Goal: Information Seeking & Learning: Find specific fact

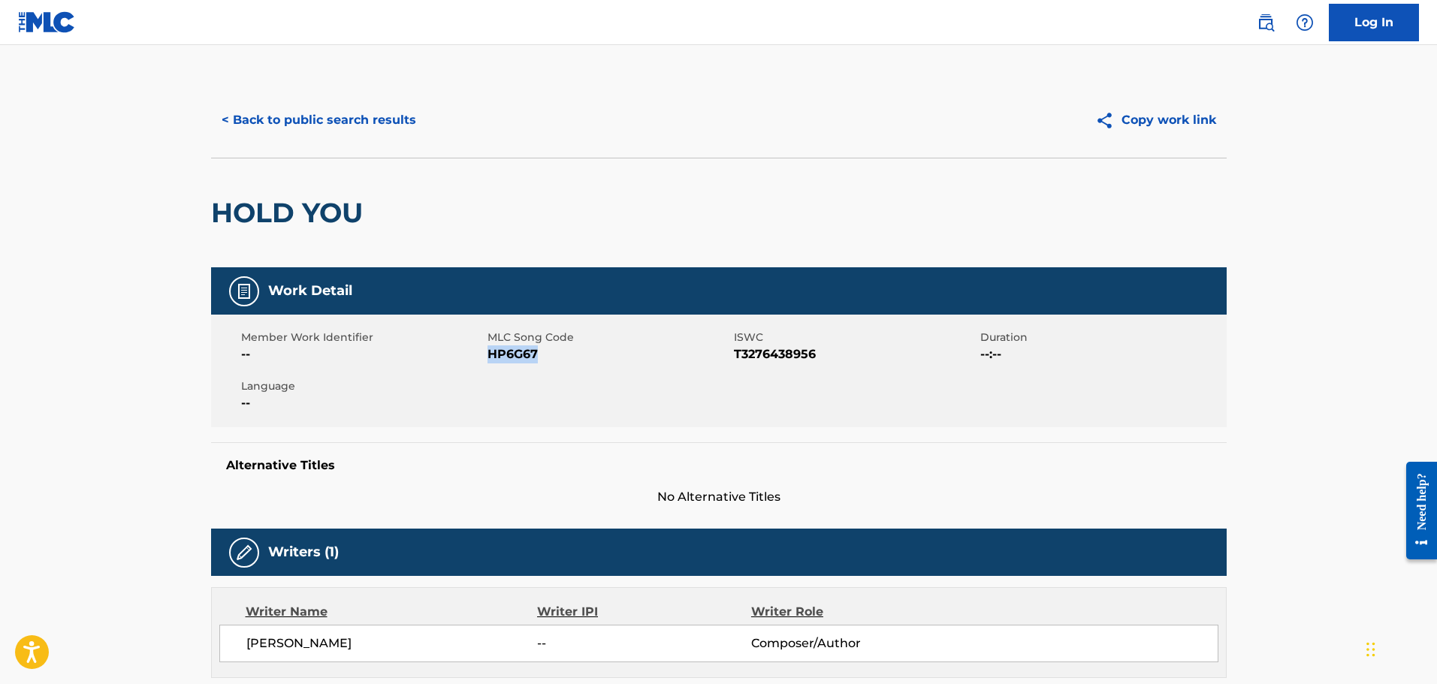
click at [345, 127] on button "< Back to public search results" at bounding box center [319, 120] width 216 height 38
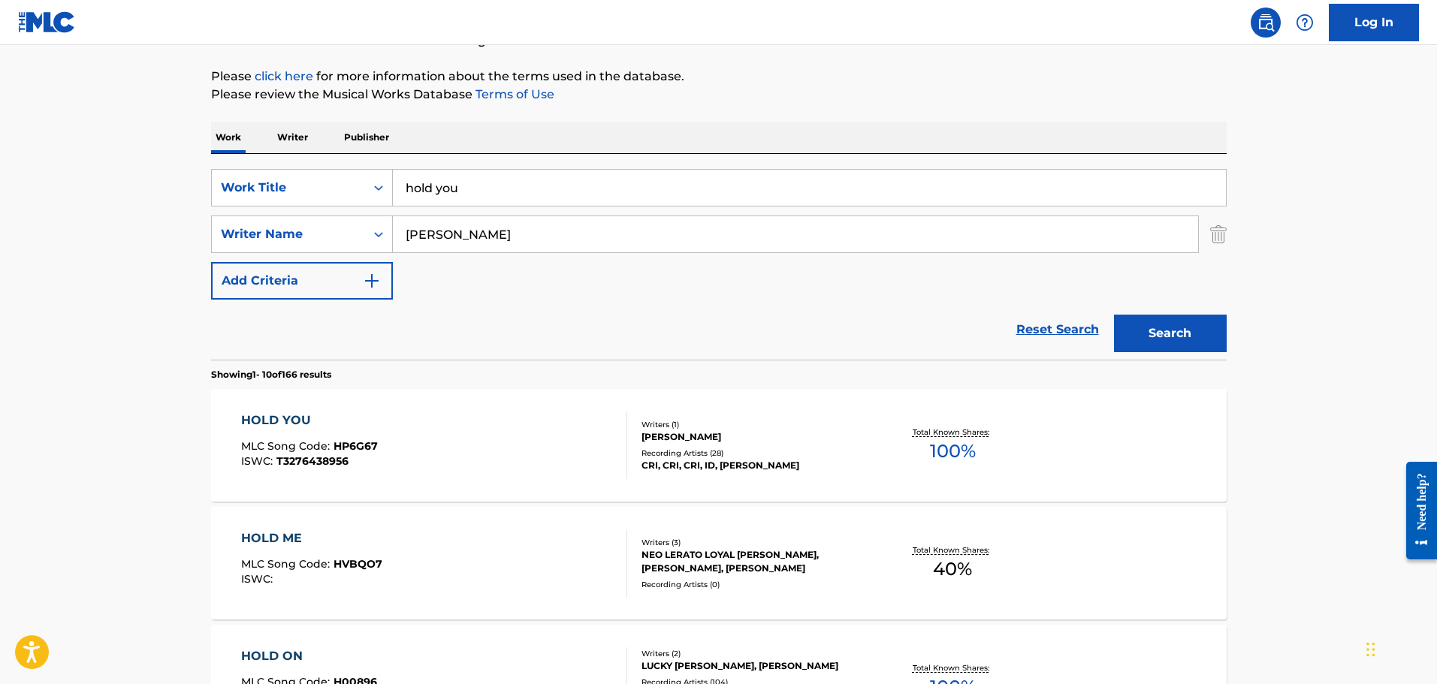
click at [617, 181] on input "hold you" at bounding box center [809, 188] width 833 height 36
type input "h"
paste input "Pure Mind"
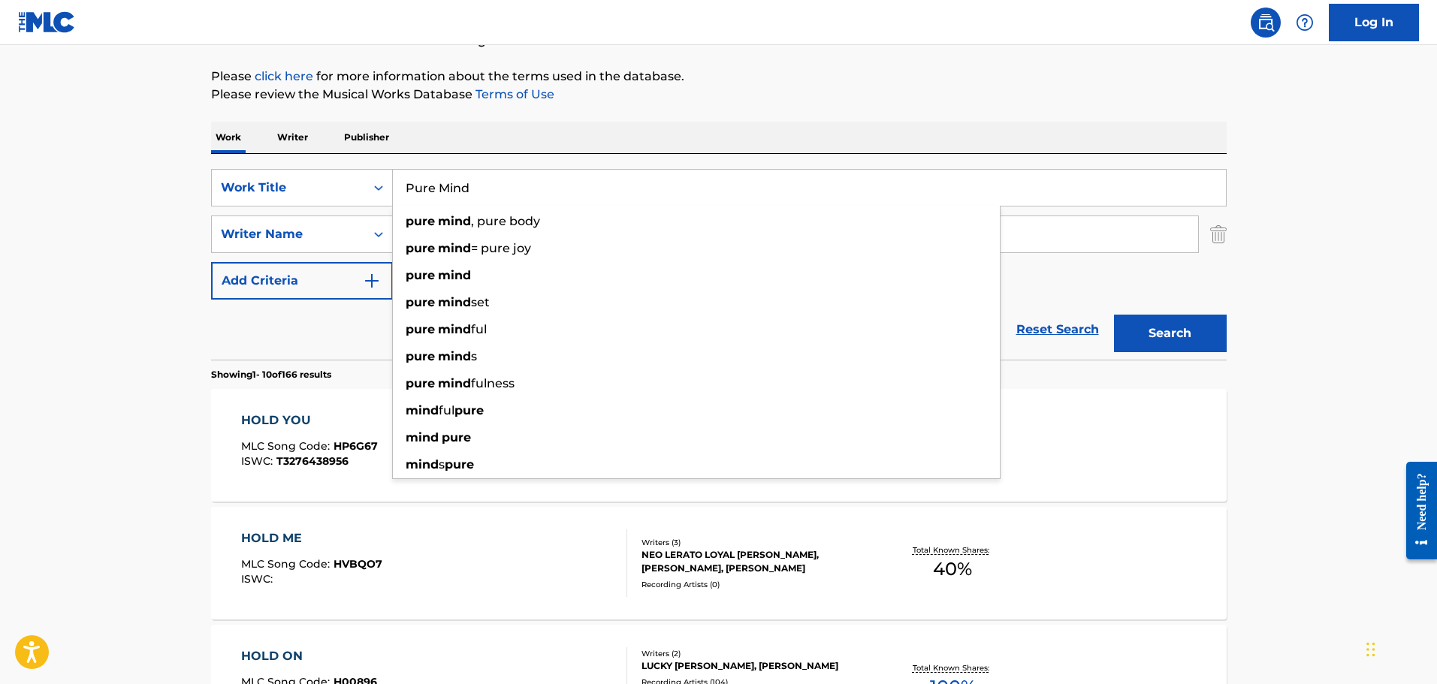
type input "Pure Mind"
click at [256, 336] on div "Reset Search Search" at bounding box center [718, 330] width 1015 height 60
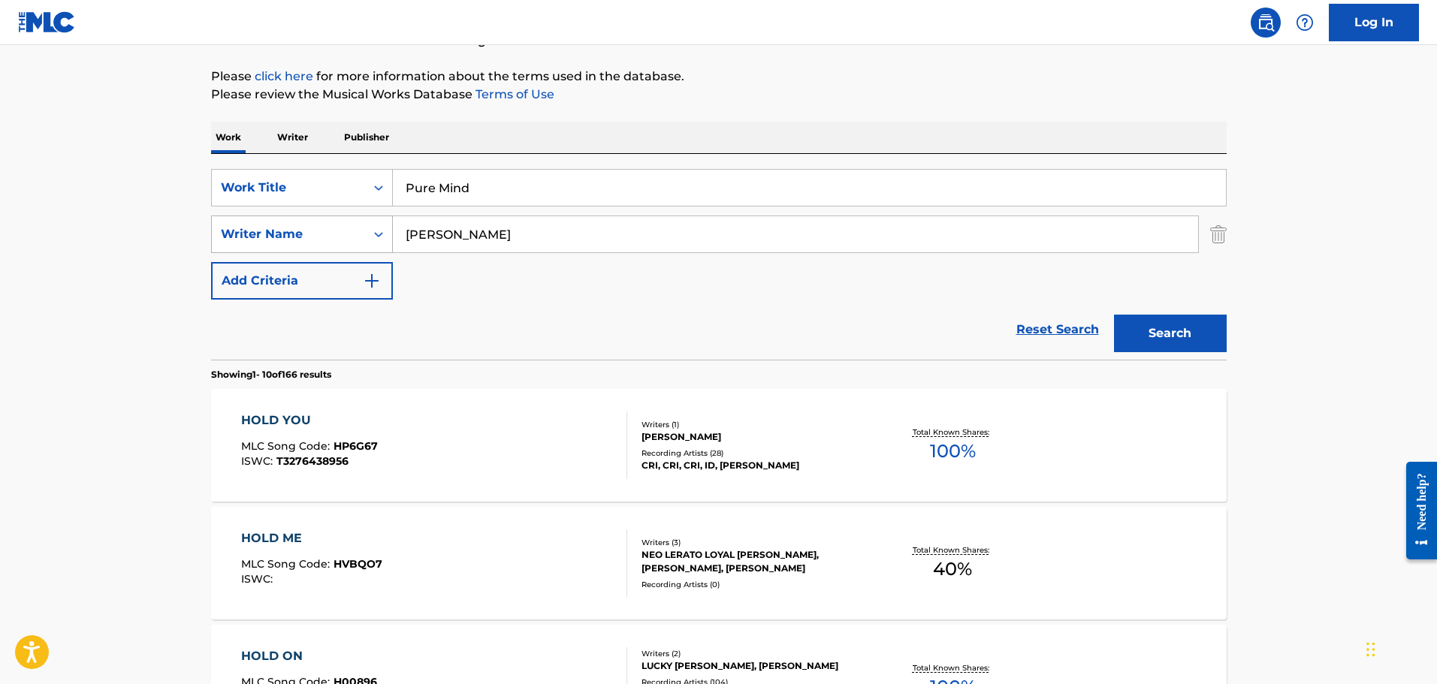
drag, startPoint x: 448, startPoint y: 237, endPoint x: 345, endPoint y: 218, distance: 105.3
click at [345, 218] on div "SearchWithCriteriab85a9acb-7f12-46d0-bc41-0f71005eba21 Writer Name [PERSON_NAME]" at bounding box center [718, 235] width 1015 height 38
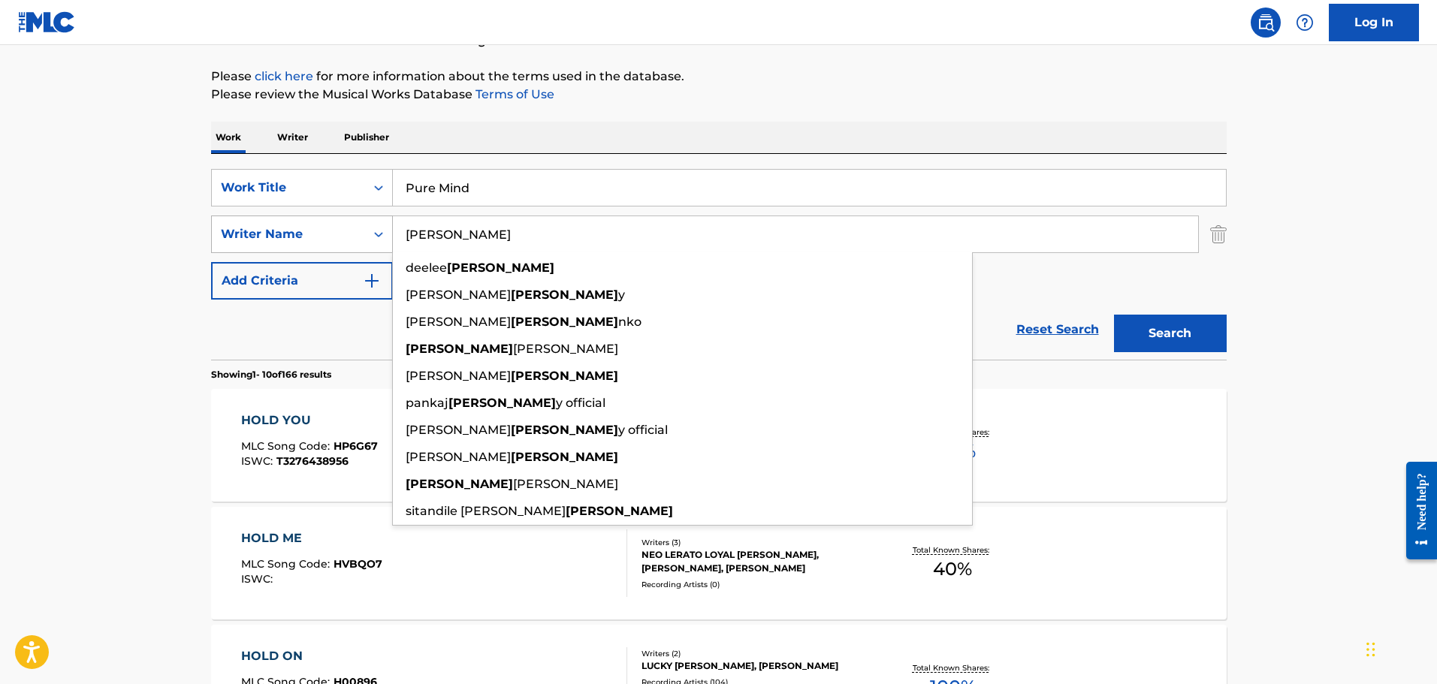
paste input "[PERSON_NAME]"
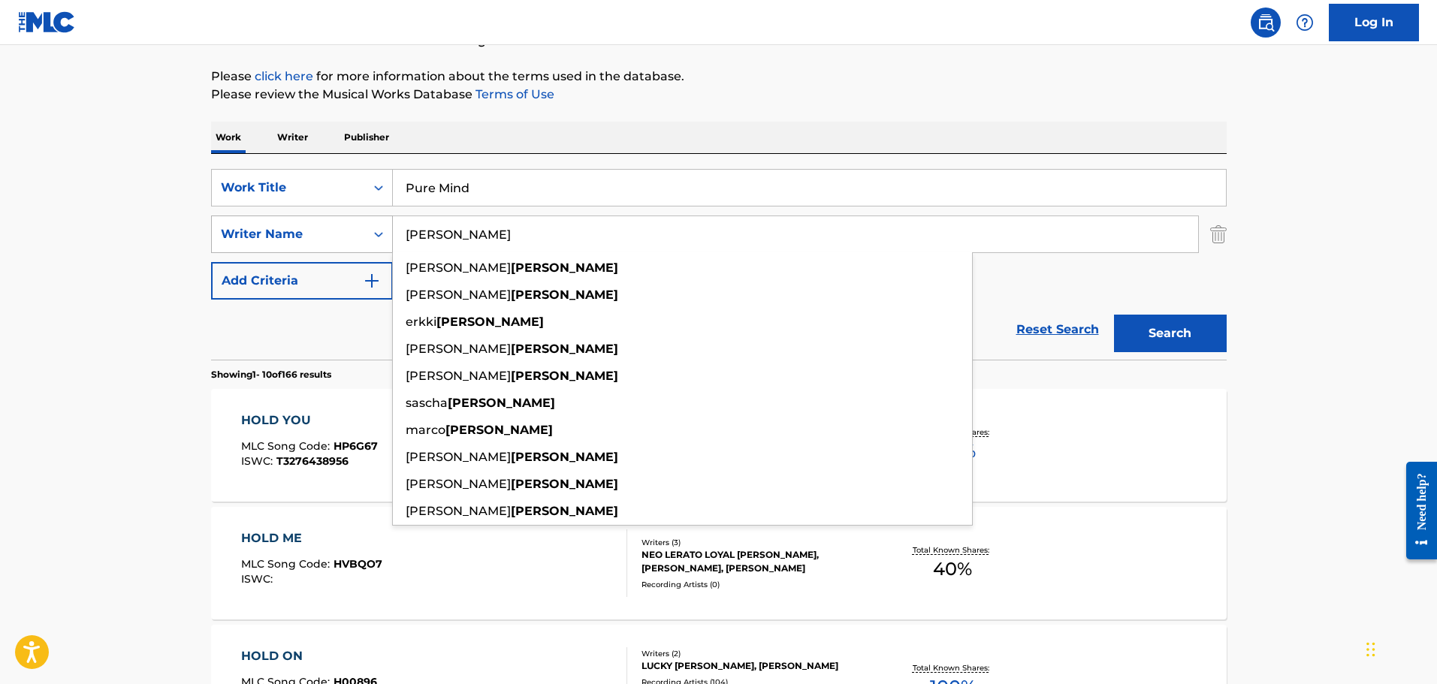
type input "[PERSON_NAME]"
click at [1114, 315] on button "Search" at bounding box center [1170, 334] width 113 height 38
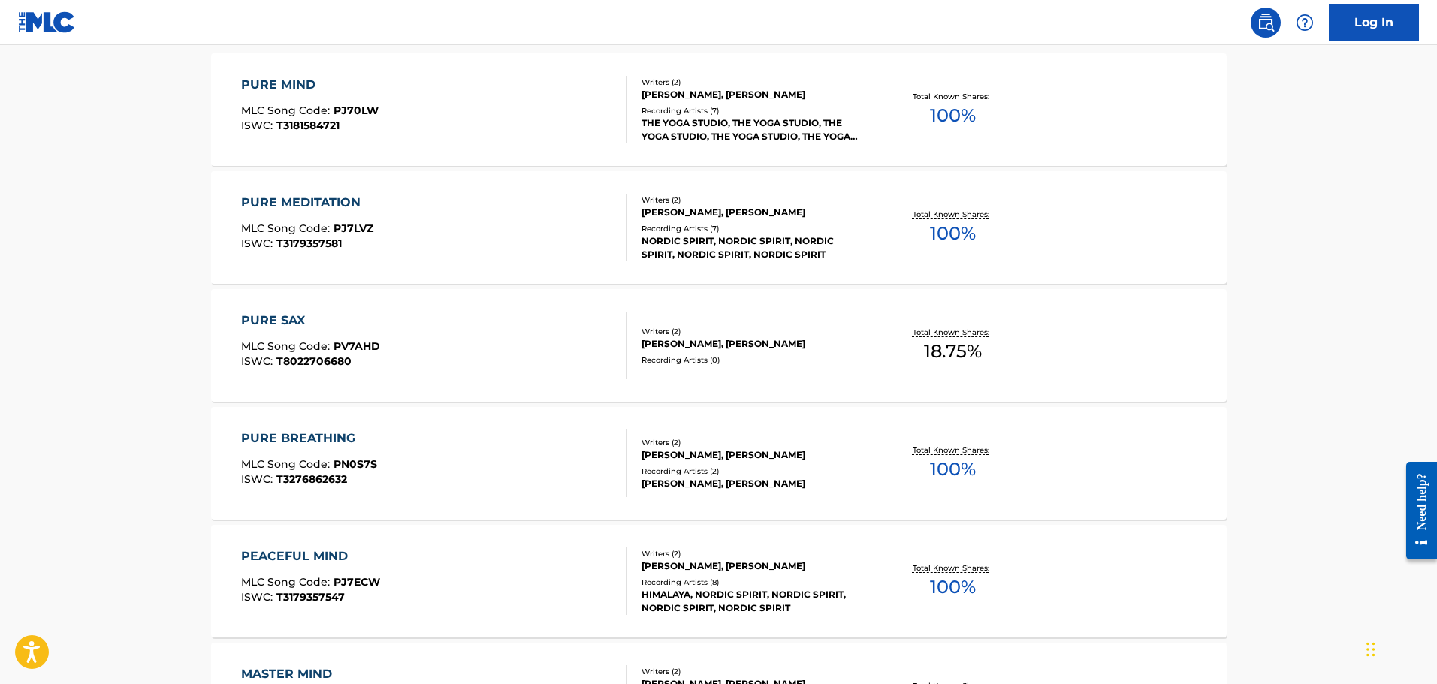
scroll to position [502, 0]
click at [304, 85] on div "PURE MIND" at bounding box center [309, 84] width 137 height 18
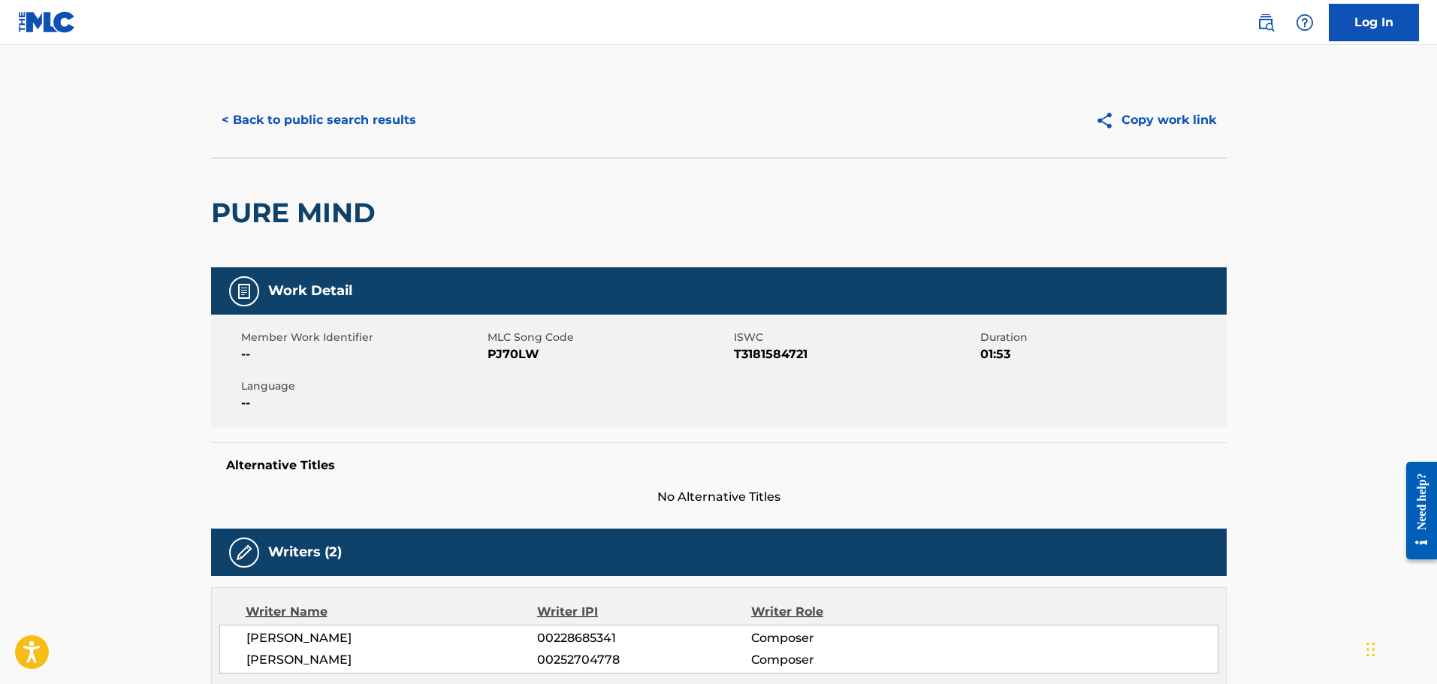
click at [369, 104] on button "< Back to public search results" at bounding box center [319, 120] width 216 height 38
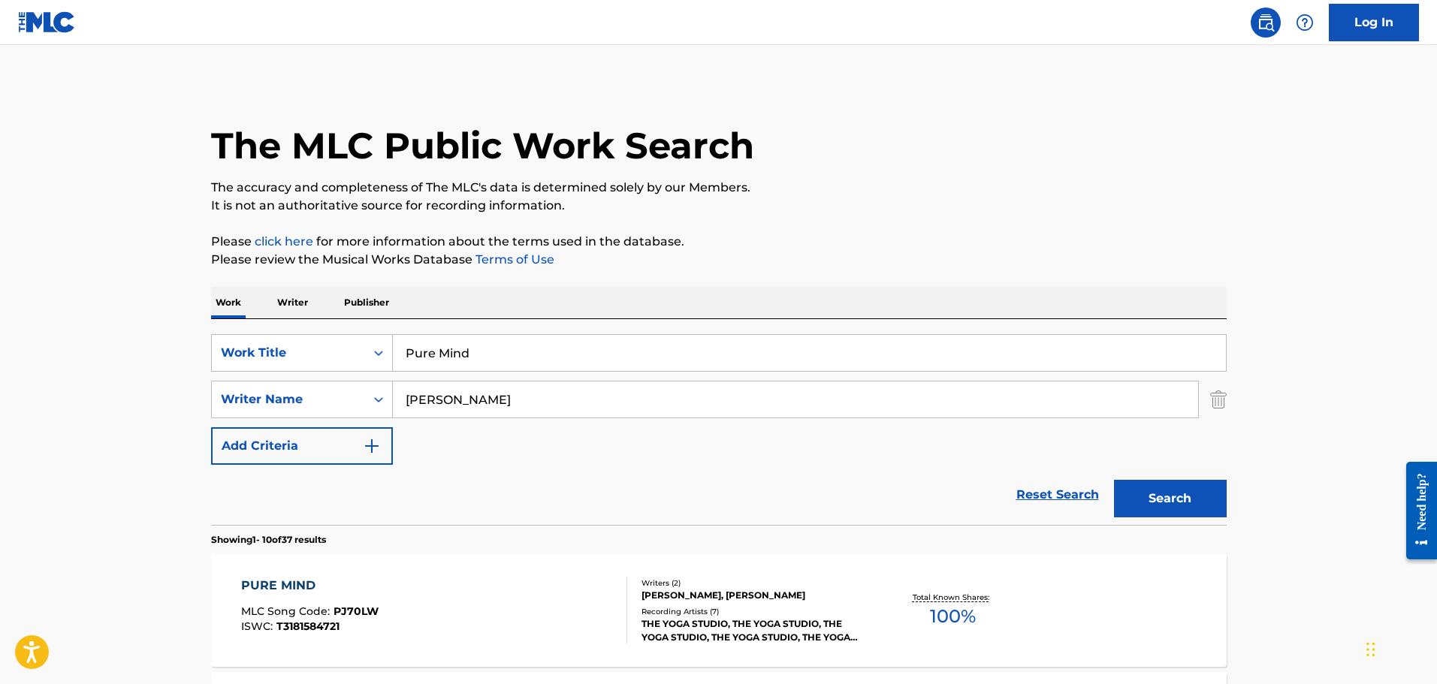
drag, startPoint x: 483, startPoint y: 343, endPoint x: 297, endPoint y: 320, distance: 187.7
click at [297, 320] on div "SearchWithCriteriafddf33f5-a07d-4432-9b39-cbb0ba1ac125 Work Title Pure Mind Sea…" at bounding box center [718, 422] width 1015 height 206
paste input "Meditation Mist"
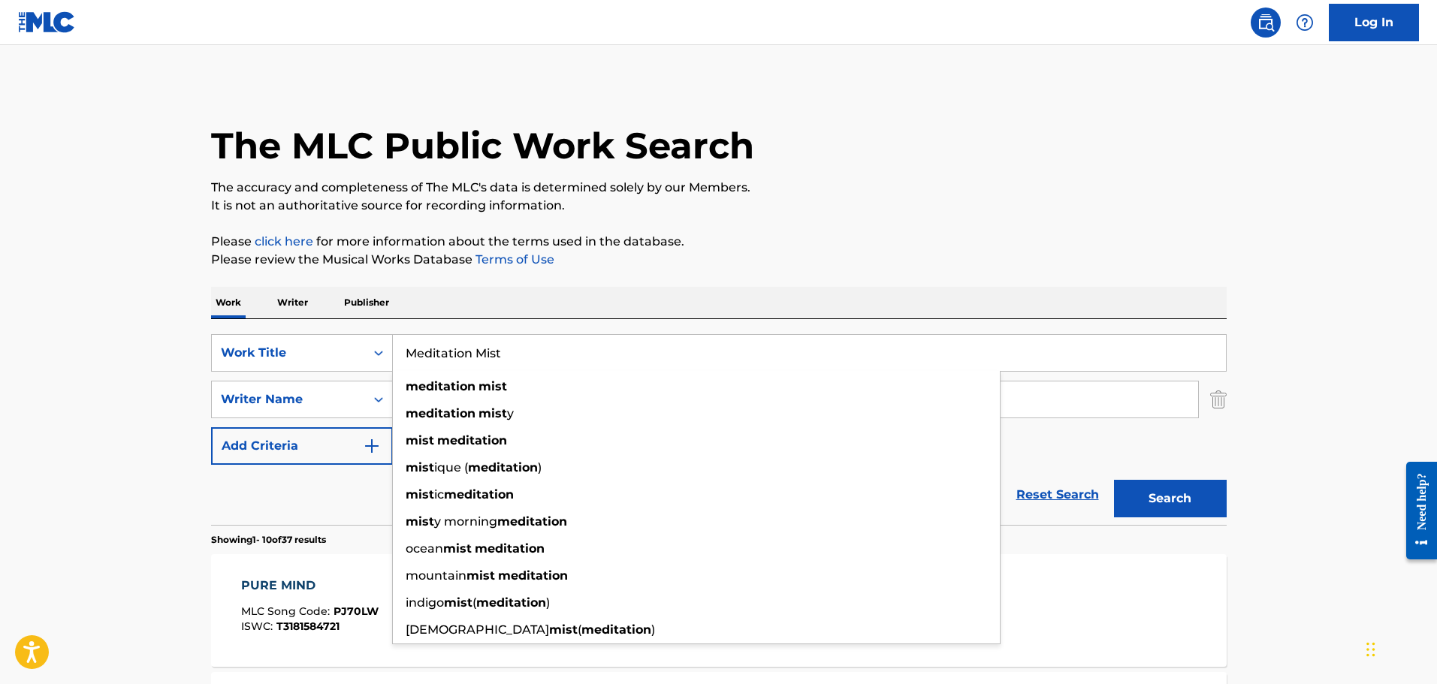
click at [846, 151] on div "The MLC Public Work Search" at bounding box center [718, 138] width 1015 height 110
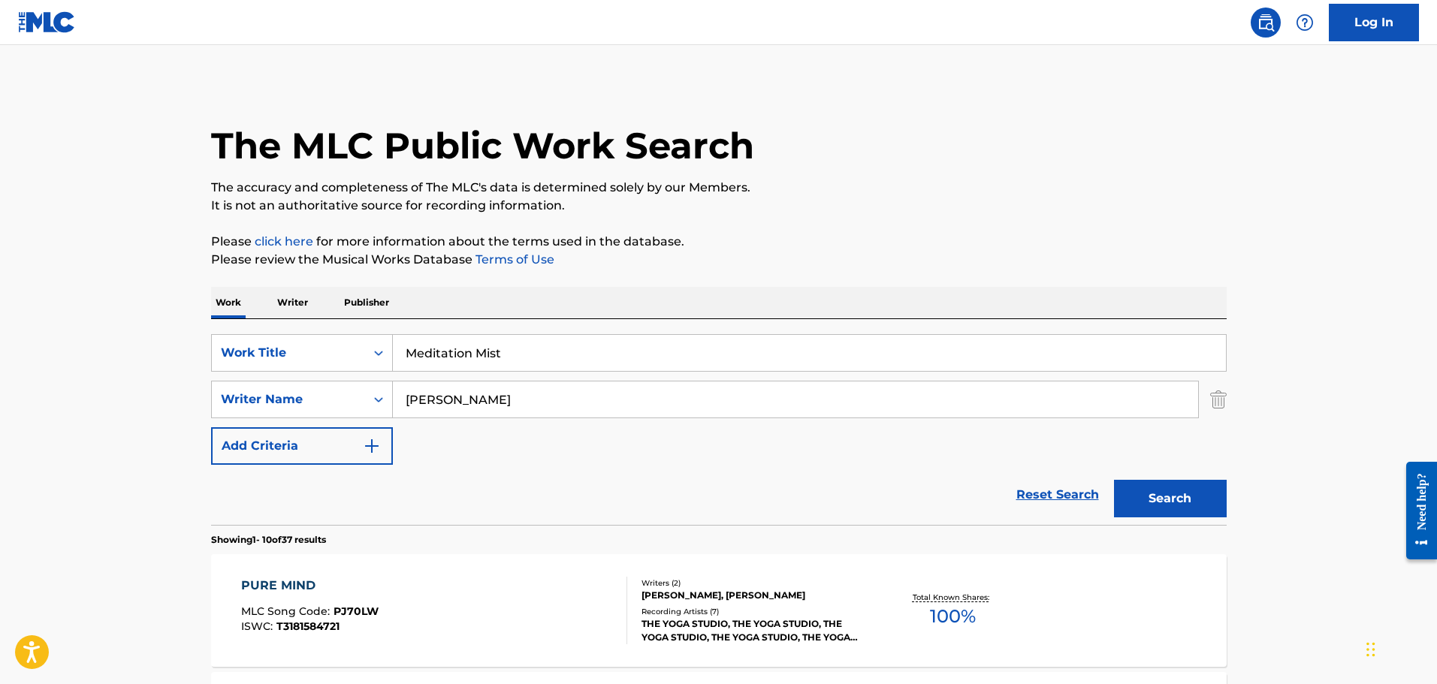
drag, startPoint x: 429, startPoint y: 339, endPoint x: 339, endPoint y: 315, distance: 93.1
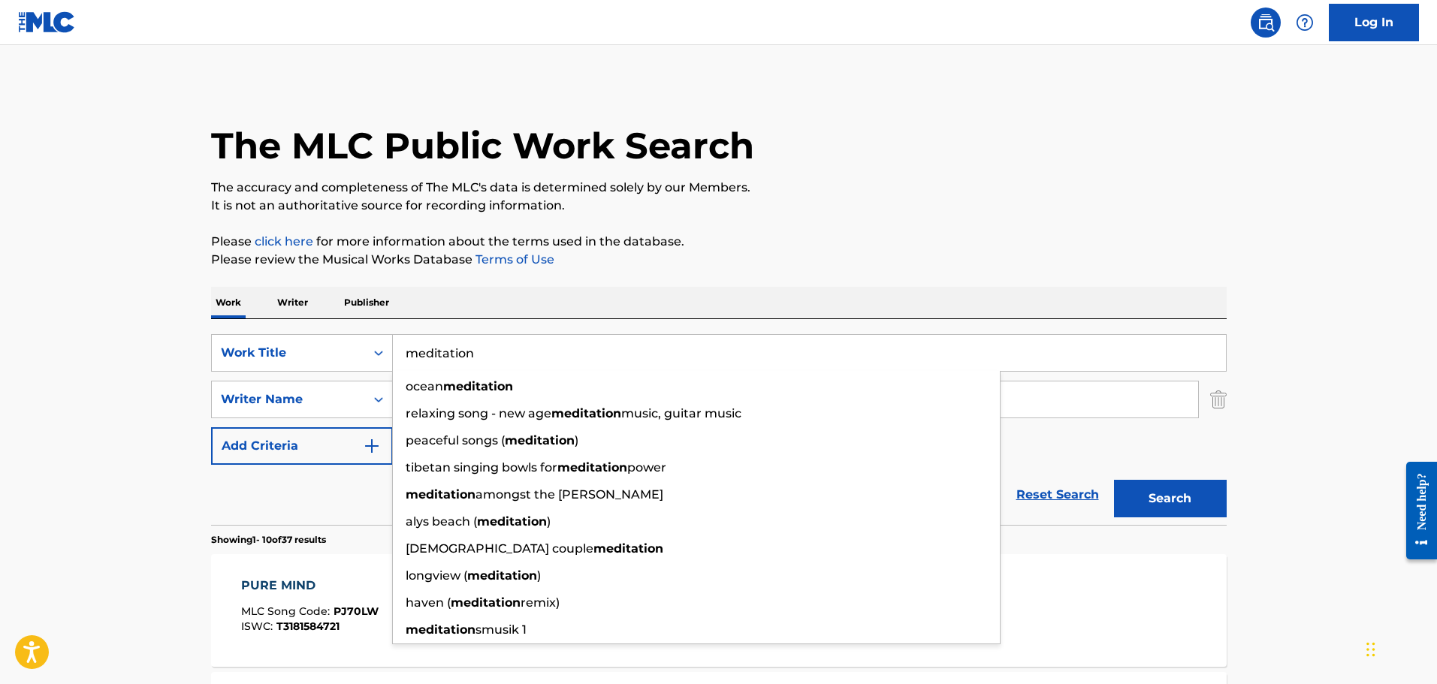
type input "meditation"
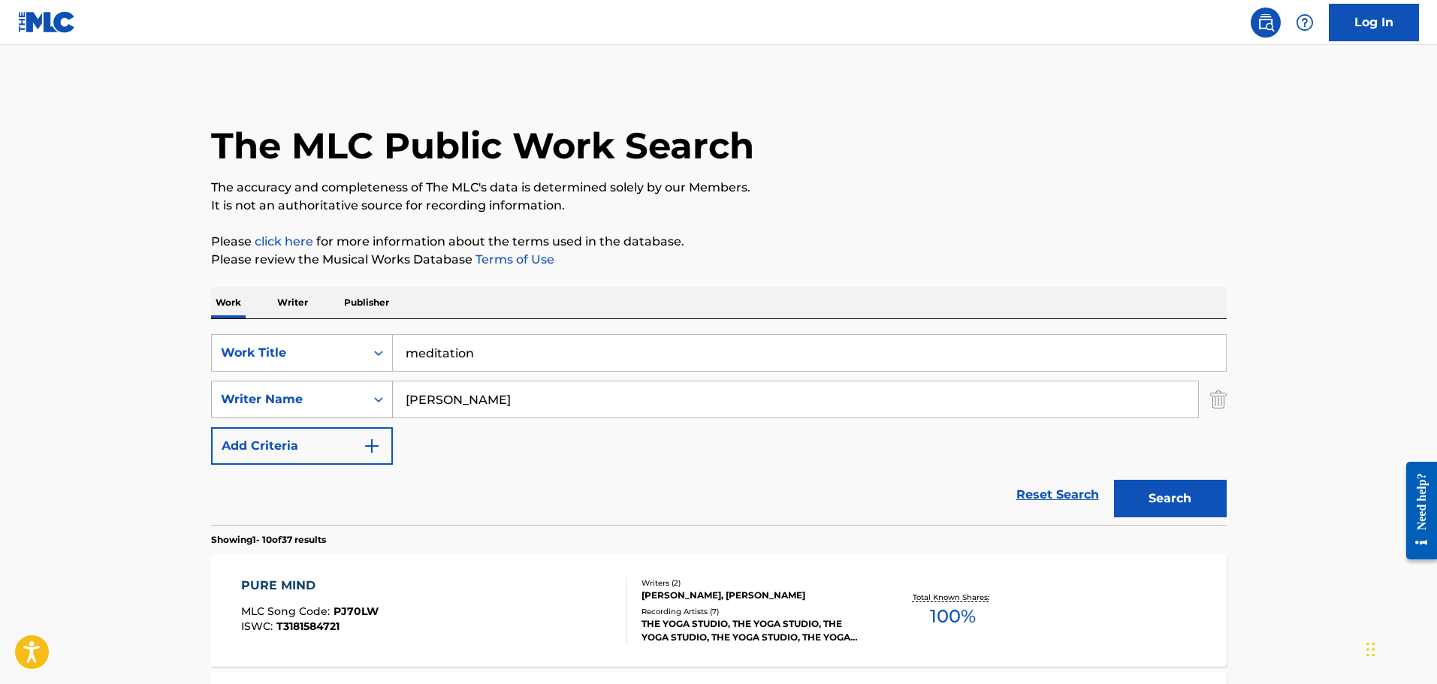
click at [378, 399] on div "SearchWithCriteriab85a9acb-7f12-46d0-bc41-0f71005eba21 Writer Name [PERSON_NAME]" at bounding box center [718, 400] width 1015 height 38
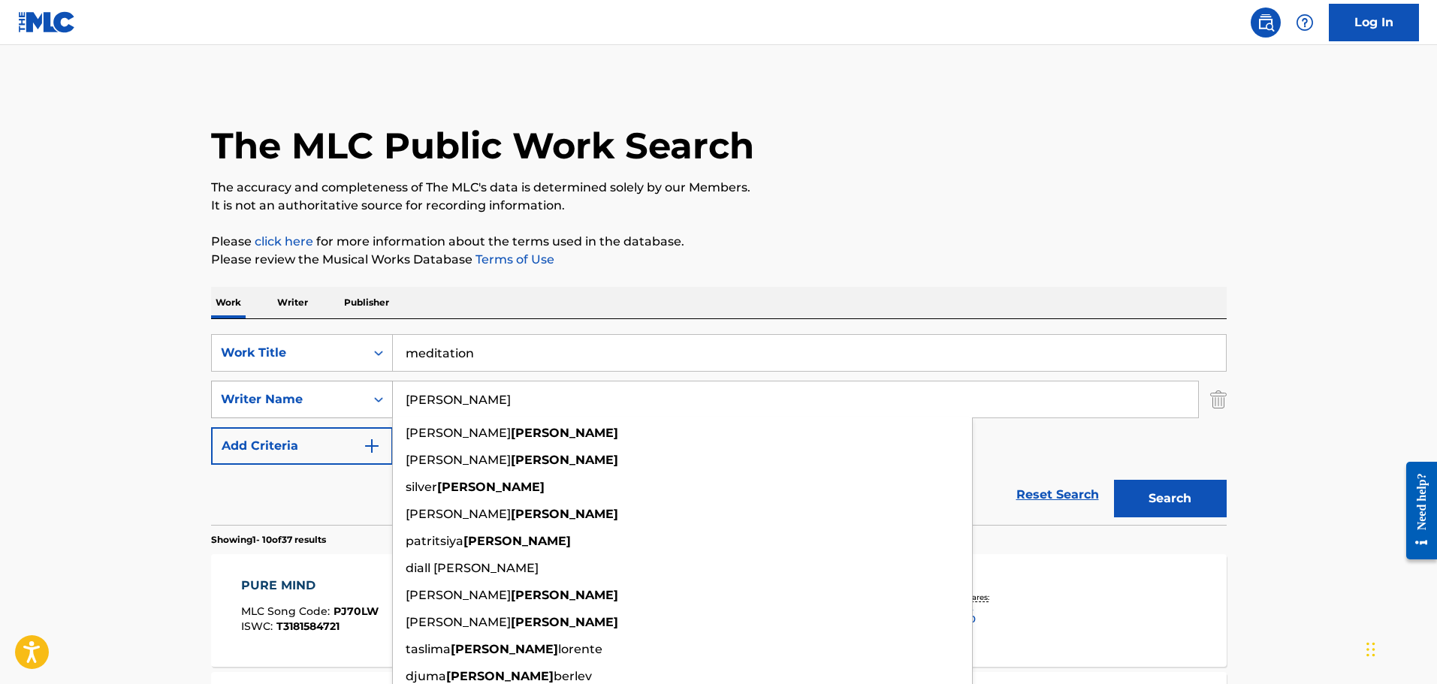
type input "[PERSON_NAME]"
click at [1114, 480] on button "Search" at bounding box center [1170, 499] width 113 height 38
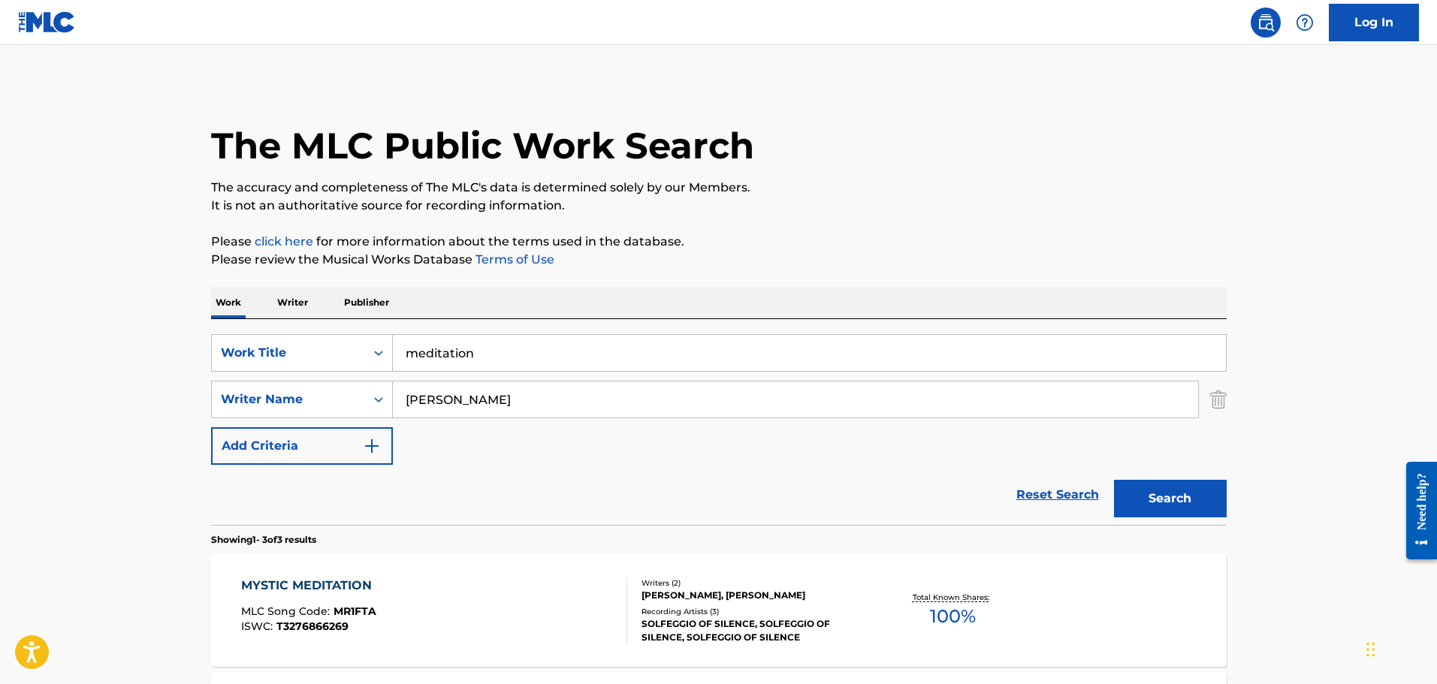
click at [506, 343] on input "meditation" at bounding box center [809, 353] width 833 height 36
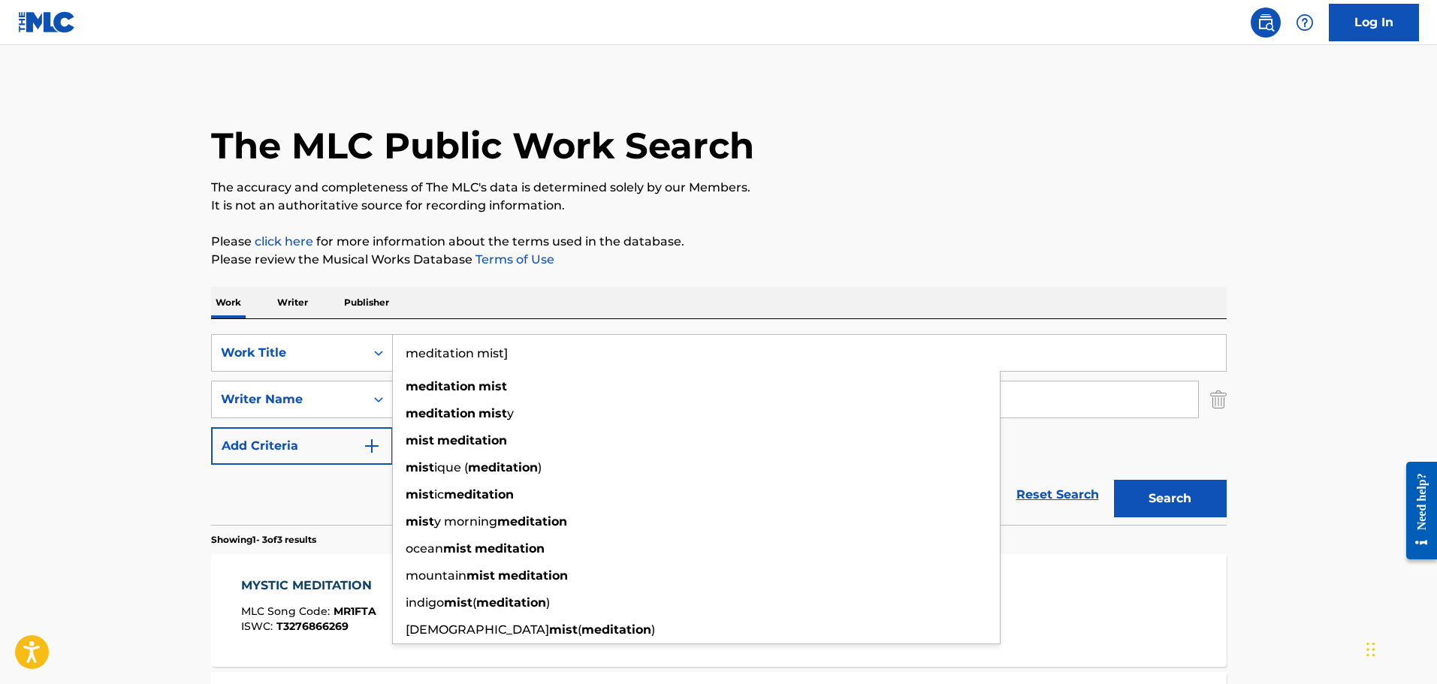
click at [1114, 480] on button "Search" at bounding box center [1170, 499] width 113 height 38
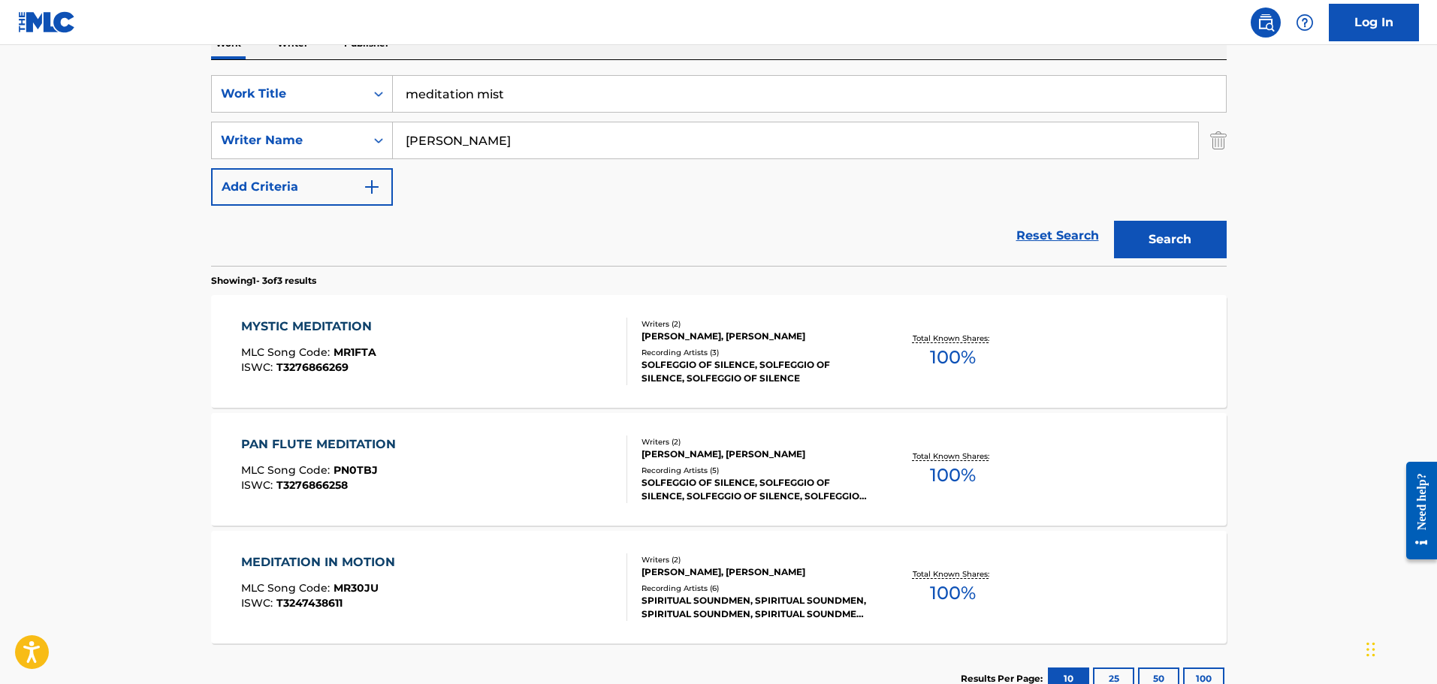
scroll to position [261, 0]
click at [195, 23] on div "Log In The MLC Public Work Search The accuracy and completeness of The MLC's da…" at bounding box center [718, 265] width 1437 height 1053
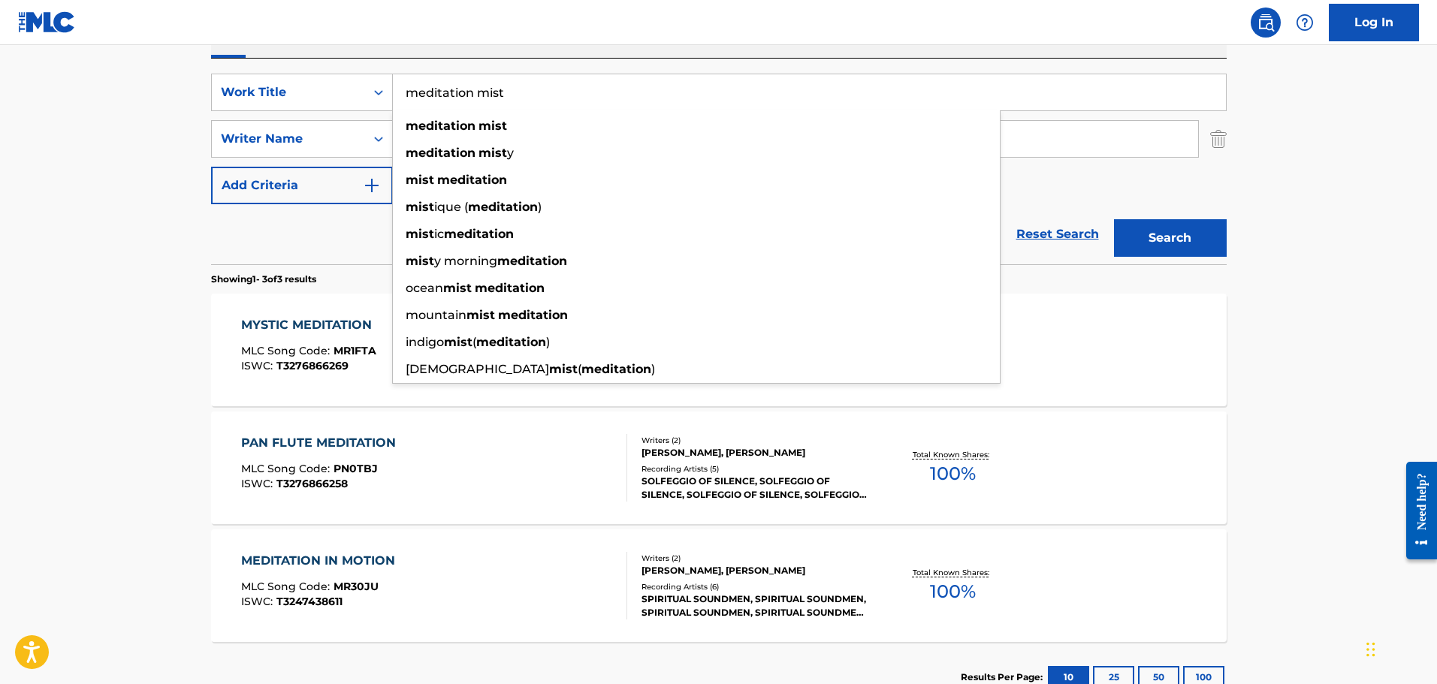
paste input "Mercury"
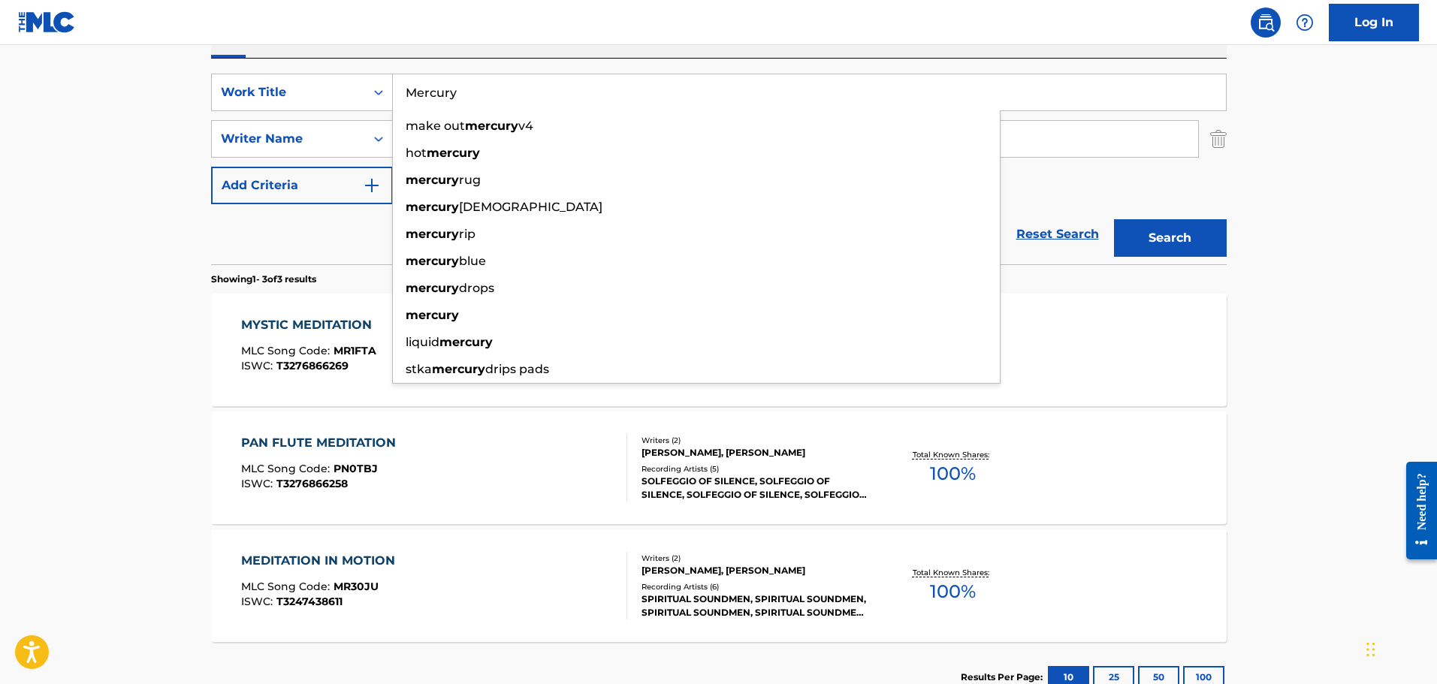
type input "Mercury"
click at [83, 241] on main "The MLC Public Work Search The accuracy and completeness of The MLC's data is d…" at bounding box center [718, 252] width 1437 height 936
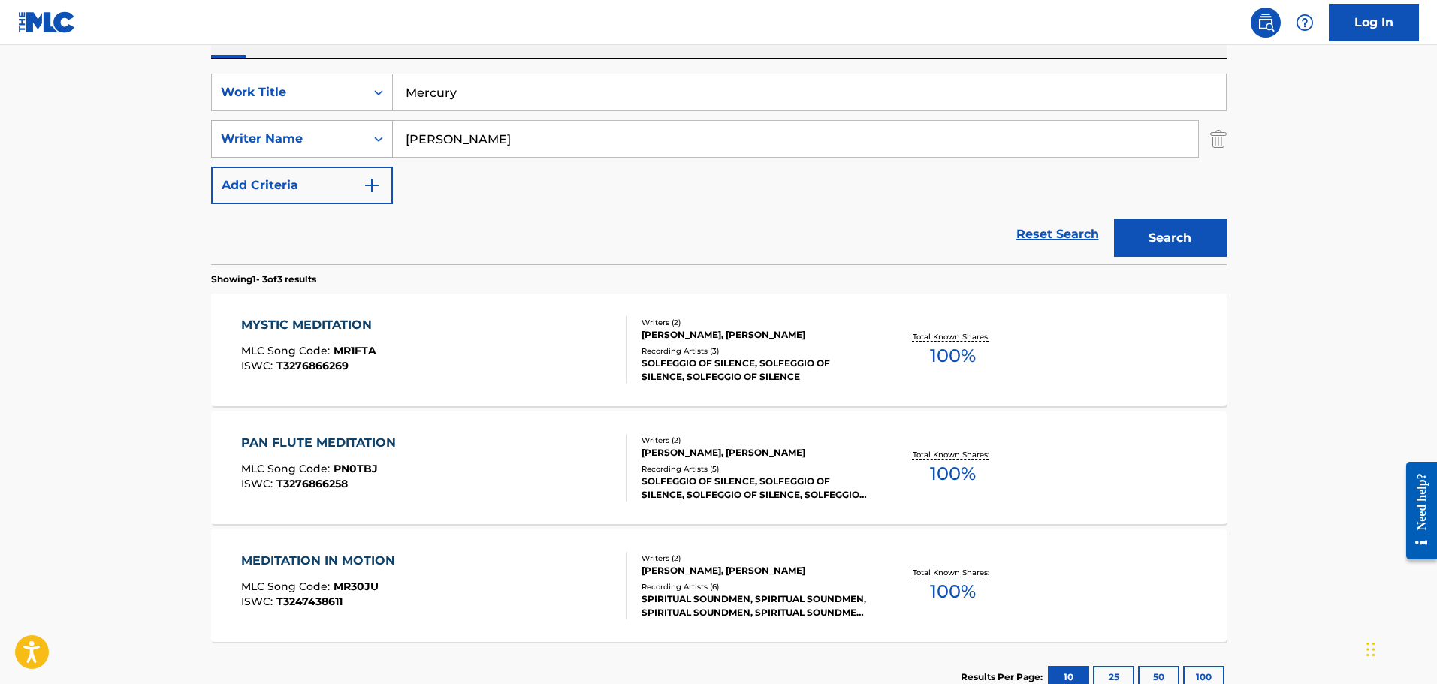
drag, startPoint x: 448, startPoint y: 131, endPoint x: 333, endPoint y: 143, distance: 115.5
click at [333, 143] on div "SearchWithCriteriab85a9acb-7f12-46d0-bc41-0f71005eba21 Writer Name [PERSON_NAME]" at bounding box center [718, 139] width 1015 height 38
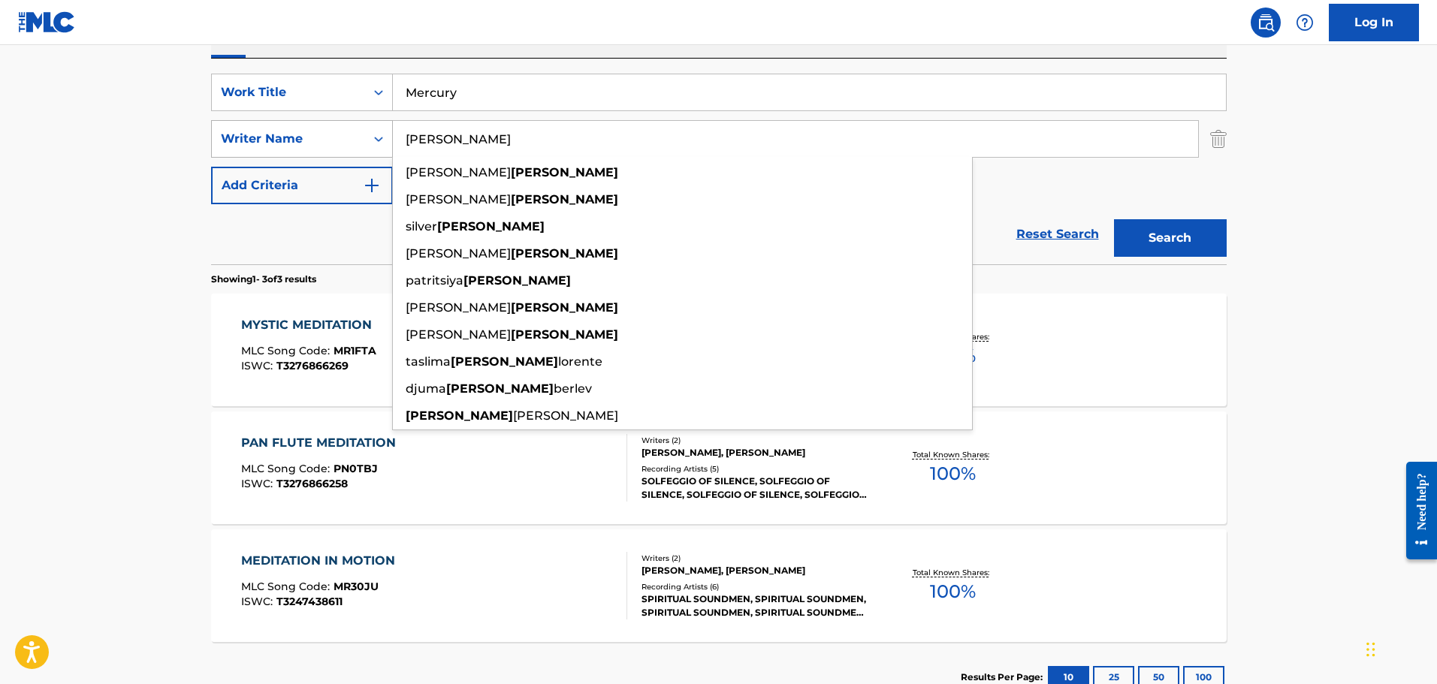
paste input "Gurevitsch"
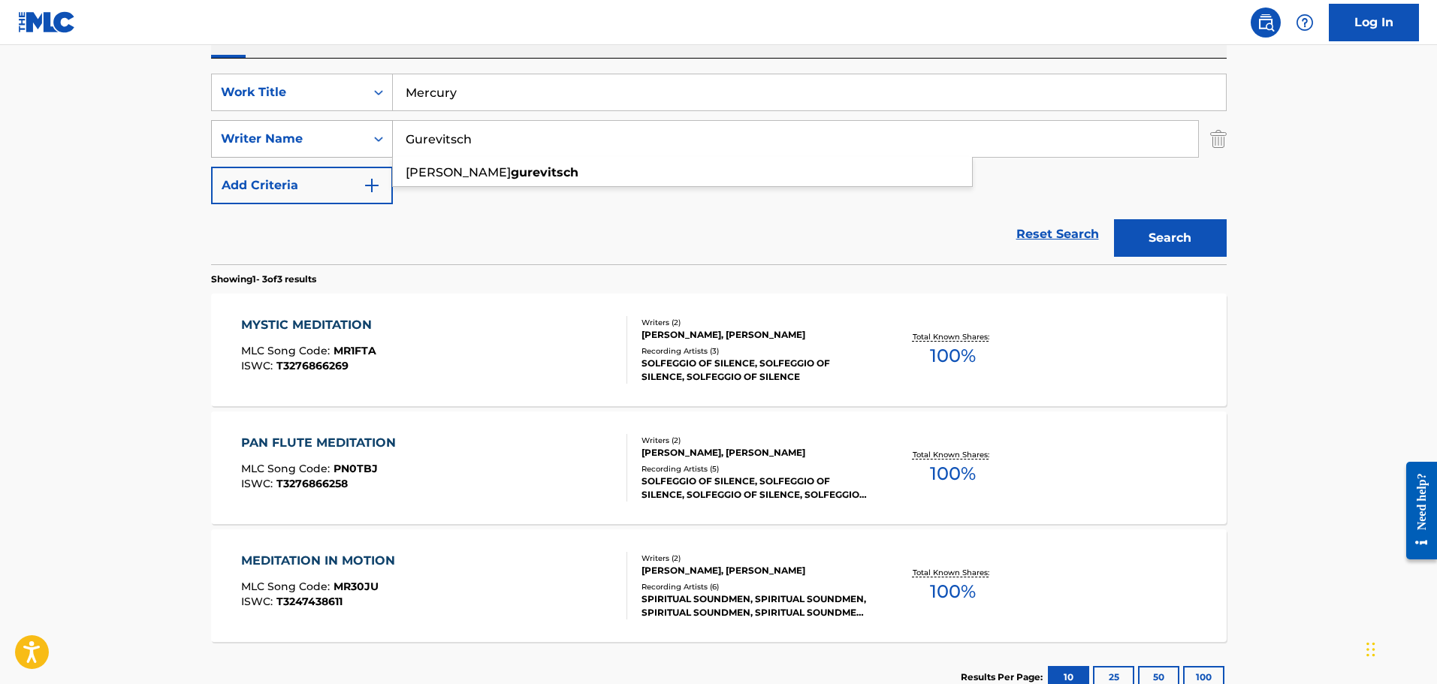
type input "Gurevitsch"
click at [1114, 219] on button "Search" at bounding box center [1170, 238] width 113 height 38
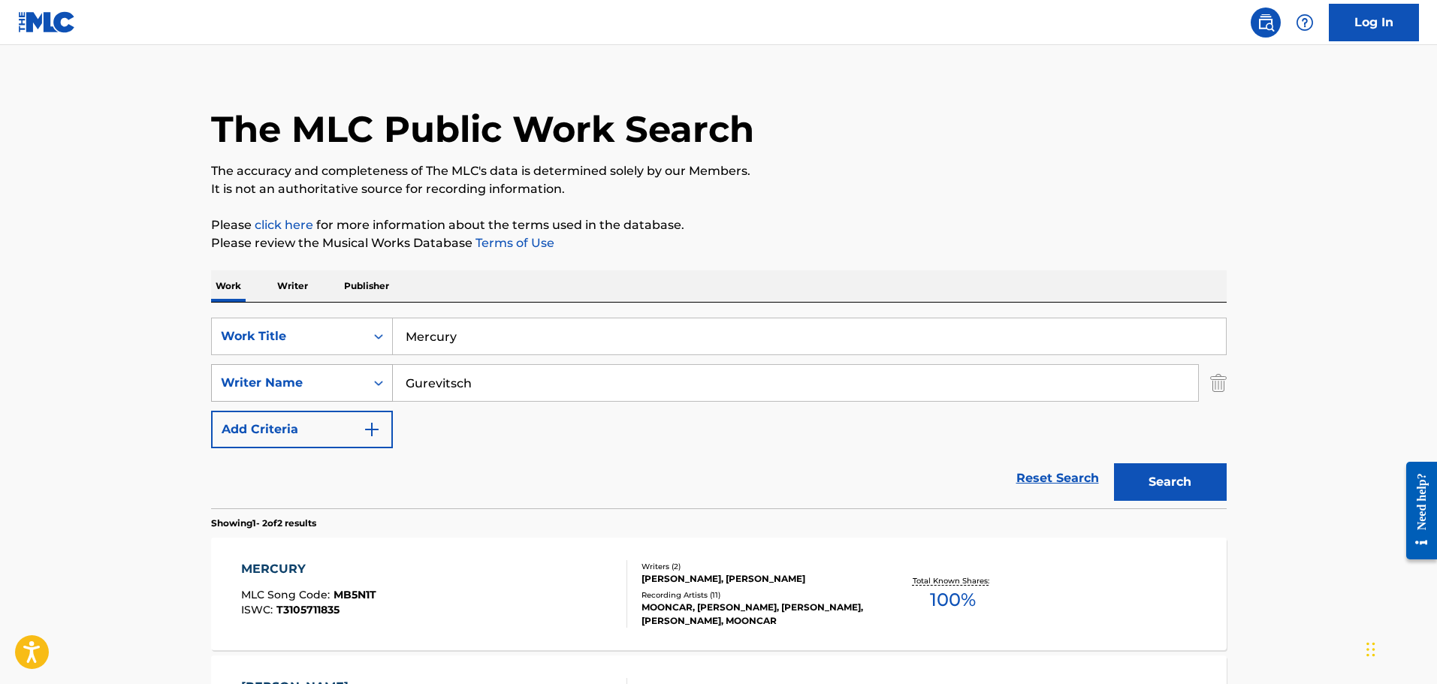
scroll to position [251, 0]
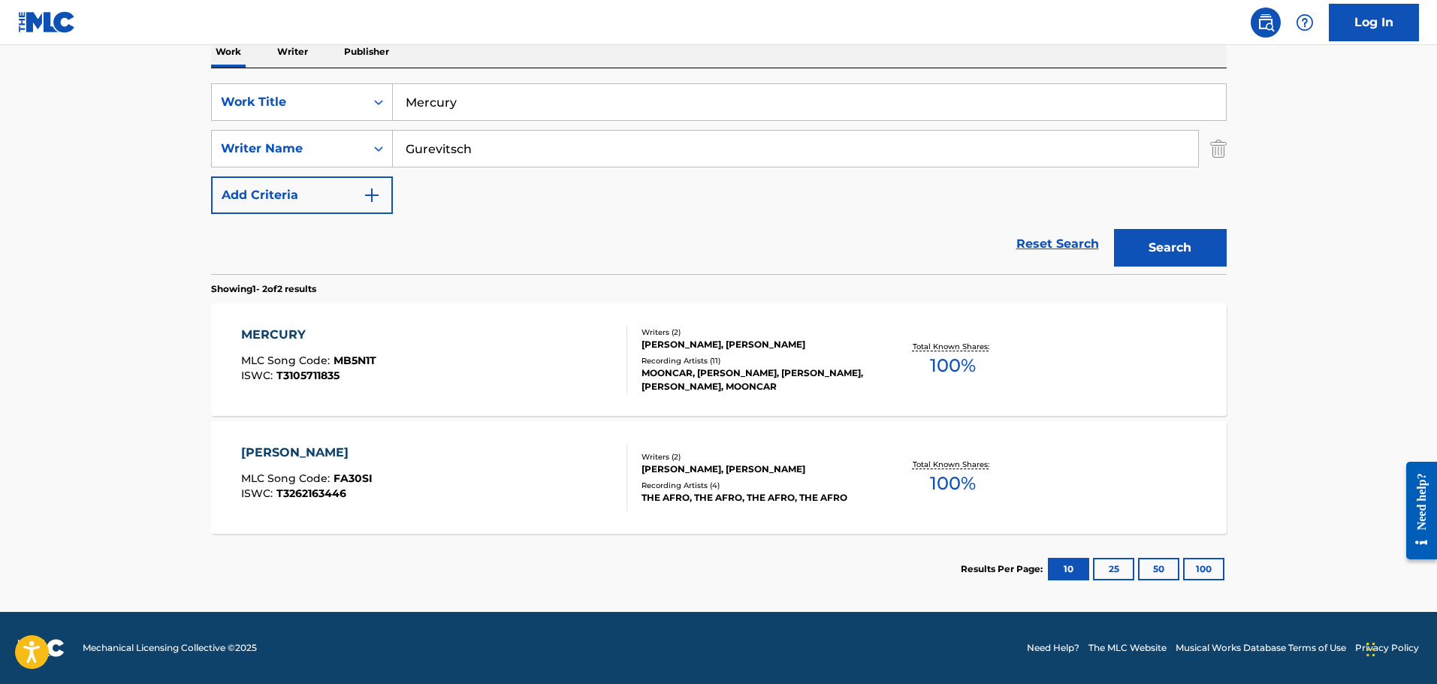
drag, startPoint x: 415, startPoint y: 84, endPoint x: 333, endPoint y: 52, distance: 88.0
click at [333, 52] on div "Work Writer Publisher SearchWithCriteriafddf33f5-a07d-4432-9b39-cbb0ba1ac125 Wo…" at bounding box center [718, 320] width 1015 height 569
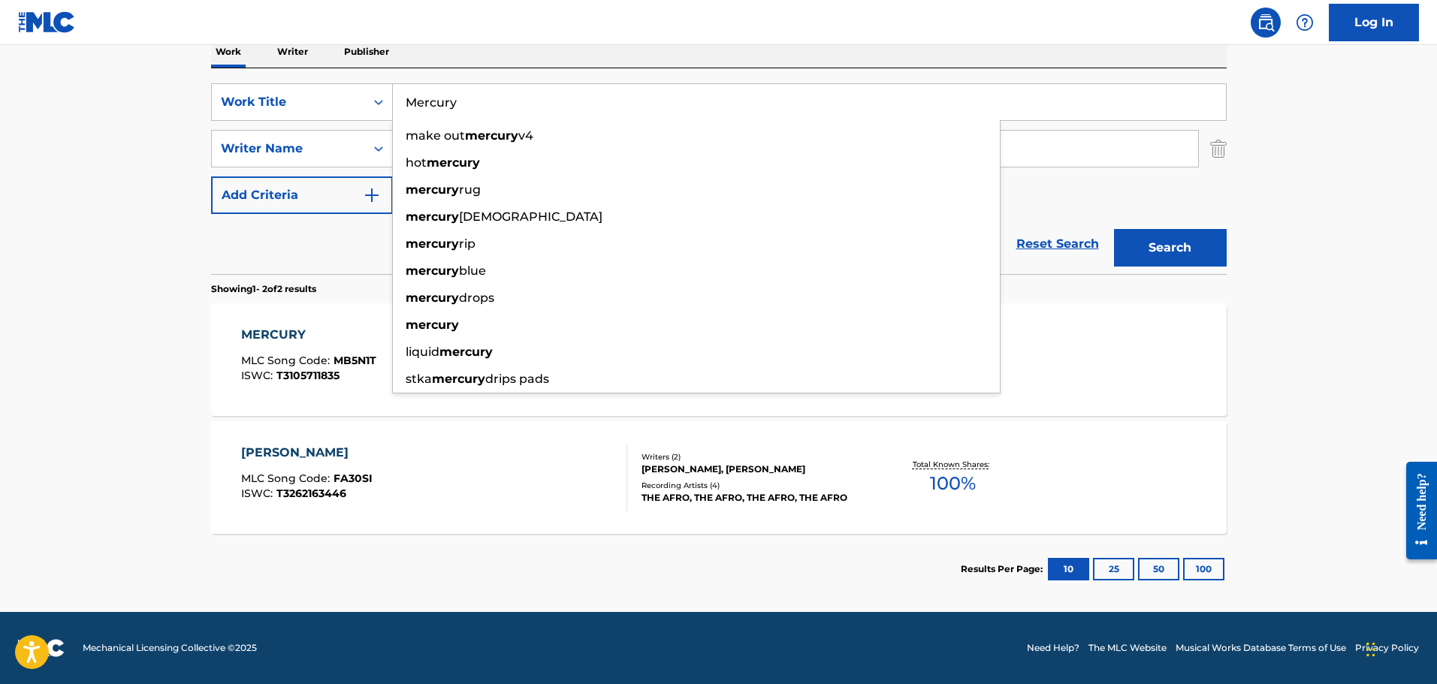
paste input "Float"
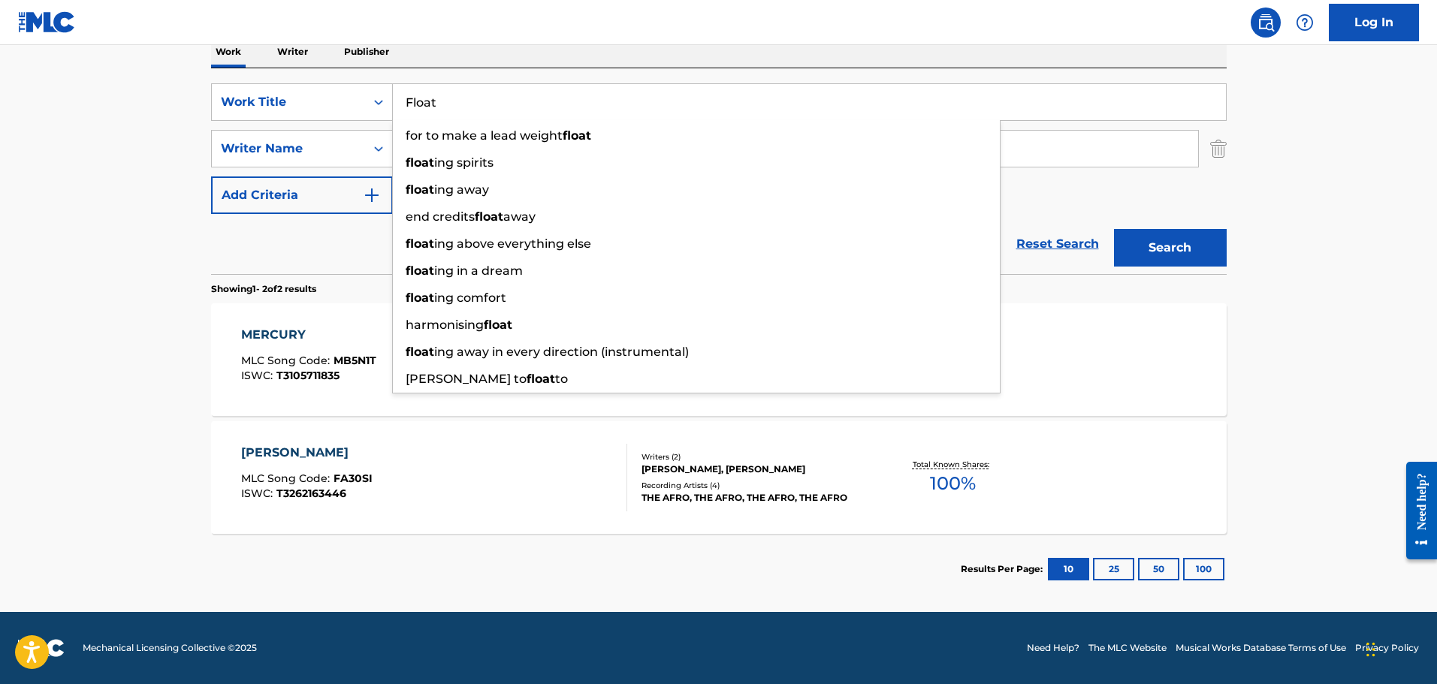
type input "Float"
click at [136, 173] on main "The MLC Public Work Search The accuracy and completeness of The MLC's data is d…" at bounding box center [718, 203] width 1437 height 818
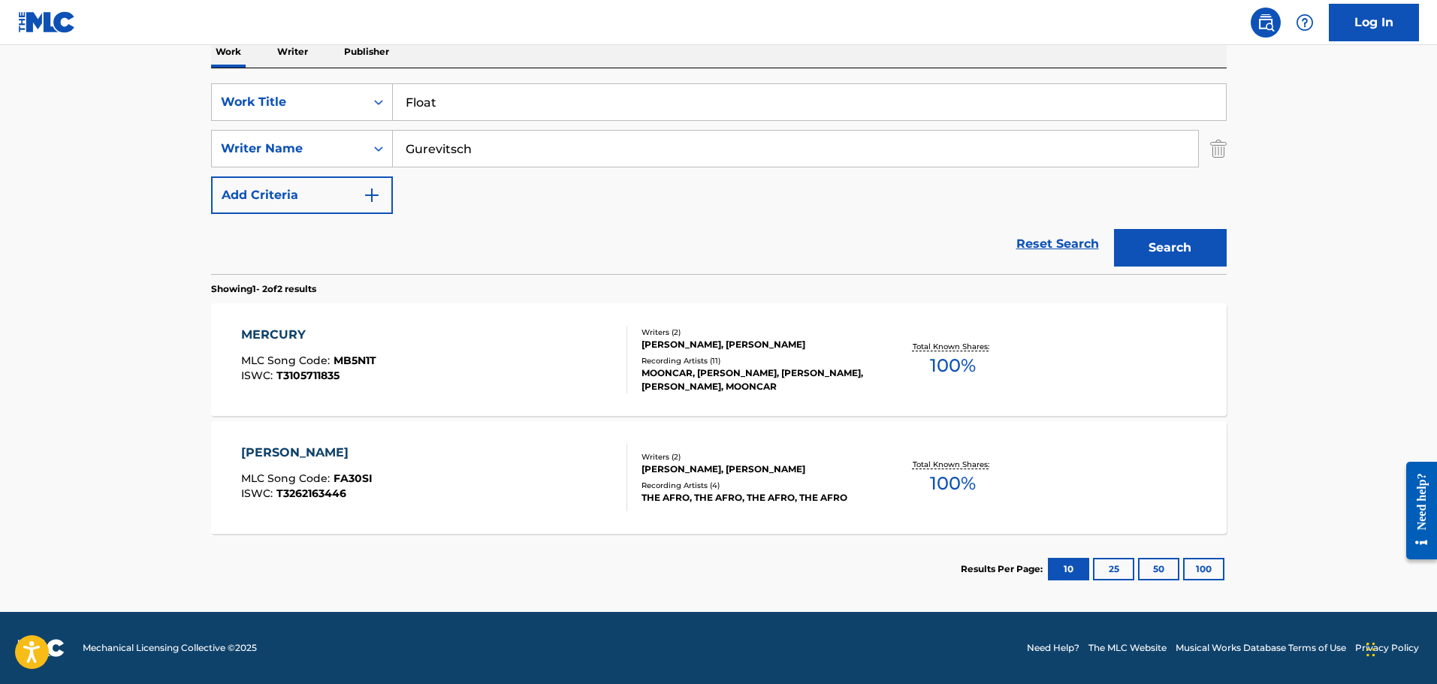
click at [1154, 248] on button "Search" at bounding box center [1170, 248] width 113 height 38
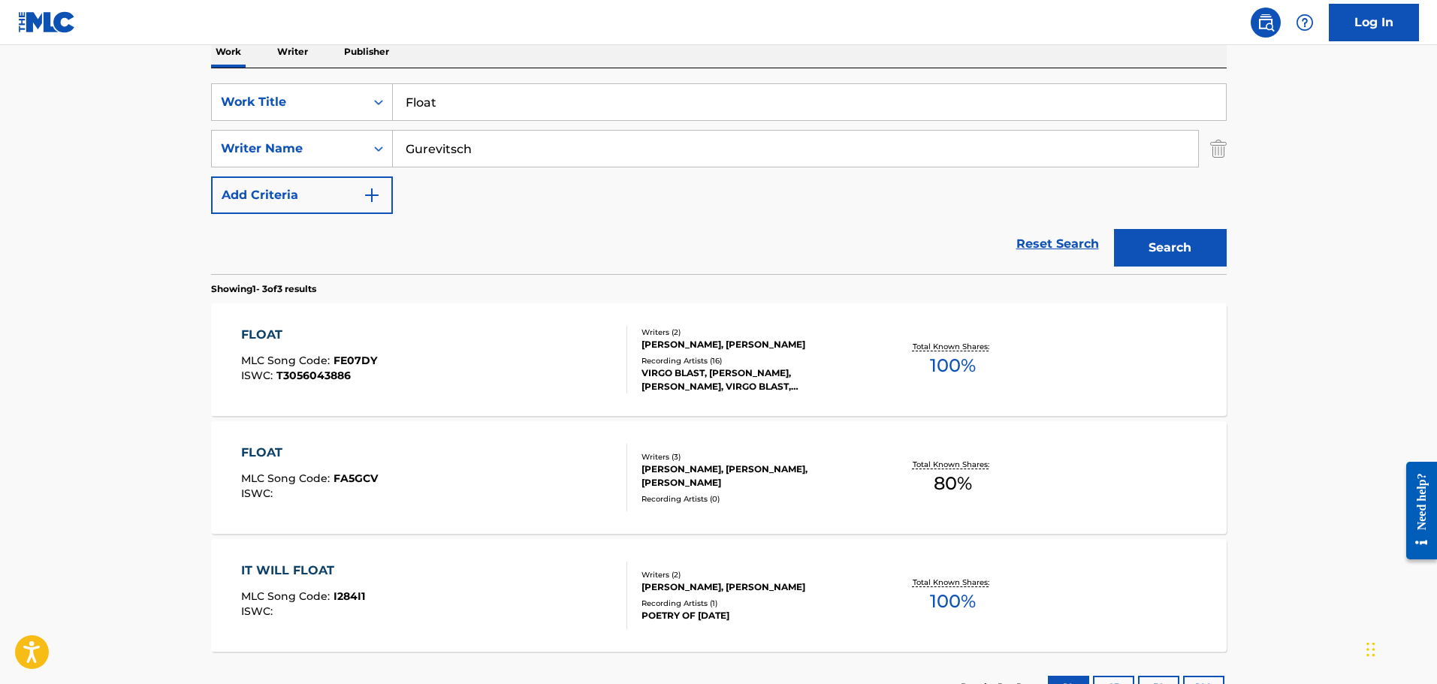
click at [264, 330] on div "FLOAT" at bounding box center [309, 335] width 136 height 18
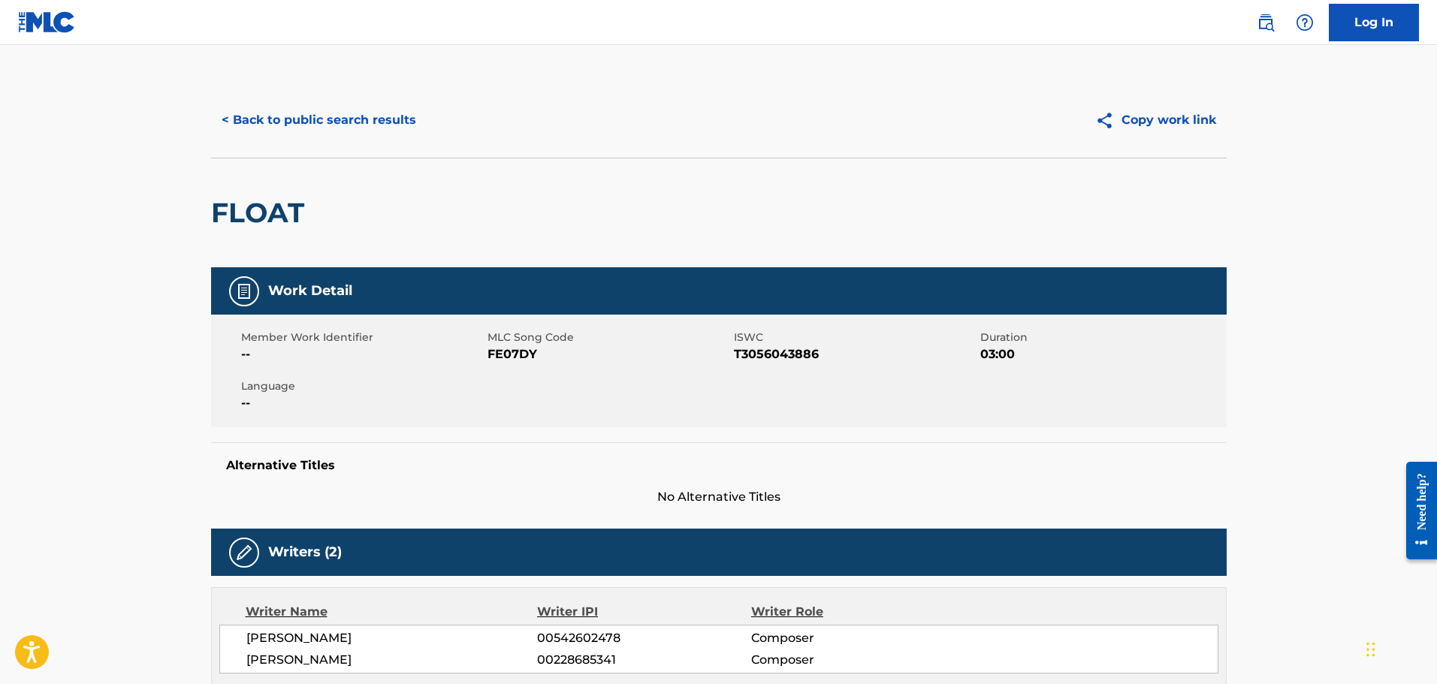
click at [515, 353] on span "FE07DY" at bounding box center [608, 354] width 243 height 18
copy span "FE07DY"
click at [295, 118] on button "< Back to public search results" at bounding box center [319, 120] width 216 height 38
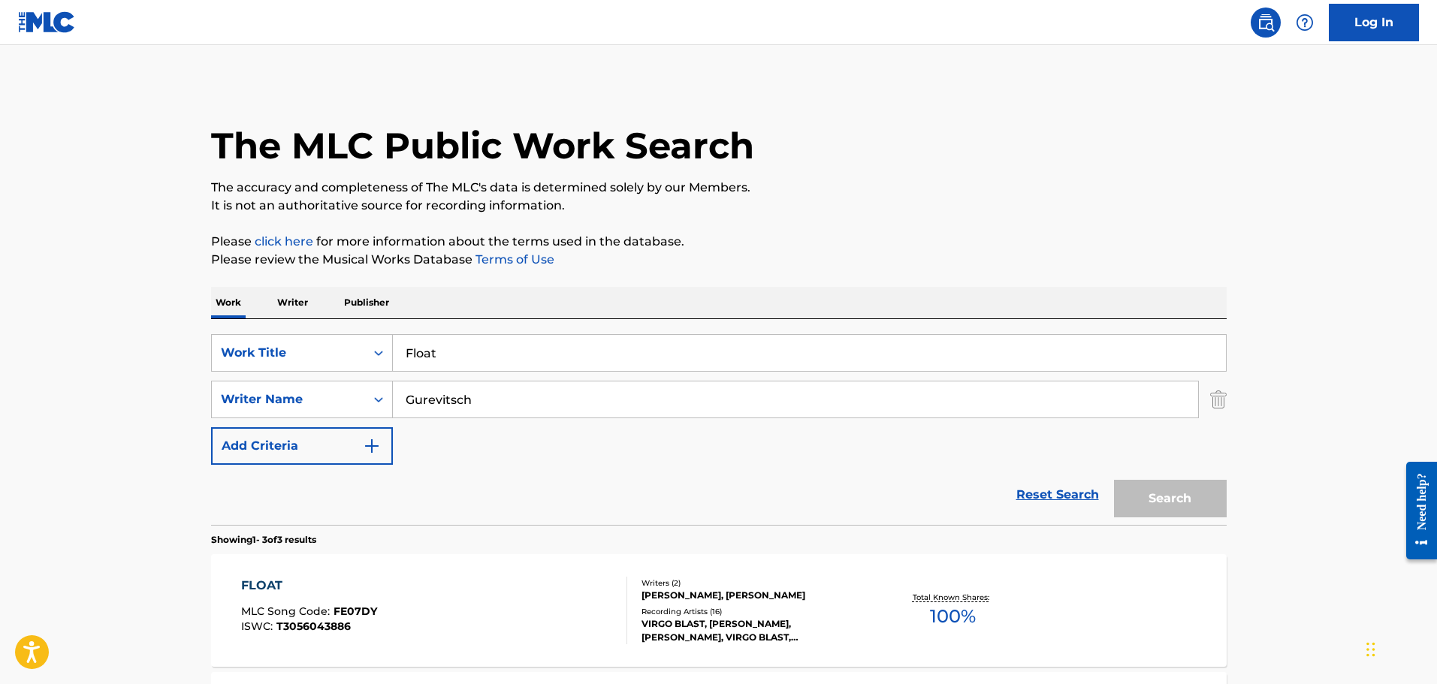
scroll to position [251, 0]
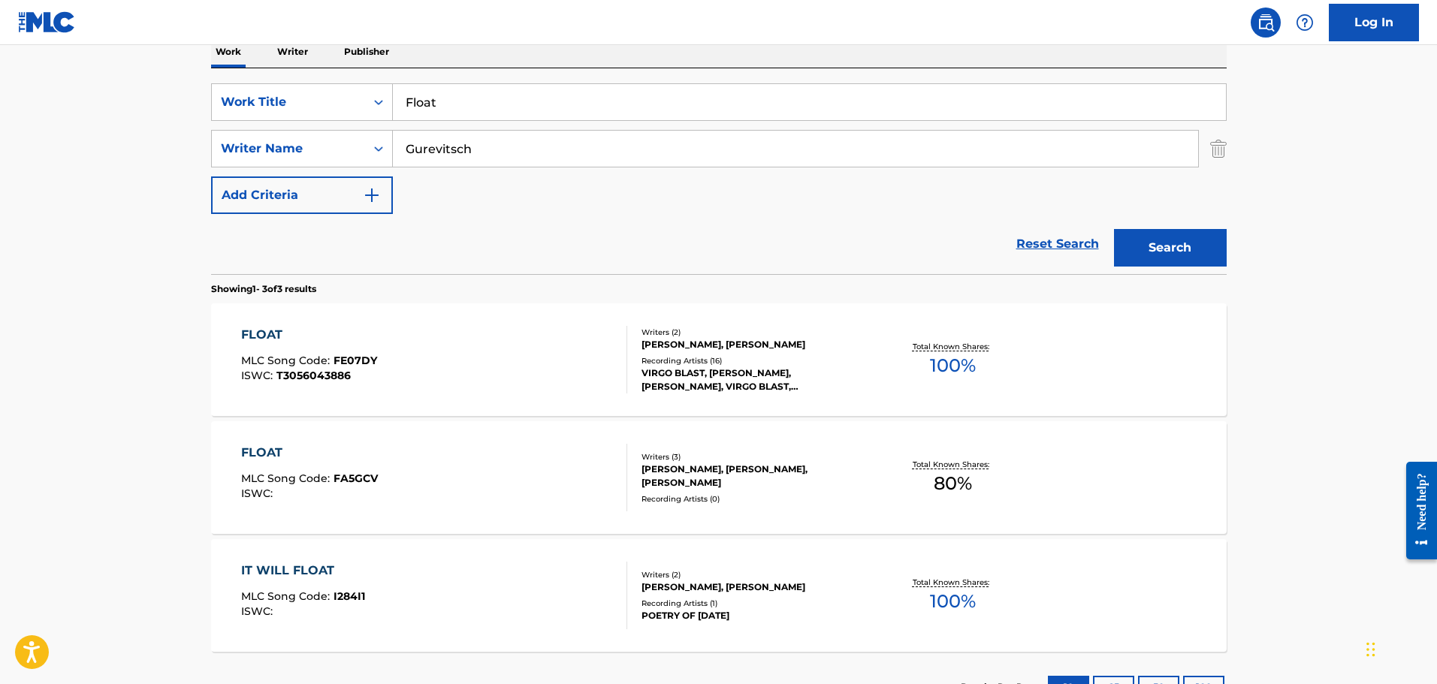
click at [340, 478] on span "FA5GCV" at bounding box center [355, 479] width 44 height 14
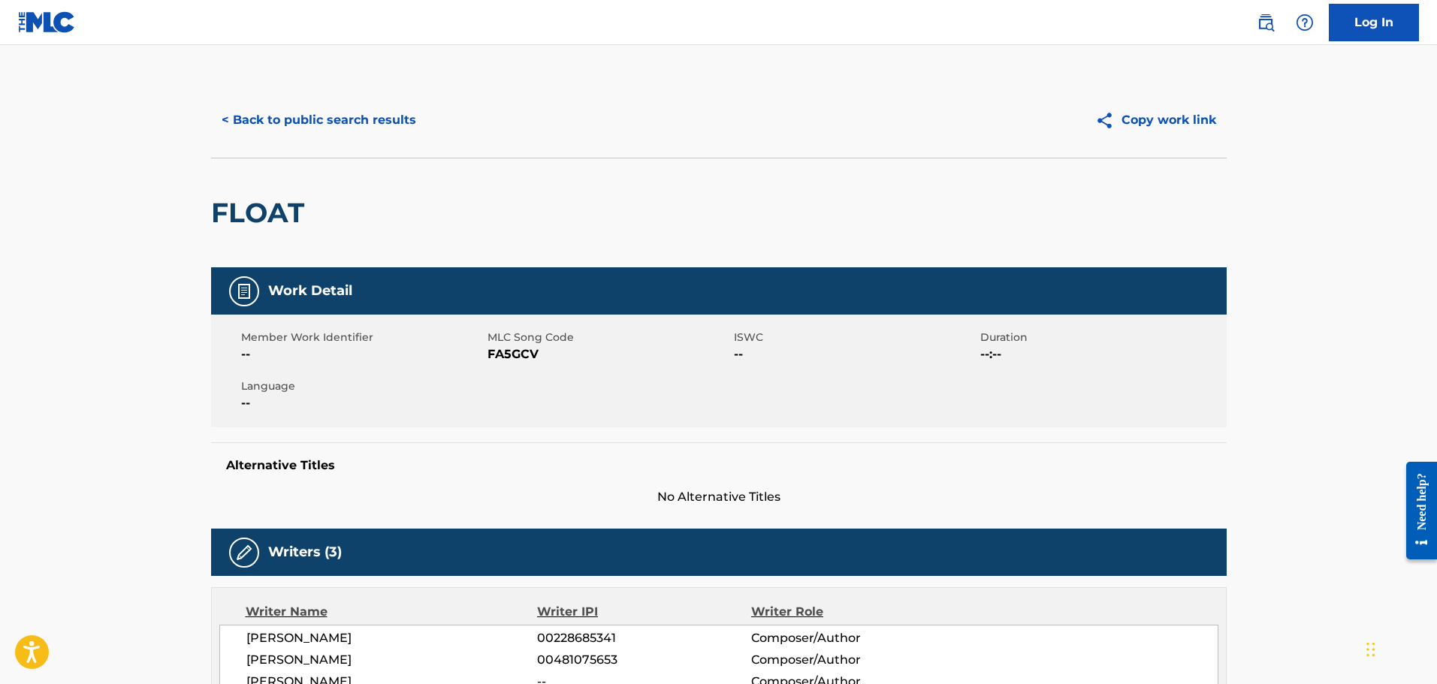
click at [517, 361] on span "FA5GCV" at bounding box center [608, 354] width 243 height 18
copy span "FA5GCV"
click at [379, 124] on button "< Back to public search results" at bounding box center [319, 120] width 216 height 38
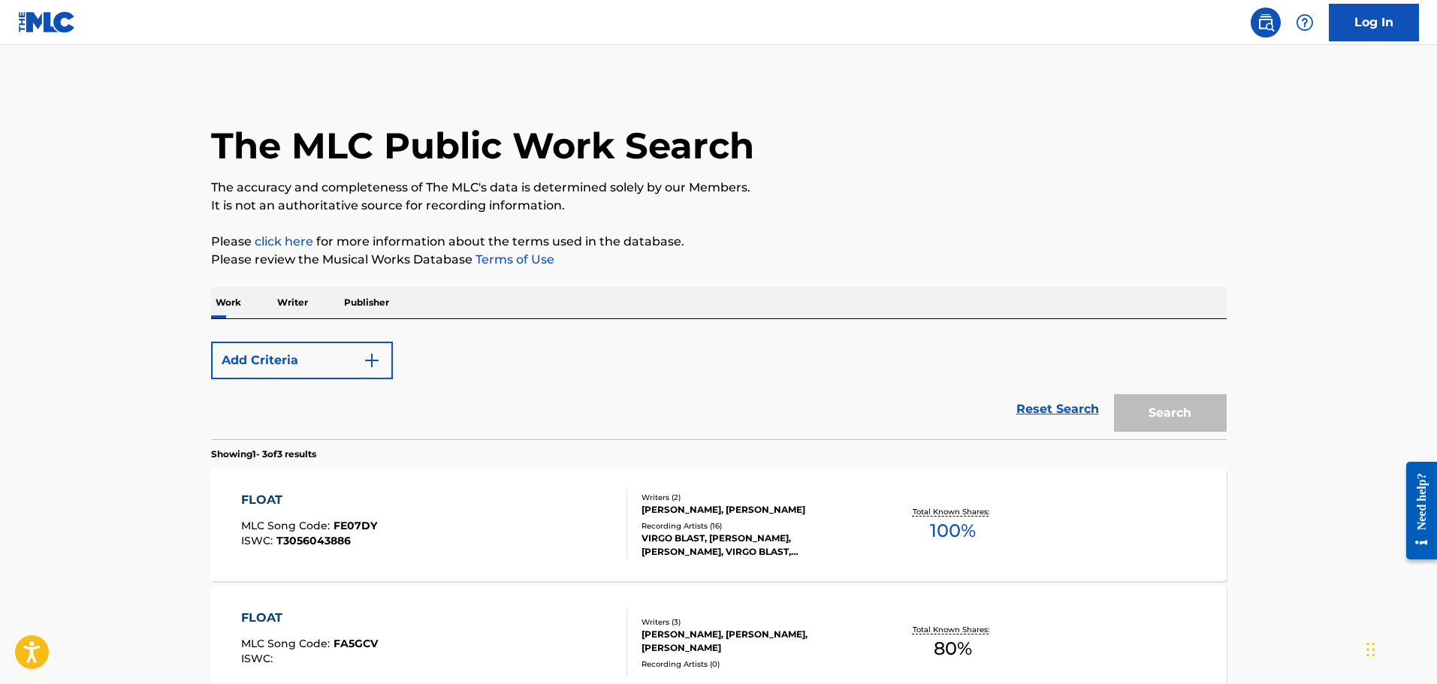
scroll to position [251, 0]
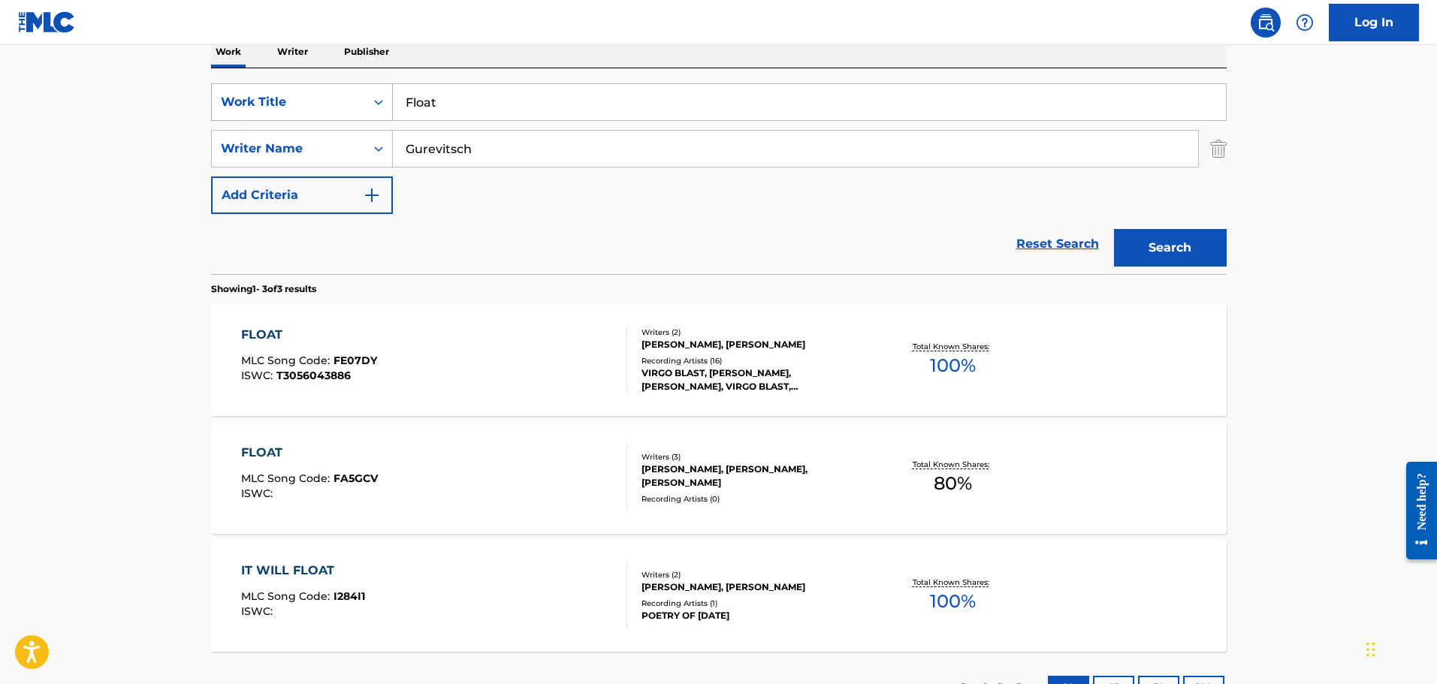
drag, startPoint x: 373, startPoint y: 85, endPoint x: 360, endPoint y: 86, distance: 12.8
click at [360, 86] on div "SearchWithCriteriafddf33f5-a07d-4432-9b39-cbb0ba1ac125 Work Title Float" at bounding box center [718, 102] width 1015 height 38
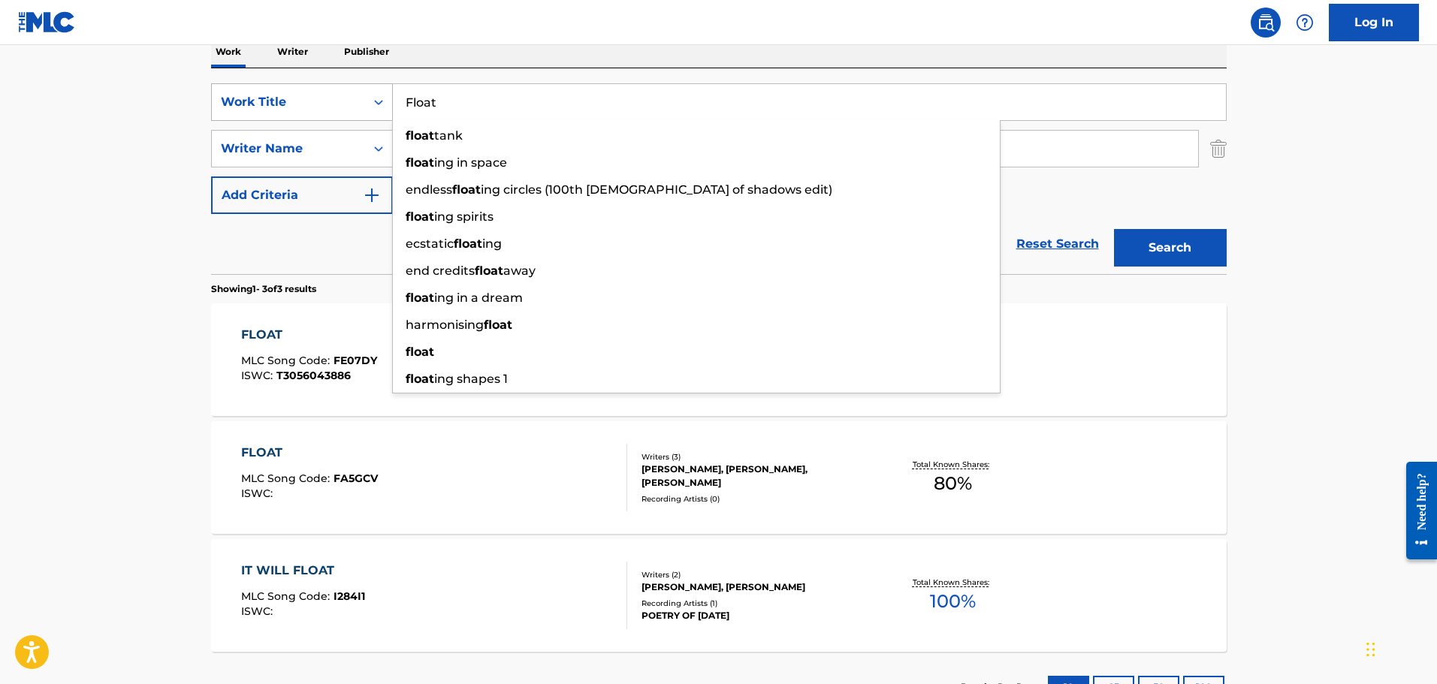
paste input "Underwater Poetry"
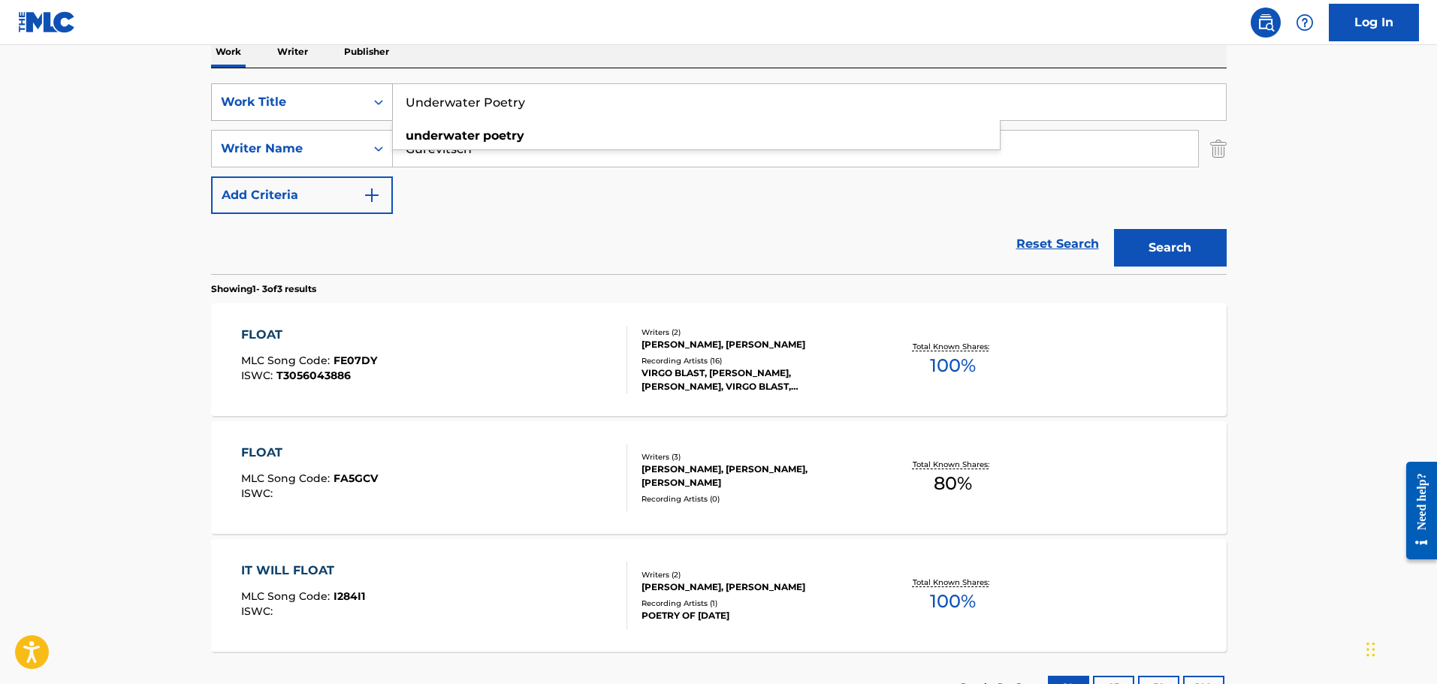
type input "Underwater Poetry"
click at [1114, 229] on button "Search" at bounding box center [1170, 248] width 113 height 38
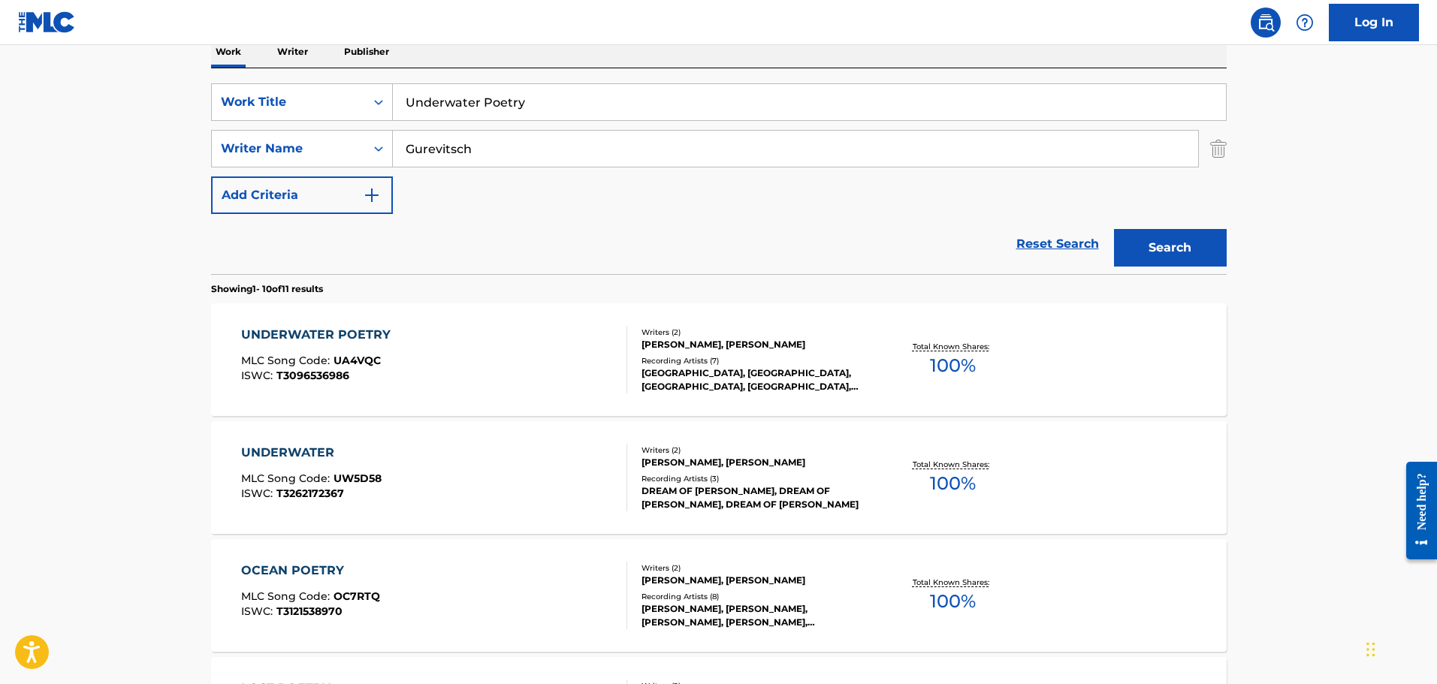
click at [318, 324] on div "UNDERWATER POETRY MLC Song Code : UA4VQC ISWC : T3096536986 Writers ( 2 ) [PERS…" at bounding box center [718, 359] width 1015 height 113
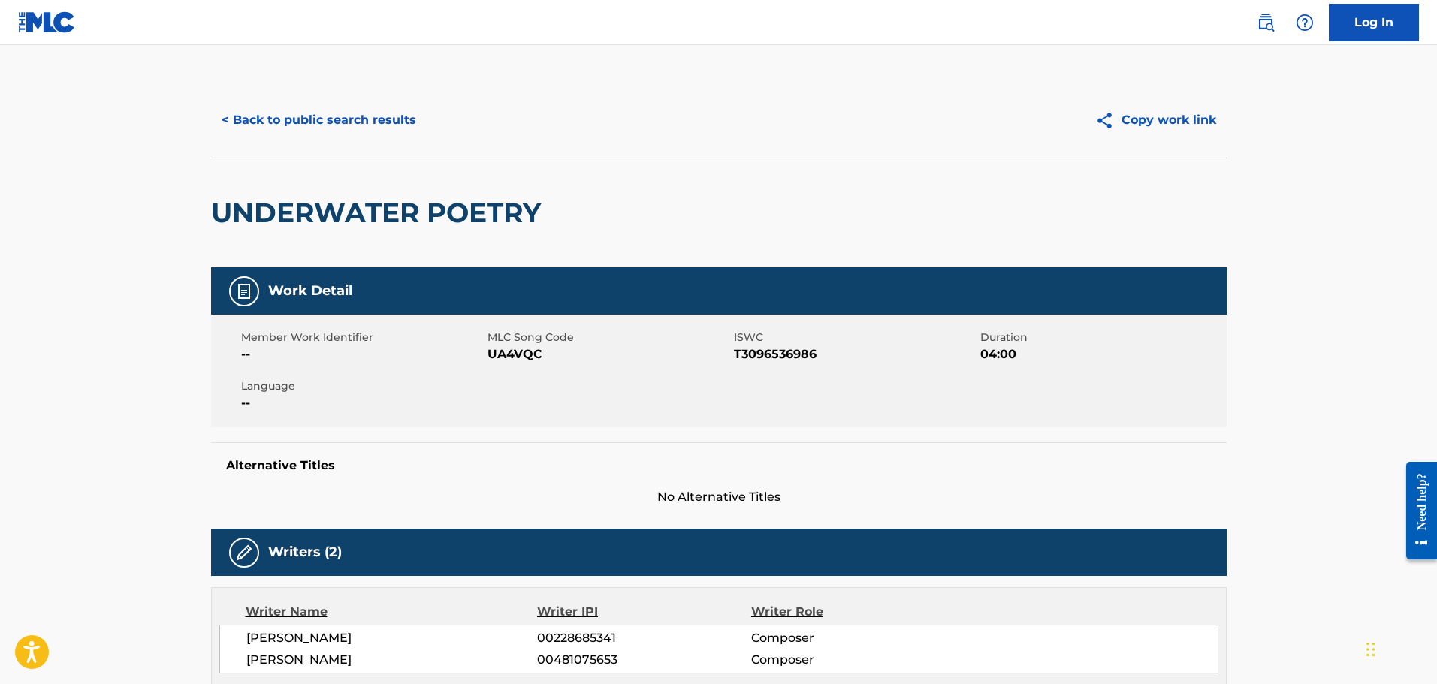
click at [358, 127] on button "< Back to public search results" at bounding box center [319, 120] width 216 height 38
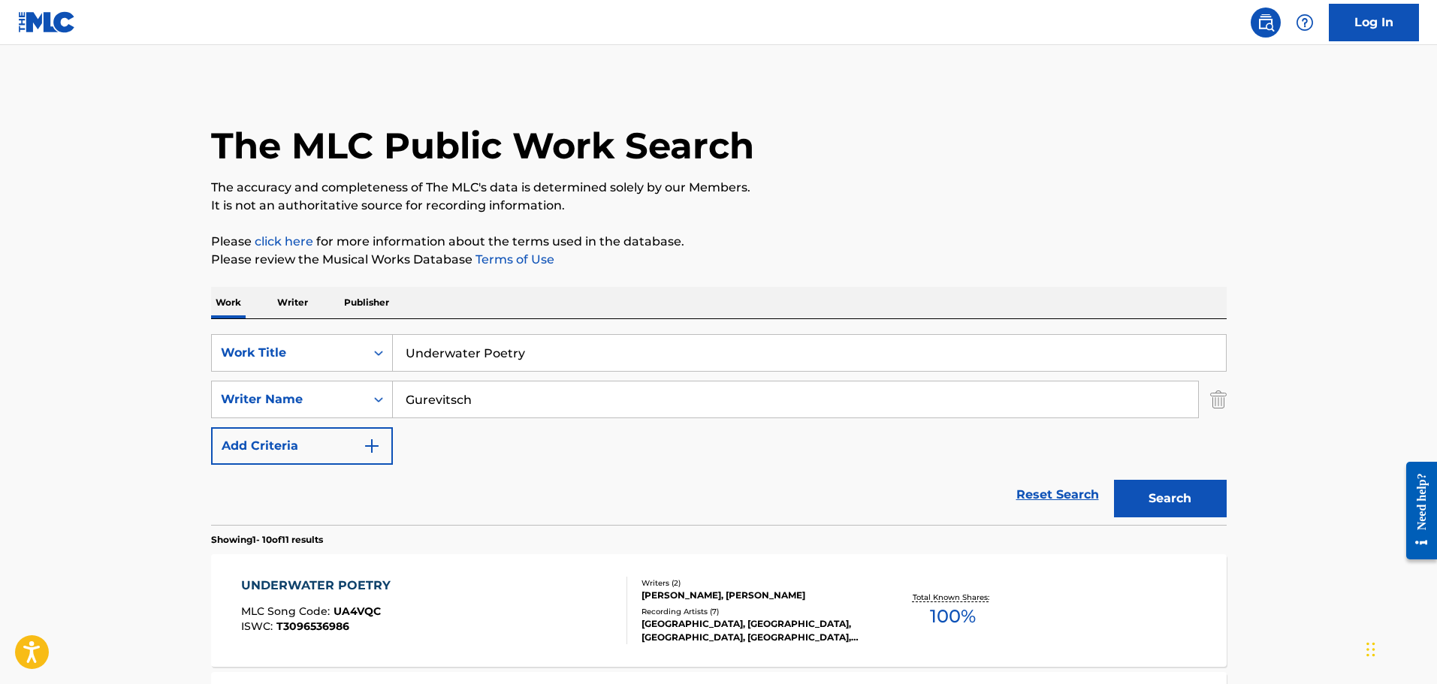
scroll to position [251, 0]
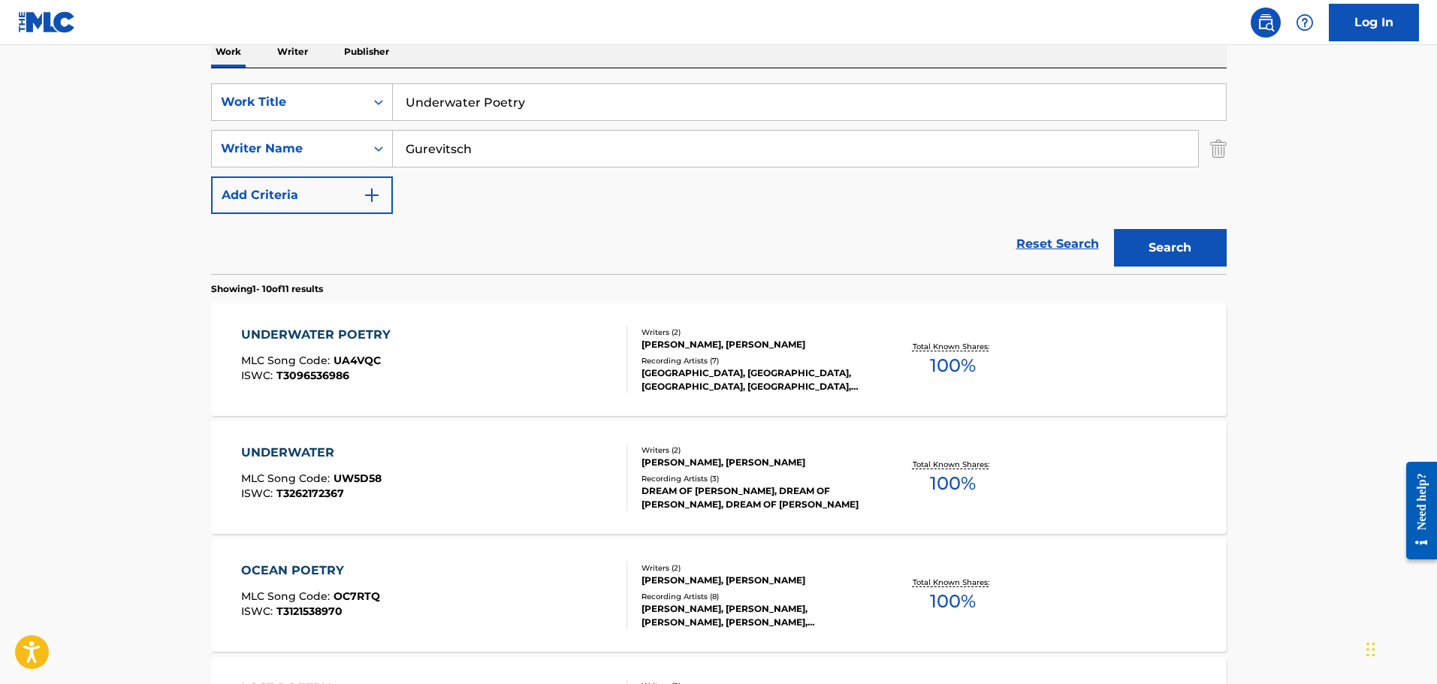
drag, startPoint x: 531, startPoint y: 104, endPoint x: 304, endPoint y: 63, distance: 230.6
paste input "Milonga"
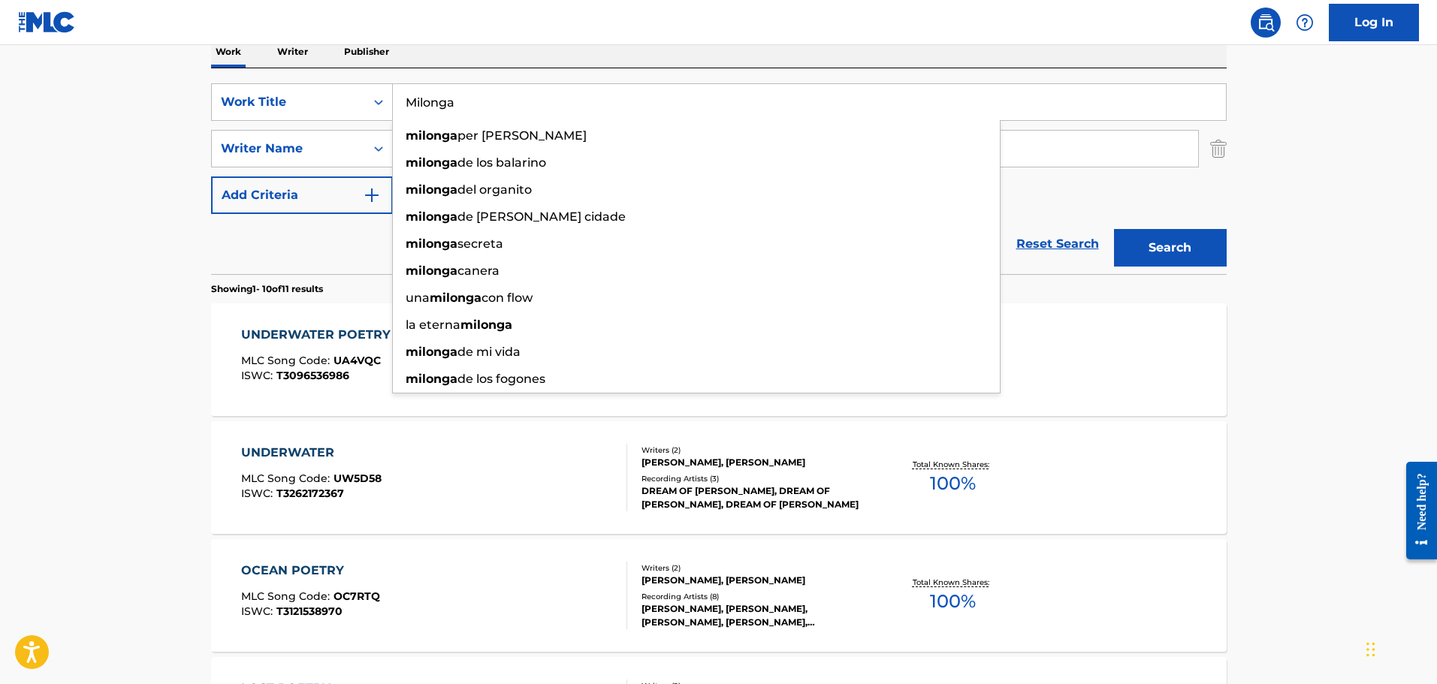
type input "Milonga"
click at [1114, 229] on button "Search" at bounding box center [1170, 248] width 113 height 38
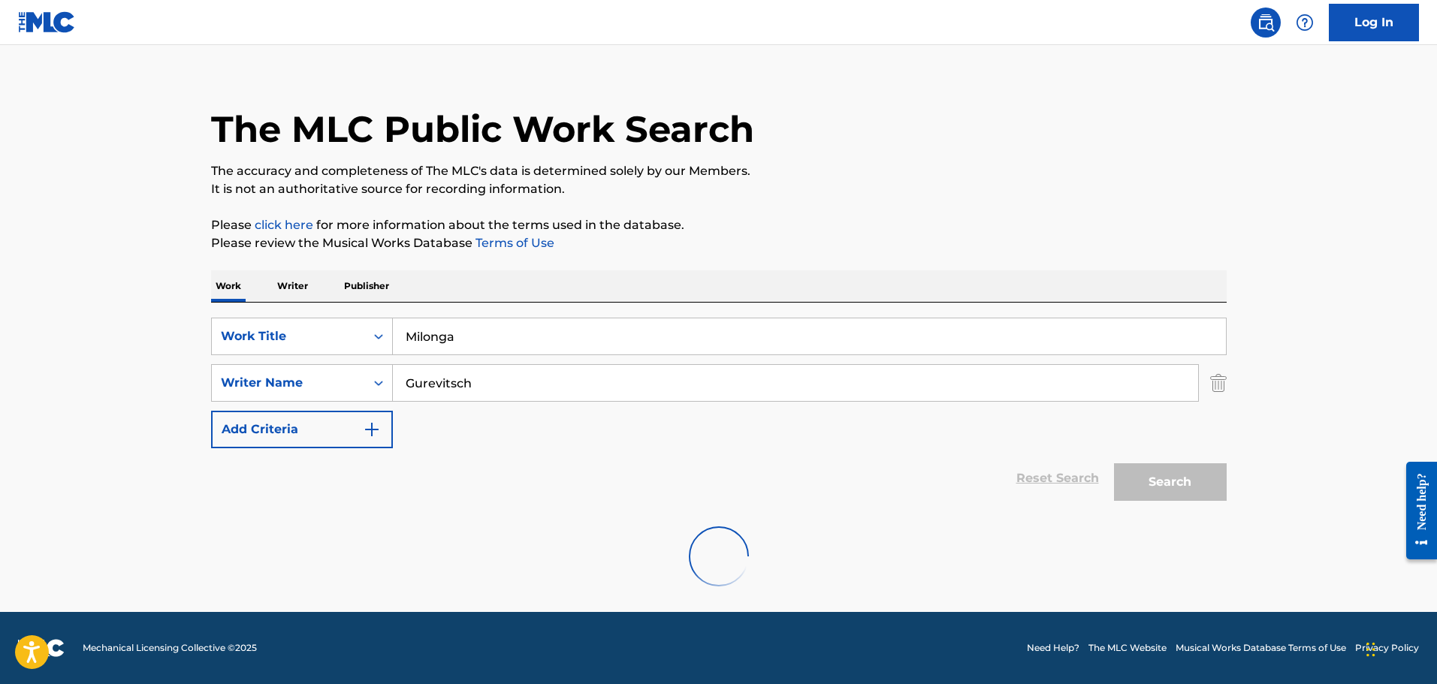
scroll to position [133, 0]
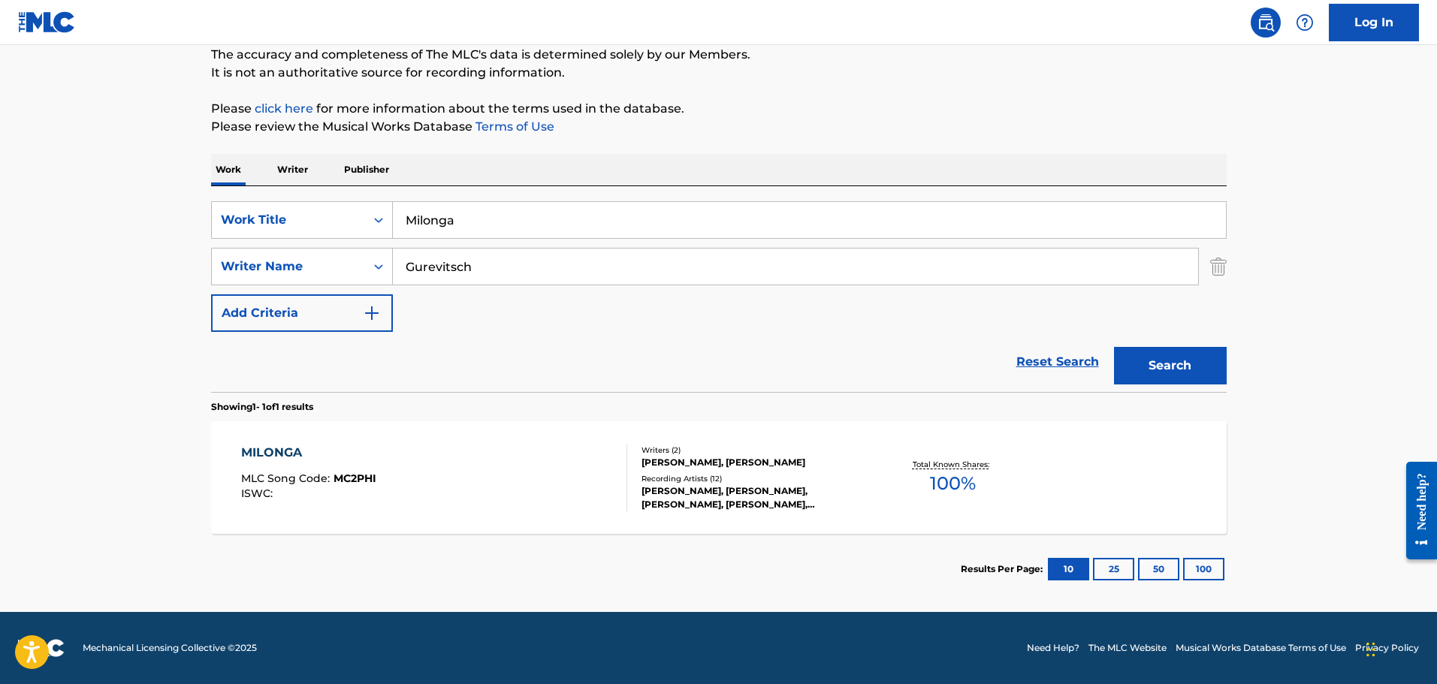
click at [255, 456] on div "MILONGA" at bounding box center [308, 453] width 135 height 18
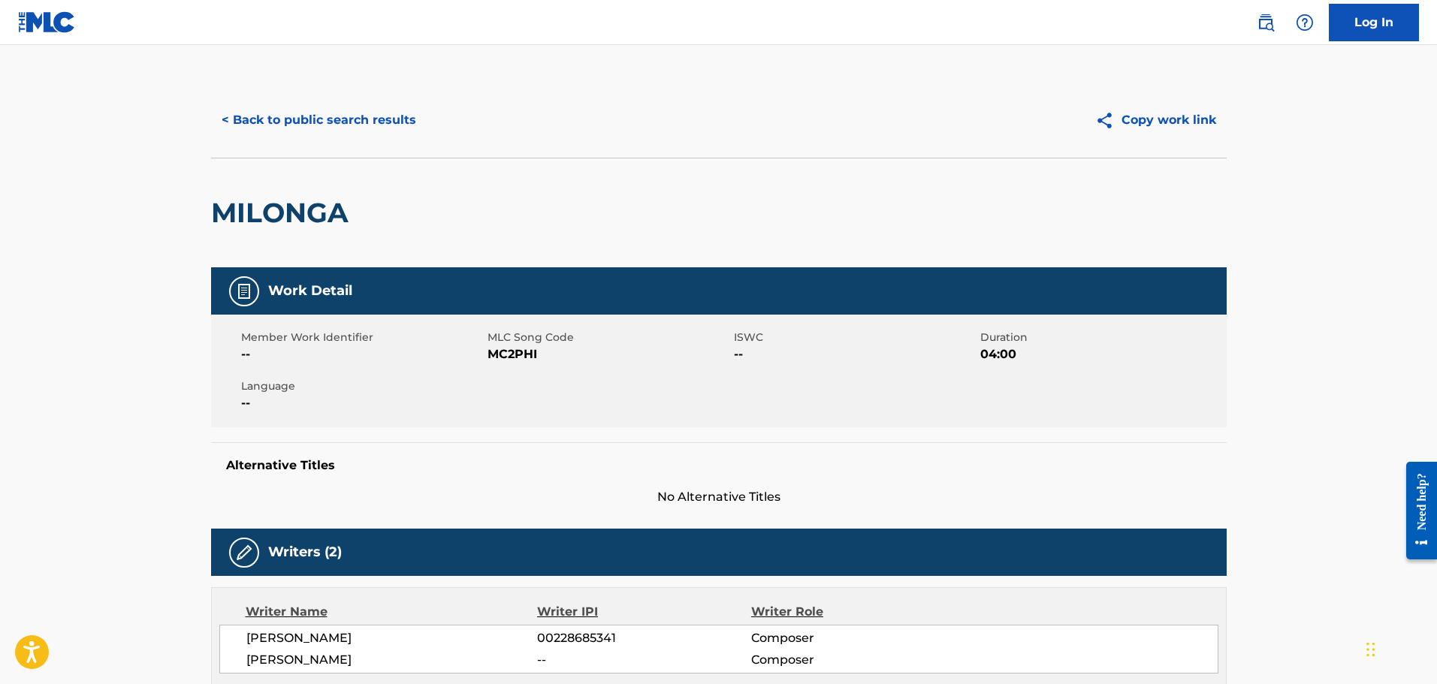
click at [367, 122] on button "< Back to public search results" at bounding box center [319, 120] width 216 height 38
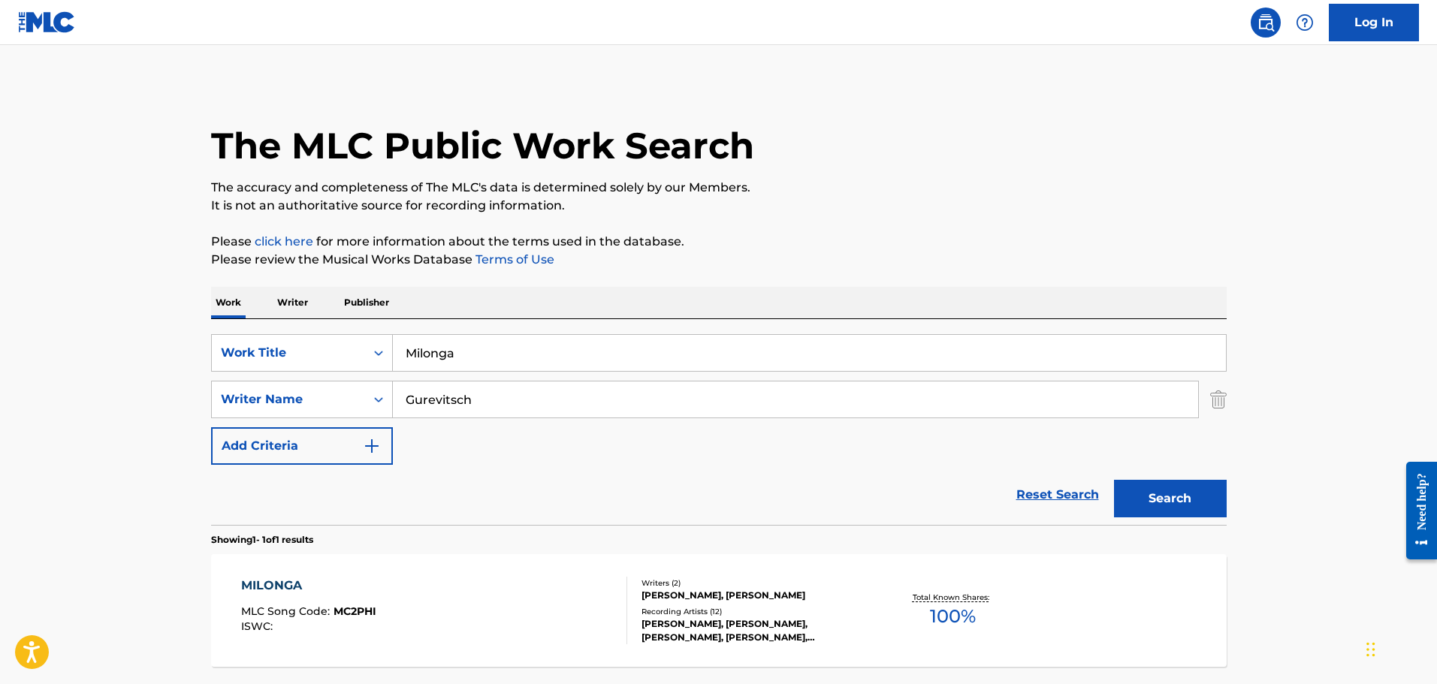
scroll to position [47, 0]
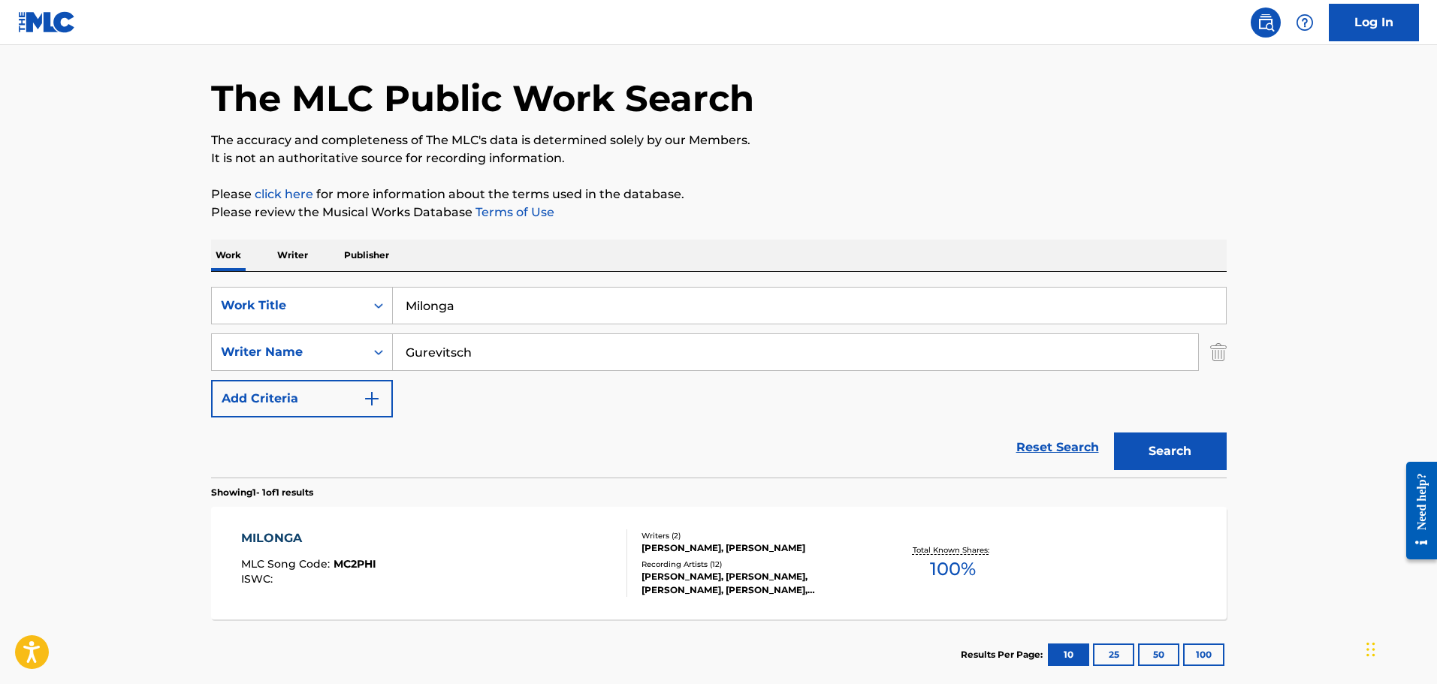
drag, startPoint x: 484, startPoint y: 315, endPoint x: 315, endPoint y: 268, distance: 176.0
click at [315, 268] on div "Work Writer Publisher SearchWithCriteriafddf33f5-a07d-4432-9b39-cbb0ba1ac125 Wo…" at bounding box center [718, 465] width 1015 height 451
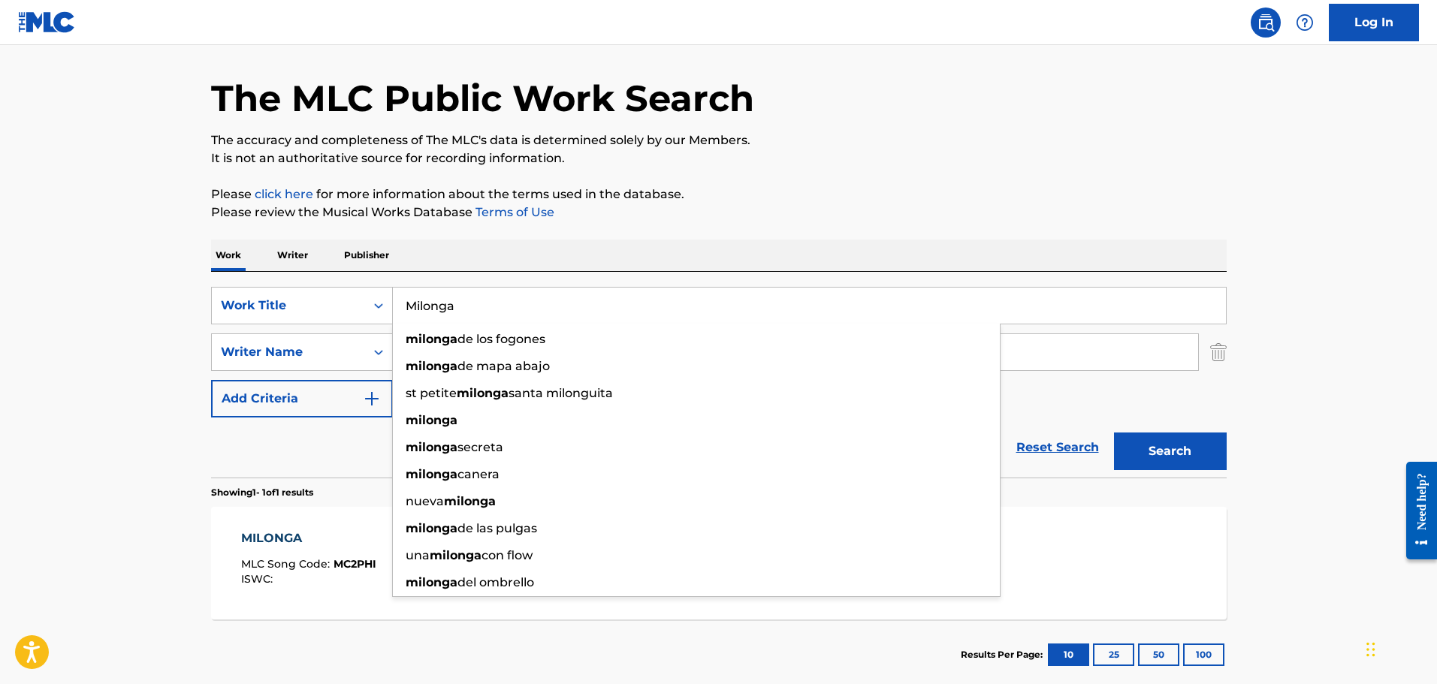
paste input "Construction"
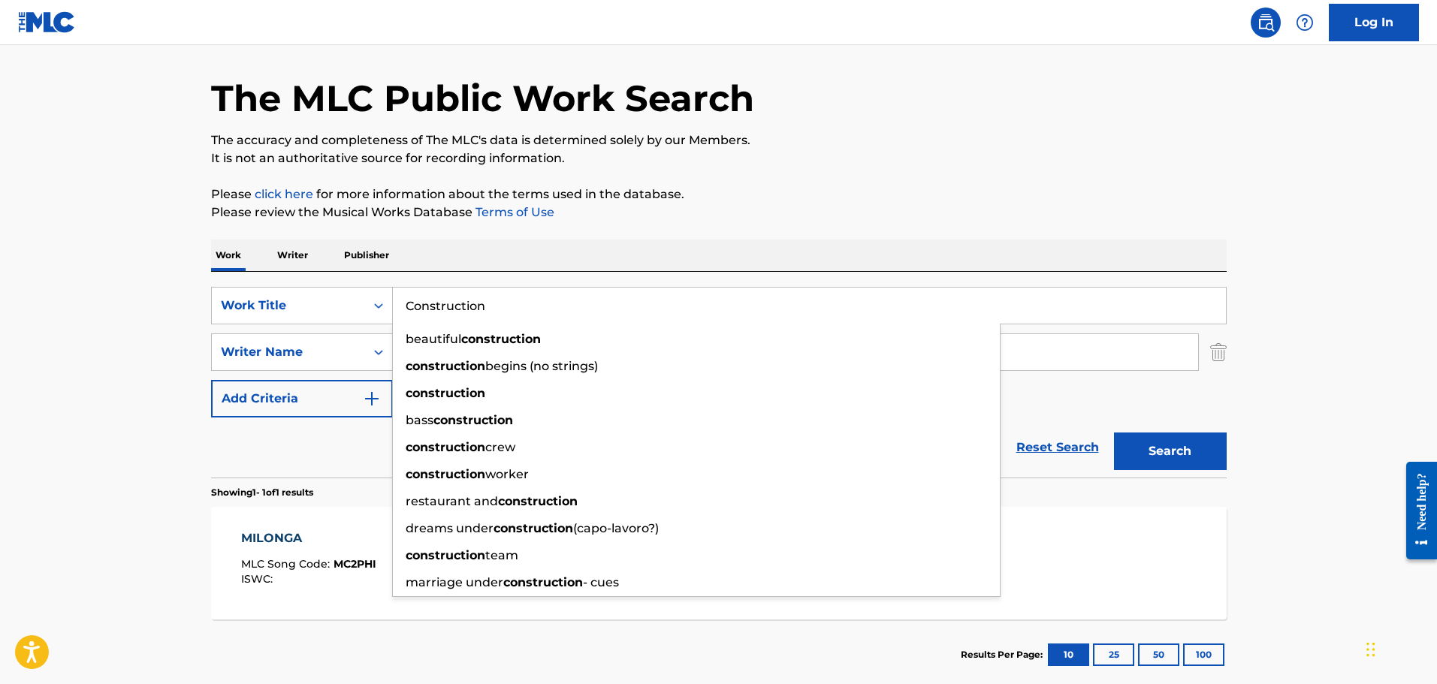
type input "Construction"
click at [1114, 433] on button "Search" at bounding box center [1170, 452] width 113 height 38
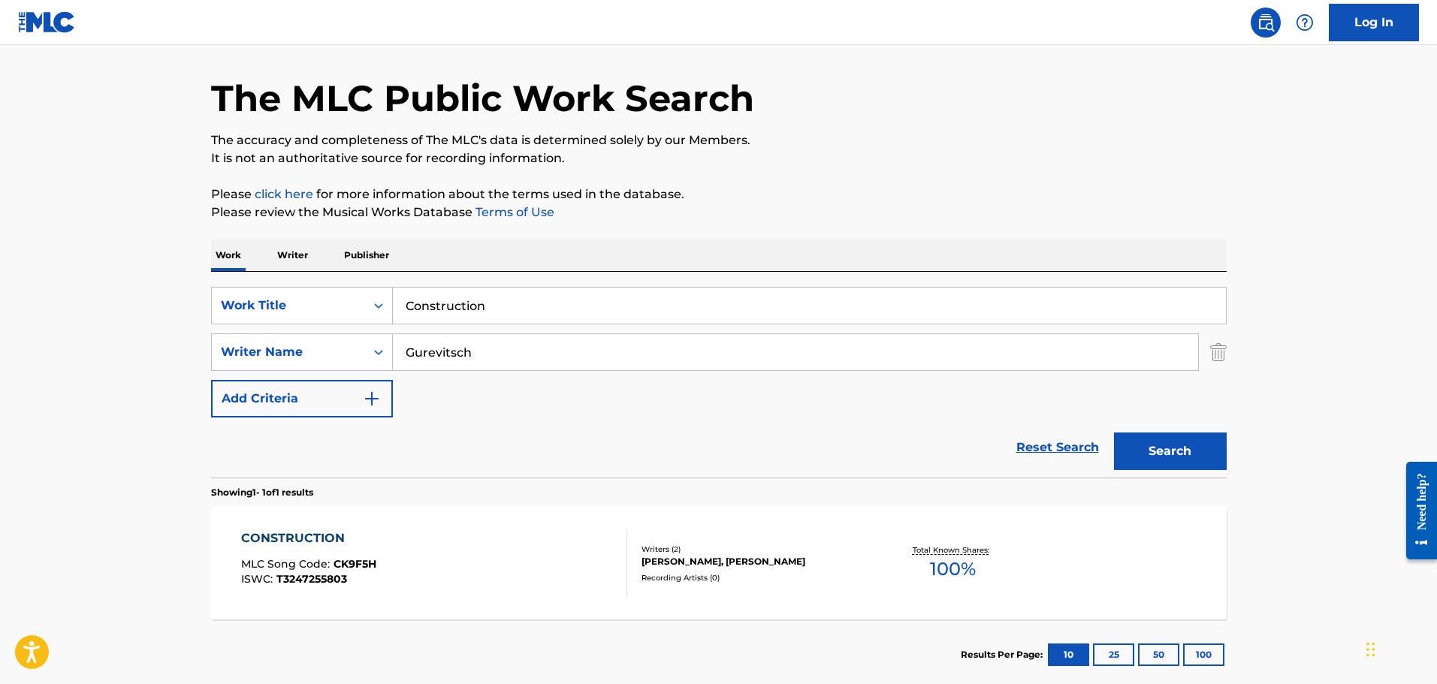
click at [282, 539] on div "CONSTRUCTION" at bounding box center [308, 538] width 135 height 18
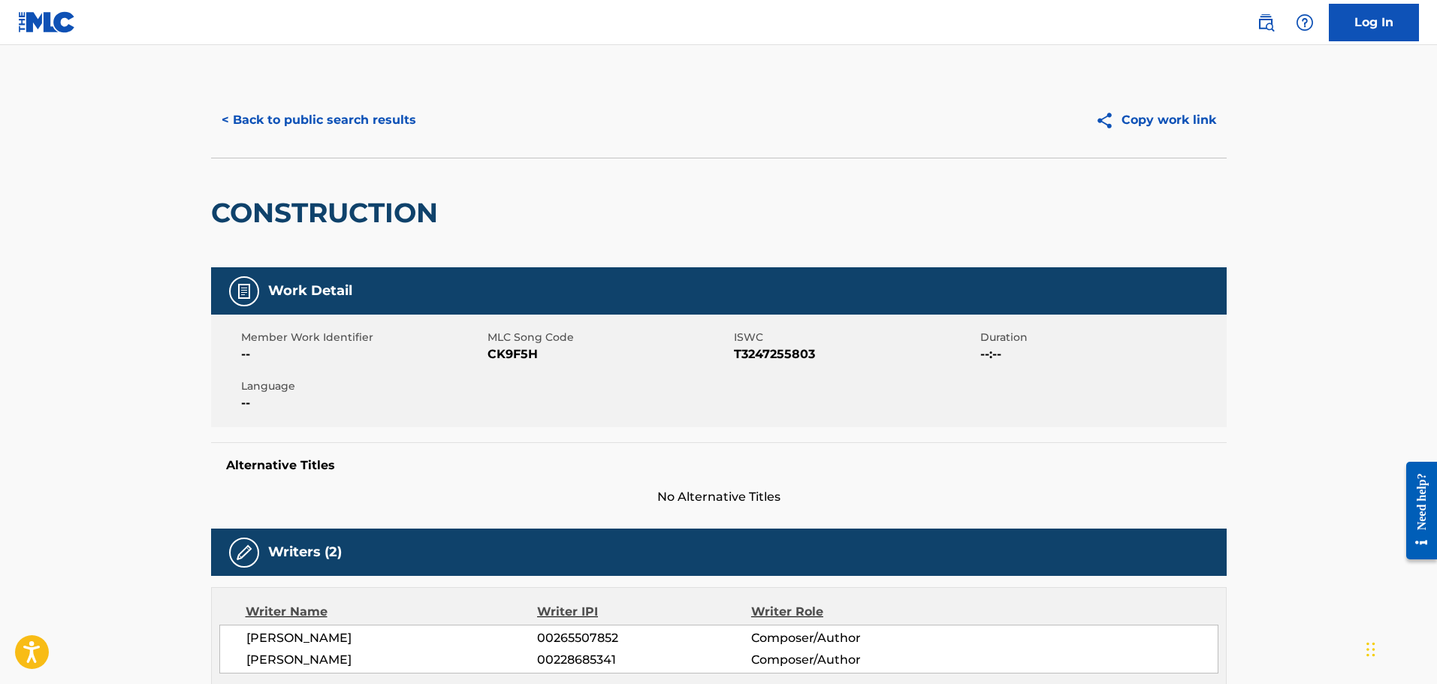
click at [339, 112] on button "< Back to public search results" at bounding box center [319, 120] width 216 height 38
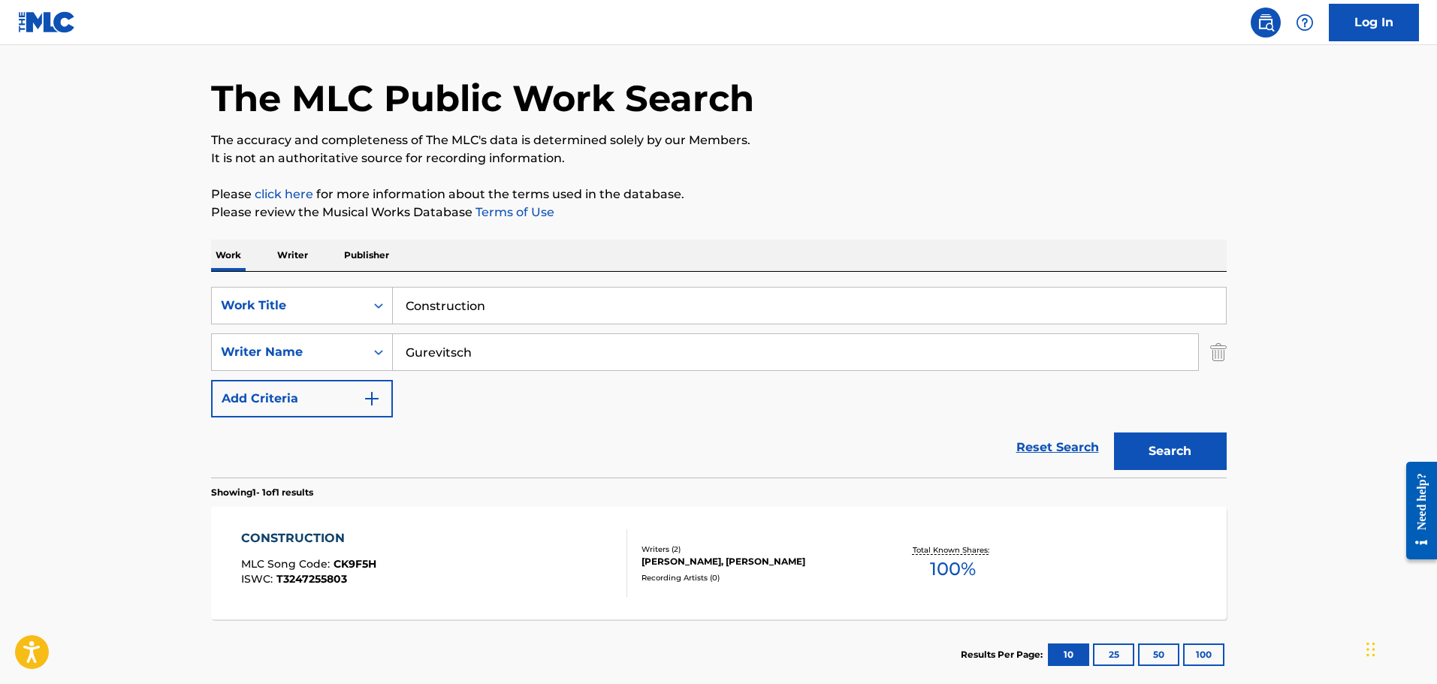
drag, startPoint x: 502, startPoint y: 307, endPoint x: 241, endPoint y: 246, distance: 268.5
click at [288, 251] on div "Work Writer Publisher SearchWithCriteriafddf33f5-a07d-4432-9b39-cbb0ba1ac125 Wo…" at bounding box center [718, 465] width 1015 height 451
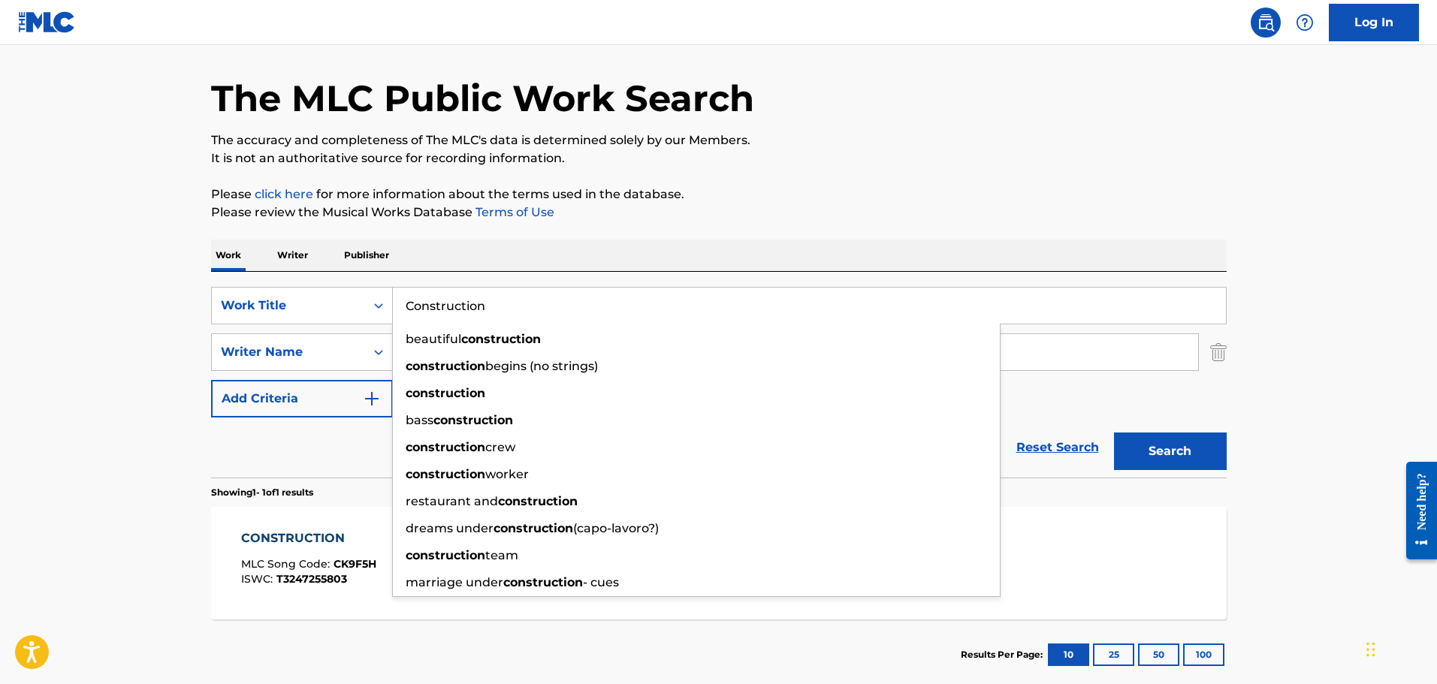
paste input "Soft And Sunny"
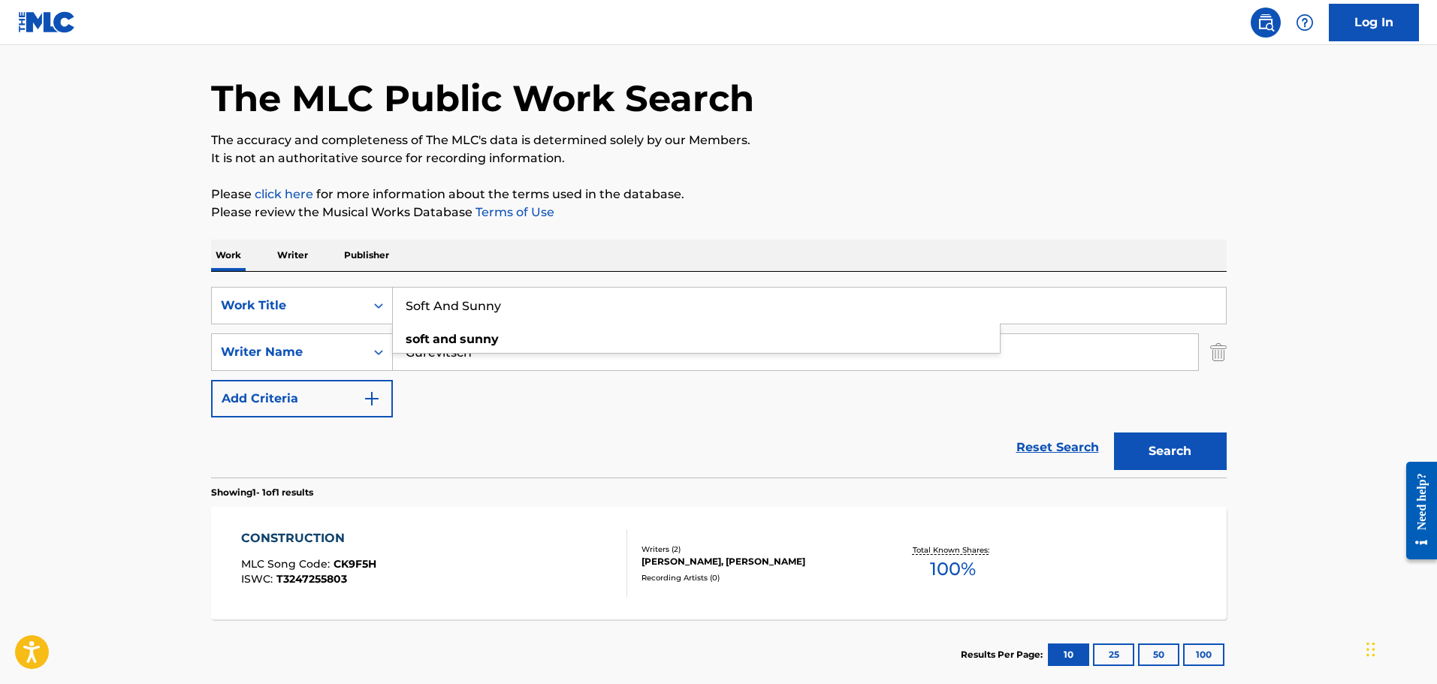
type input "Soft And Sunny"
click at [669, 214] on p "Please review the Musical Works Database Terms of Use" at bounding box center [718, 213] width 1015 height 18
drag, startPoint x: 474, startPoint y: 352, endPoint x: 206, endPoint y: 311, distance: 271.3
click at [206, 311] on div "The MLC Public Work Search The accuracy and completeness of The MLC's data is d…" at bounding box center [718, 362] width 1051 height 655
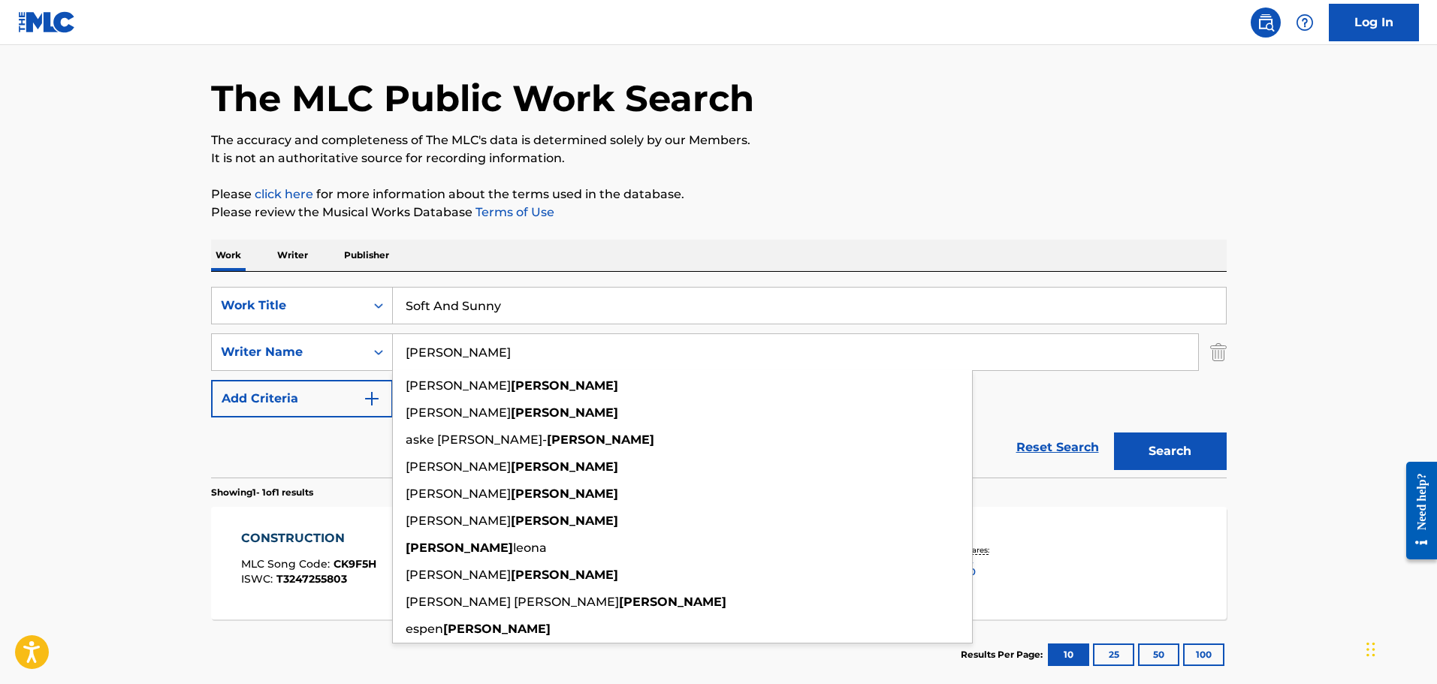
type input "[PERSON_NAME]"
click at [1114, 433] on button "Search" at bounding box center [1170, 452] width 113 height 38
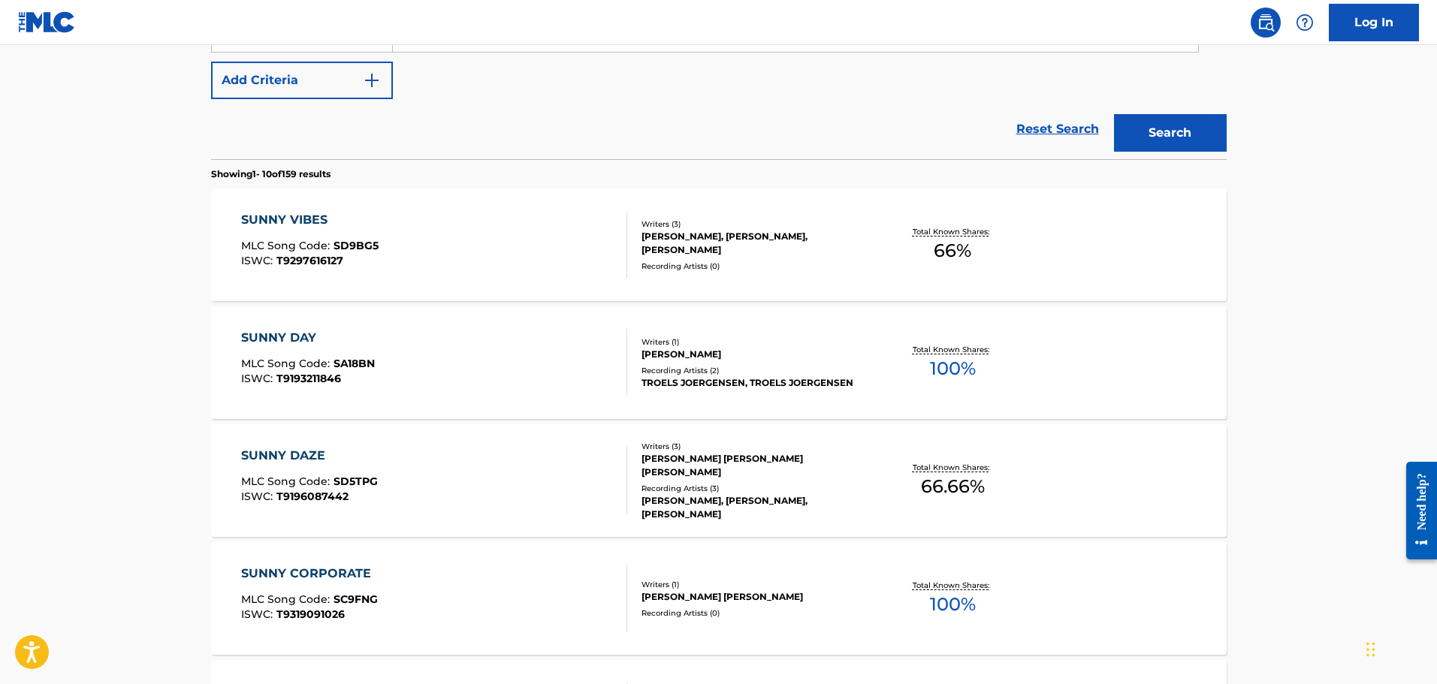
scroll to position [0, 0]
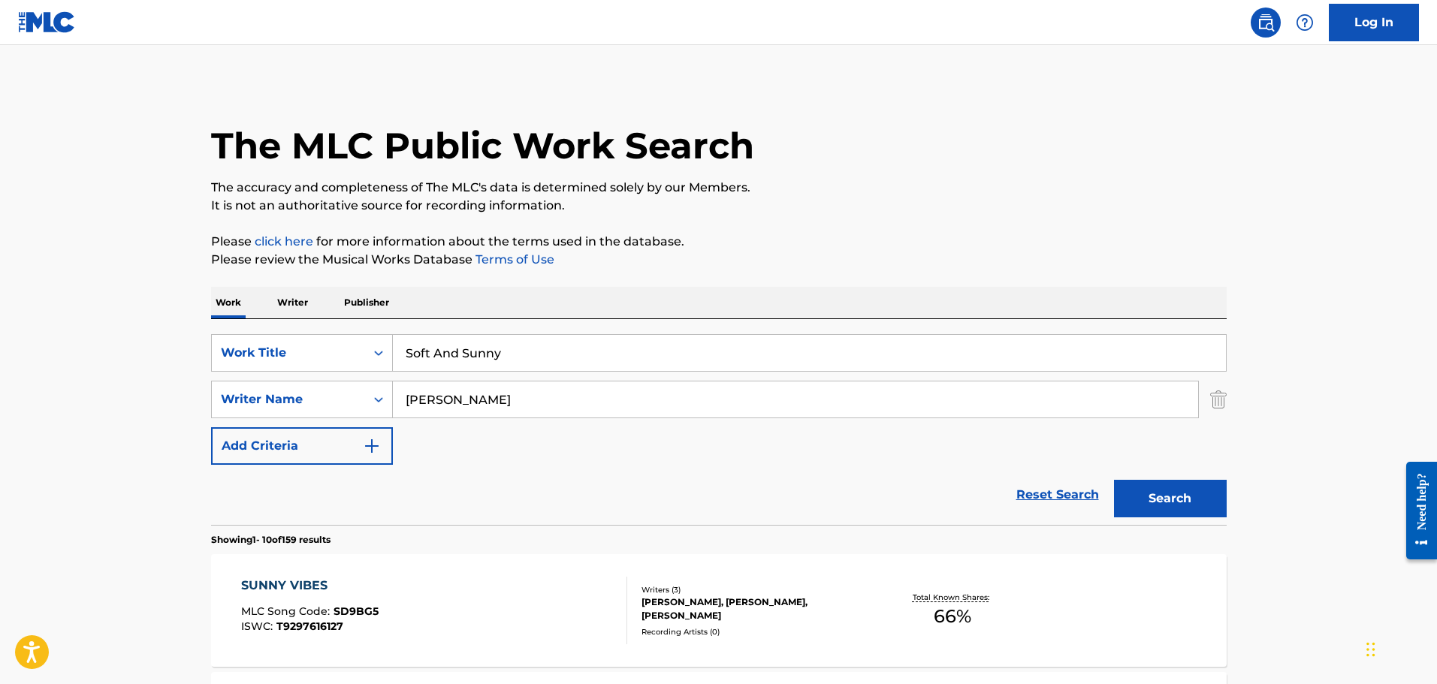
drag, startPoint x: 501, startPoint y: 351, endPoint x: 224, endPoint y: 318, distance: 279.2
click at [284, 344] on div "SearchWithCriteriafddf33f5-a07d-4432-9b39-cbb0ba1ac125 Work Title Soft And Sunny" at bounding box center [718, 353] width 1015 height 38
paste input "[PERSON_NAME]"
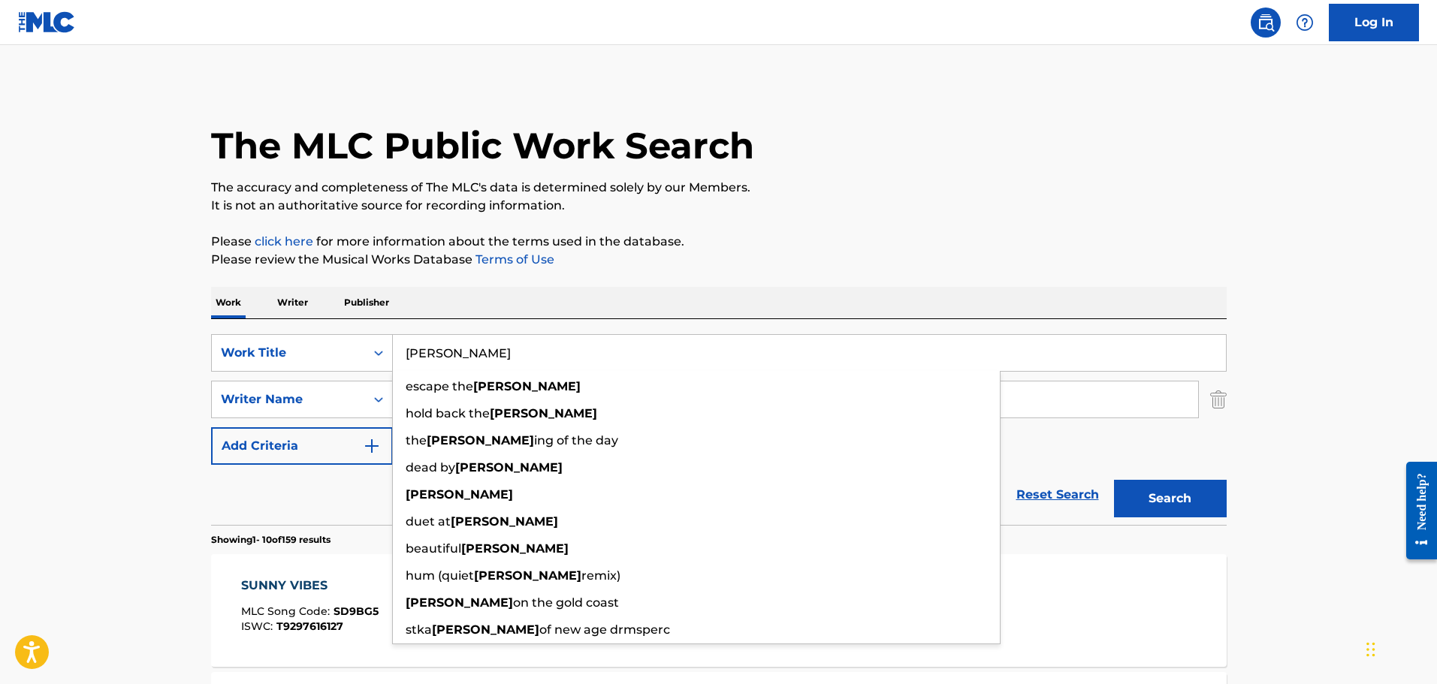
type input "[PERSON_NAME]"
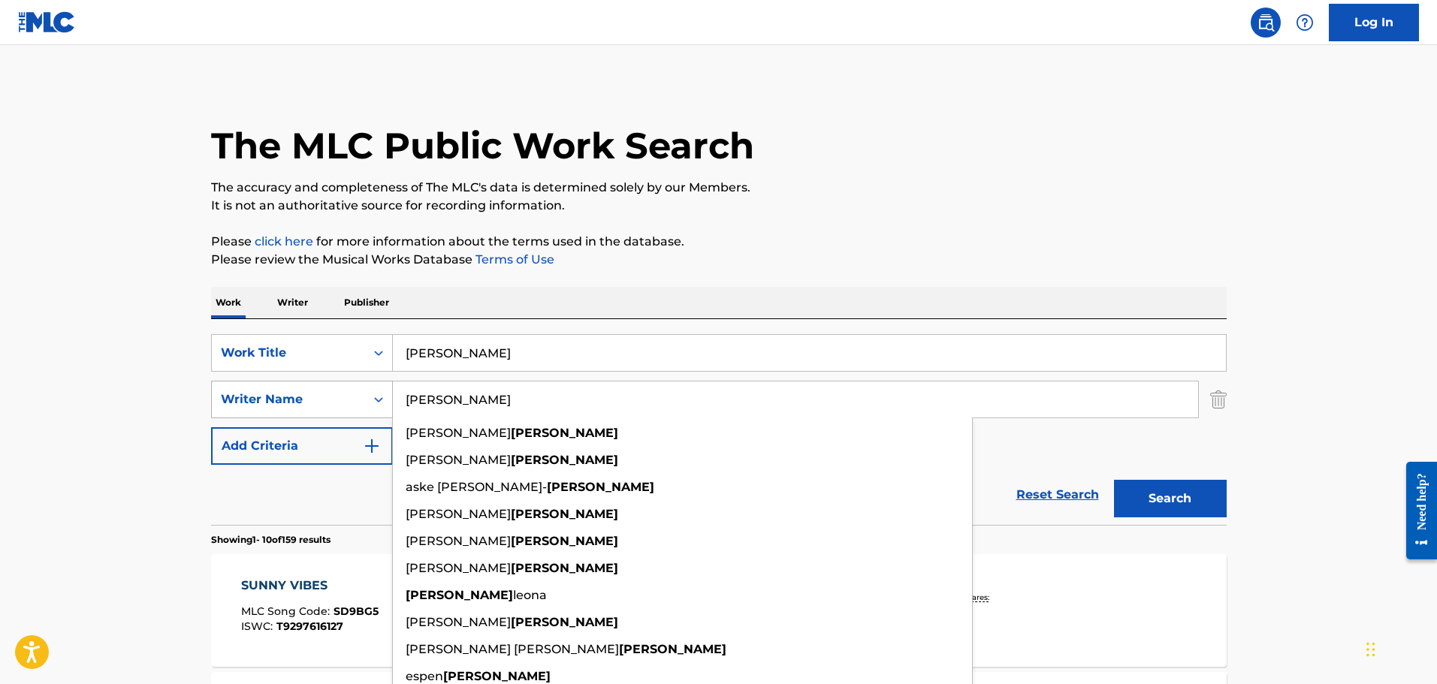
drag, startPoint x: 431, startPoint y: 397, endPoint x: 319, endPoint y: 385, distance: 112.6
click at [327, 386] on div "SearchWithCriteriab85a9acb-7f12-46d0-bc41-0f71005eba21 Writer Name [PERSON_NAME…" at bounding box center [718, 400] width 1015 height 38
paste input "Gurevitsch"
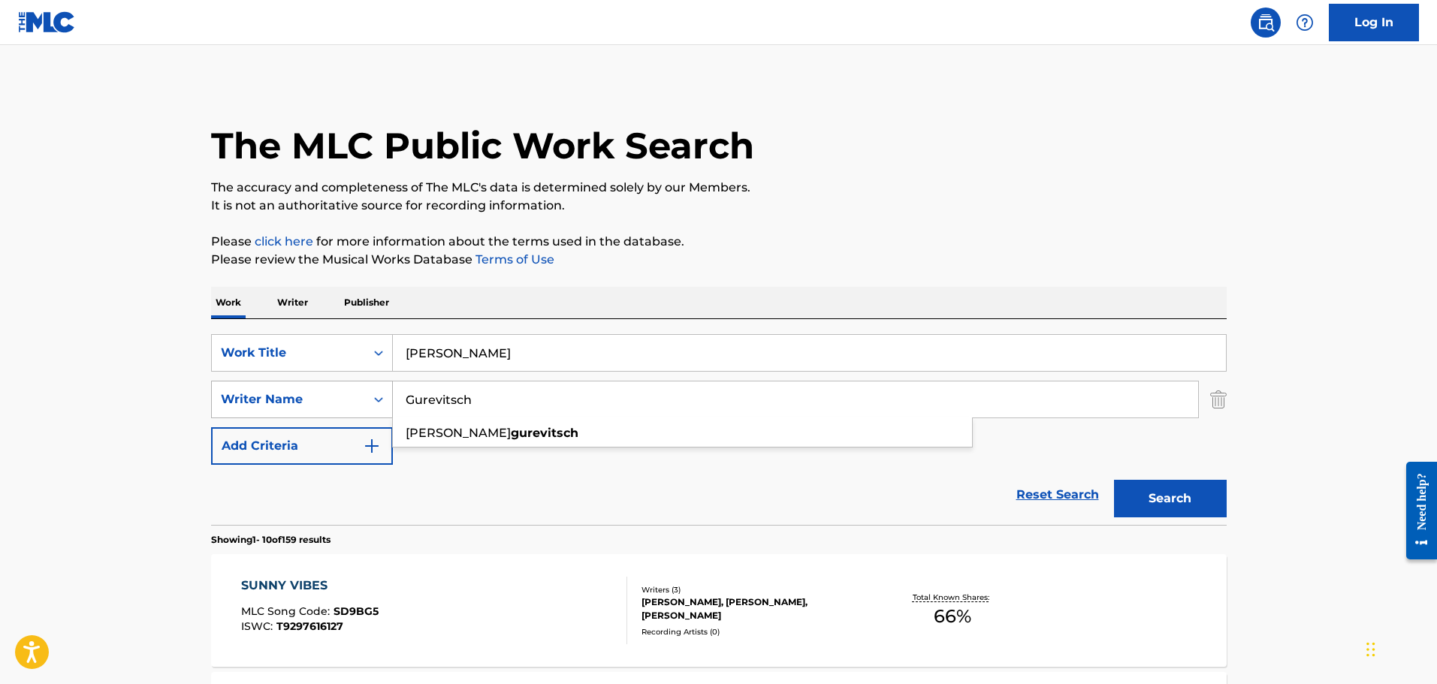
type input "Gurevitsch"
click at [1114, 480] on button "Search" at bounding box center [1170, 499] width 113 height 38
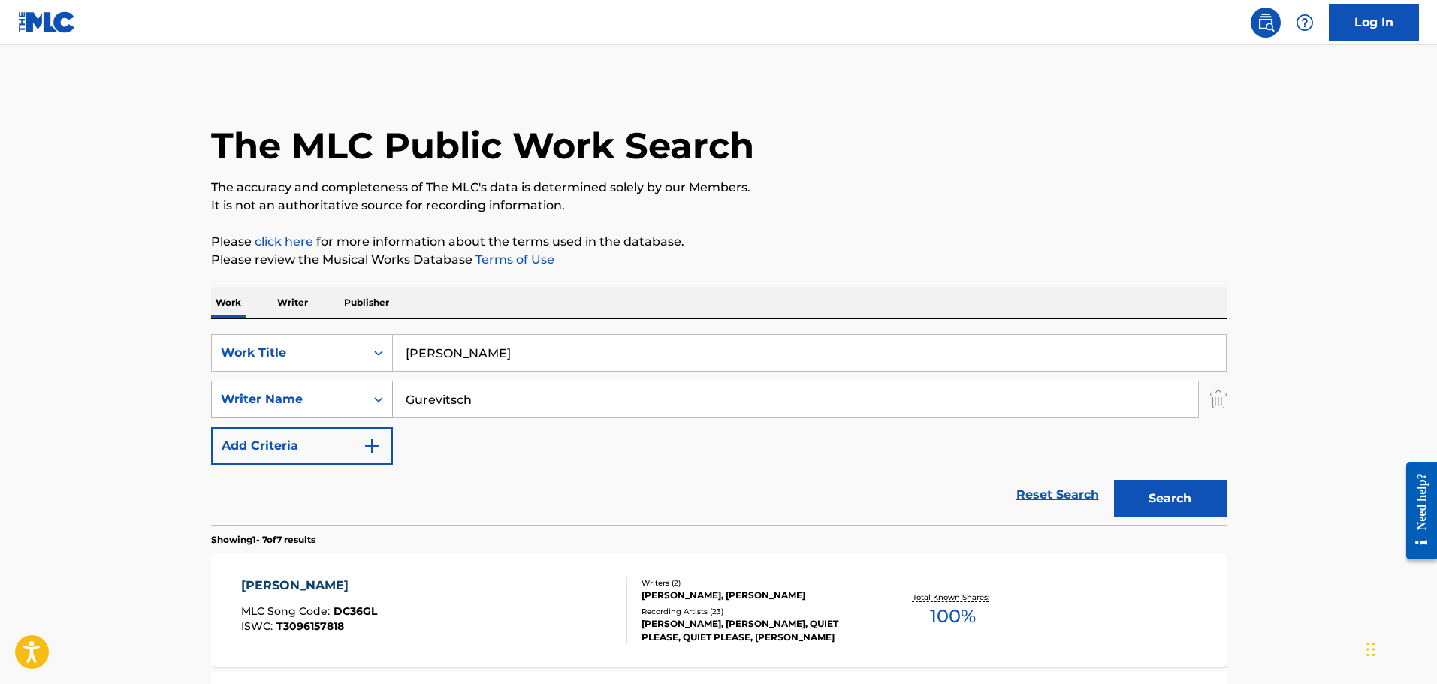
scroll to position [198, 0]
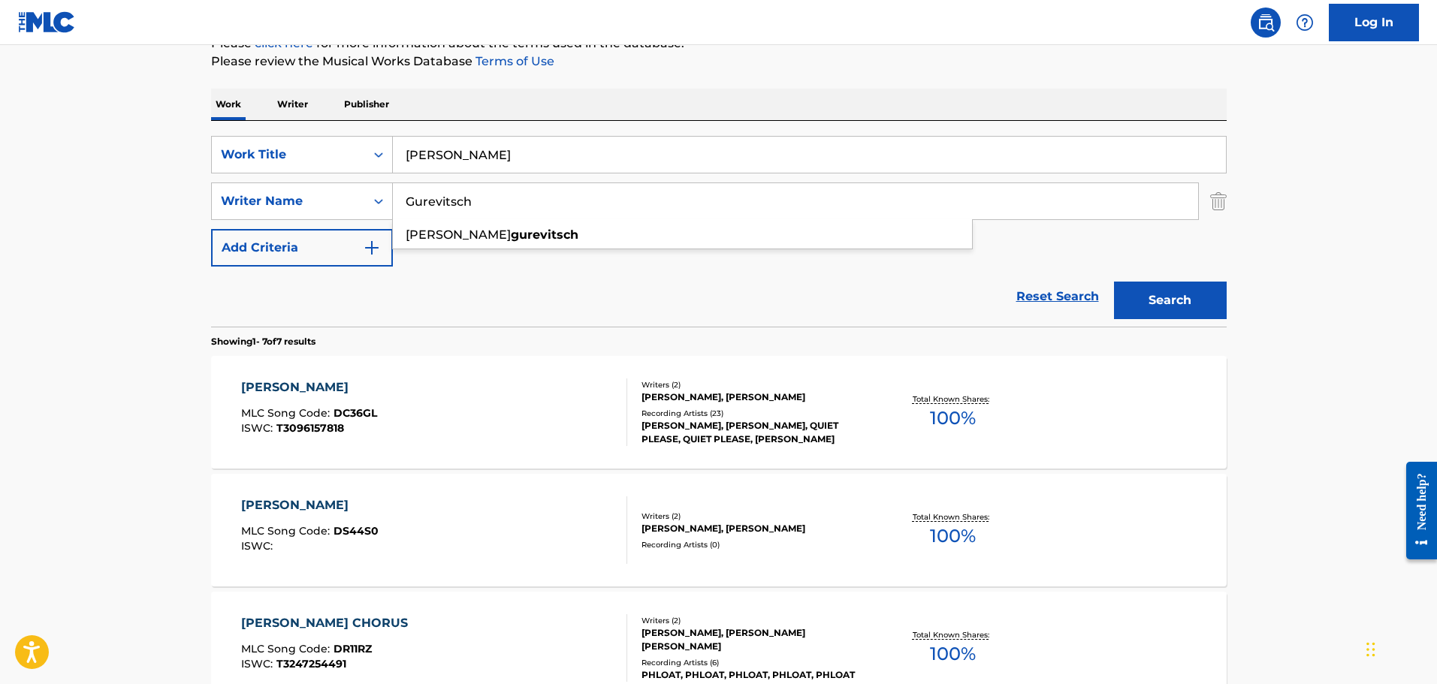
click at [448, 393] on div "[PERSON_NAME] MLC Song Code : DC36GL ISWC : T3096157818" at bounding box center [434, 413] width 386 height 68
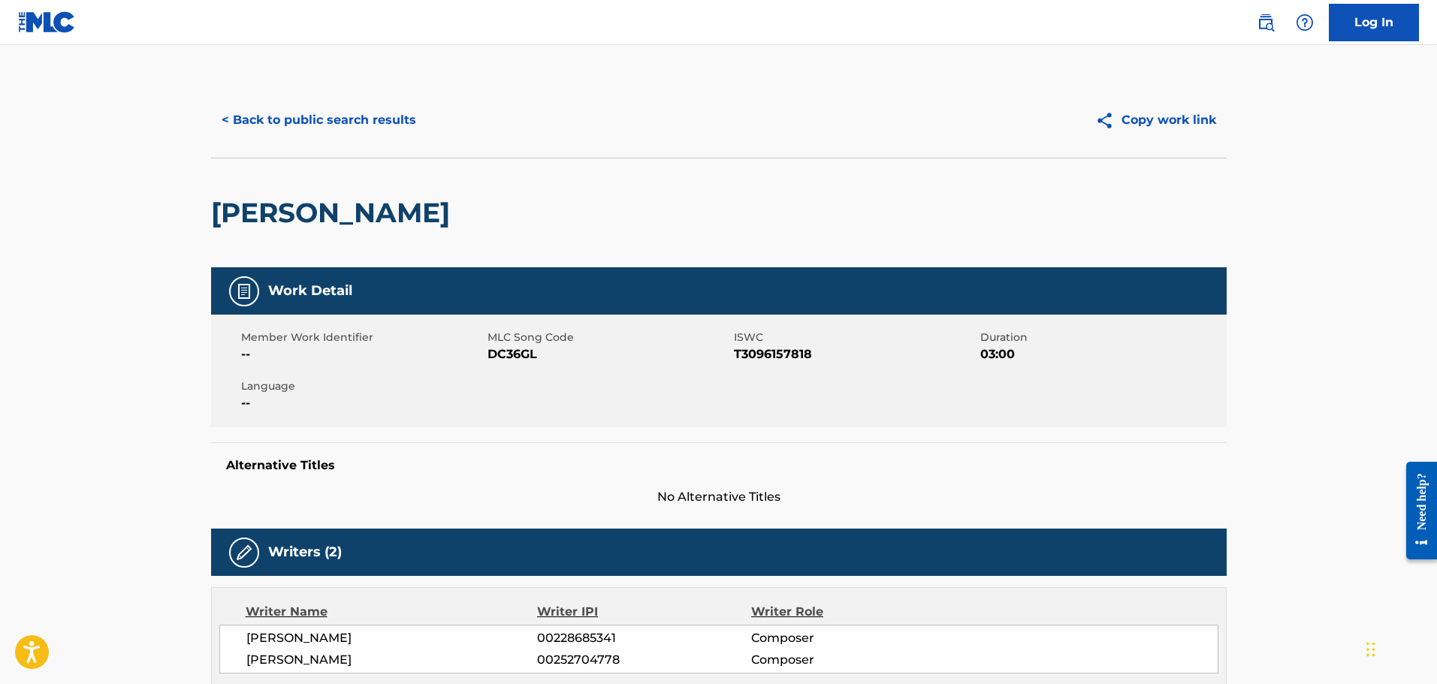
click at [276, 122] on button "< Back to public search results" at bounding box center [319, 120] width 216 height 38
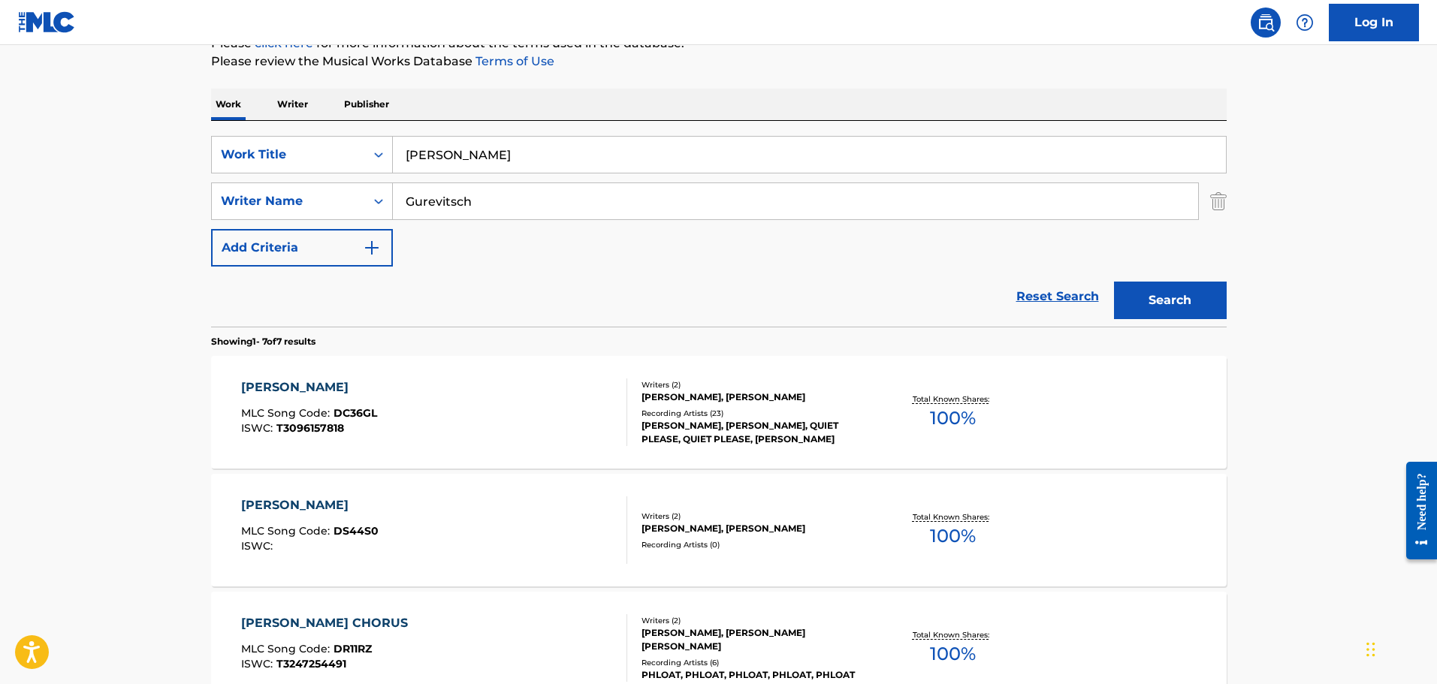
drag, startPoint x: 452, startPoint y: 155, endPoint x: 303, endPoint y: 113, distance: 155.3
click at [312, 119] on div "Work Writer Publisher SearchWithCriteriafddf33f5-a07d-4432-9b39-cbb0ba1ac125 Wo…" at bounding box center [718, 668] width 1015 height 1158
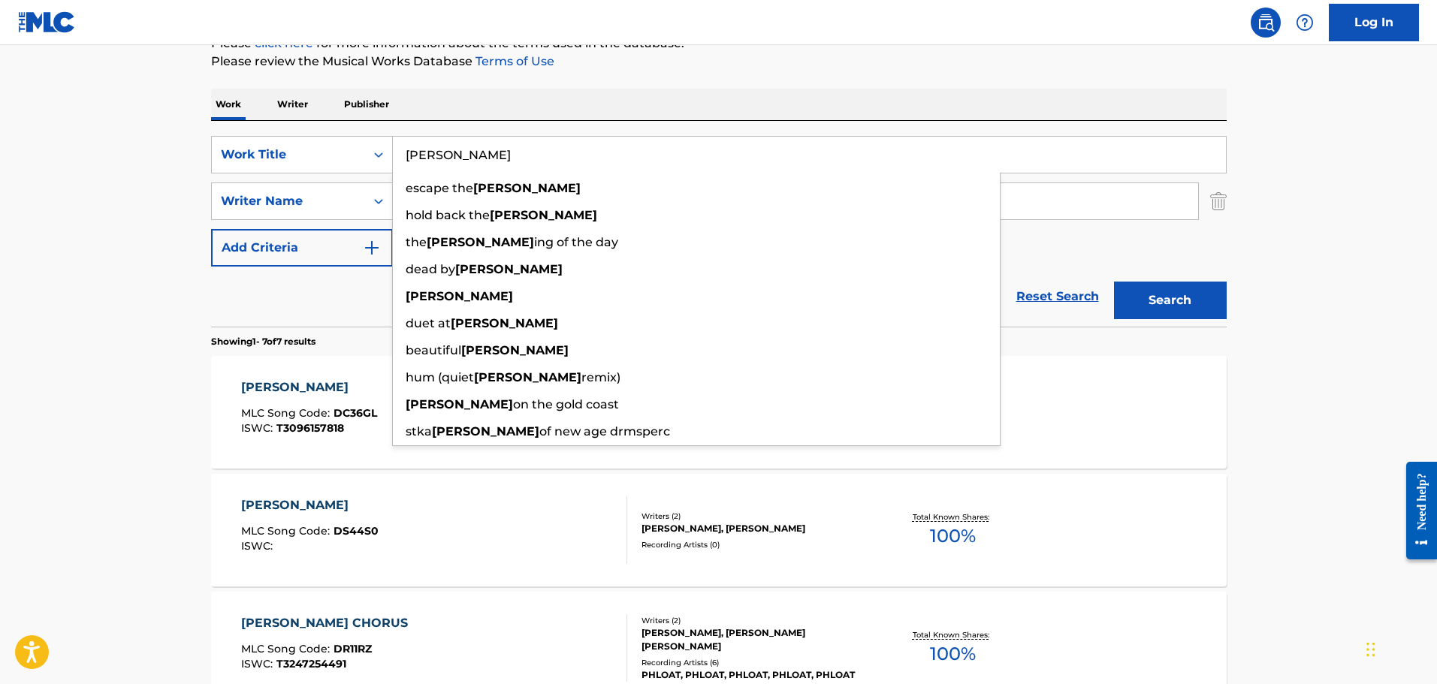
paste input "Sleeping In Space"
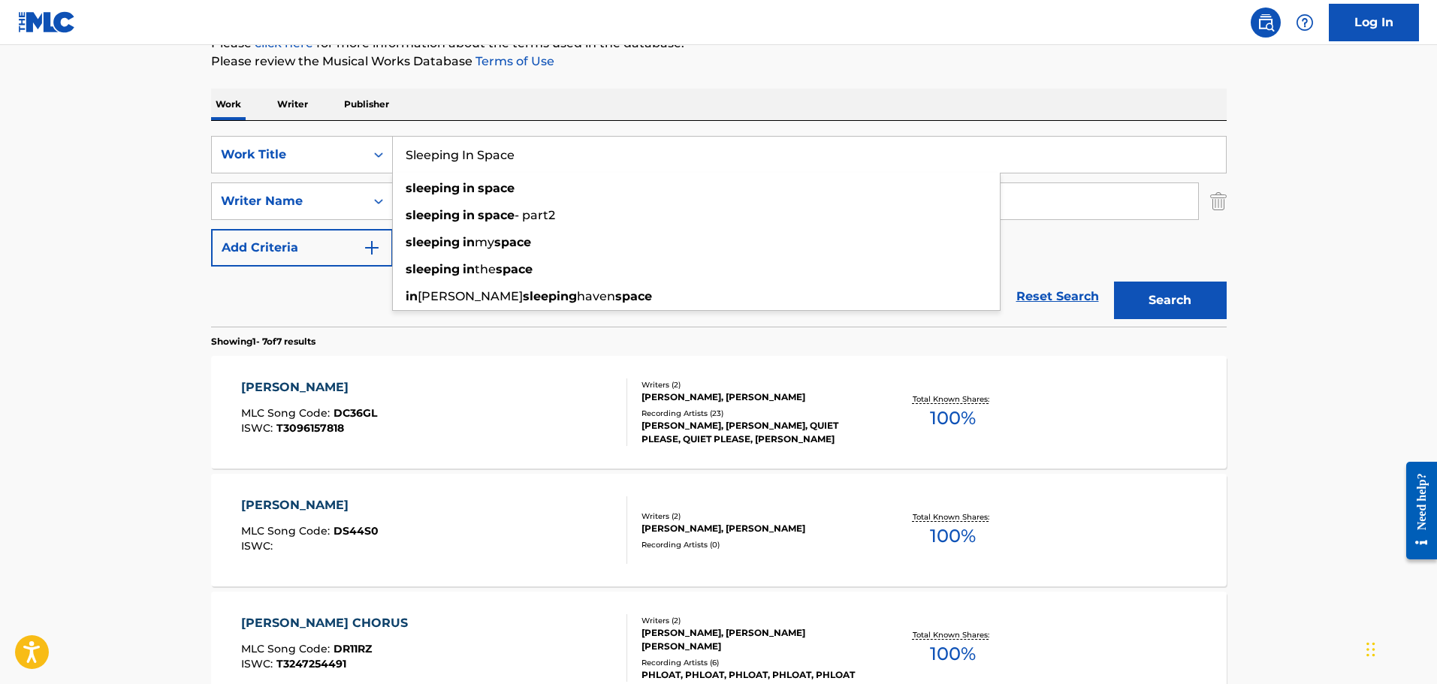
type input "Sleeping In Space"
click at [493, 111] on div "Work Writer Publisher" at bounding box center [718, 105] width 1015 height 32
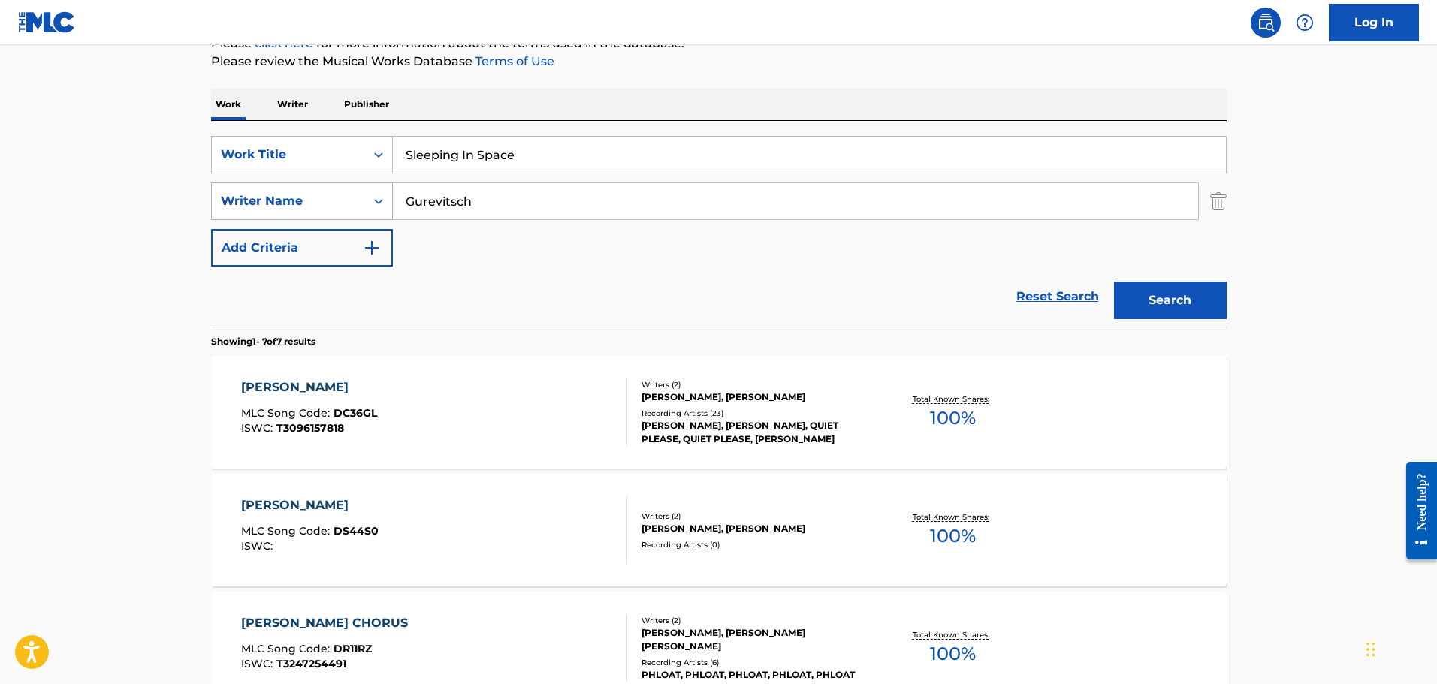
click at [256, 196] on div "SearchWithCriteriab85a9acb-7f12-46d0-bc41-0f71005eba21 Writer Name [PERSON_NAME]" at bounding box center [718, 202] width 1015 height 38
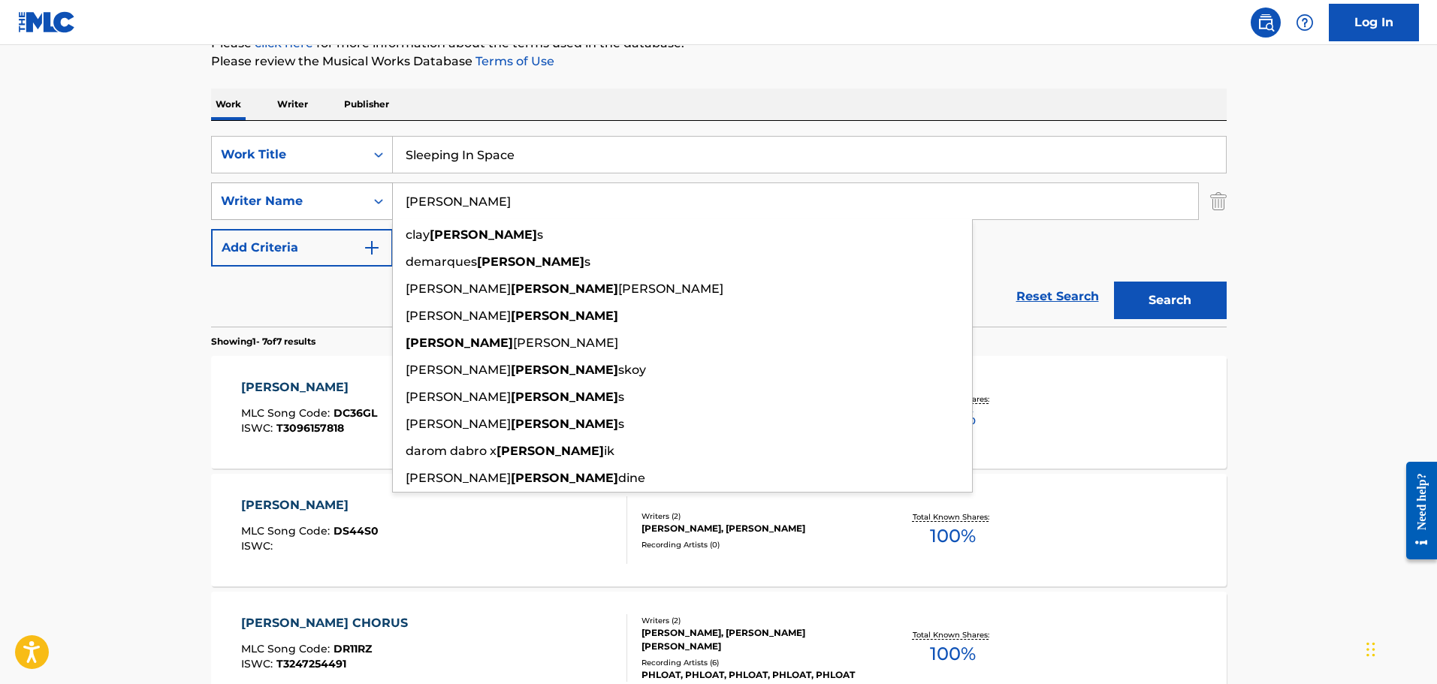
type input "[PERSON_NAME]"
click at [1114, 282] on button "Search" at bounding box center [1170, 301] width 113 height 38
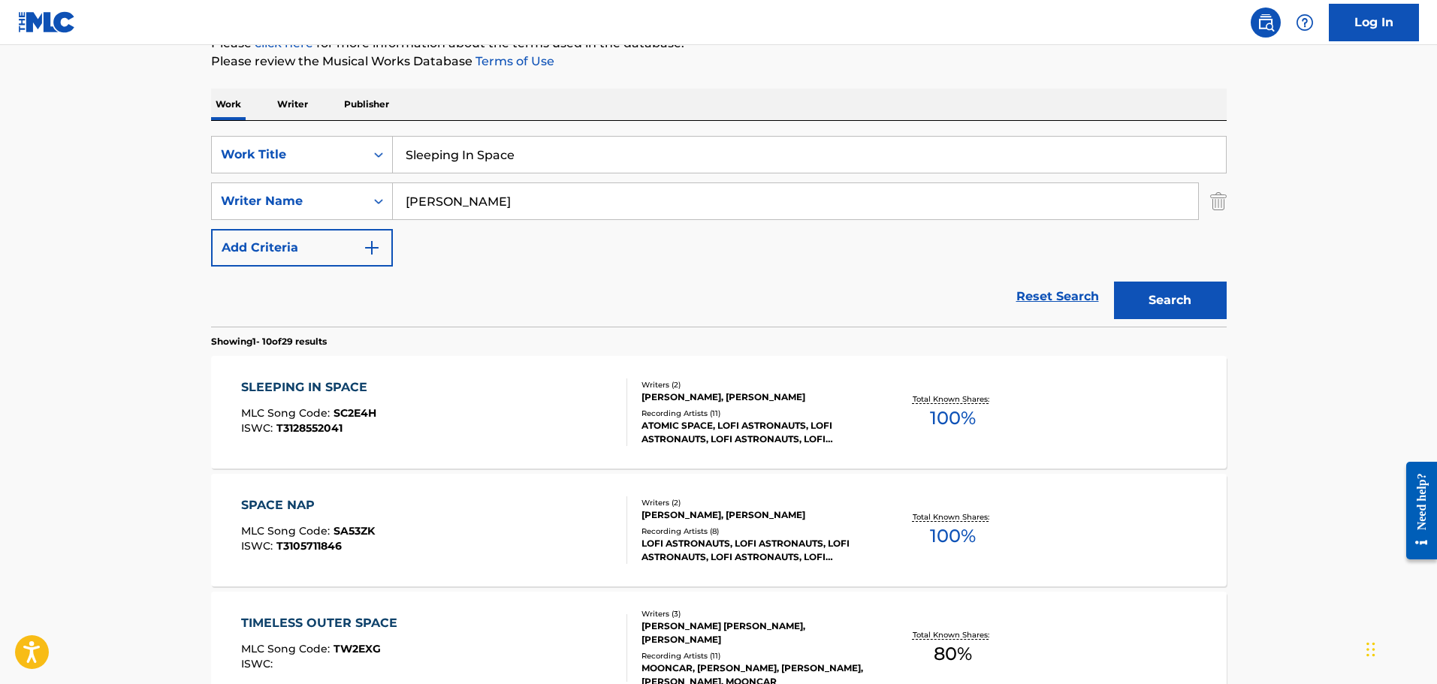
click at [273, 384] on div "SLEEPING IN SPACE" at bounding box center [308, 388] width 135 height 18
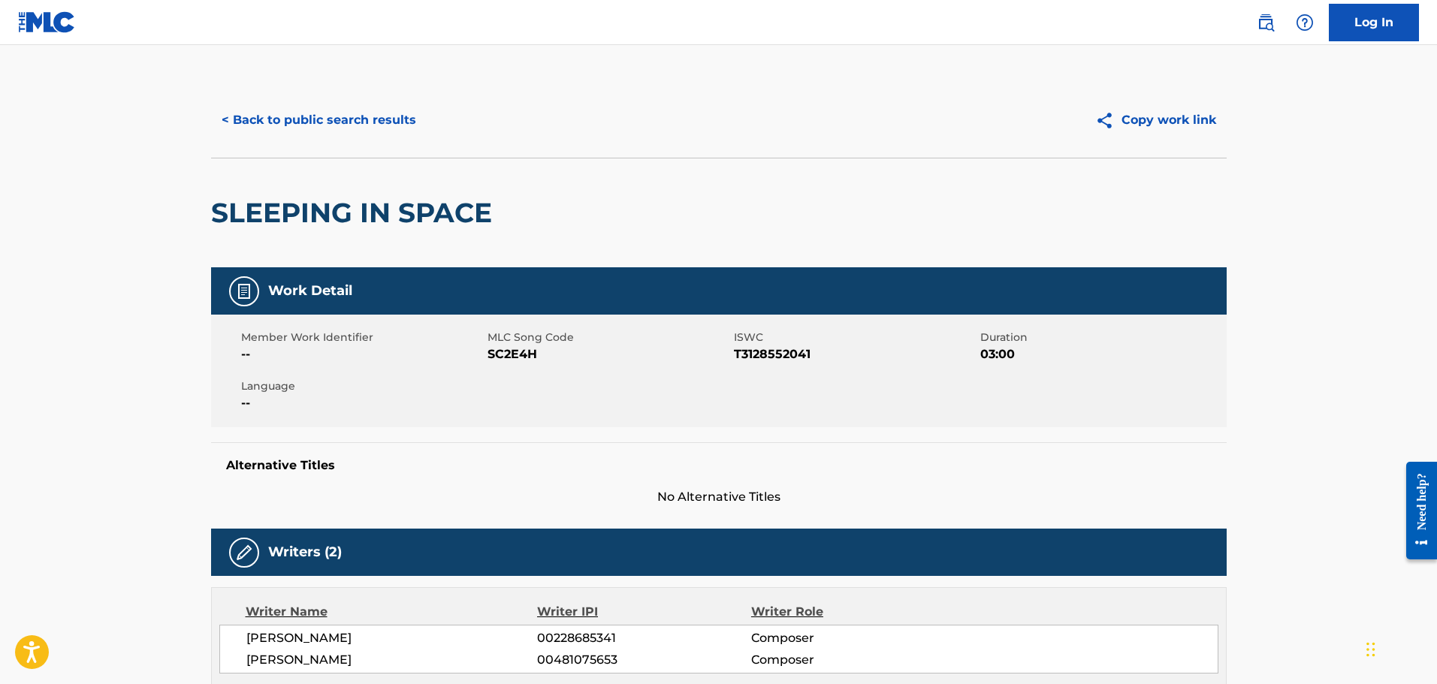
click at [337, 116] on button "< Back to public search results" at bounding box center [319, 120] width 216 height 38
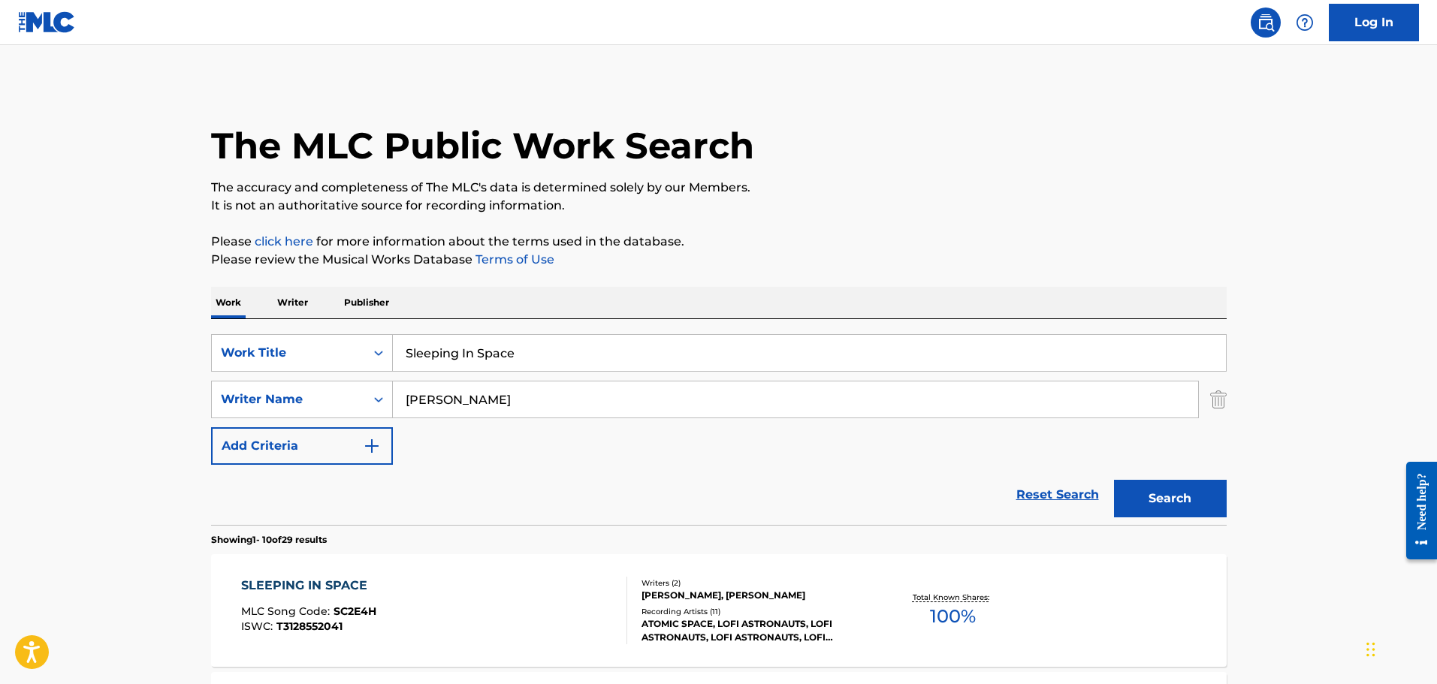
scroll to position [198, 0]
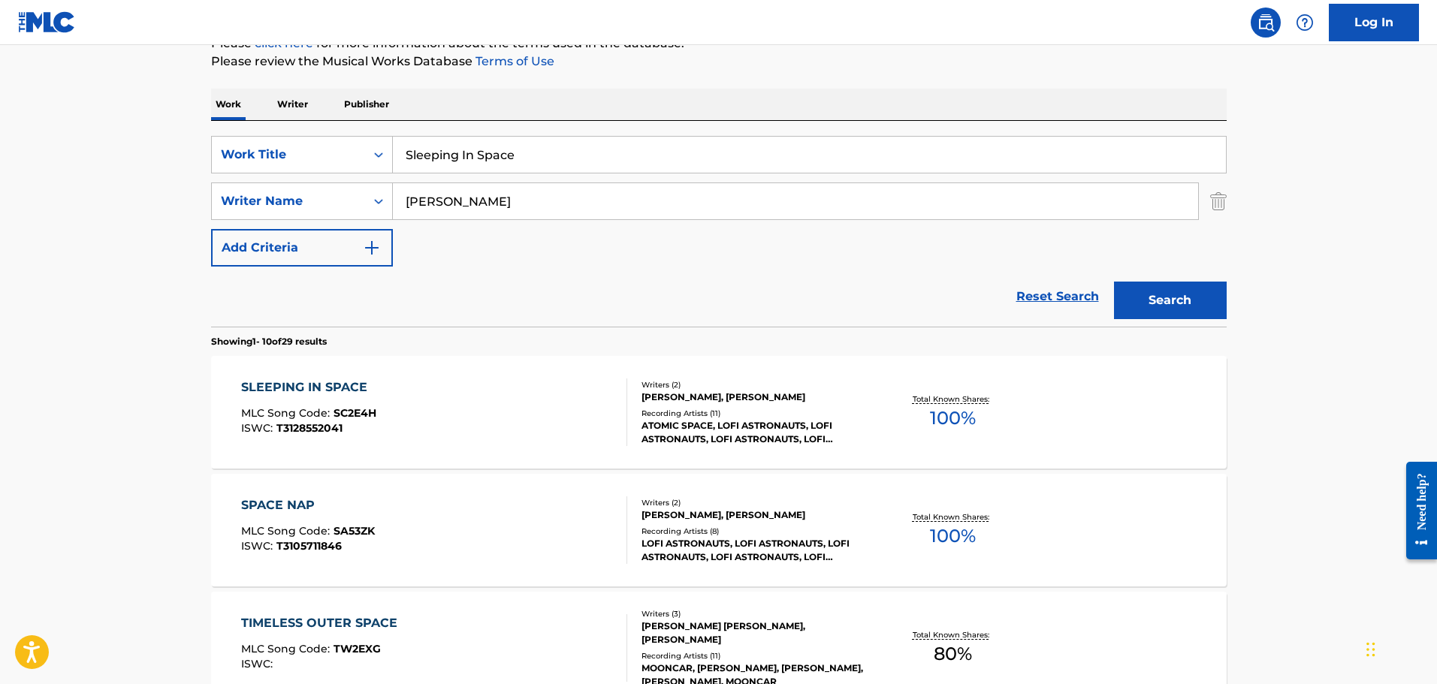
drag, startPoint x: 515, startPoint y: 154, endPoint x: 314, endPoint y: 112, distance: 205.6
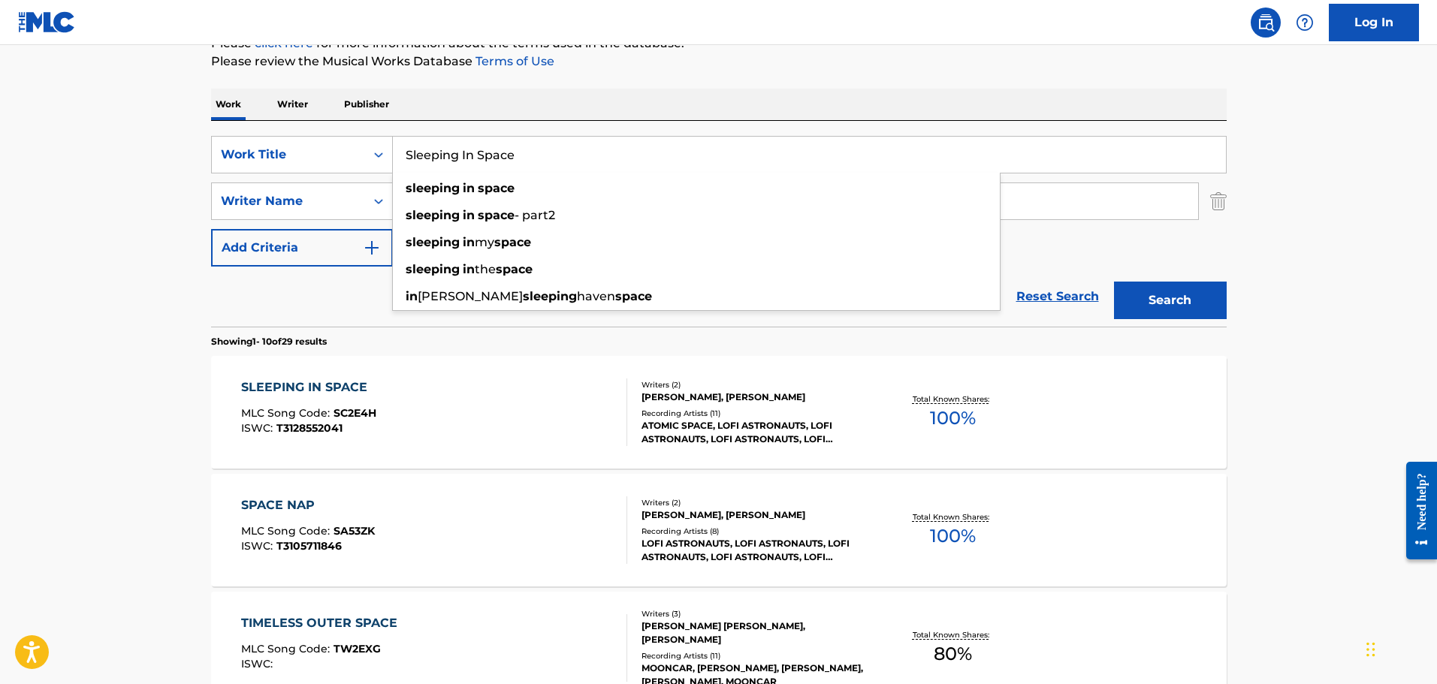
paste input "Floating"
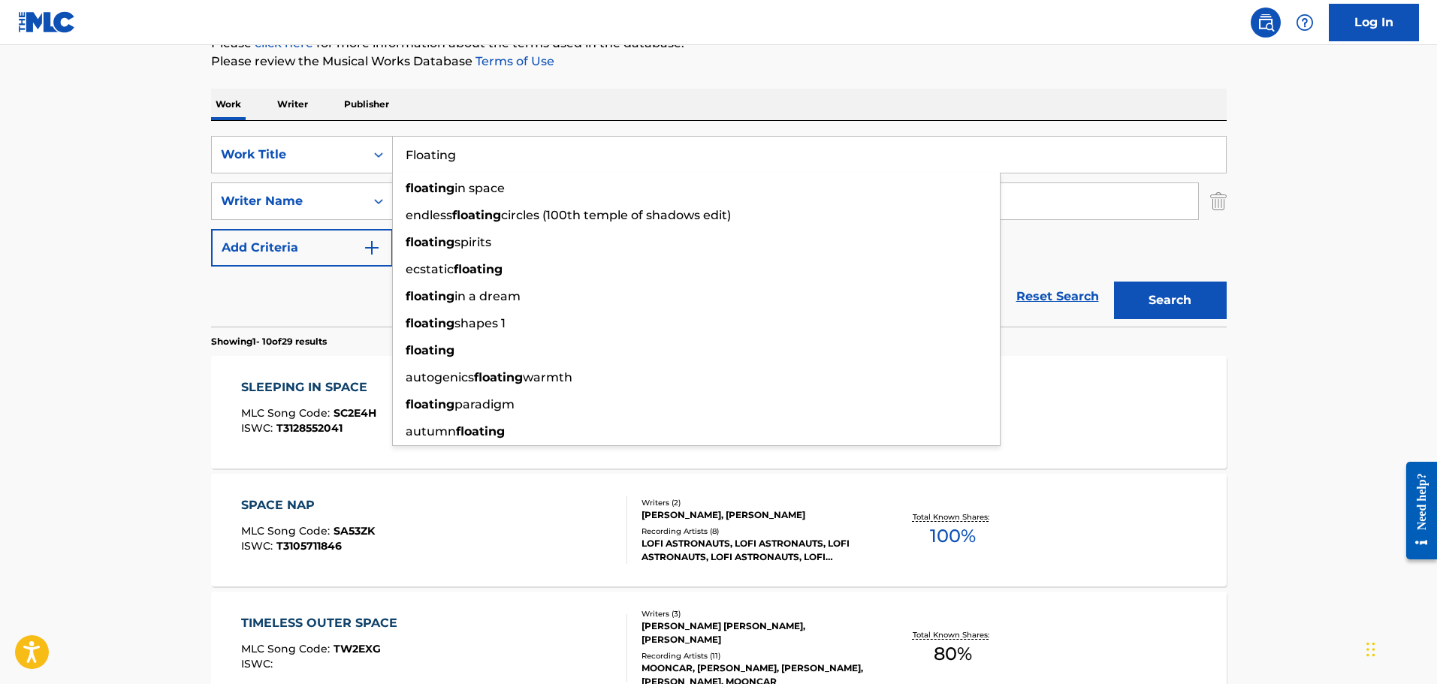
type input "Floating"
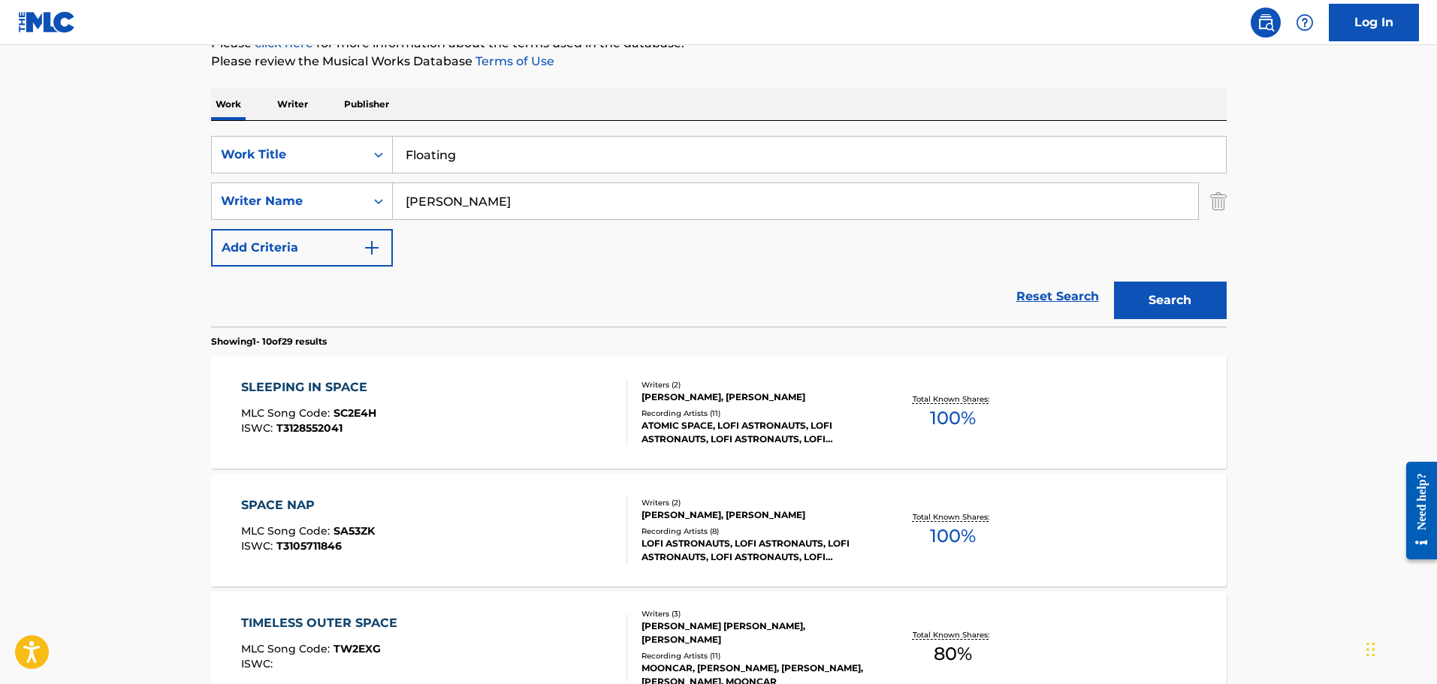
click at [266, 181] on div "SearchWithCriteriafddf33f5-a07d-4432-9b39-cbb0ba1ac125 Work Title Floating Sear…" at bounding box center [718, 201] width 1015 height 131
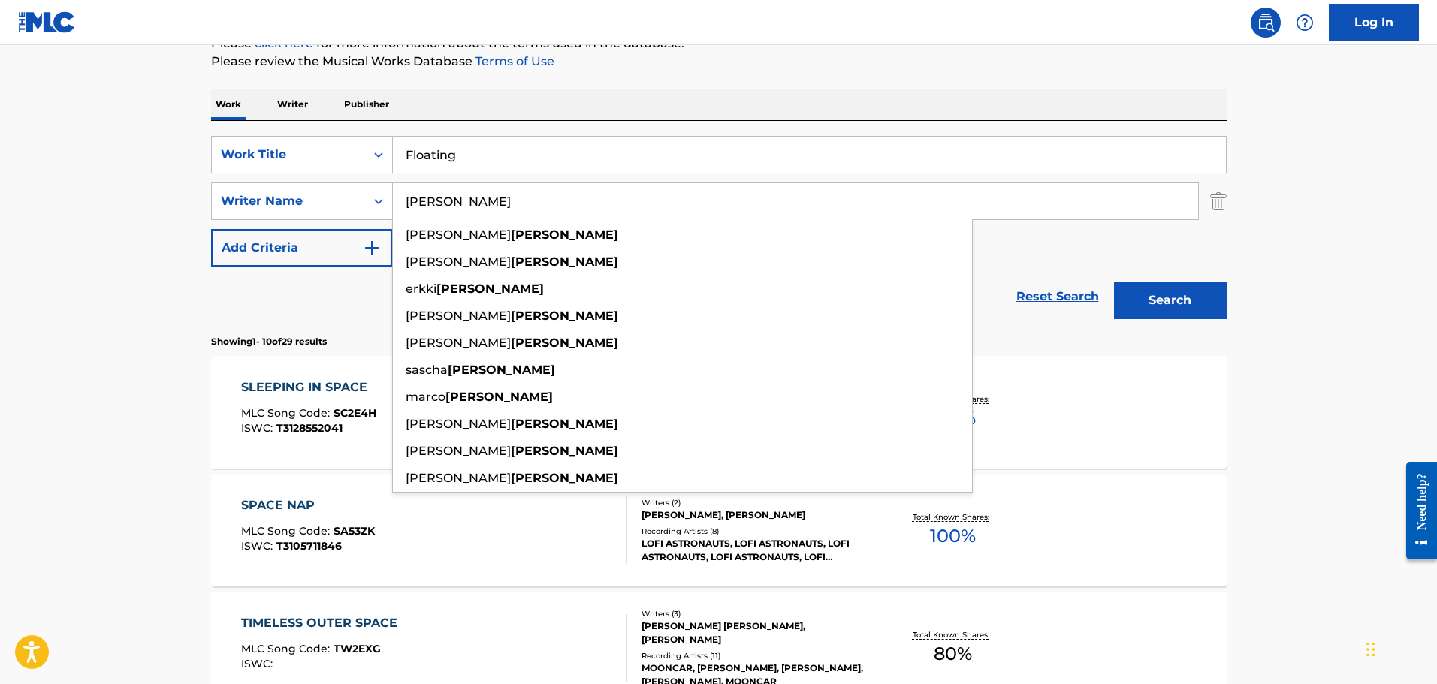
type input "[PERSON_NAME]"
click at [1114, 282] on button "Search" at bounding box center [1170, 301] width 113 height 38
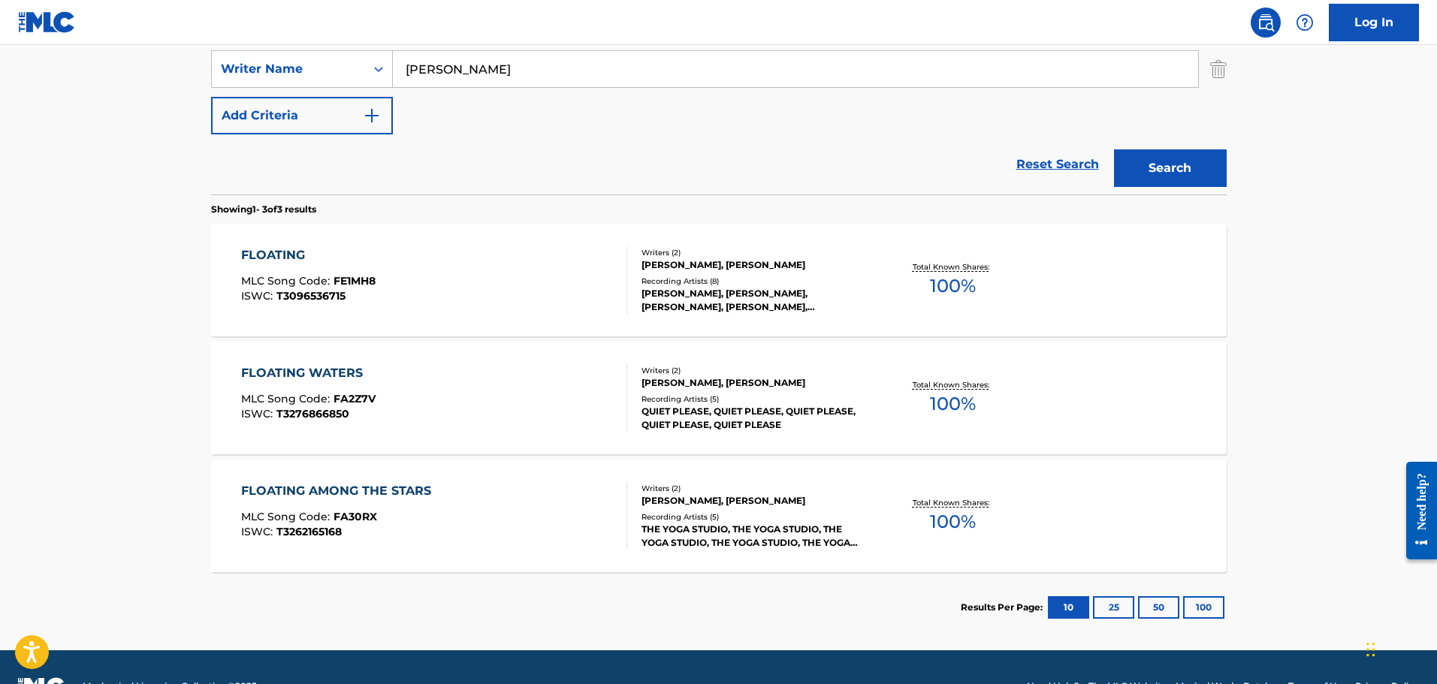
scroll to position [369, 0]
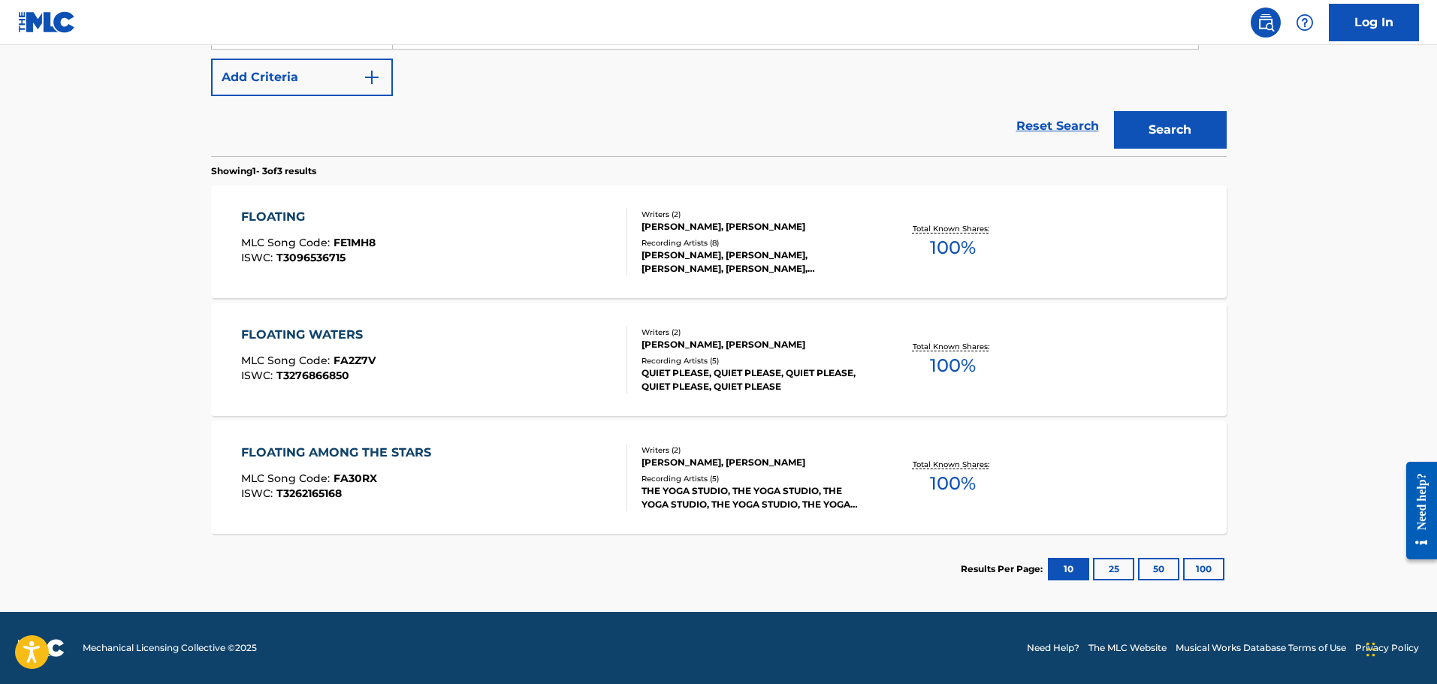
click at [270, 212] on div "FLOATING" at bounding box center [308, 217] width 134 height 18
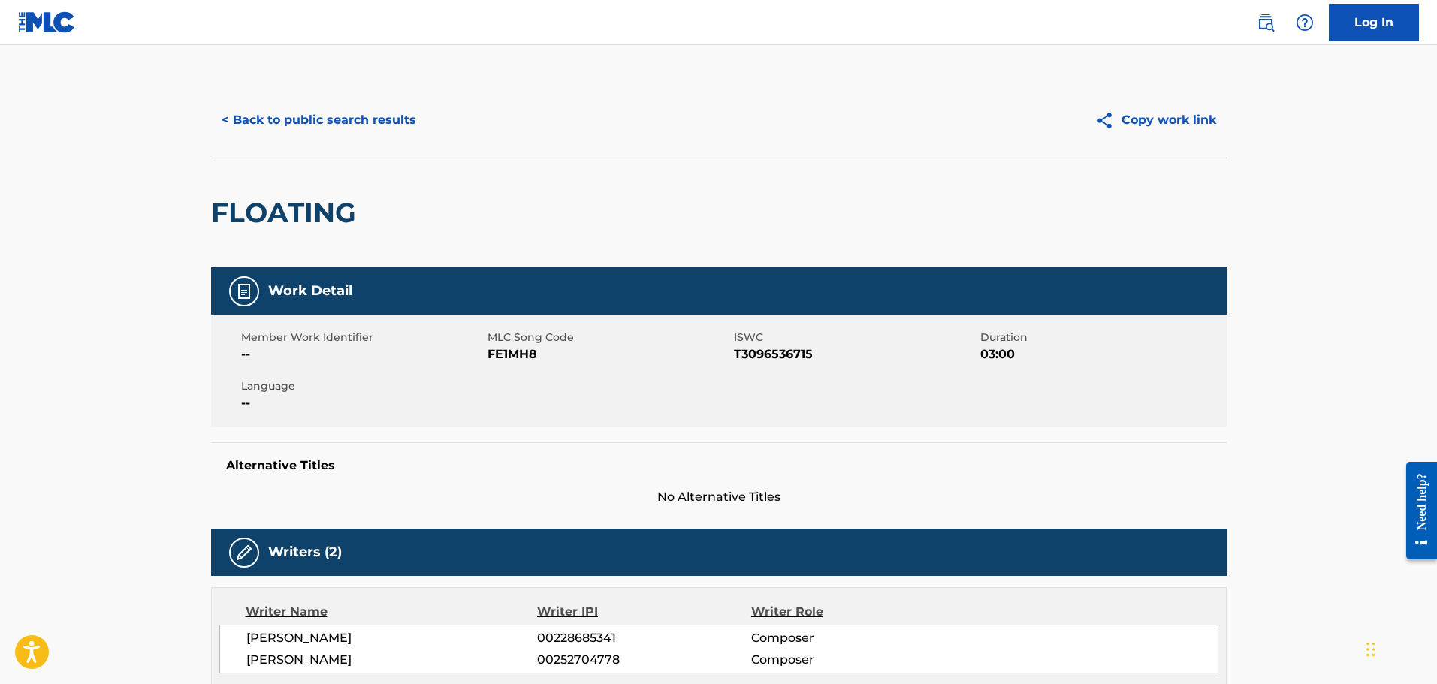
click at [380, 128] on button "< Back to public search results" at bounding box center [319, 120] width 216 height 38
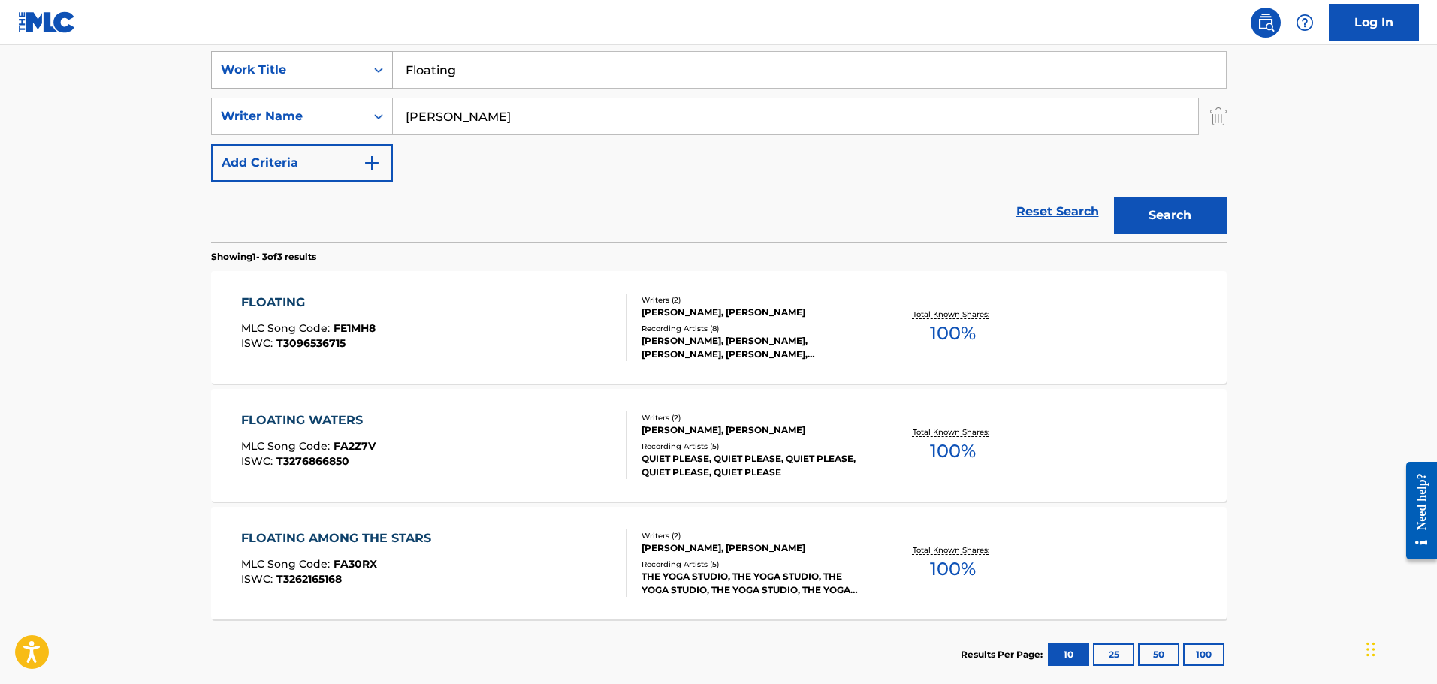
click at [334, 53] on div "SearchWithCriteriafddf33f5-a07d-4432-9b39-cbb0ba1ac125 Work Title Floating" at bounding box center [718, 70] width 1015 height 38
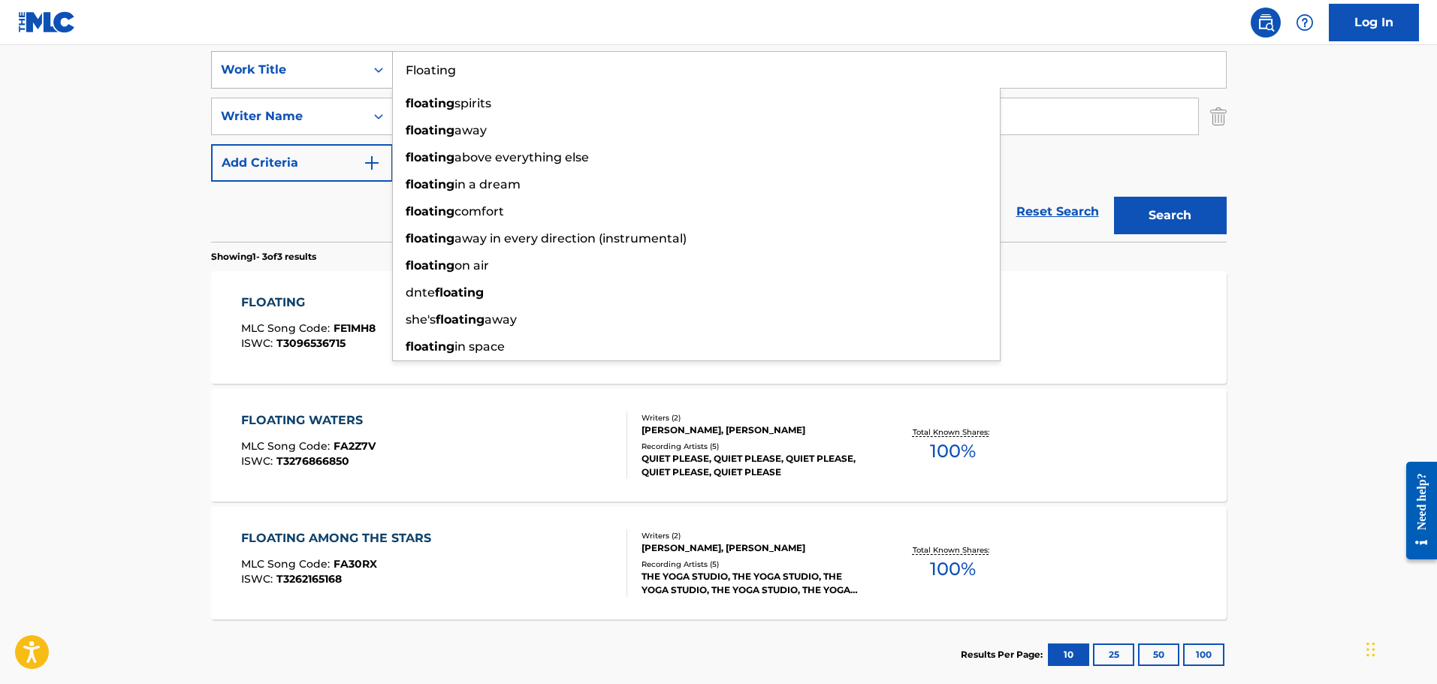
paste input "Santa [PERSON_NAME]"
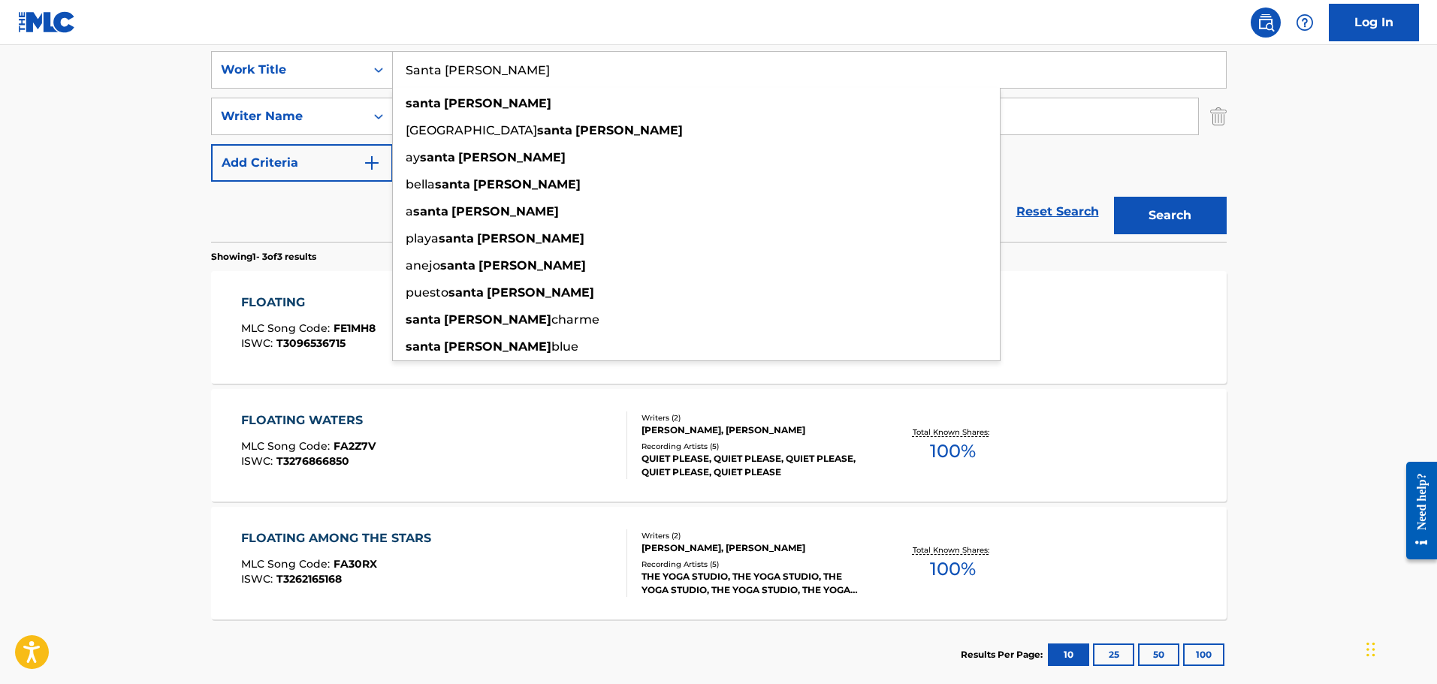
type input "Santa [PERSON_NAME]"
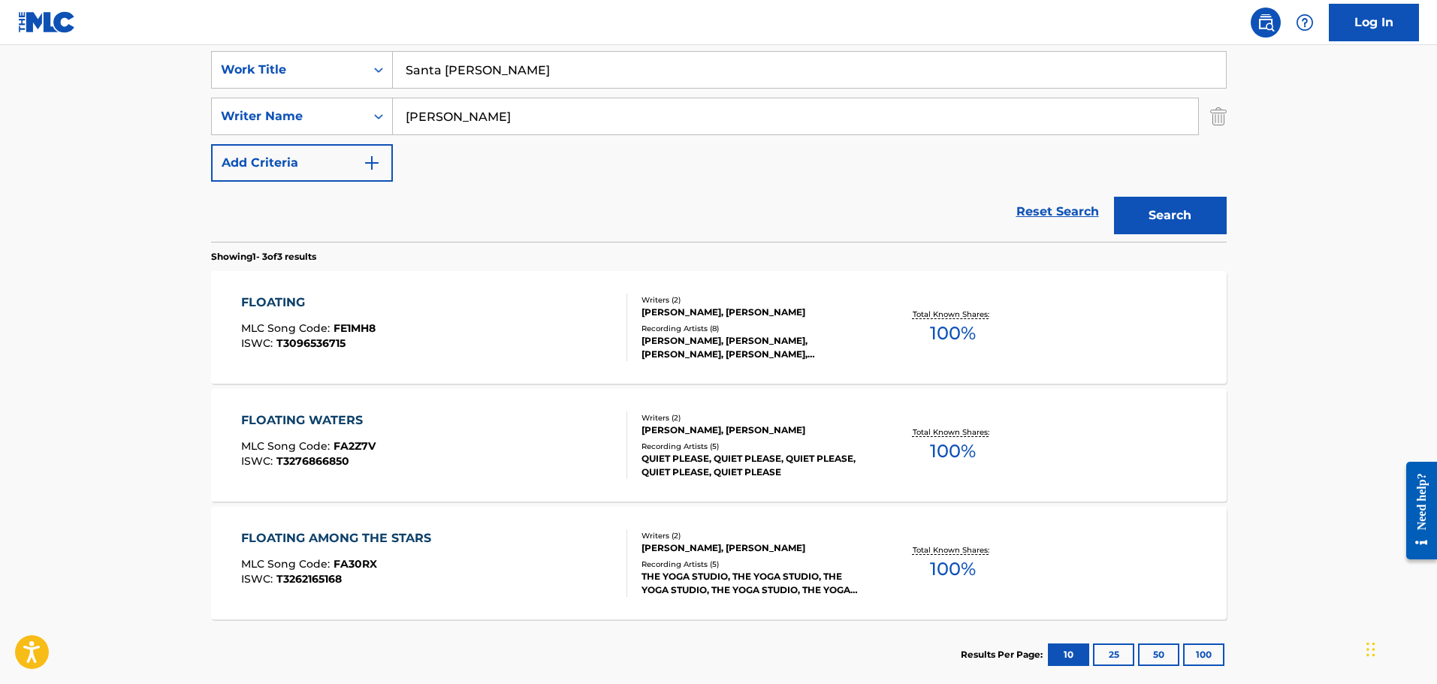
click at [266, 211] on div "Reset Search Search" at bounding box center [718, 212] width 1015 height 60
click at [1165, 216] on button "Search" at bounding box center [1170, 216] width 113 height 38
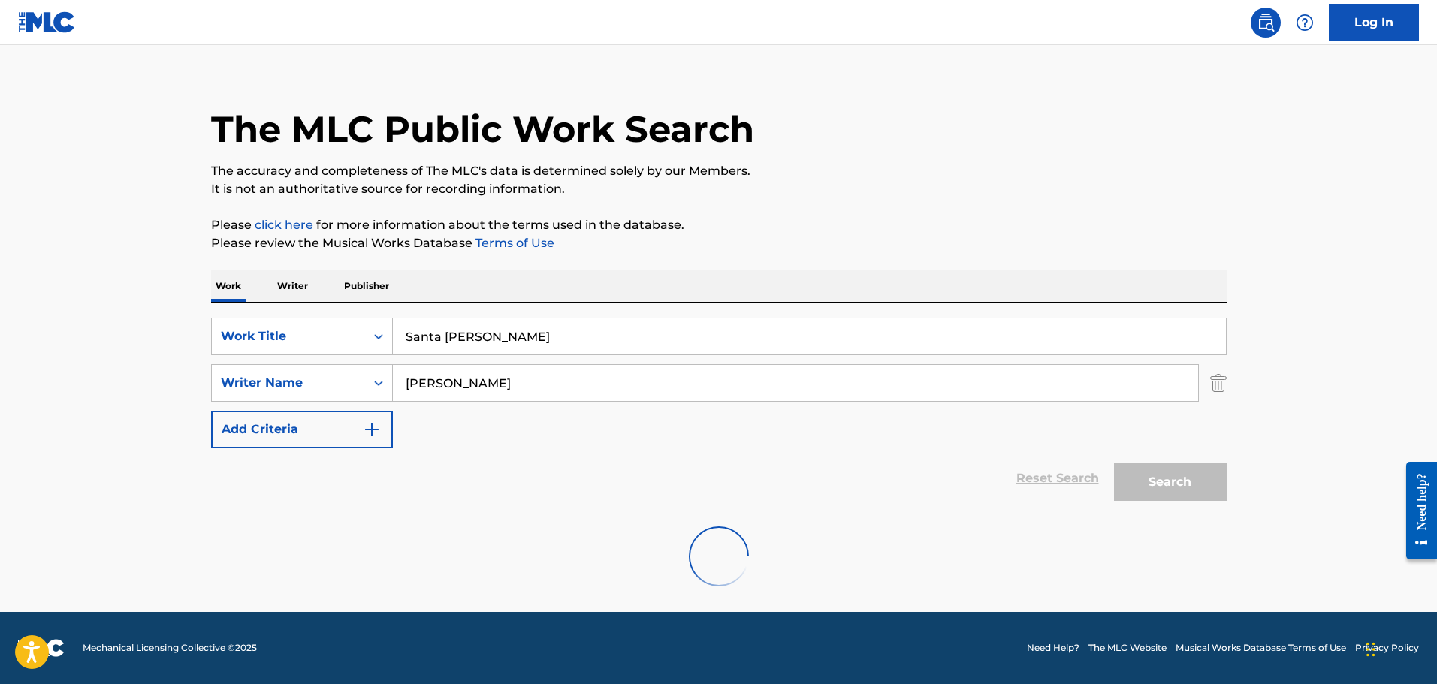
scroll to position [251, 0]
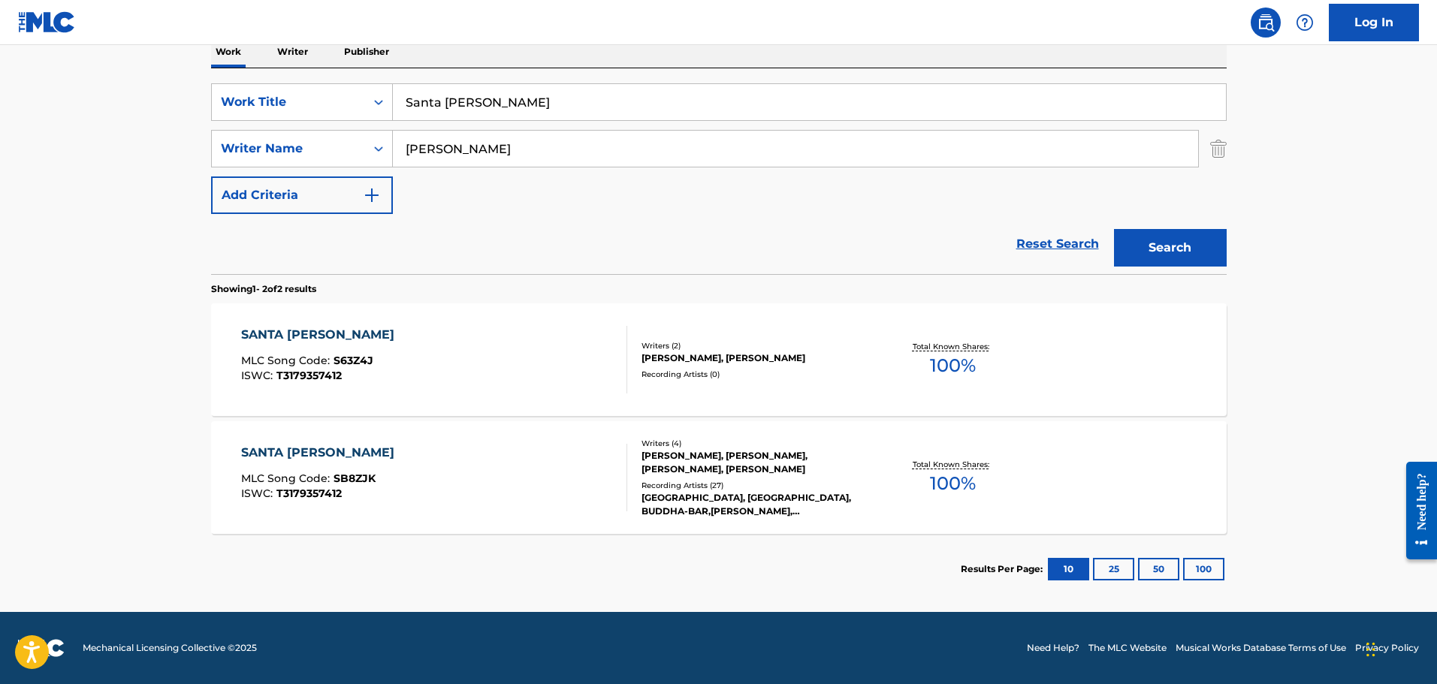
click at [329, 331] on div "SANTA [PERSON_NAME]" at bounding box center [321, 335] width 161 height 18
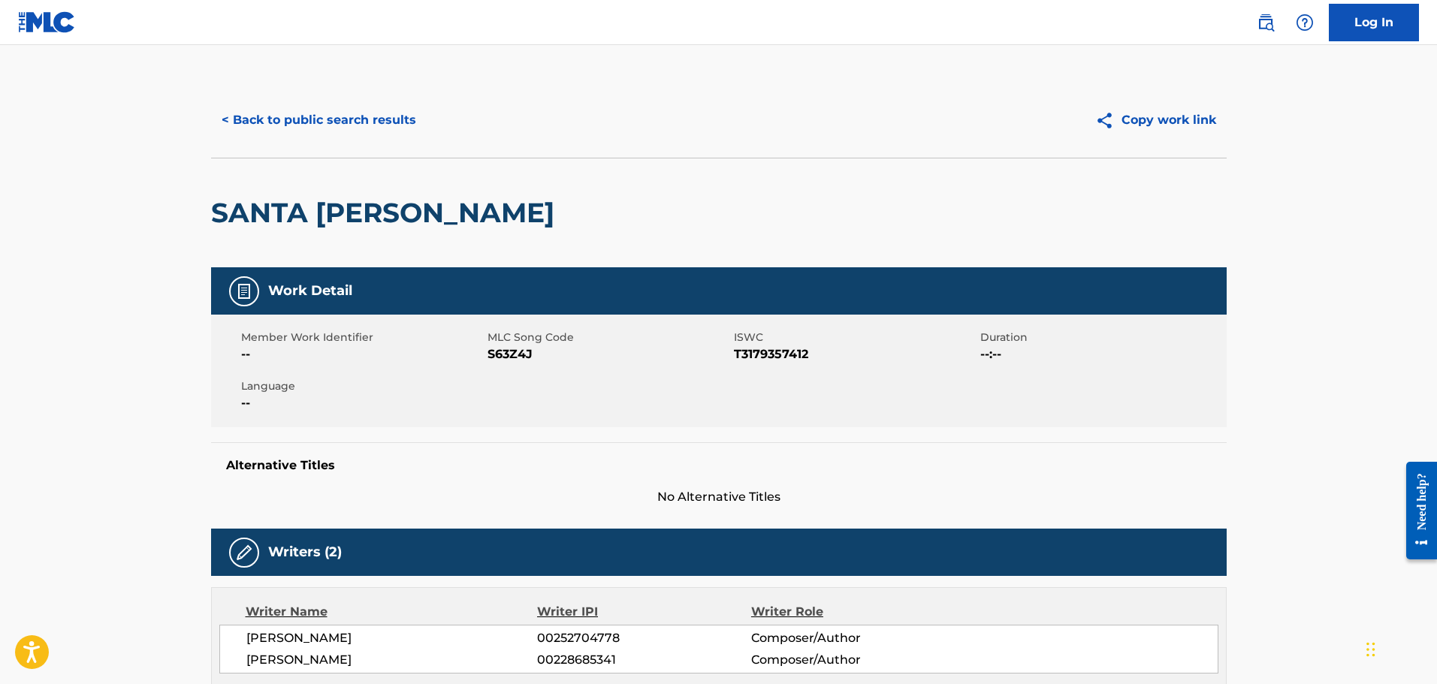
click at [305, 102] on button "< Back to public search results" at bounding box center [319, 120] width 216 height 38
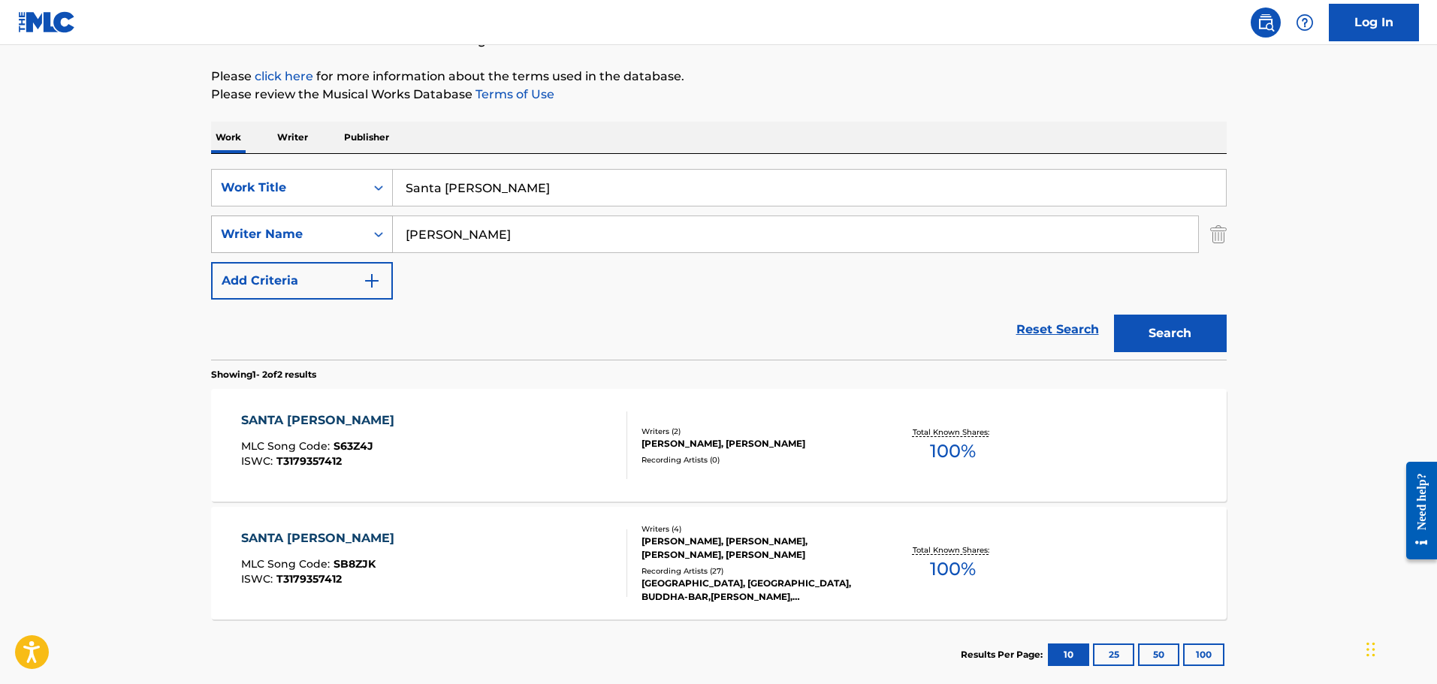
drag, startPoint x: 463, startPoint y: 240, endPoint x: 273, endPoint y: 243, distance: 189.3
click at [273, 243] on div "SearchWithCriteriab85a9acb-7f12-46d0-bc41-0f71005eba21 Writer Name [PERSON_NAME]" at bounding box center [718, 235] width 1015 height 38
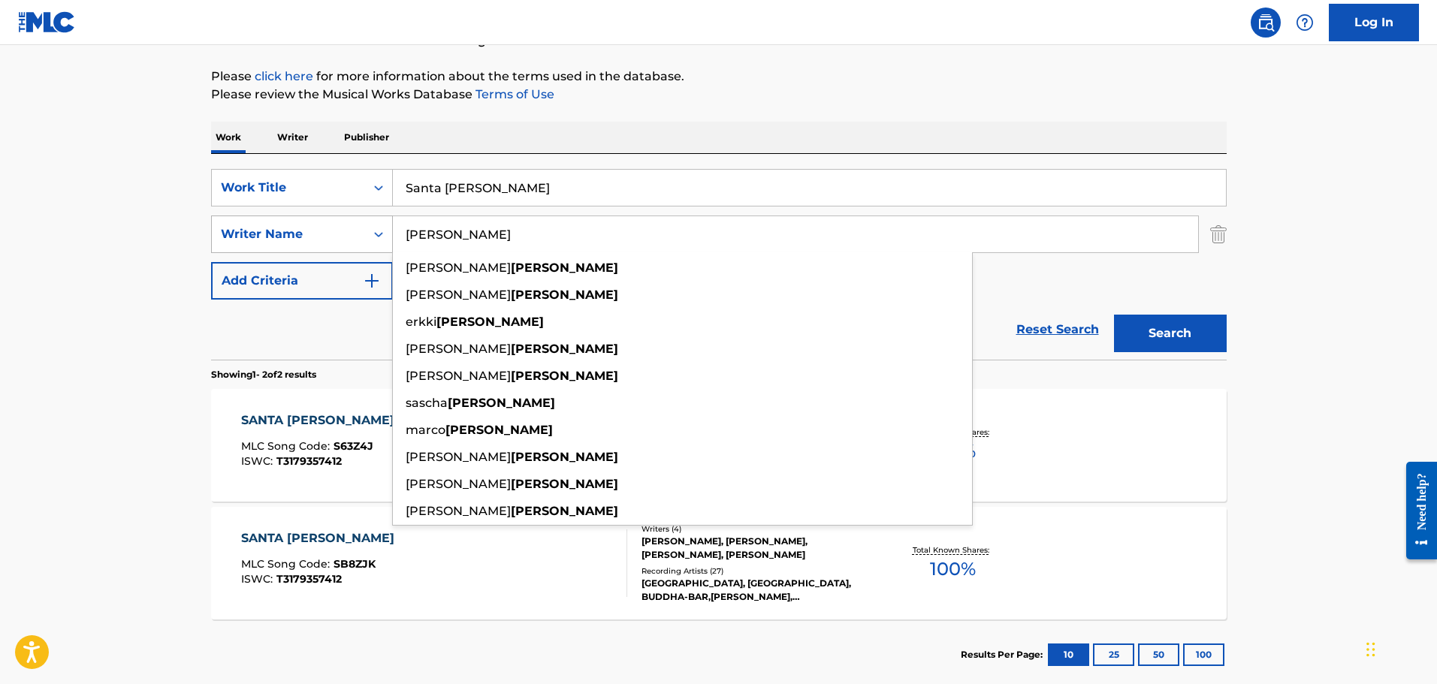
paste input "Gurevitsch"
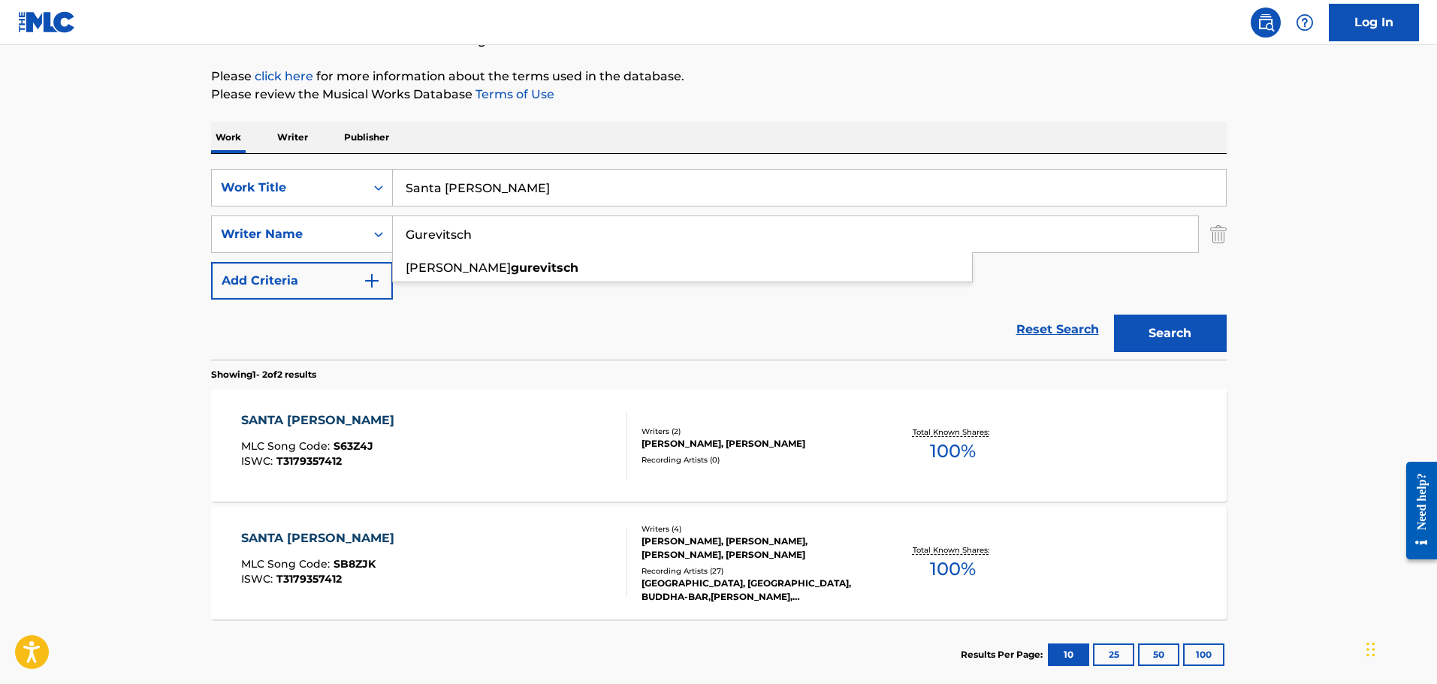
type input "Gurevitsch"
drag, startPoint x: 491, startPoint y: 188, endPoint x: 280, endPoint y: 161, distance: 212.8
click at [309, 164] on div "SearchWithCriteriafddf33f5-a07d-4432-9b39-cbb0ba1ac125 Work Title Santa [PERSON…" at bounding box center [718, 257] width 1015 height 206
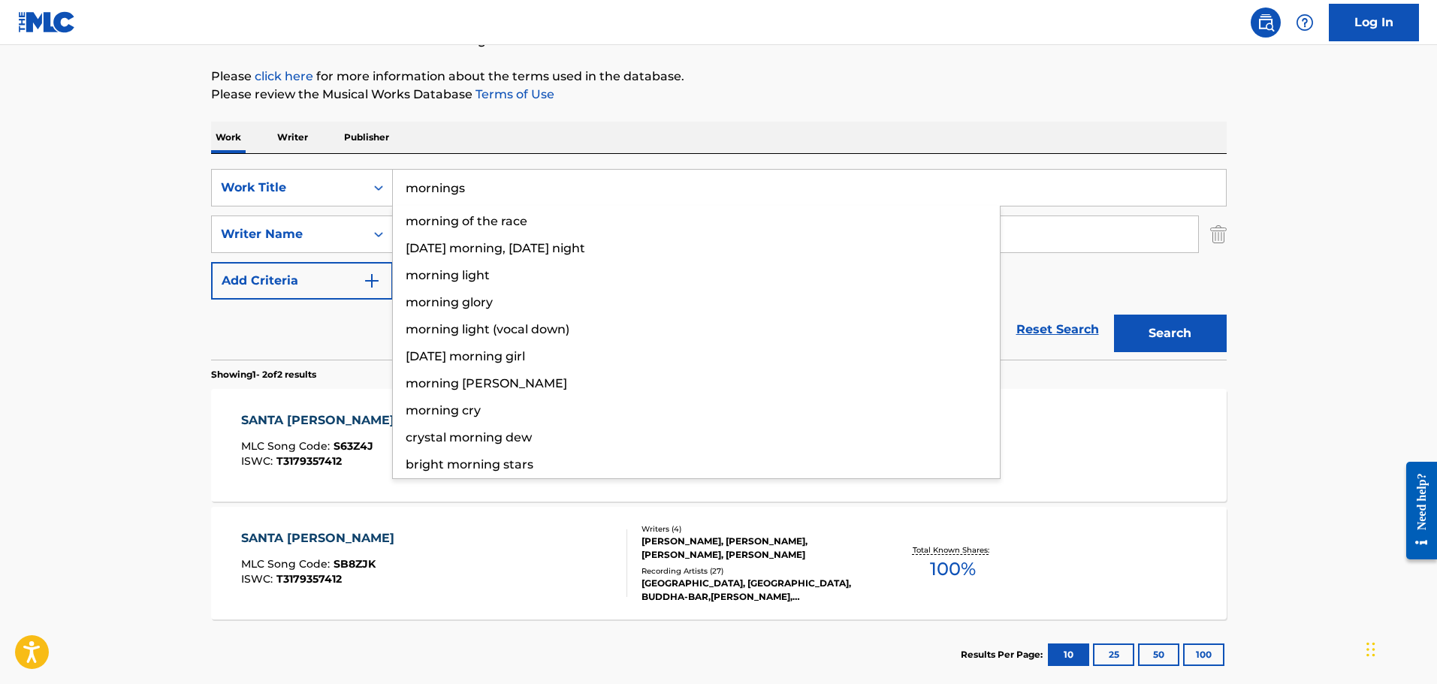
type input "mornings"
click at [1114, 315] on button "Search" at bounding box center [1170, 334] width 113 height 38
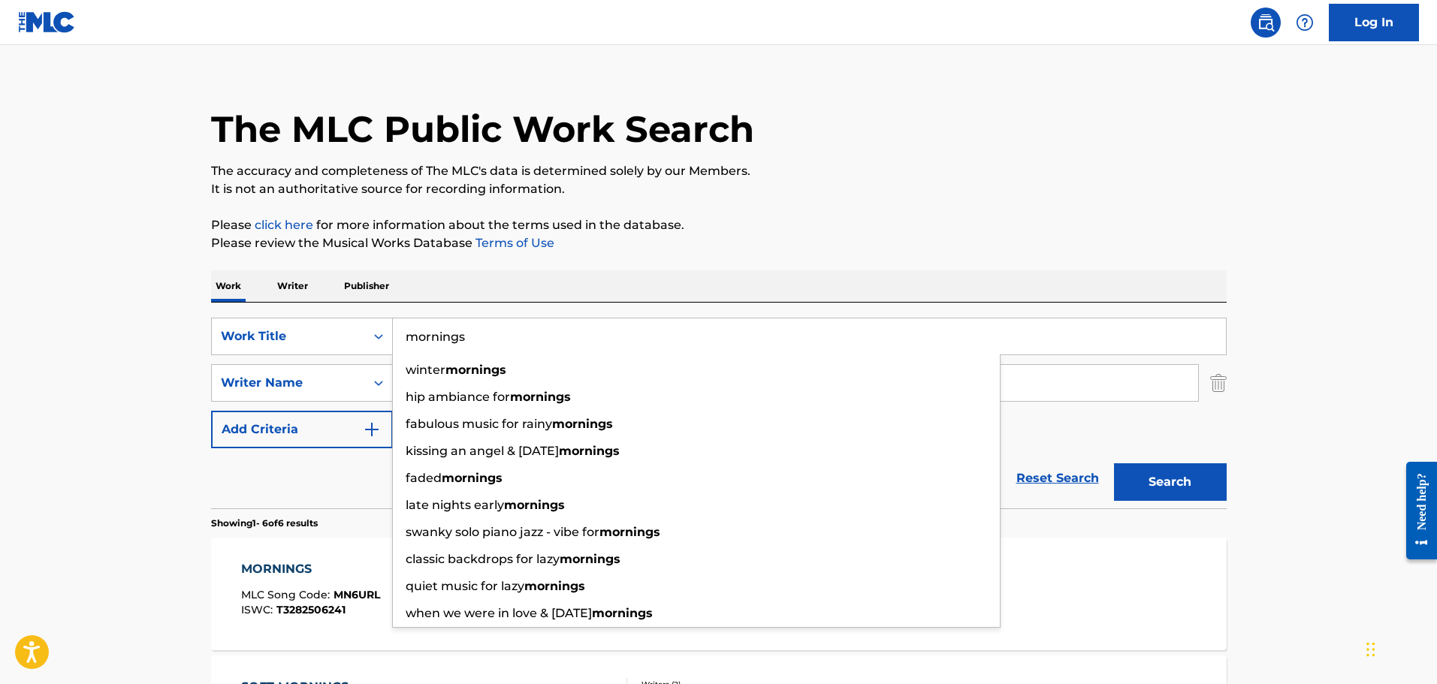
click at [101, 150] on main "The MLC Public Work Search The accuracy and completeness of The MLC's data is d…" at bounding box center [718, 674] width 1437 height 1290
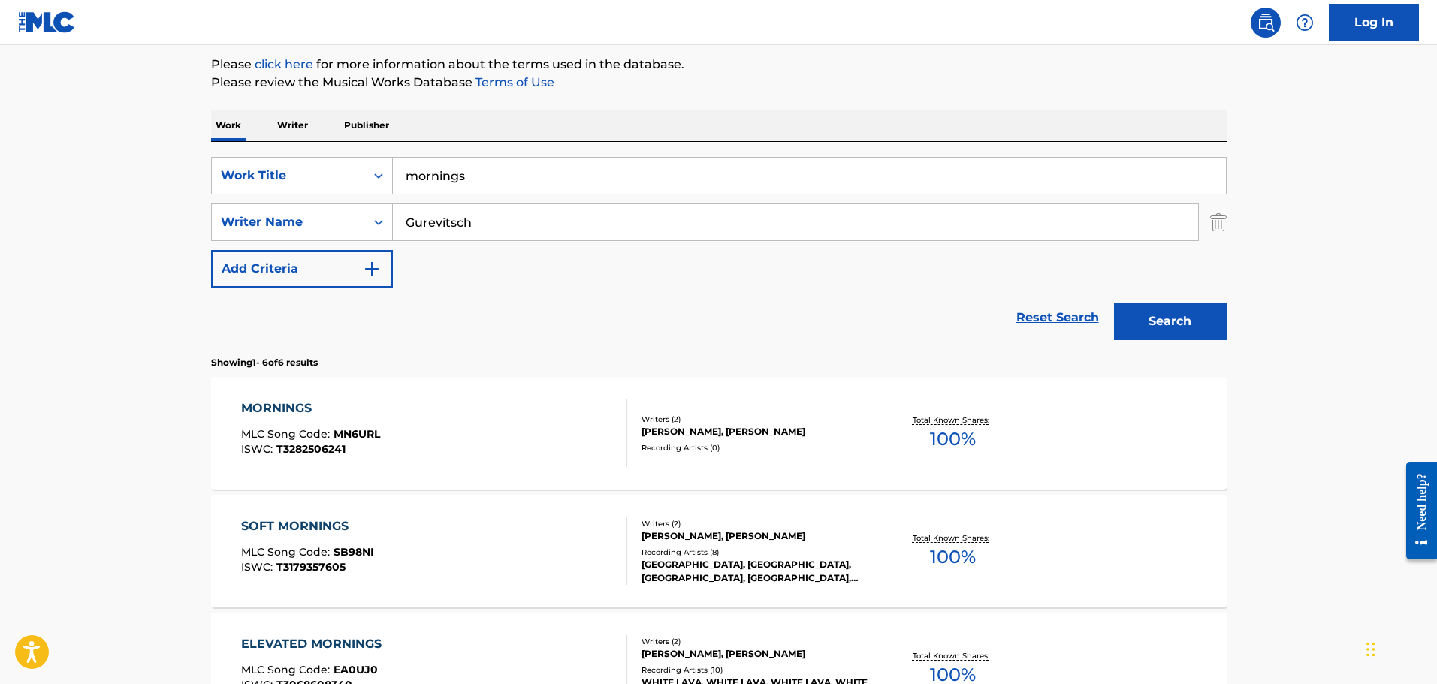
scroll to position [178, 0]
click at [274, 406] on div "MORNINGS" at bounding box center [310, 408] width 139 height 18
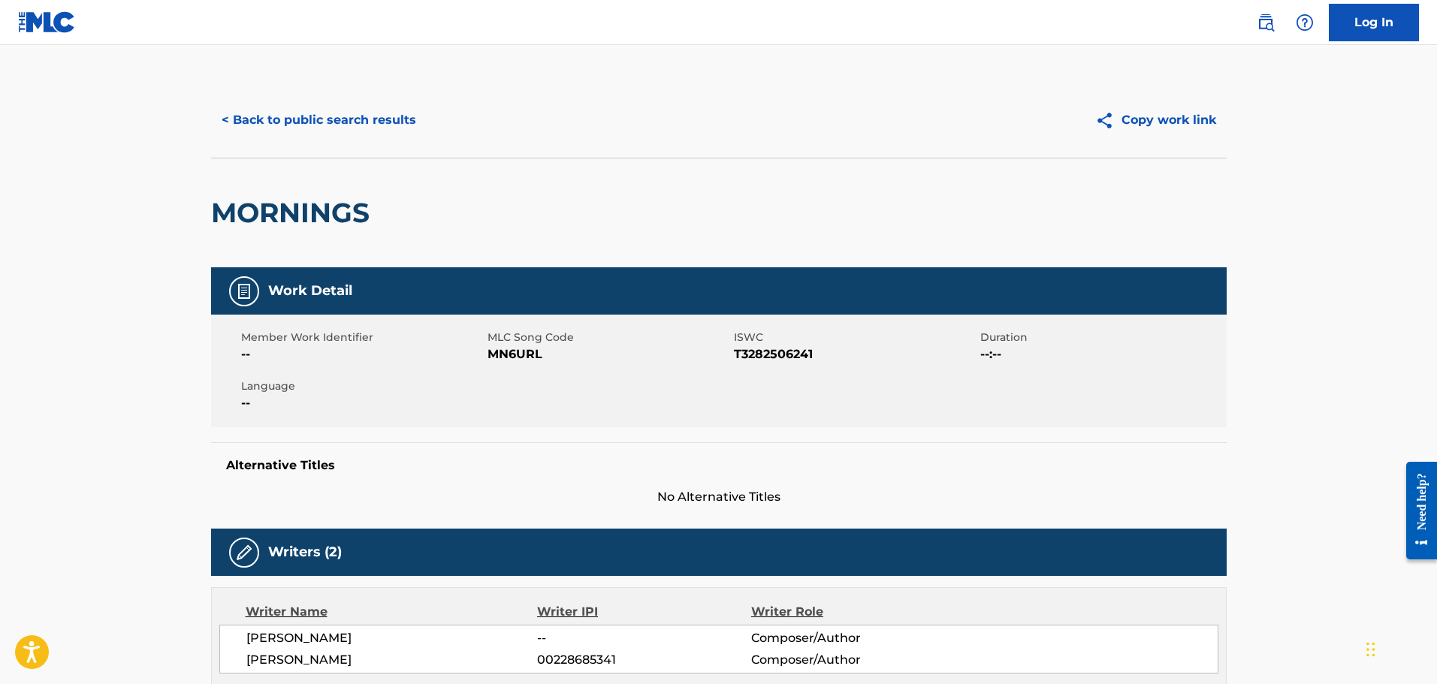
click at [505, 351] on span "MN6URL" at bounding box center [608, 354] width 243 height 18
copy span "MN6URL"
click at [321, 111] on button "< Back to public search results" at bounding box center [319, 120] width 216 height 38
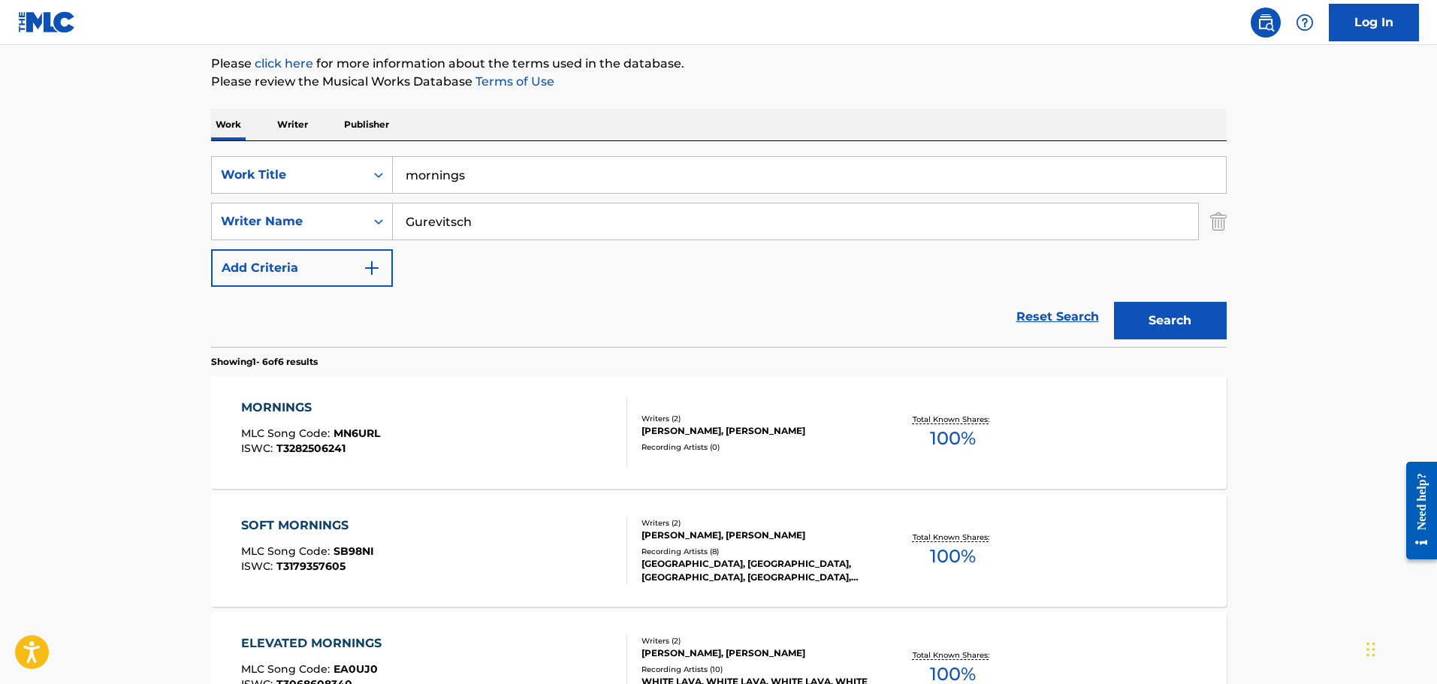
drag, startPoint x: 484, startPoint y: 173, endPoint x: 366, endPoint y: 155, distance: 120.0
click at [366, 155] on div "SearchWithCriteriafddf33f5-a07d-4432-9b39-cbb0ba1ac125 Work Title mornings Sear…" at bounding box center [718, 244] width 1015 height 206
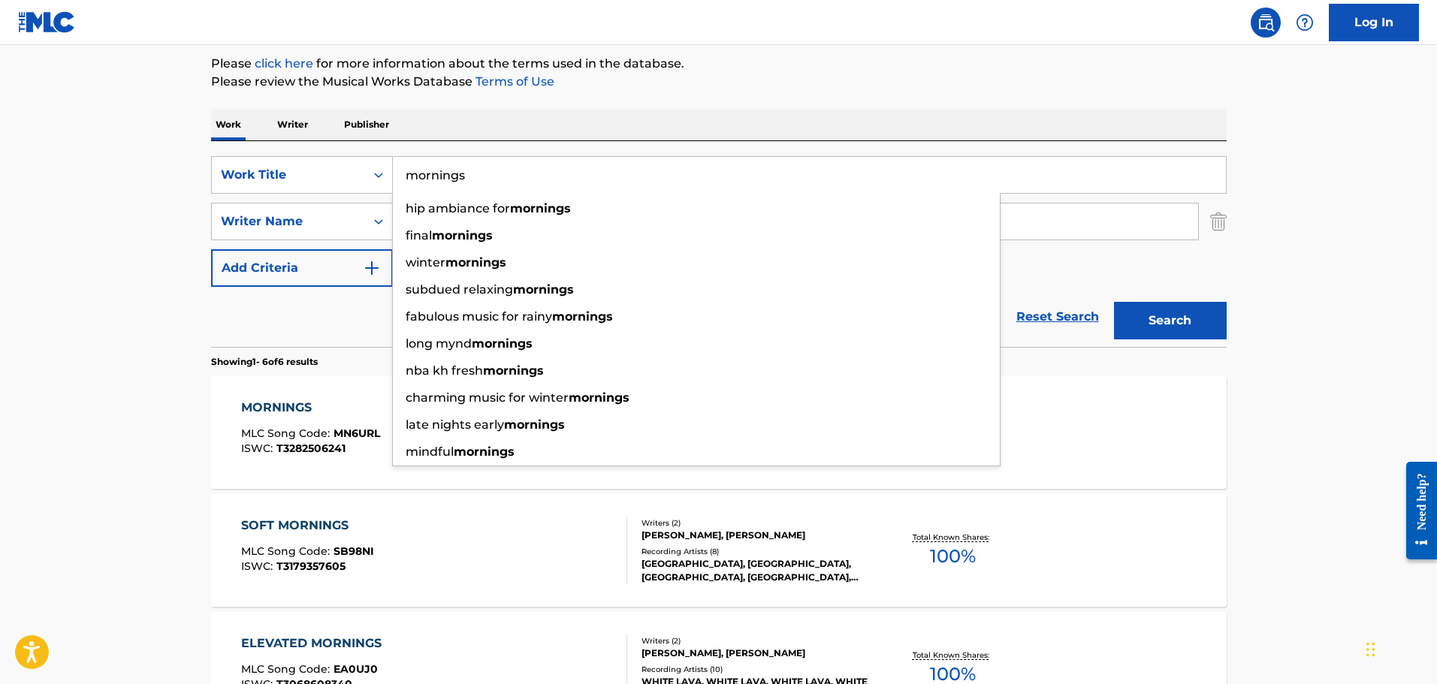
paste input "Martian Flower"
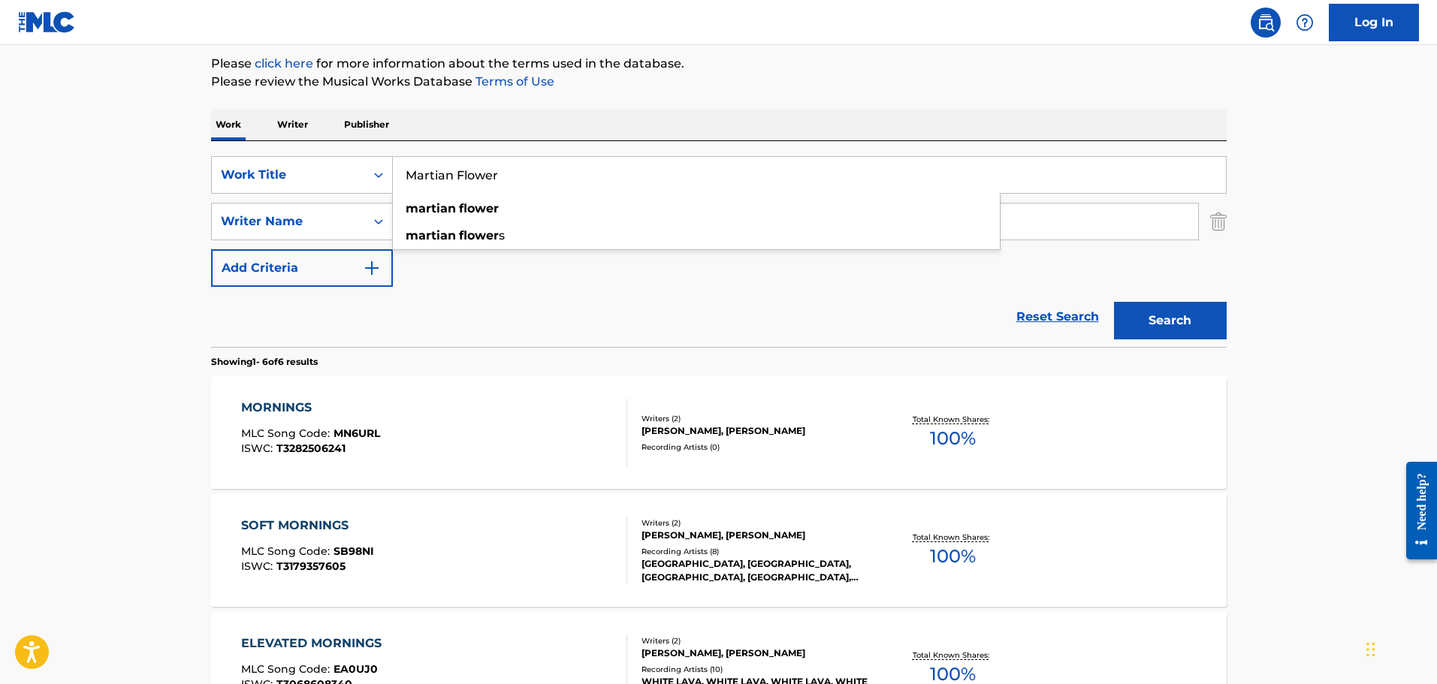
type input "Martian Flower"
click at [493, 315] on div "Reset Search Search" at bounding box center [718, 317] width 1015 height 60
drag, startPoint x: 482, startPoint y: 228, endPoint x: 325, endPoint y: 177, distance: 164.8
click at [325, 177] on div "SearchWithCriteriafddf33f5-a07d-4432-9b39-cbb0ba1ac125 Work Title Martian Flowe…" at bounding box center [718, 221] width 1015 height 131
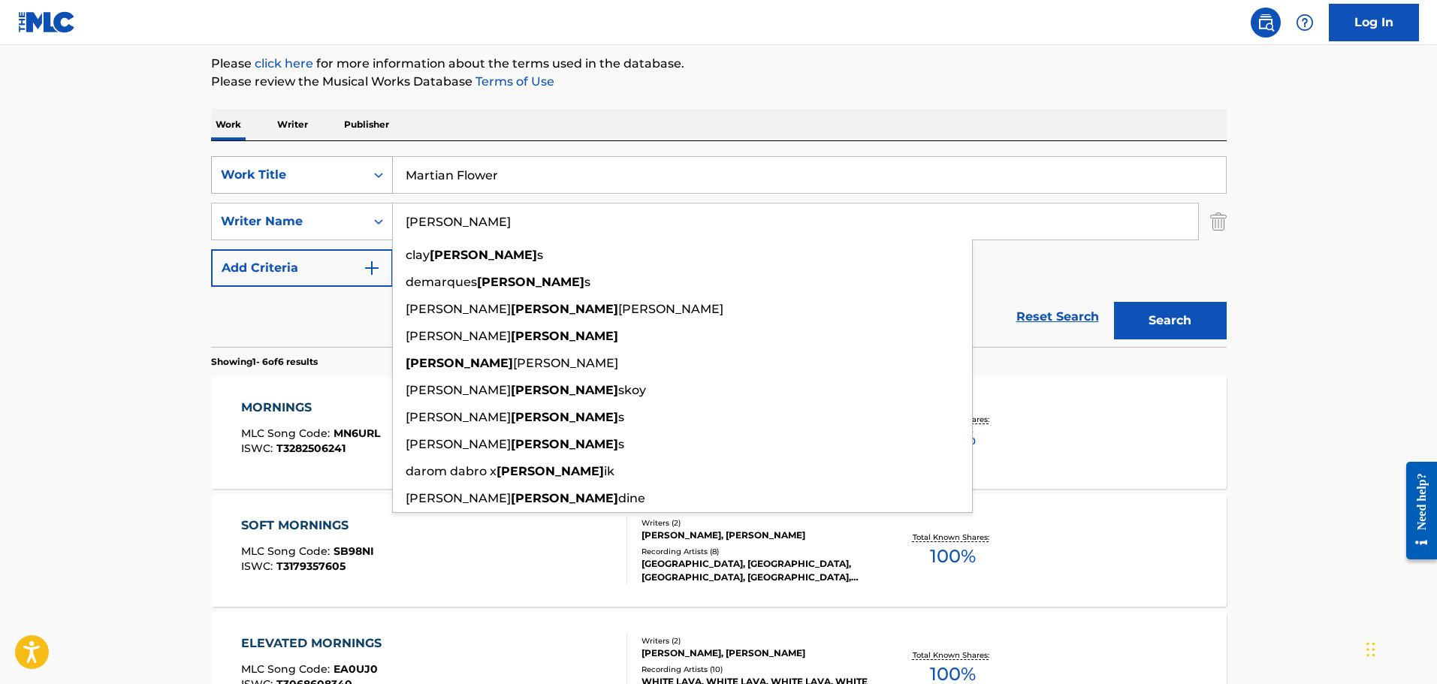
type input "[PERSON_NAME]"
click at [1114, 302] on button "Search" at bounding box center [1170, 321] width 113 height 38
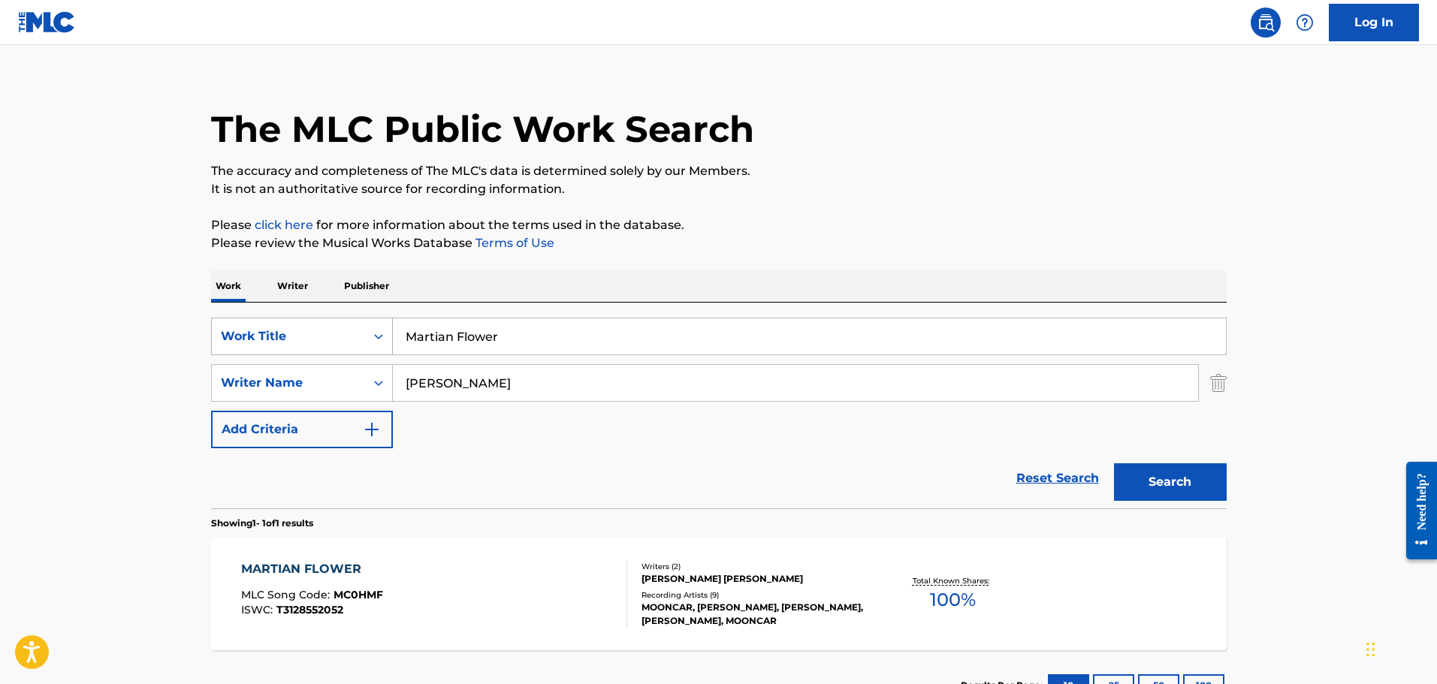
scroll to position [133, 0]
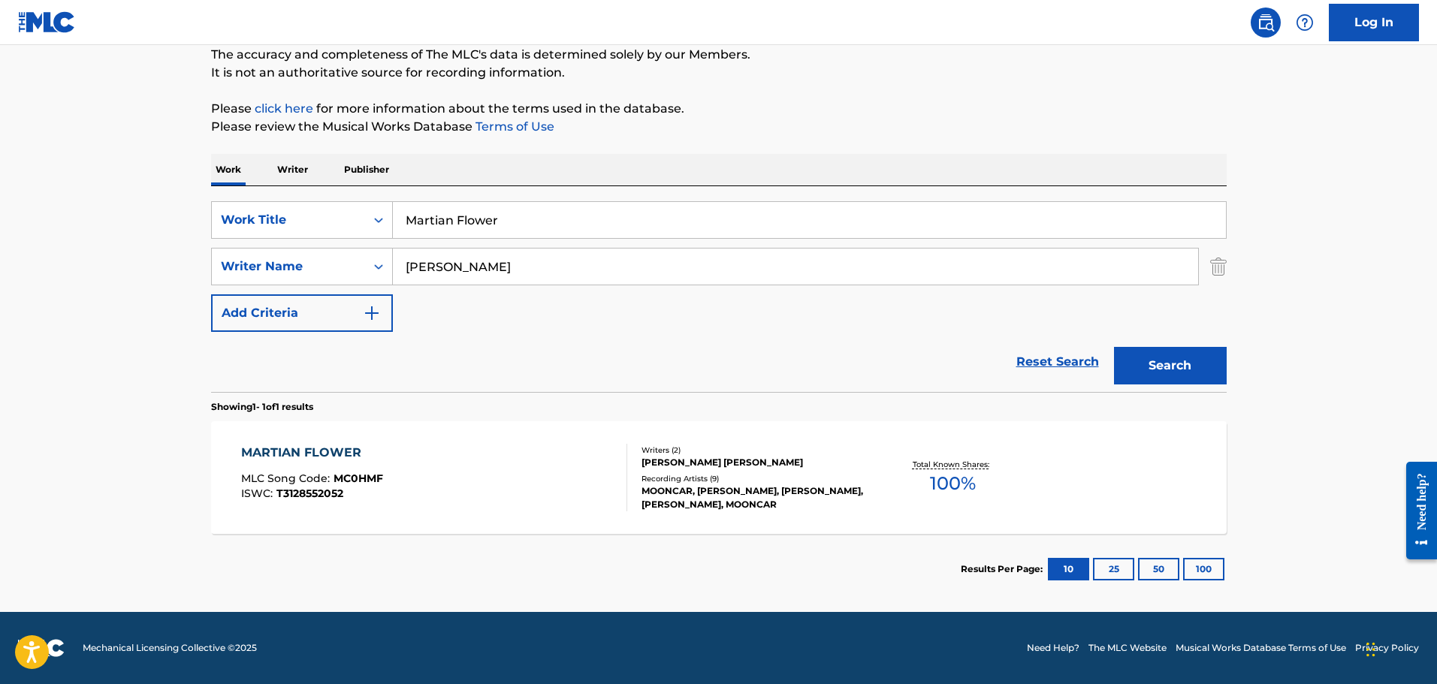
click at [276, 460] on div "MARTIAN FLOWER" at bounding box center [312, 453] width 142 height 18
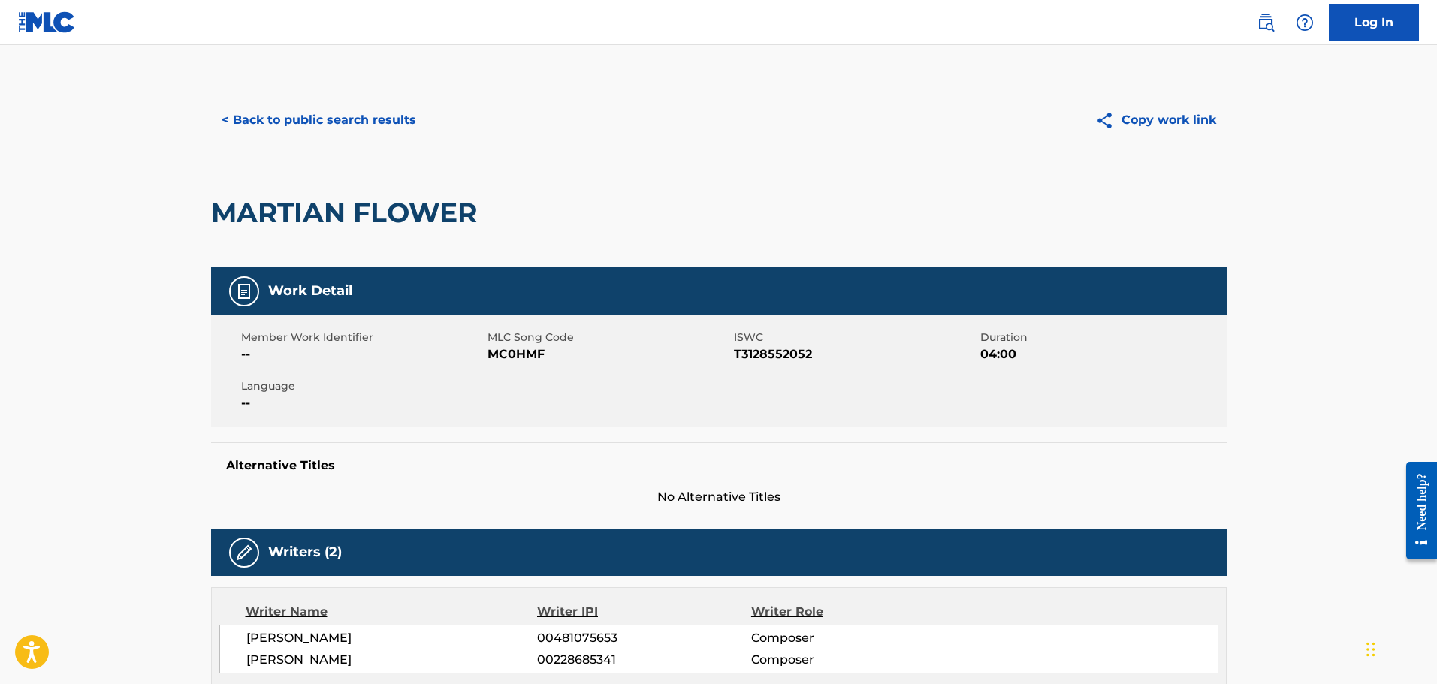
click at [312, 110] on button "< Back to public search results" at bounding box center [319, 120] width 216 height 38
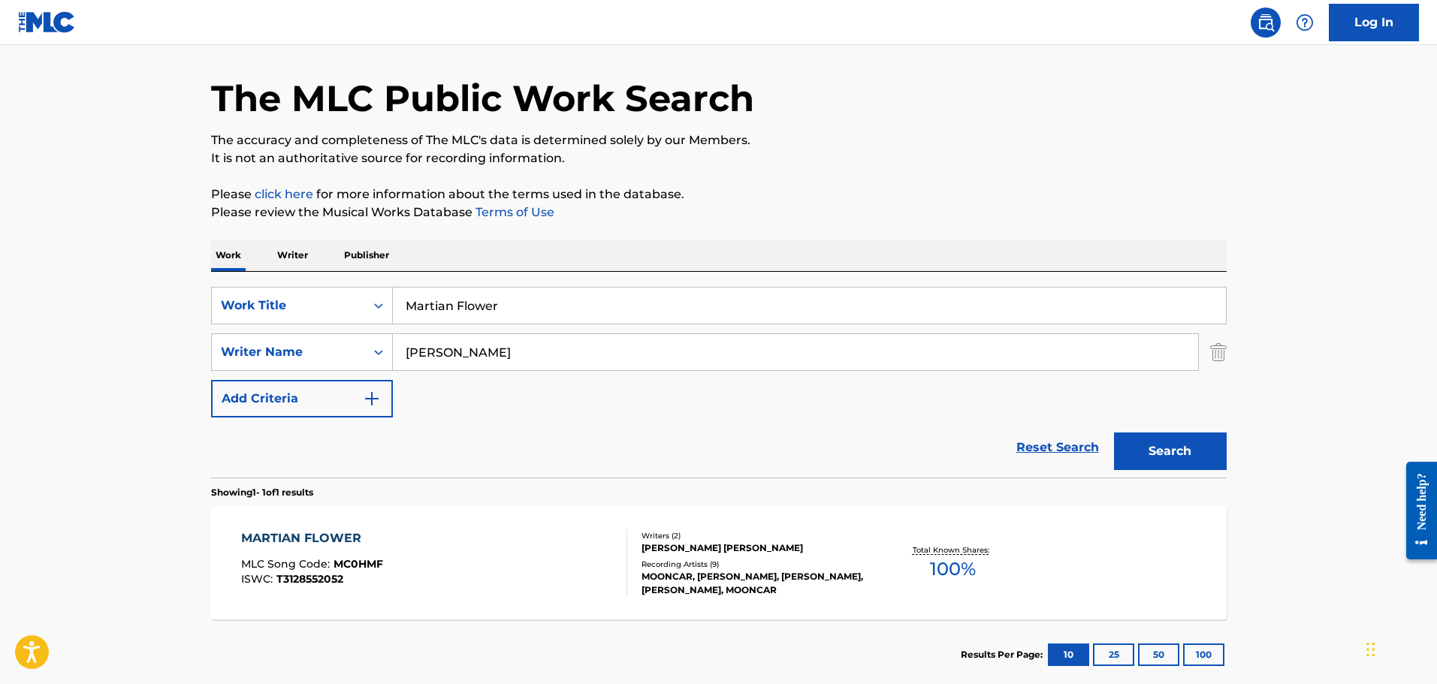
drag, startPoint x: 499, startPoint y: 304, endPoint x: 179, endPoint y: 222, distance: 331.2
click at [262, 258] on div "Work Writer Publisher SearchWithCriteriafddf33f5-a07d-4432-9b39-cbb0ba1ac125 Wo…" at bounding box center [718, 465] width 1015 height 451
paste input "After Dark"
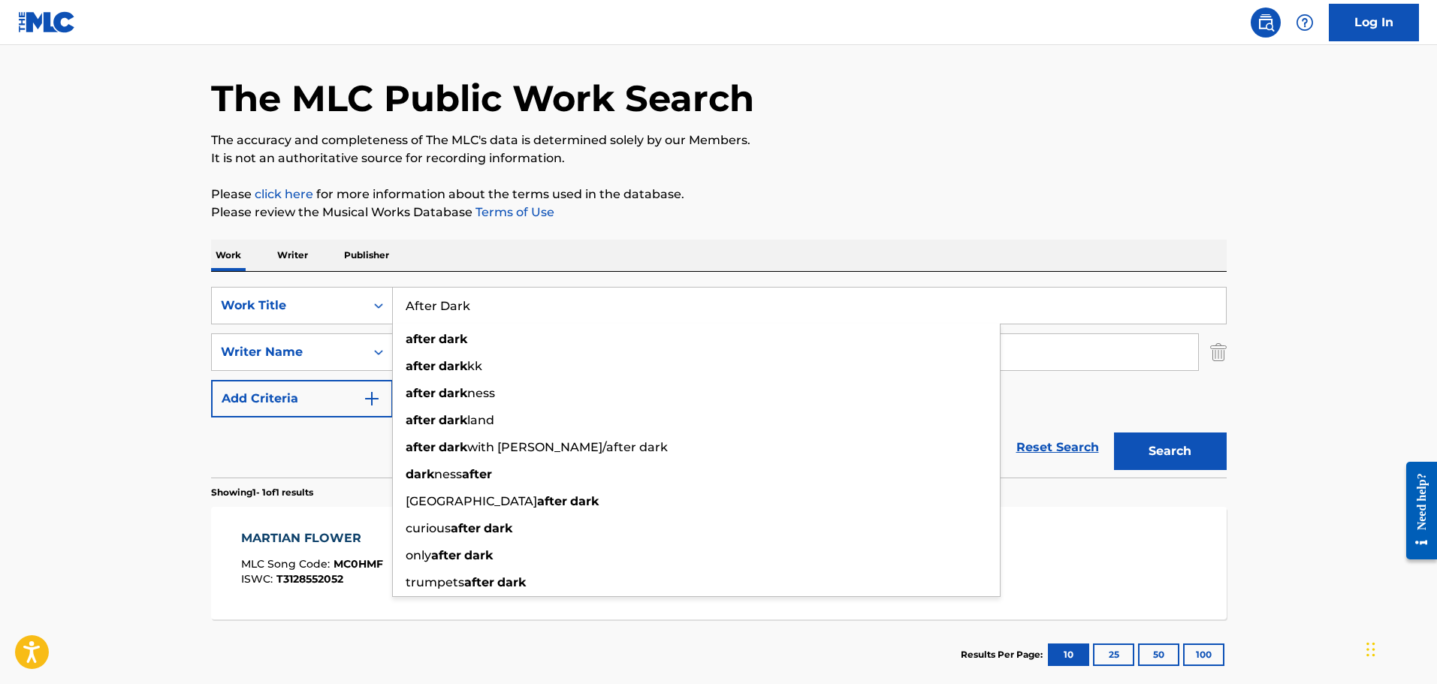
type input "After Dark"
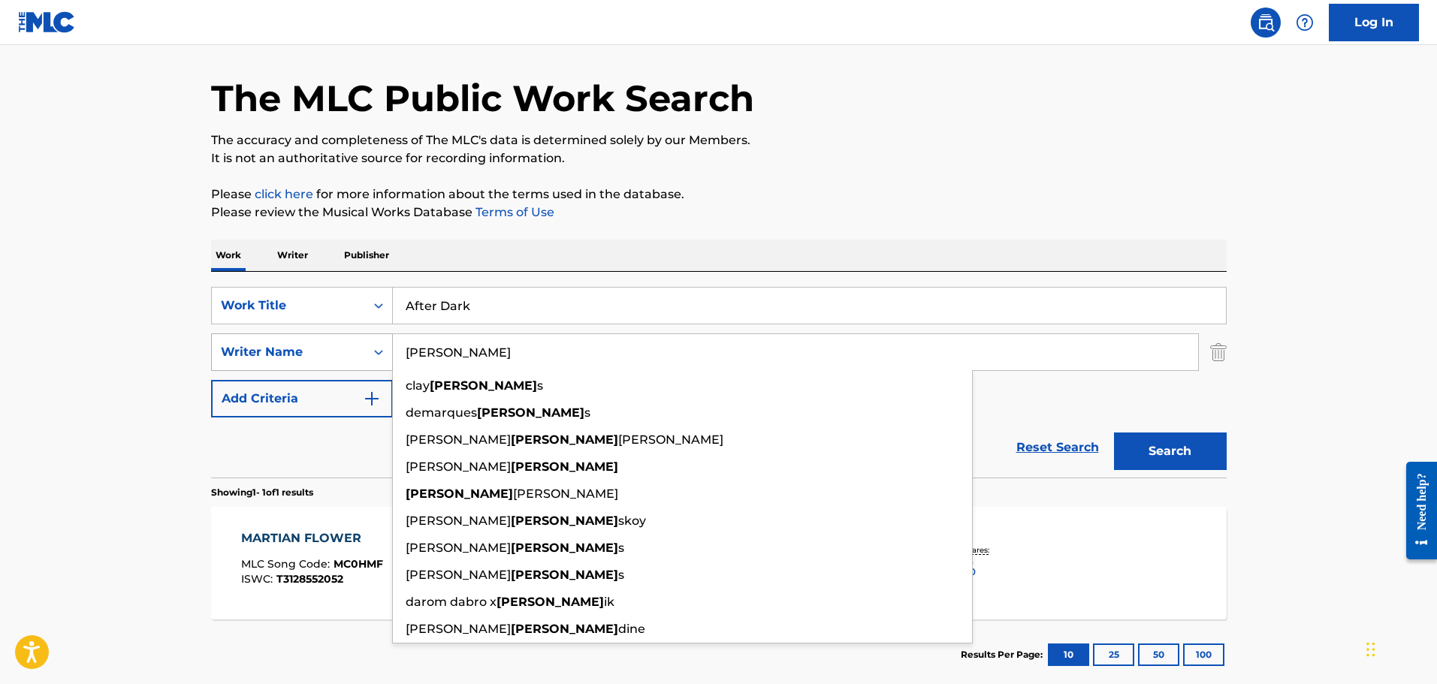
drag, startPoint x: 470, startPoint y: 356, endPoint x: 363, endPoint y: 344, distance: 108.1
click at [363, 344] on div "SearchWithCriteriab85a9acb-7f12-46d0-bc41-0f71005eba21 Writer Name [PERSON_NAME…" at bounding box center [718, 352] width 1015 height 38
paste input "Gurevitsch"
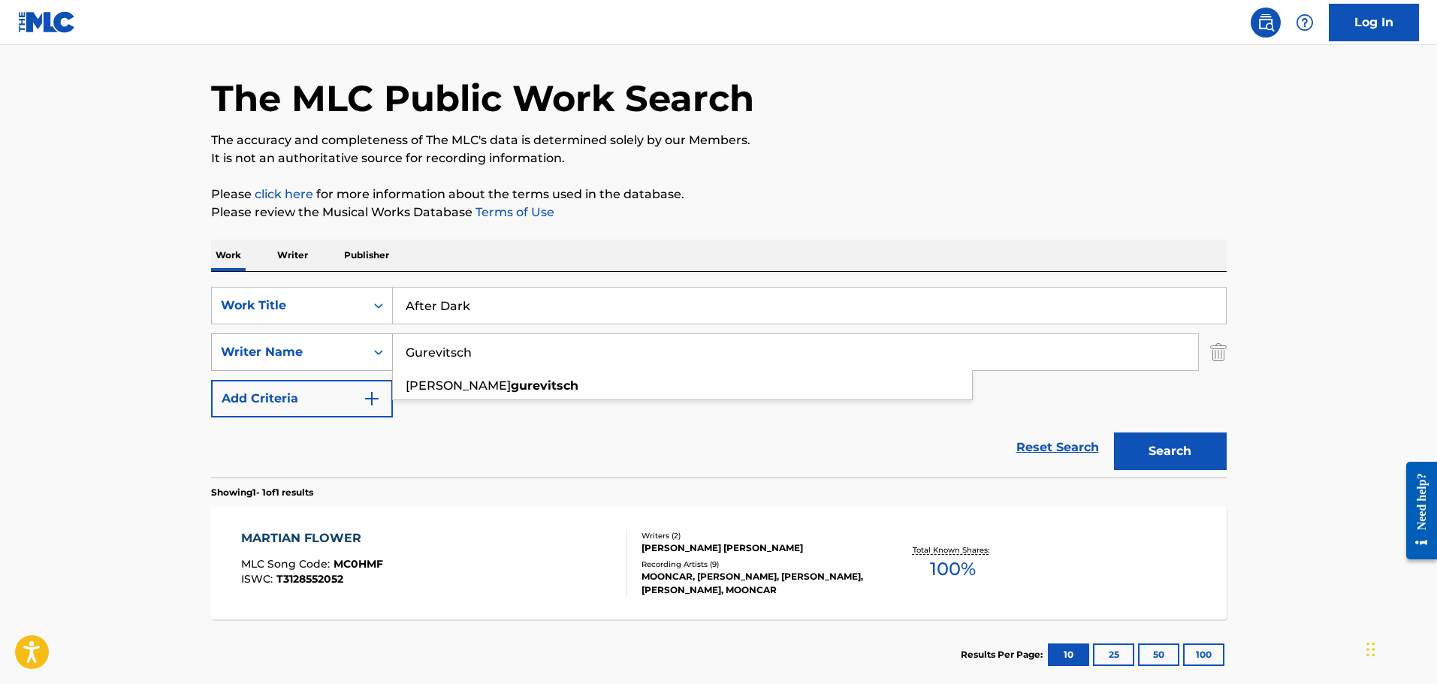
type input "Gurevitsch"
click at [1114, 433] on button "Search" at bounding box center [1170, 452] width 113 height 38
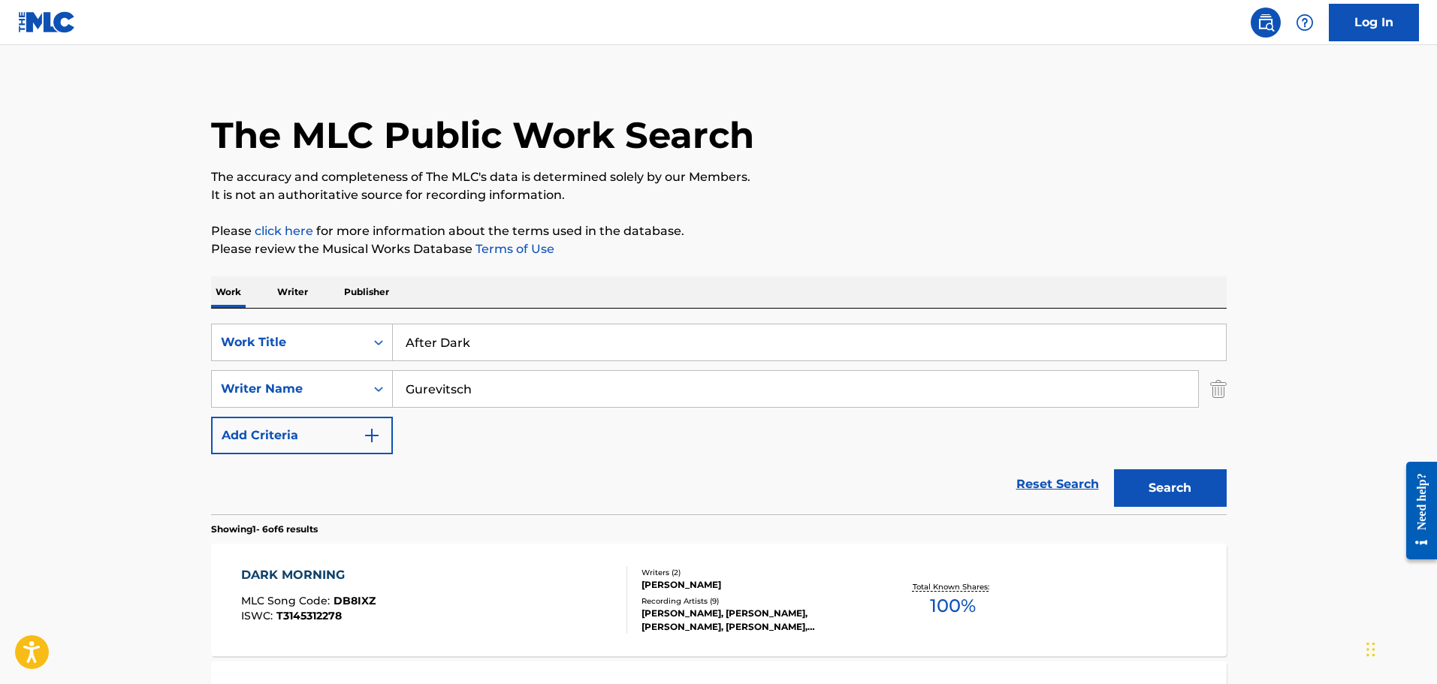
scroll to position [0, 0]
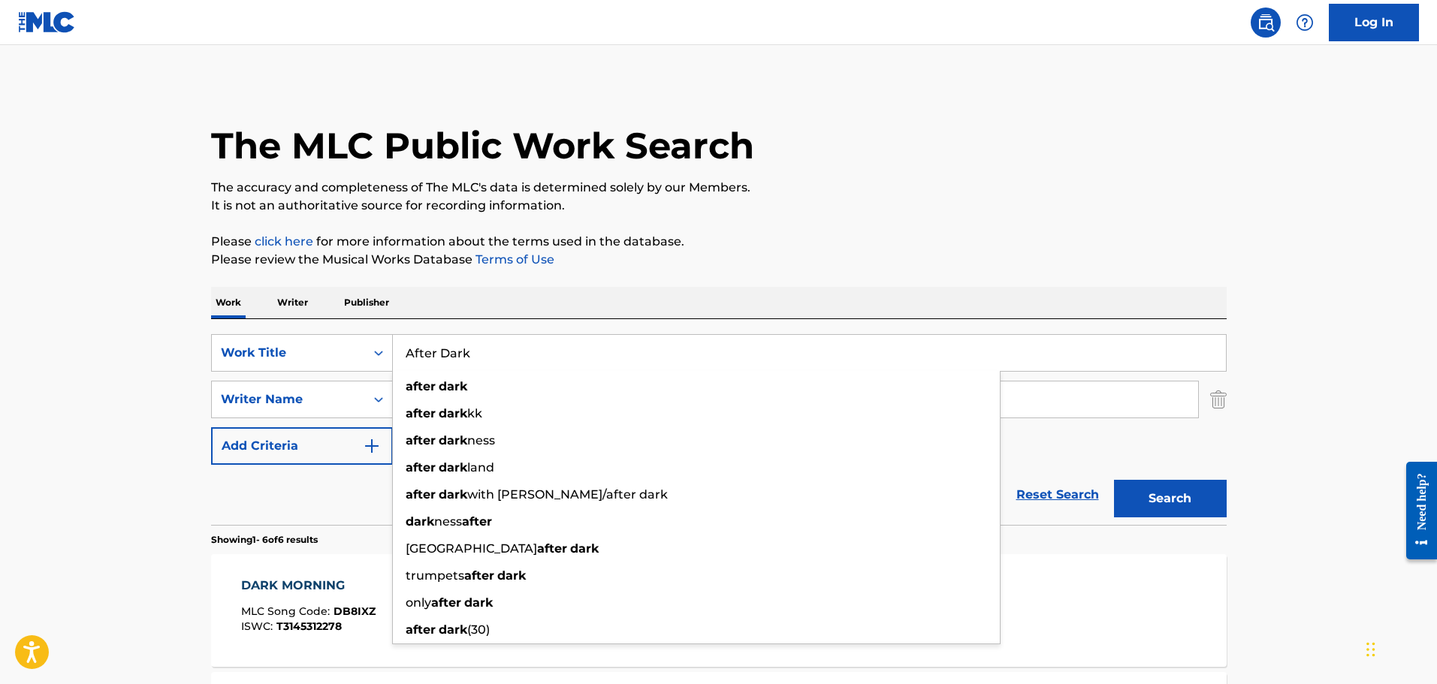
drag, startPoint x: 471, startPoint y: 348, endPoint x: 186, endPoint y: 299, distance: 288.9
paste input "Gurevitsch"
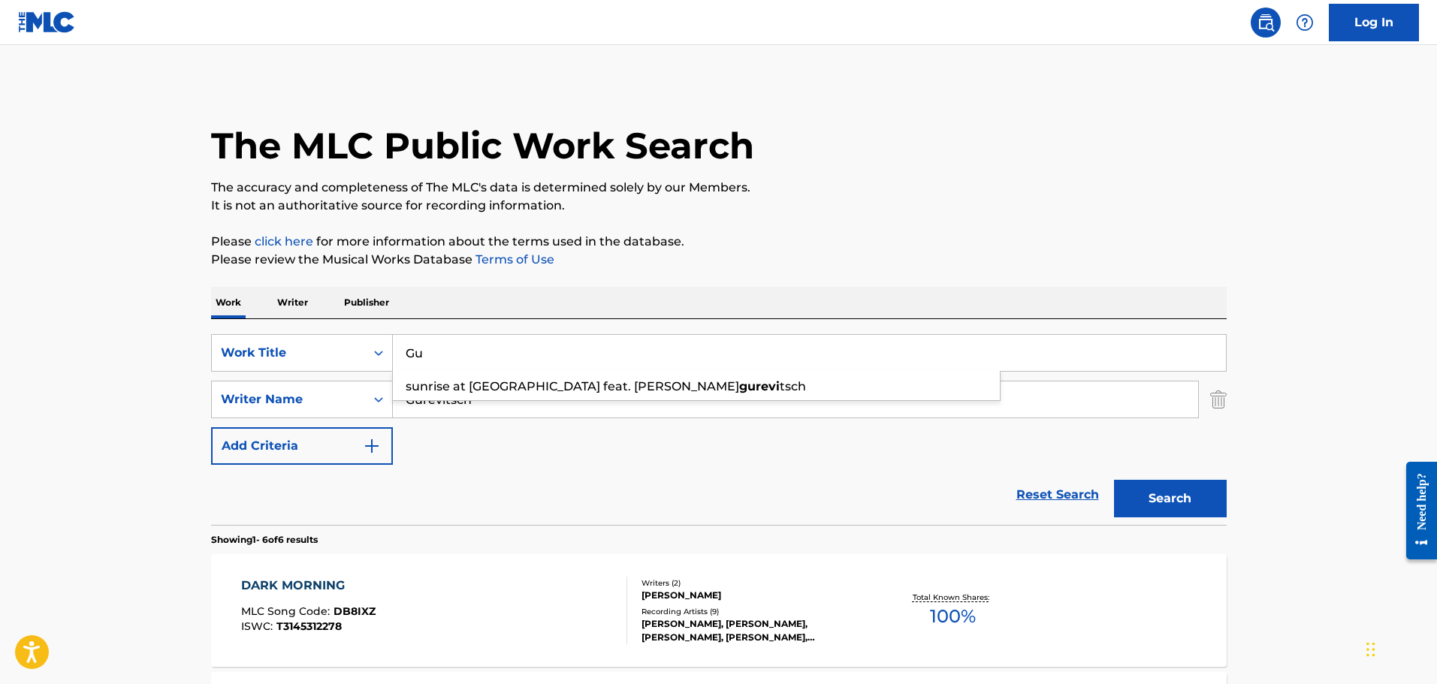
type input "G"
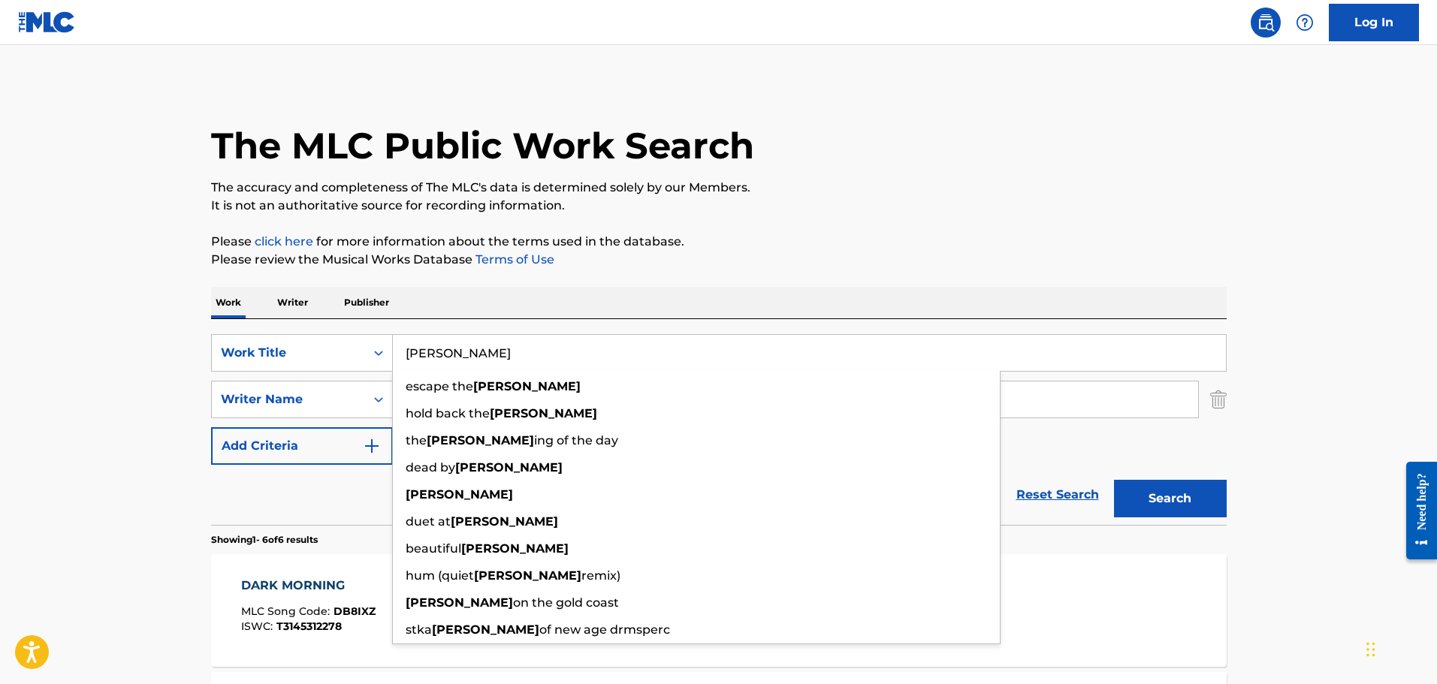
type input "[PERSON_NAME]"
click at [120, 285] on main "The MLC Public Work Search The accuracy and completeness of The MLC's data is d…" at bounding box center [718, 690] width 1437 height 1290
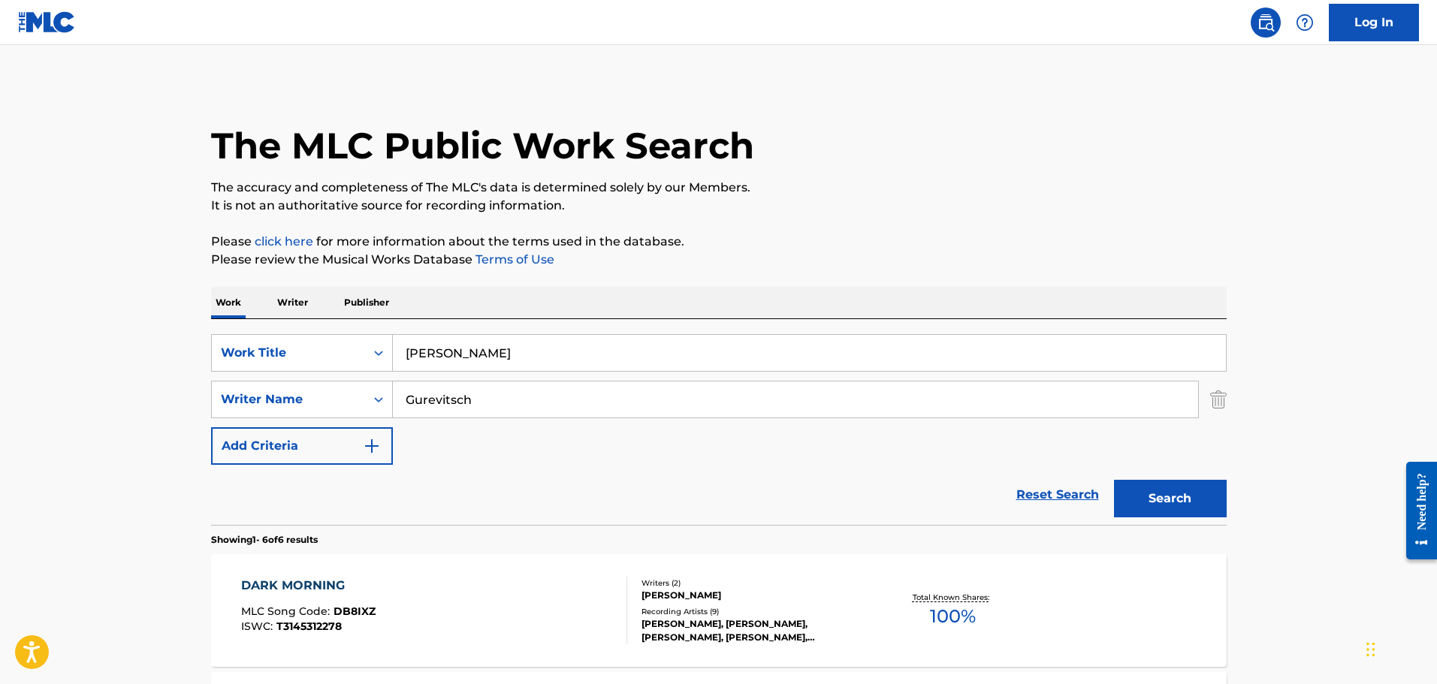
drag, startPoint x: 506, startPoint y: 411, endPoint x: 183, endPoint y: 344, distance: 330.5
click at [183, 344] on main "The MLC Public Work Search The accuracy and completeness of The MLC's data is d…" at bounding box center [718, 690] width 1437 height 1290
click at [1114, 480] on button "Search" at bounding box center [1170, 499] width 113 height 38
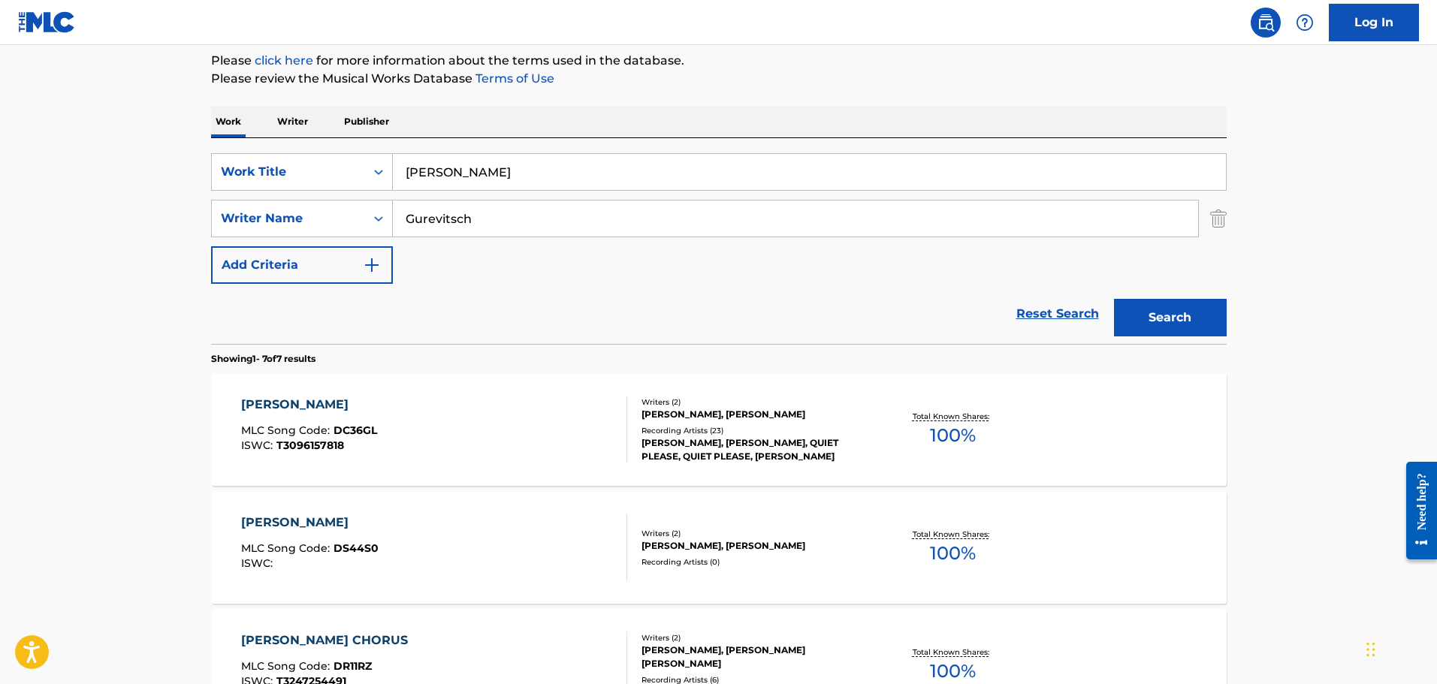
scroll to position [177, 0]
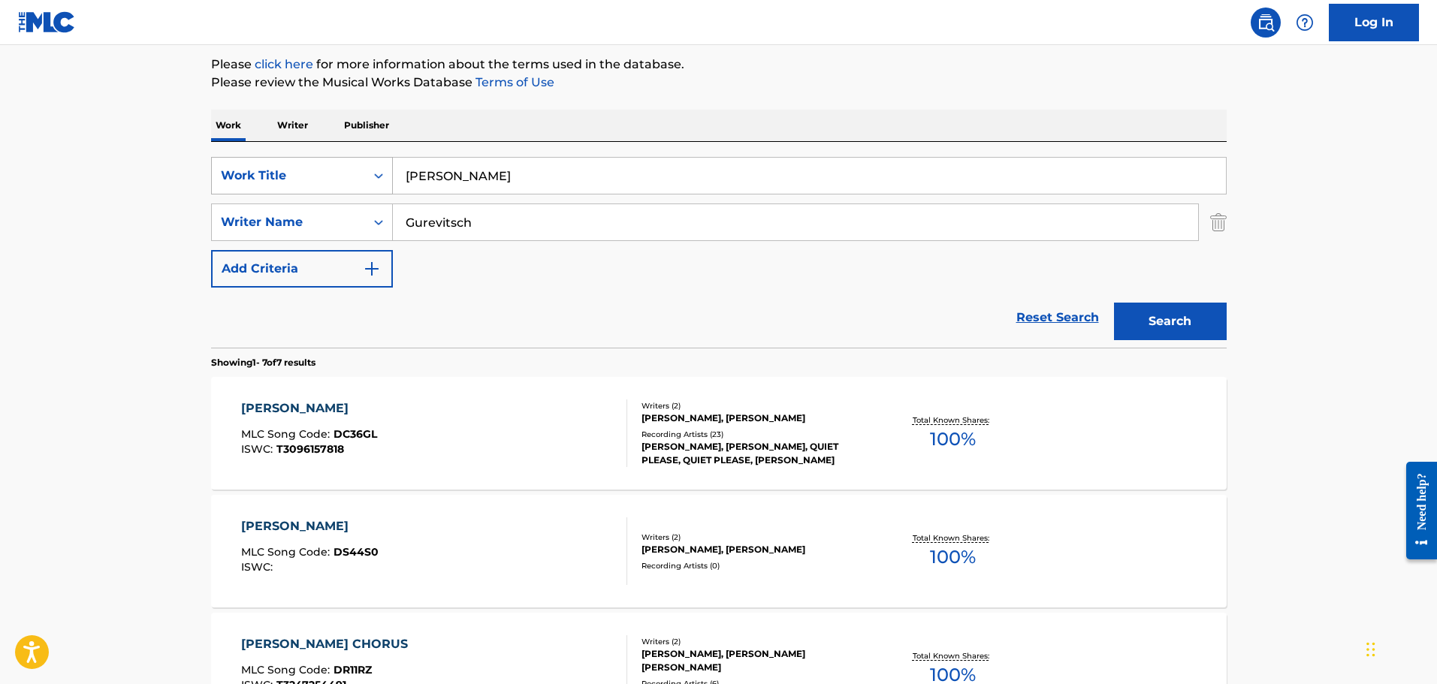
drag, startPoint x: 471, startPoint y: 225, endPoint x: 255, endPoint y: 188, distance: 218.7
click at [255, 188] on div "SearchWithCriteriafddf33f5-a07d-4432-9b39-cbb0ba1ac125 Work Title [PERSON_NAME]…" at bounding box center [718, 222] width 1015 height 131
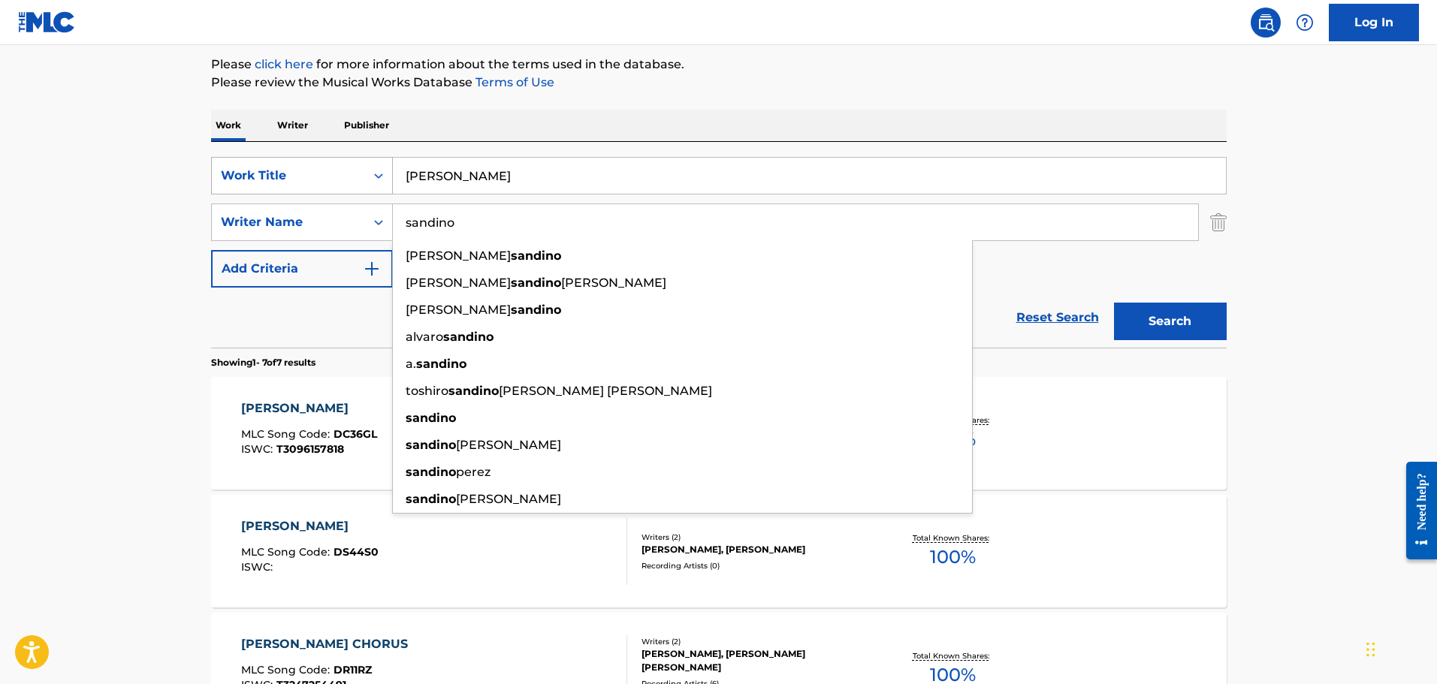
type input "sandino"
click at [1114, 303] on button "Search" at bounding box center [1170, 322] width 113 height 38
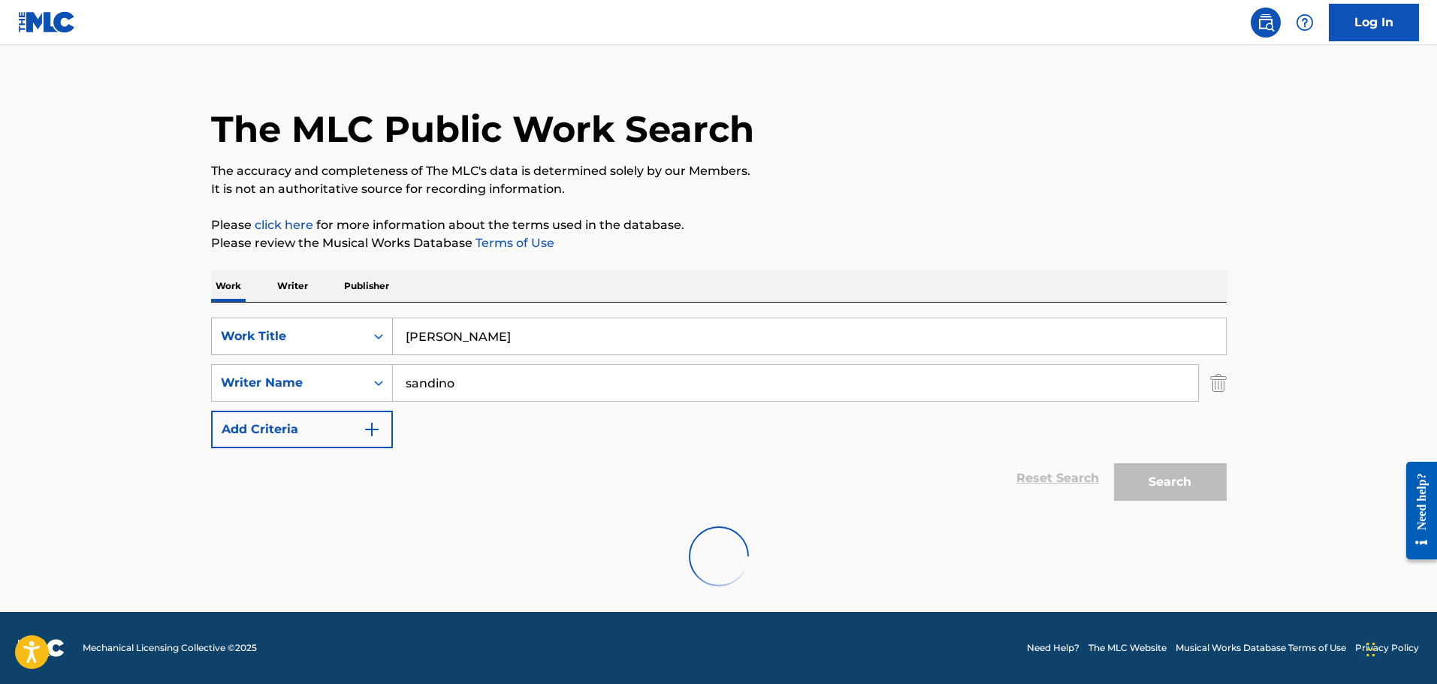
scroll to position [0, 0]
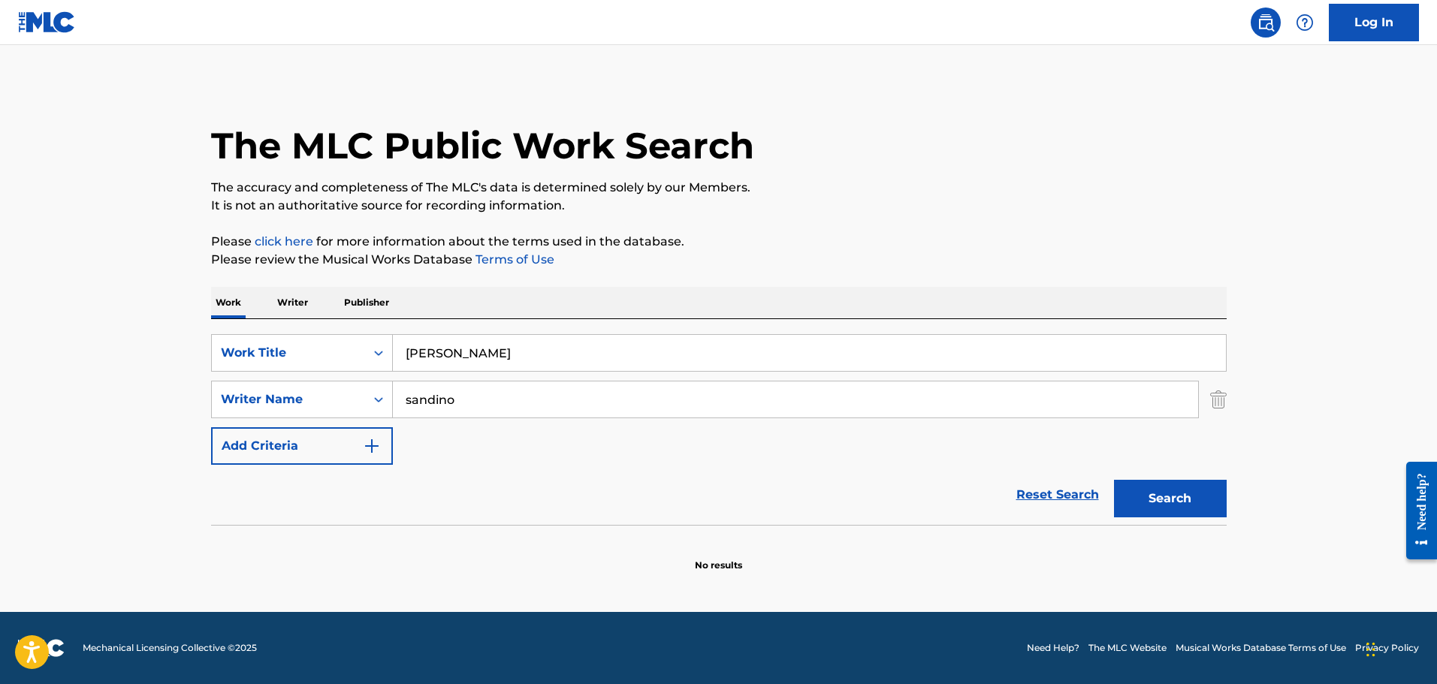
drag, startPoint x: 438, startPoint y: 347, endPoint x: 324, endPoint y: 327, distance: 115.1
click at [345, 336] on div "SearchWithCriteriafddf33f5-a07d-4432-9b39-cbb0ba1ac125 Work Title [PERSON_NAME]" at bounding box center [718, 353] width 1015 height 38
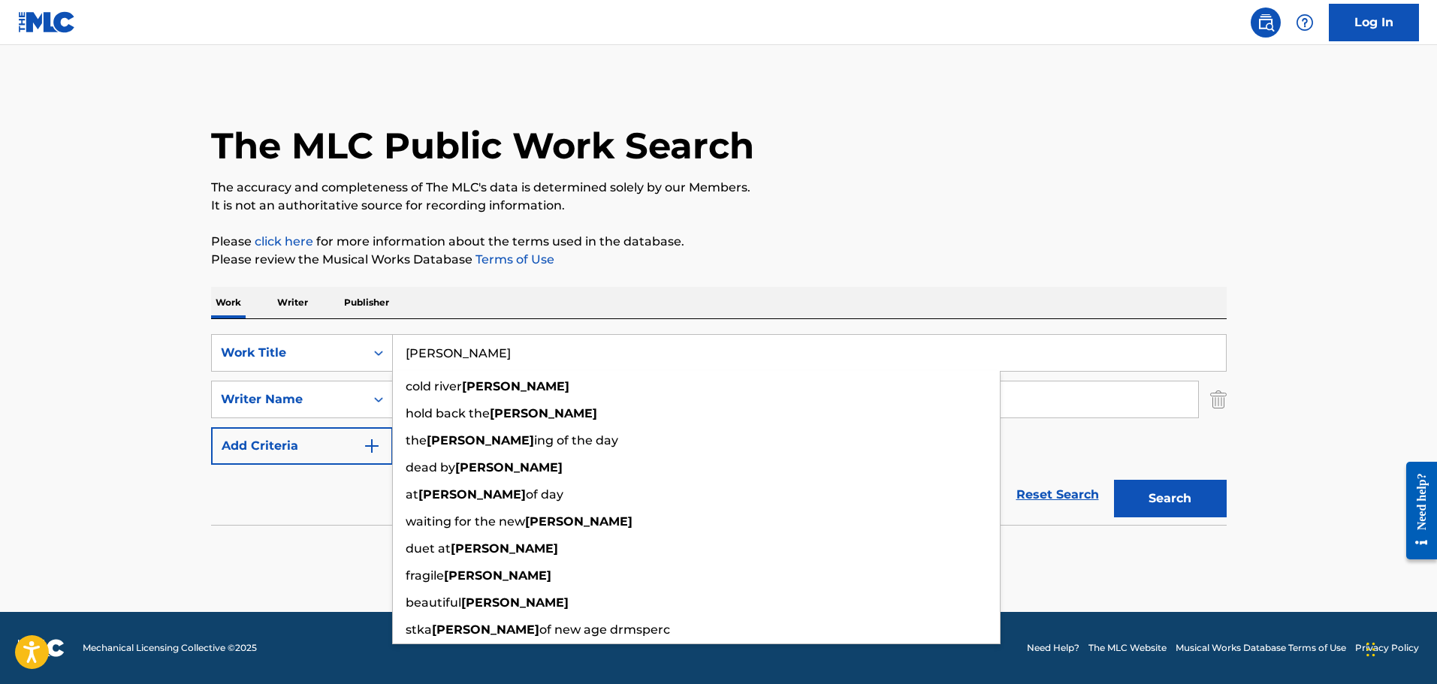
paste input "Jungle Birds"
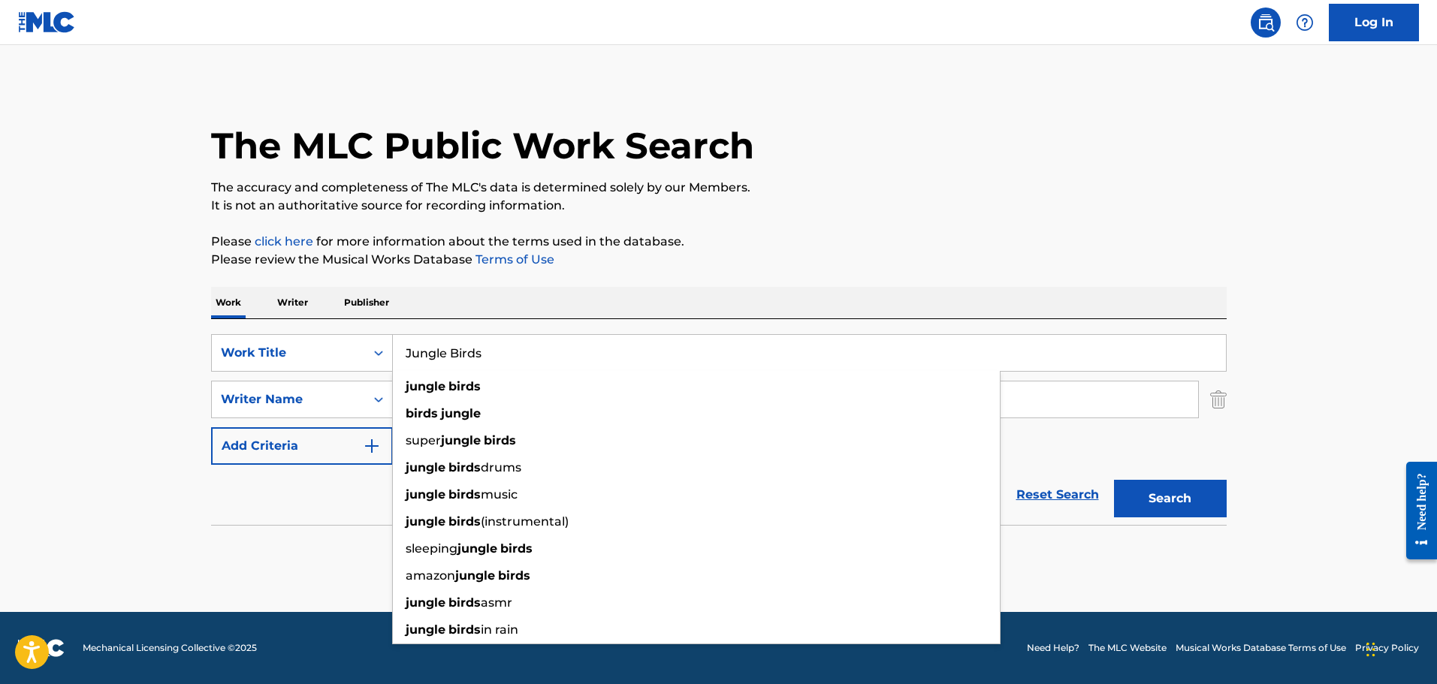
type input "Jungle Birds"
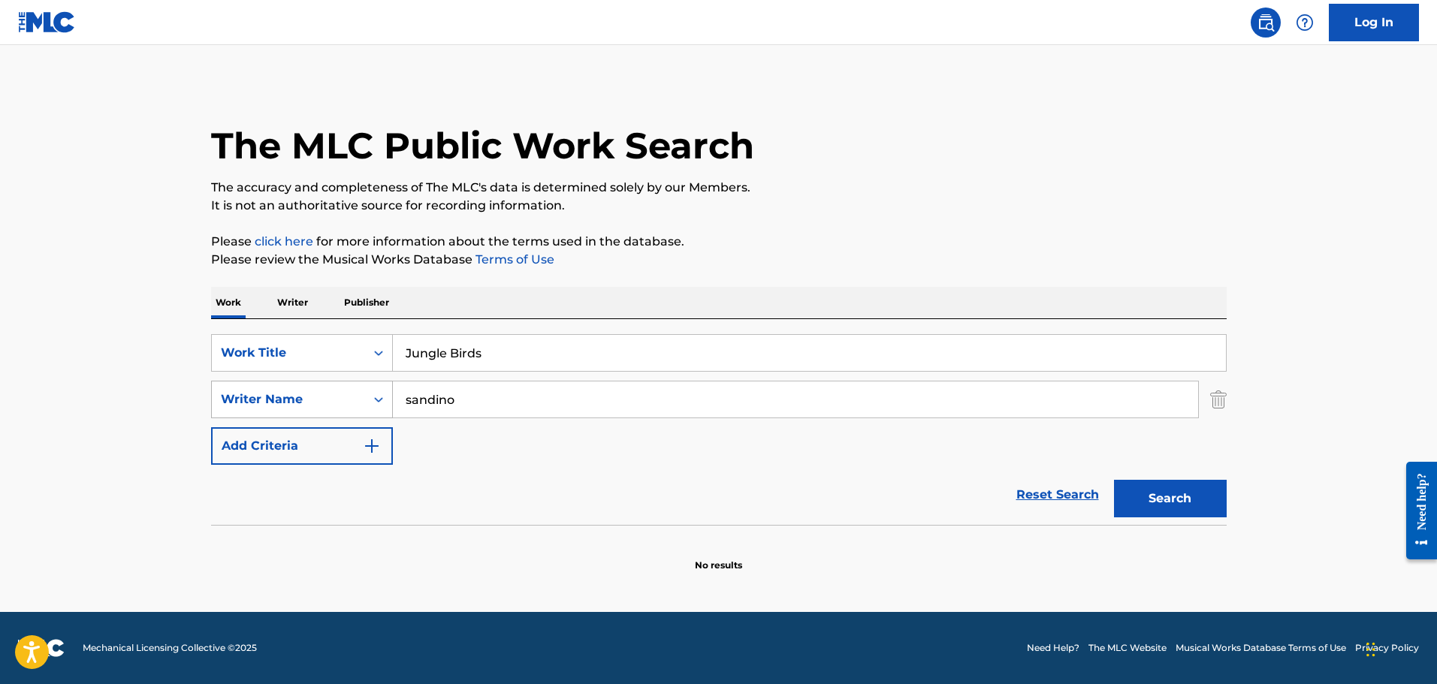
click at [363, 391] on div "SearchWithCriteriab85a9acb-7f12-46d0-bc41-0f71005eba21 Writer Name [PERSON_NAME]" at bounding box center [718, 400] width 1015 height 38
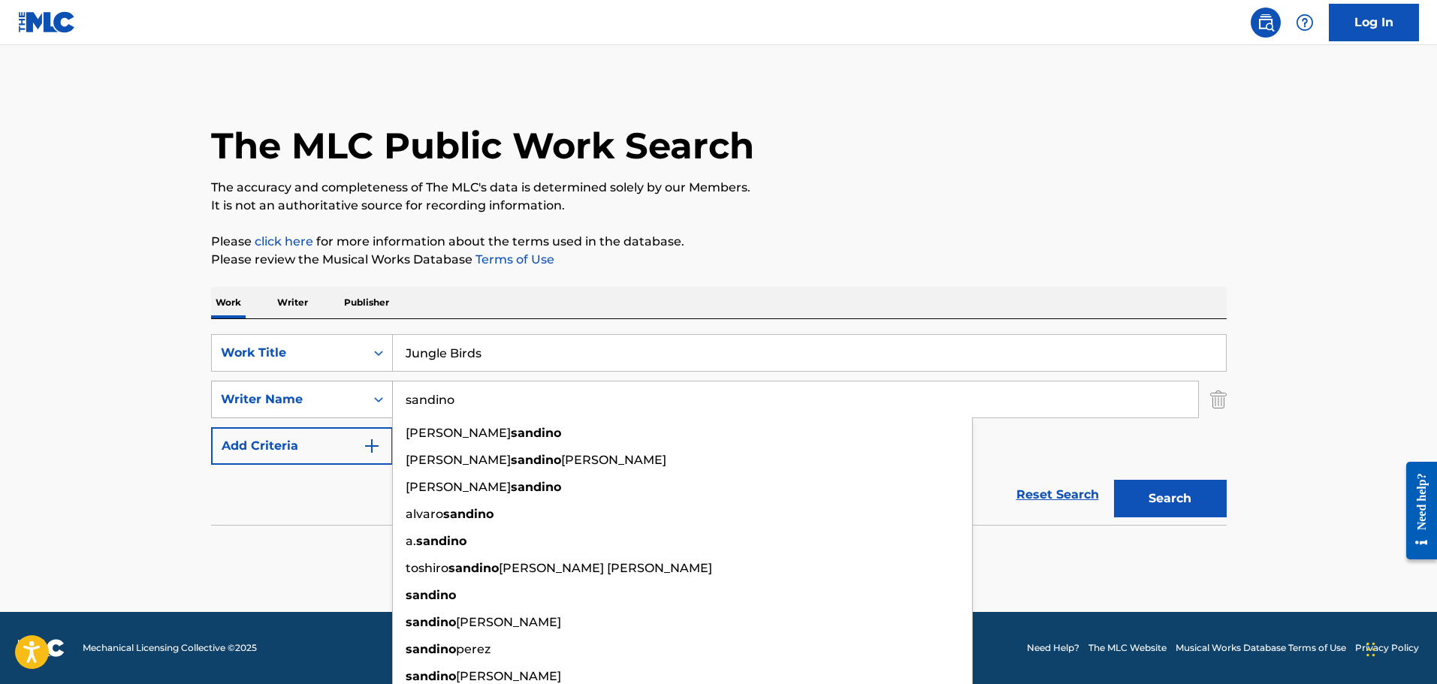
paste input "[PERSON_NAME]"
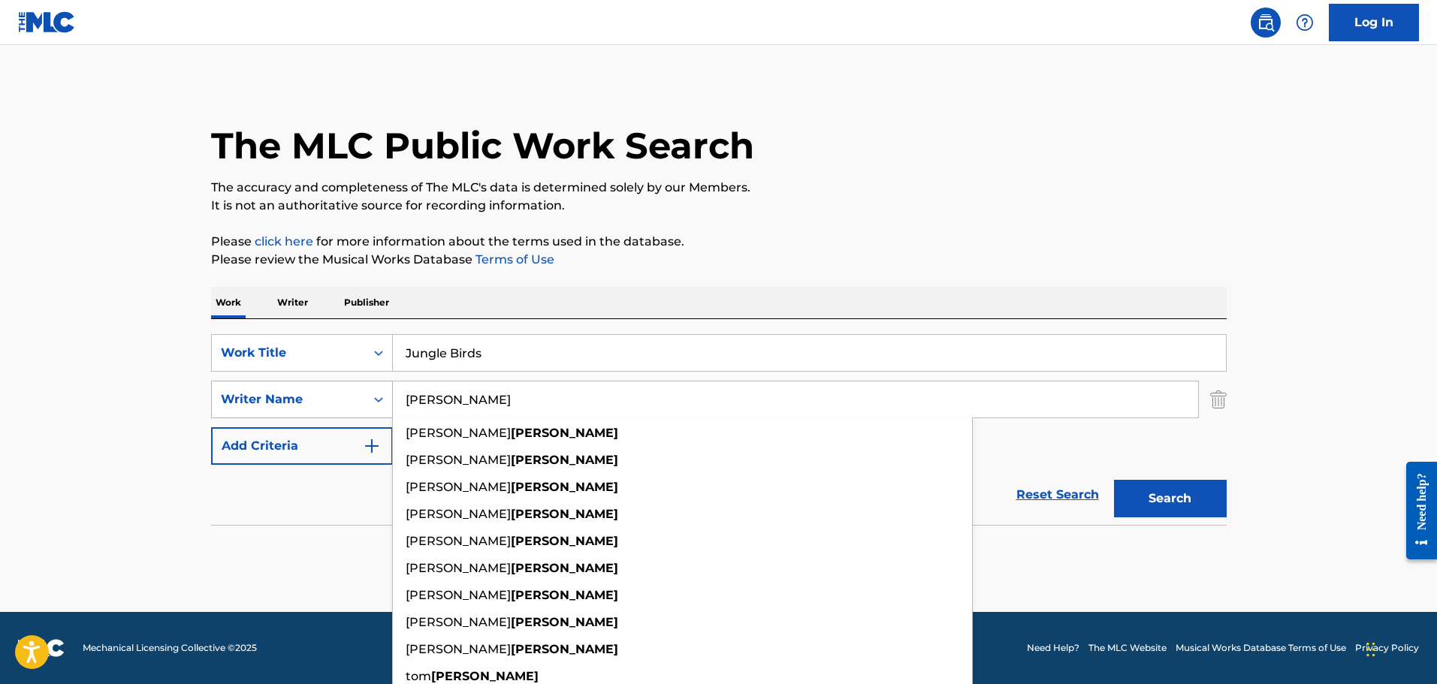
click at [1114, 480] on button "Search" at bounding box center [1170, 499] width 113 height 38
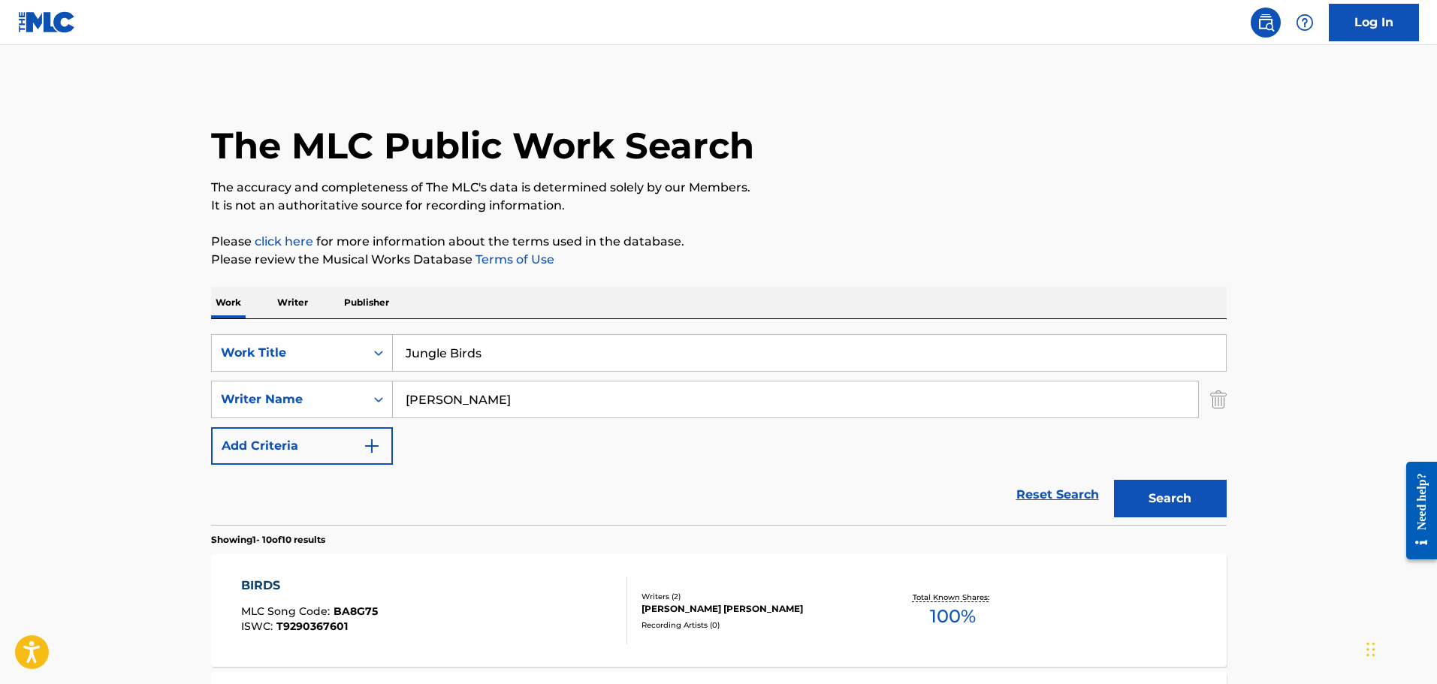
click at [493, 448] on div "SearchWithCriteriafddf33f5-a07d-4432-9b39-cbb0ba1ac125 Work Title Jungle Birds …" at bounding box center [718, 399] width 1015 height 131
drag, startPoint x: 473, startPoint y: 398, endPoint x: 258, endPoint y: 367, distance: 217.1
click at [258, 367] on div "SearchWithCriteriafddf33f5-a07d-4432-9b39-cbb0ba1ac125 Work Title Jungle Birds …" at bounding box center [718, 399] width 1015 height 131
drag, startPoint x: 477, startPoint y: 403, endPoint x: 353, endPoint y: 367, distance: 129.3
click at [360, 368] on div "SearchWithCriteriafddf33f5-a07d-4432-9b39-cbb0ba1ac125 Work Title Jungle Birds …" at bounding box center [718, 399] width 1015 height 131
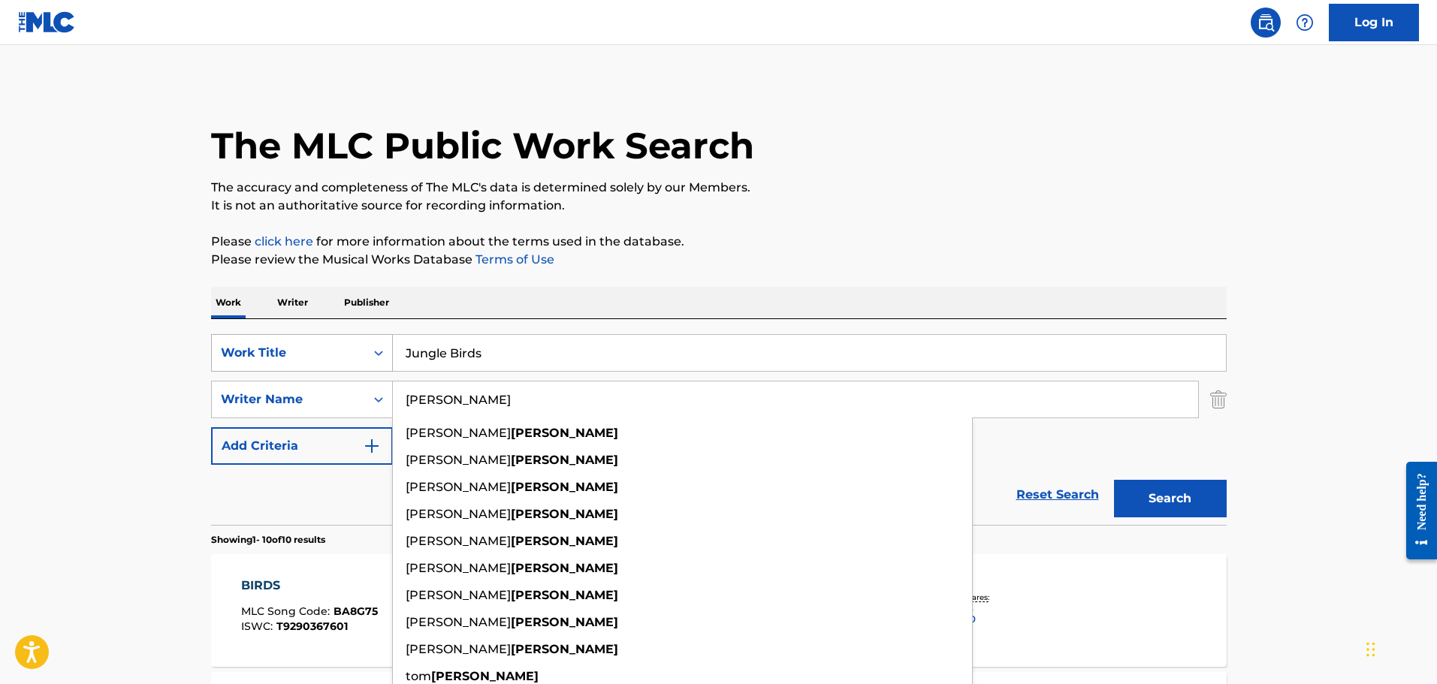
paste input "Gurevitsch"
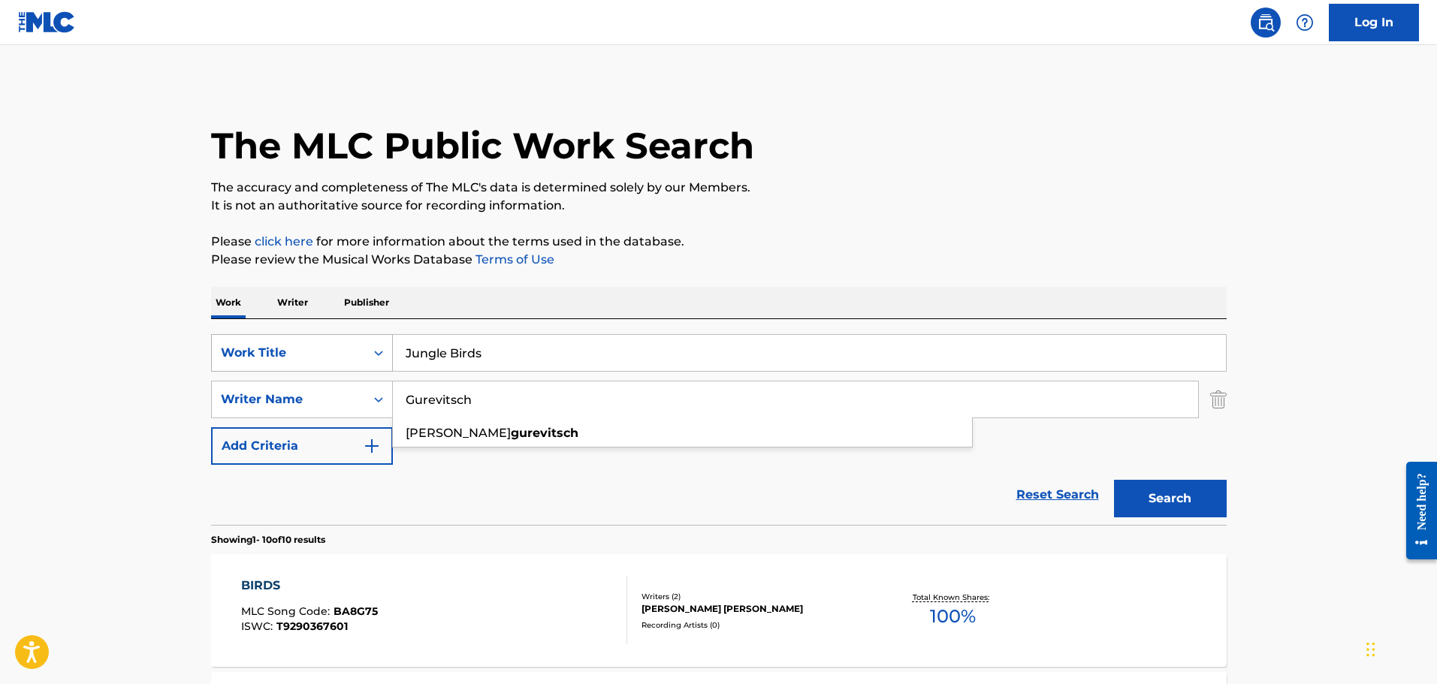
type input "Gurevitsch"
click at [1114, 480] on button "Search" at bounding box center [1170, 499] width 113 height 38
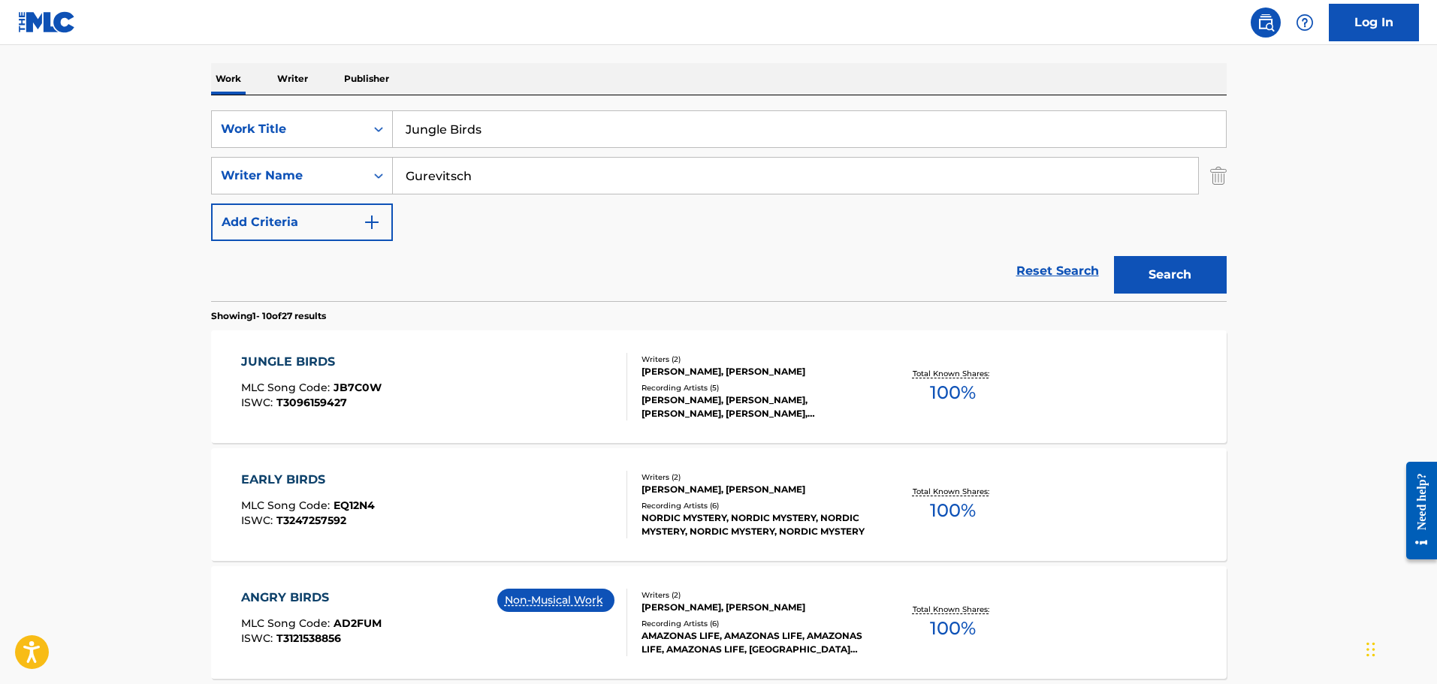
scroll to position [225, 0]
click at [320, 366] on div "JUNGLE BIRDS" at bounding box center [311, 361] width 140 height 18
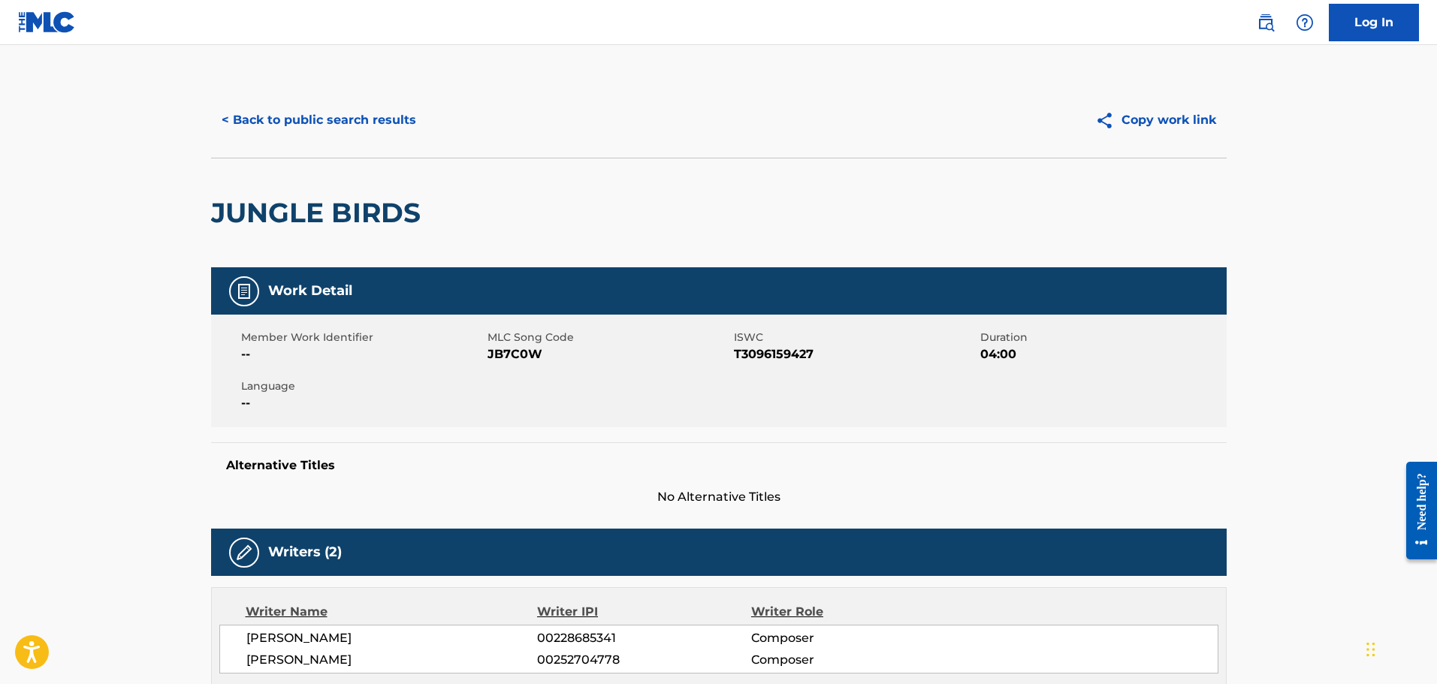
click at [367, 131] on button "< Back to public search results" at bounding box center [319, 120] width 216 height 38
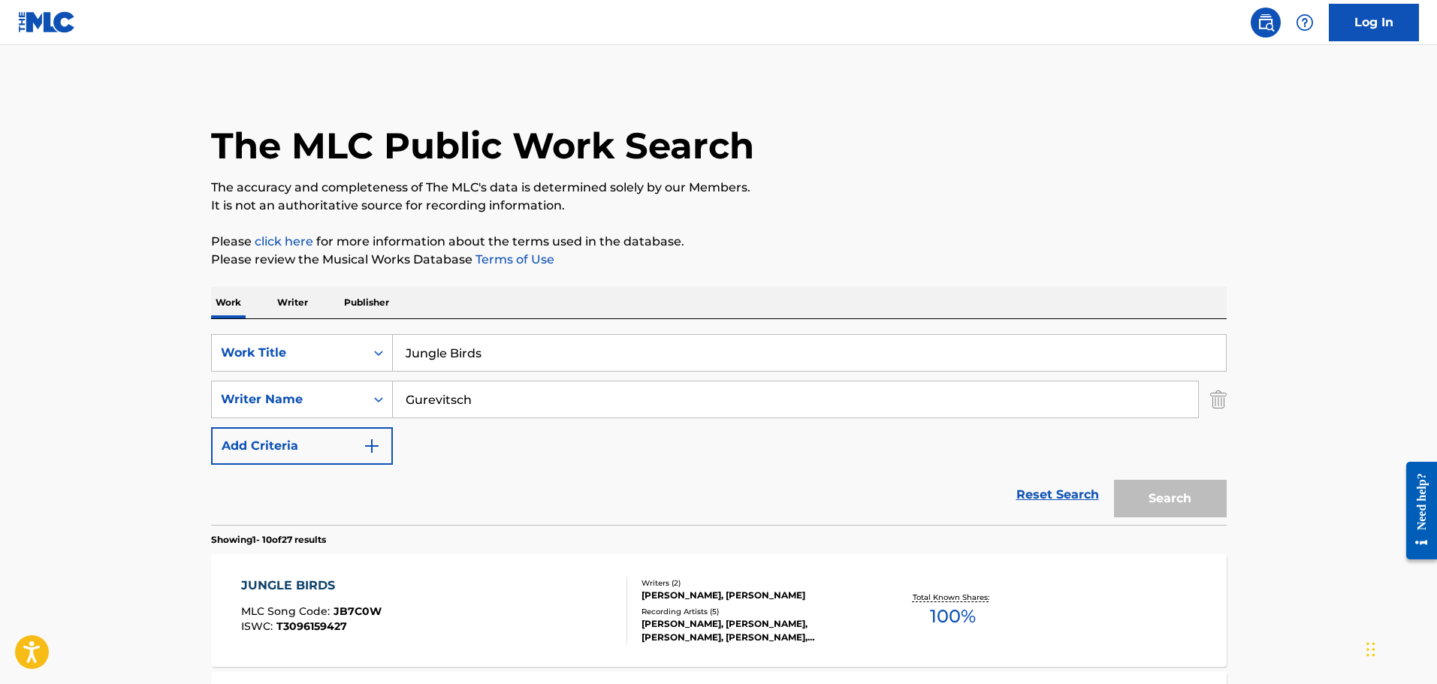
scroll to position [225, 0]
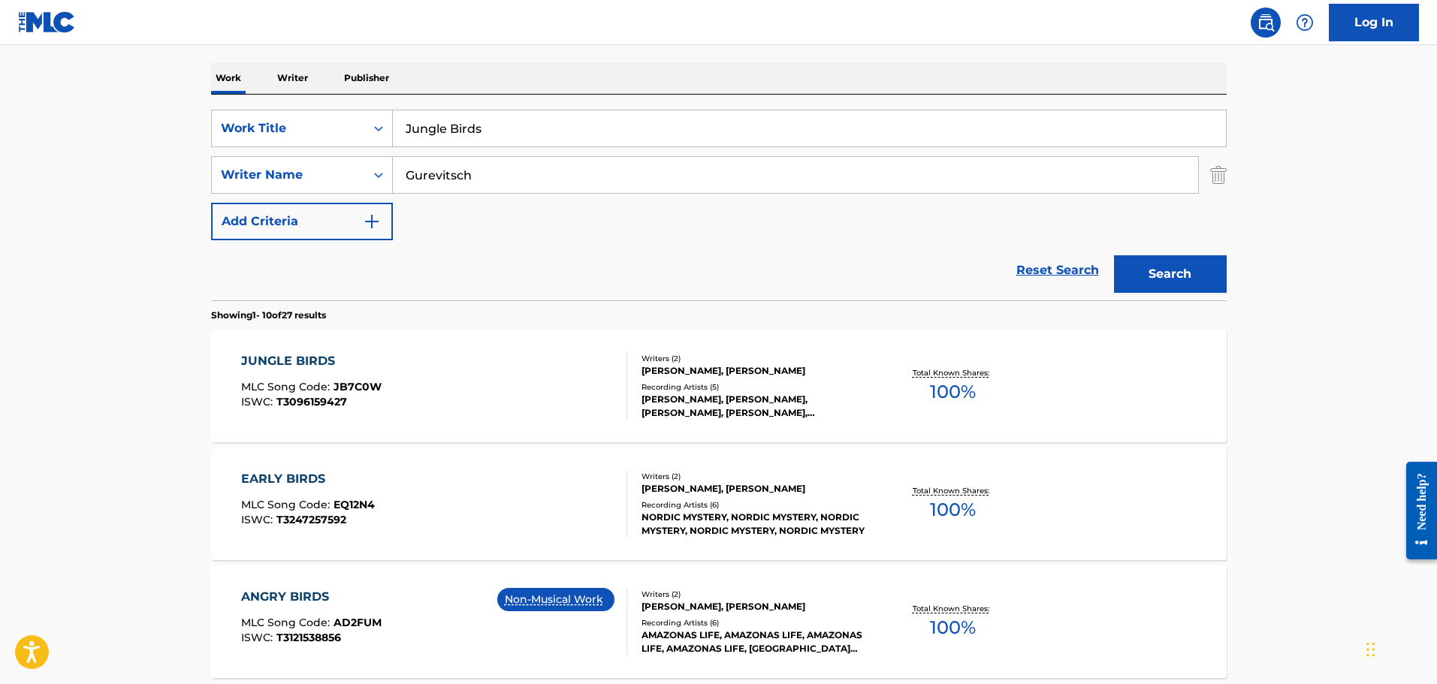
drag, startPoint x: 505, startPoint y: 138, endPoint x: 249, endPoint y: 67, distance: 265.9
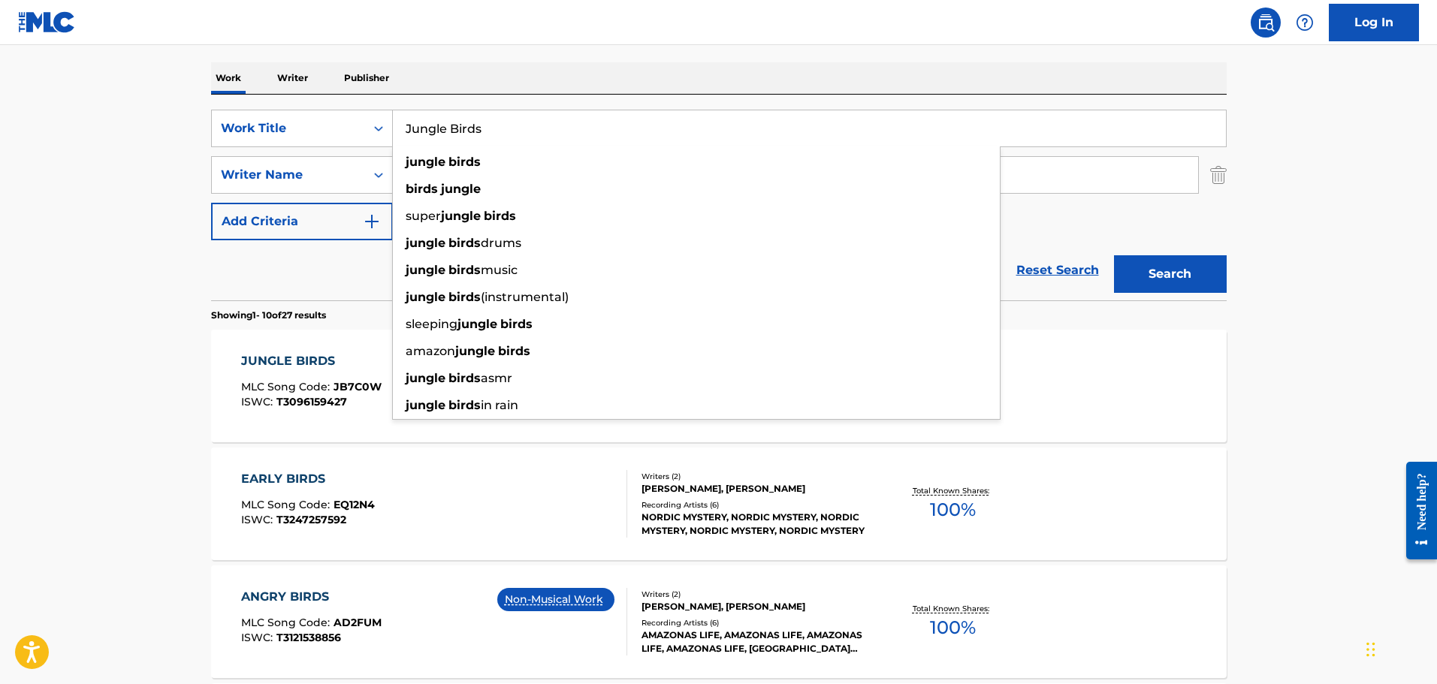
paste input "Gong Meditation"
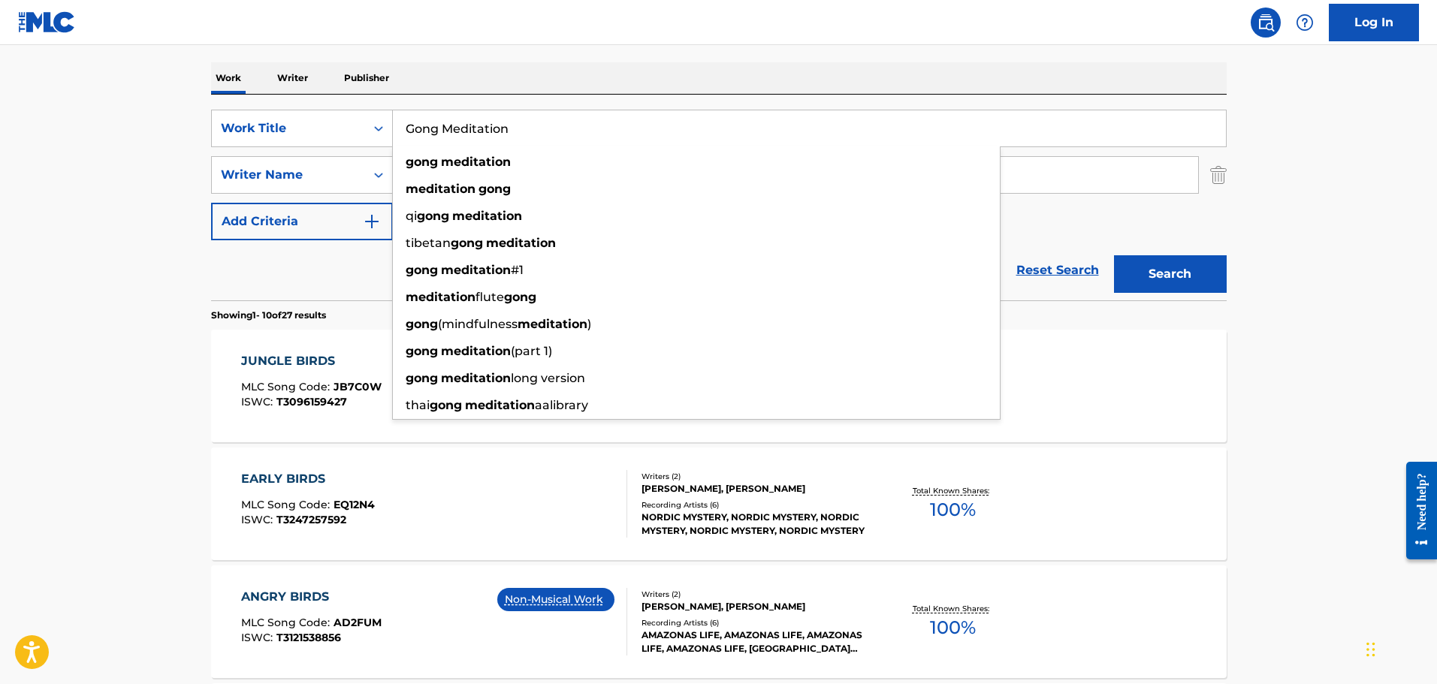
type input "Gong Meditation"
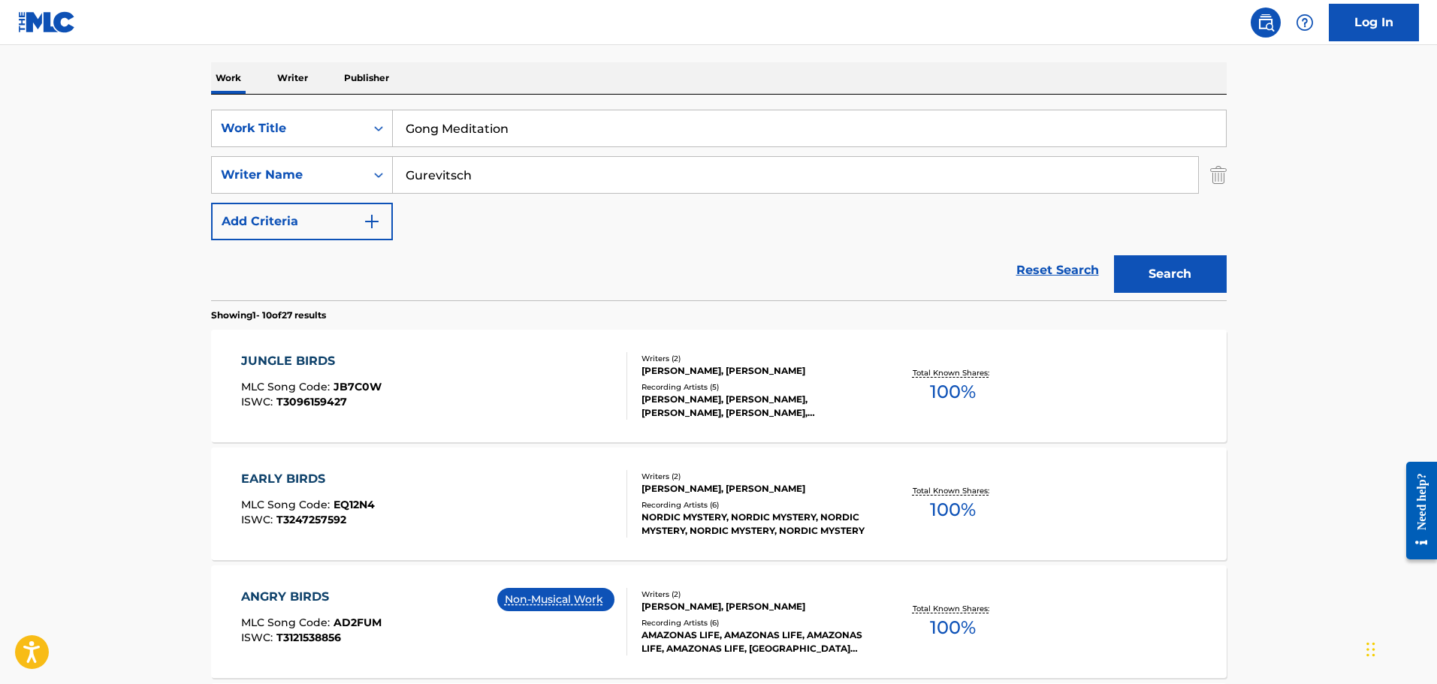
click at [1184, 277] on button "Search" at bounding box center [1170, 274] width 113 height 38
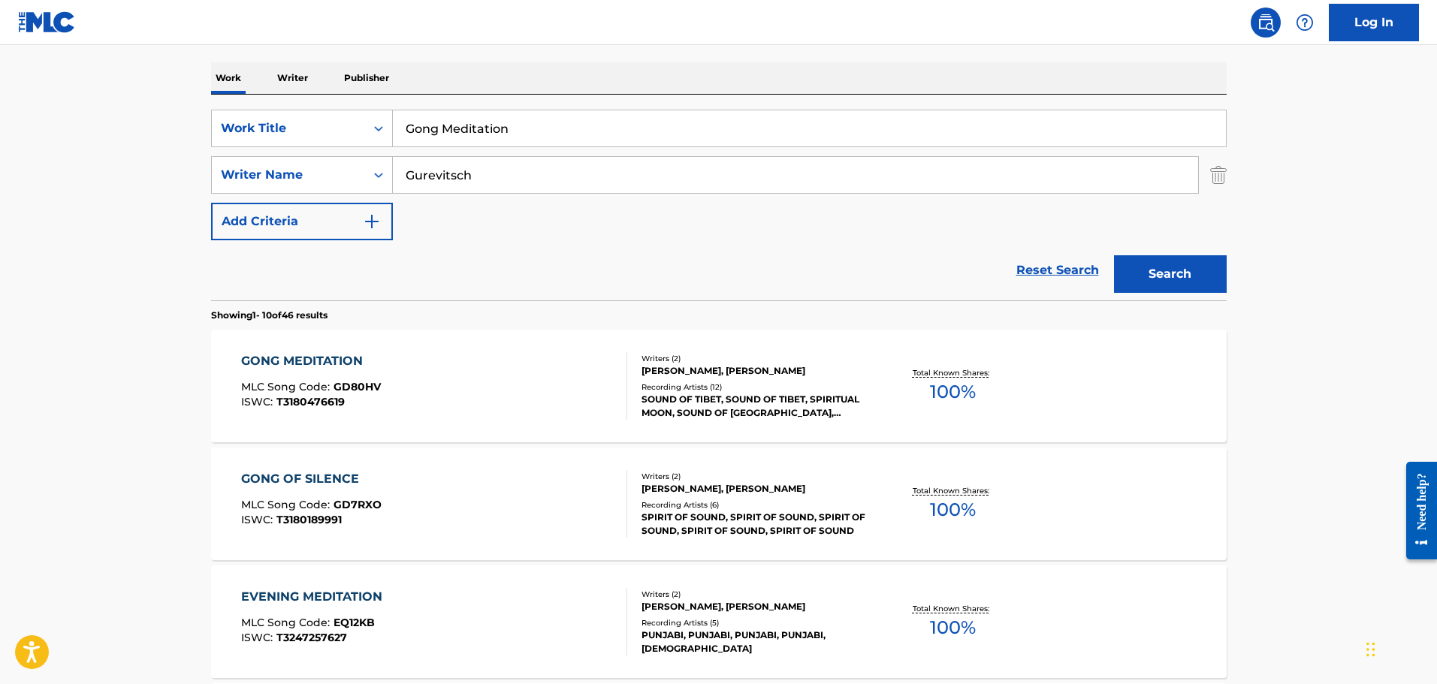
click at [267, 362] on div "GONG MEDITATION" at bounding box center [311, 361] width 140 height 18
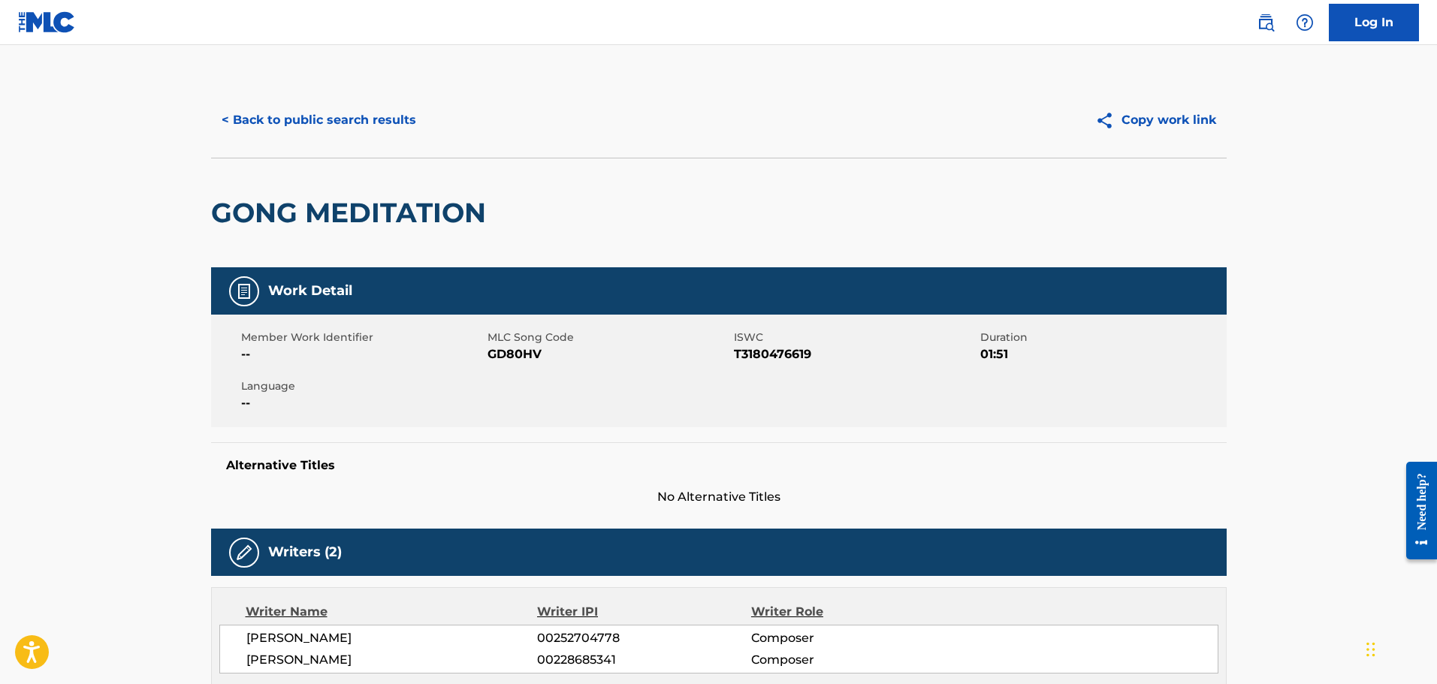
click at [373, 116] on button "< Back to public search results" at bounding box center [319, 120] width 216 height 38
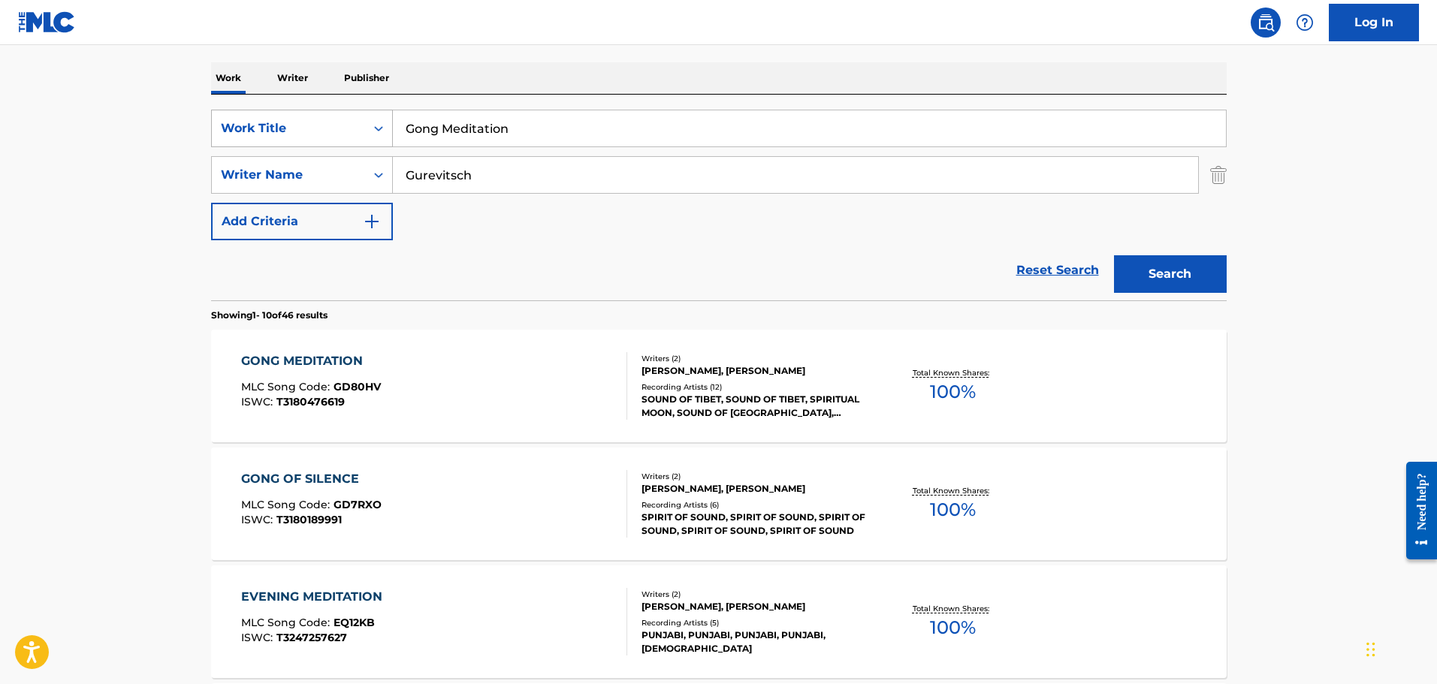
drag, startPoint x: 511, startPoint y: 136, endPoint x: 376, endPoint y: 110, distance: 138.5
click at [376, 110] on div "SearchWithCriteriafddf33f5-a07d-4432-9b39-cbb0ba1ac125 Work Title Gong Meditati…" at bounding box center [718, 129] width 1015 height 38
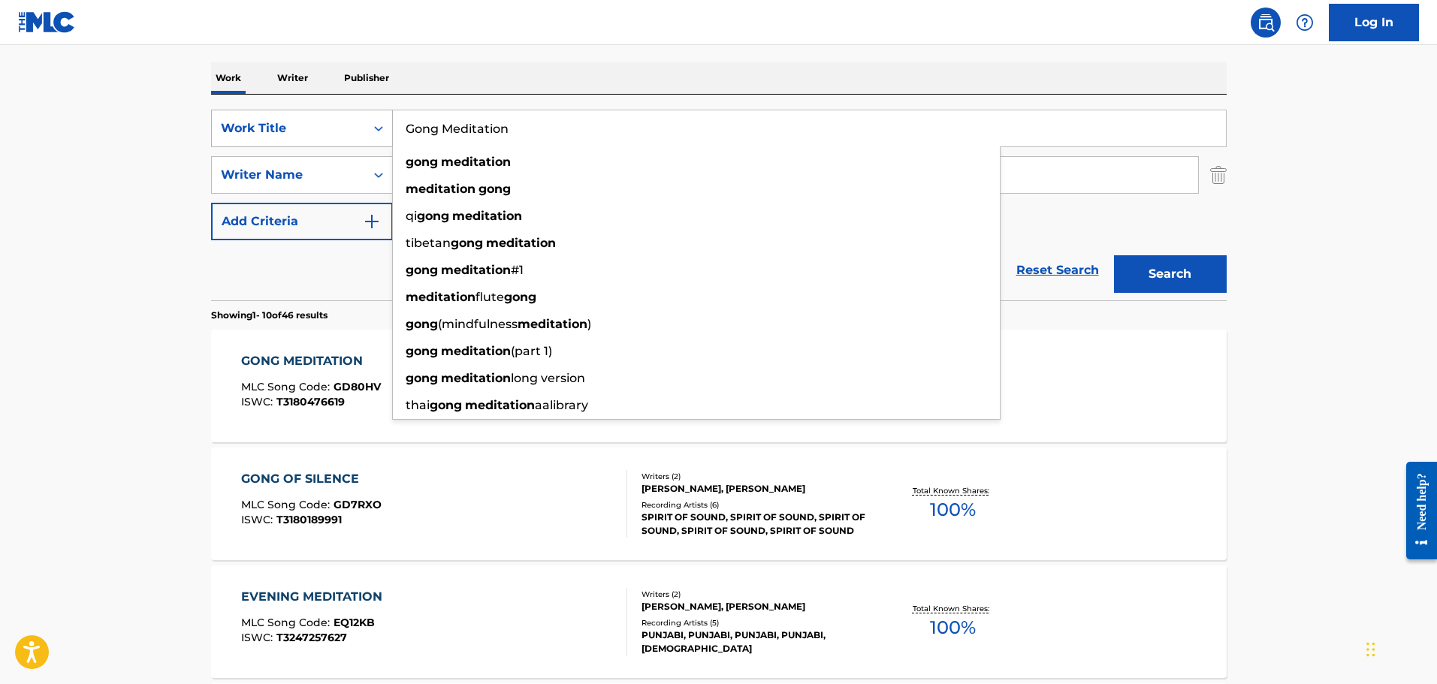
paste input "Solar"
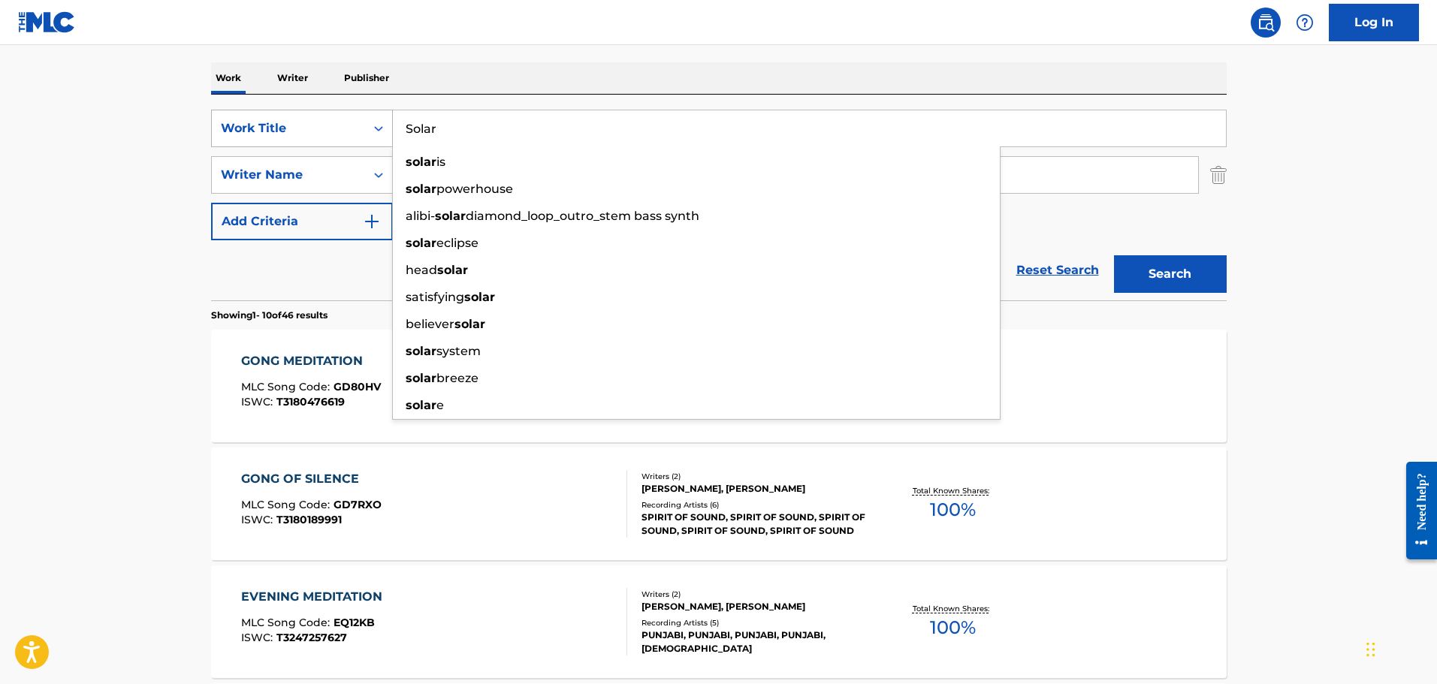
type input "Solar"
click at [1114, 255] on button "Search" at bounding box center [1170, 274] width 113 height 38
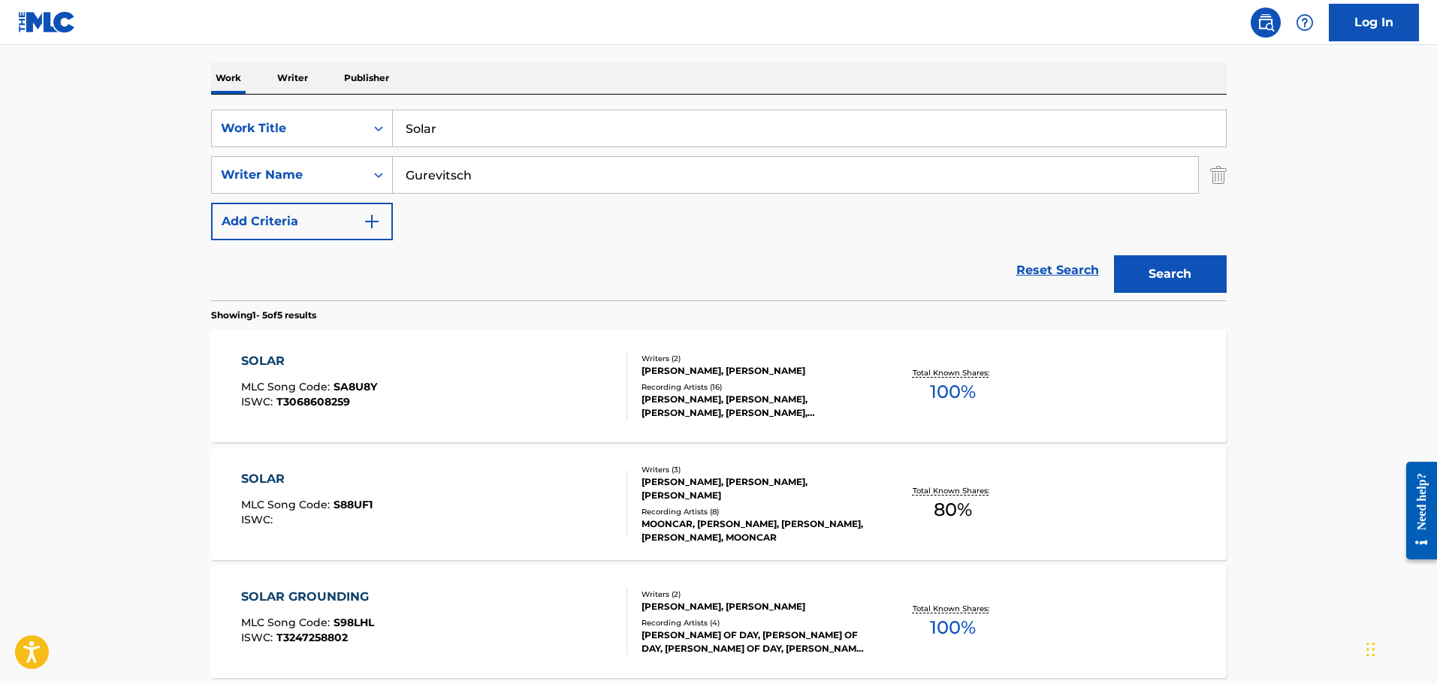
click at [243, 356] on div "SOLAR" at bounding box center [309, 361] width 136 height 18
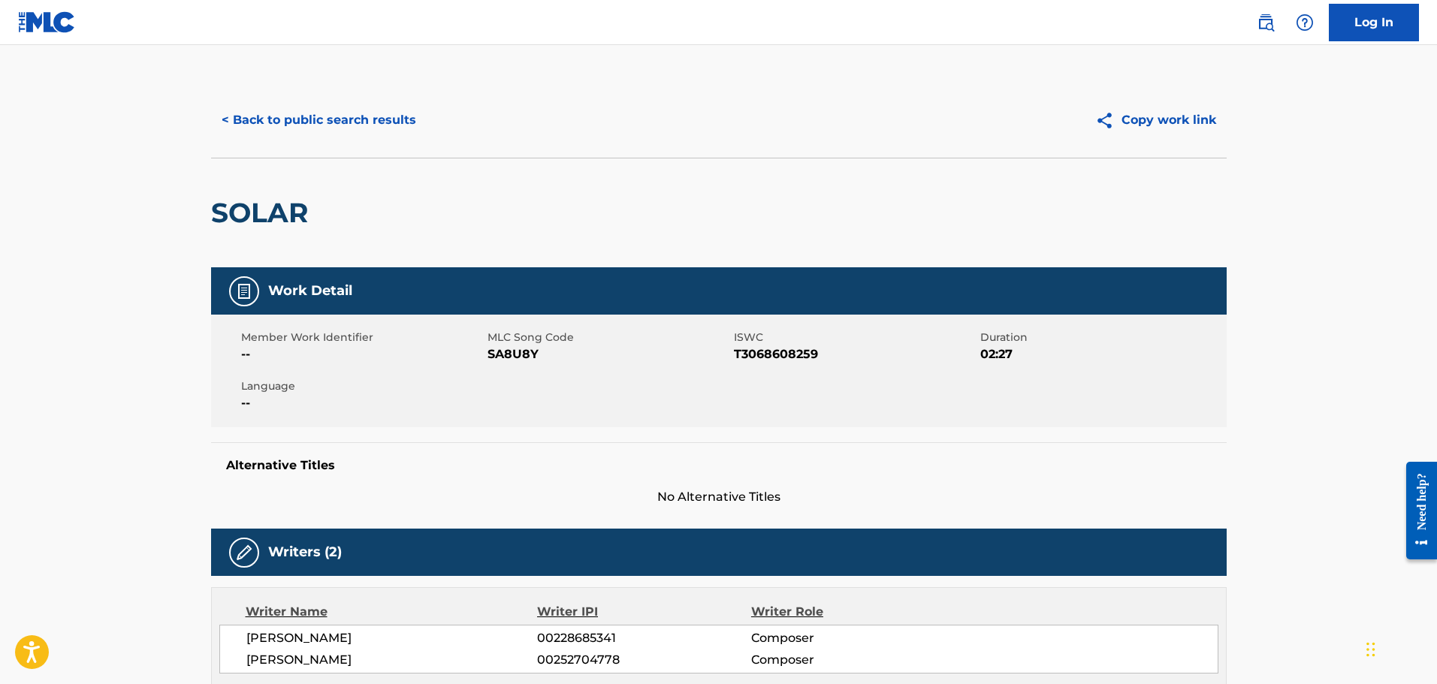
click at [251, 127] on button "< Back to public search results" at bounding box center [319, 120] width 216 height 38
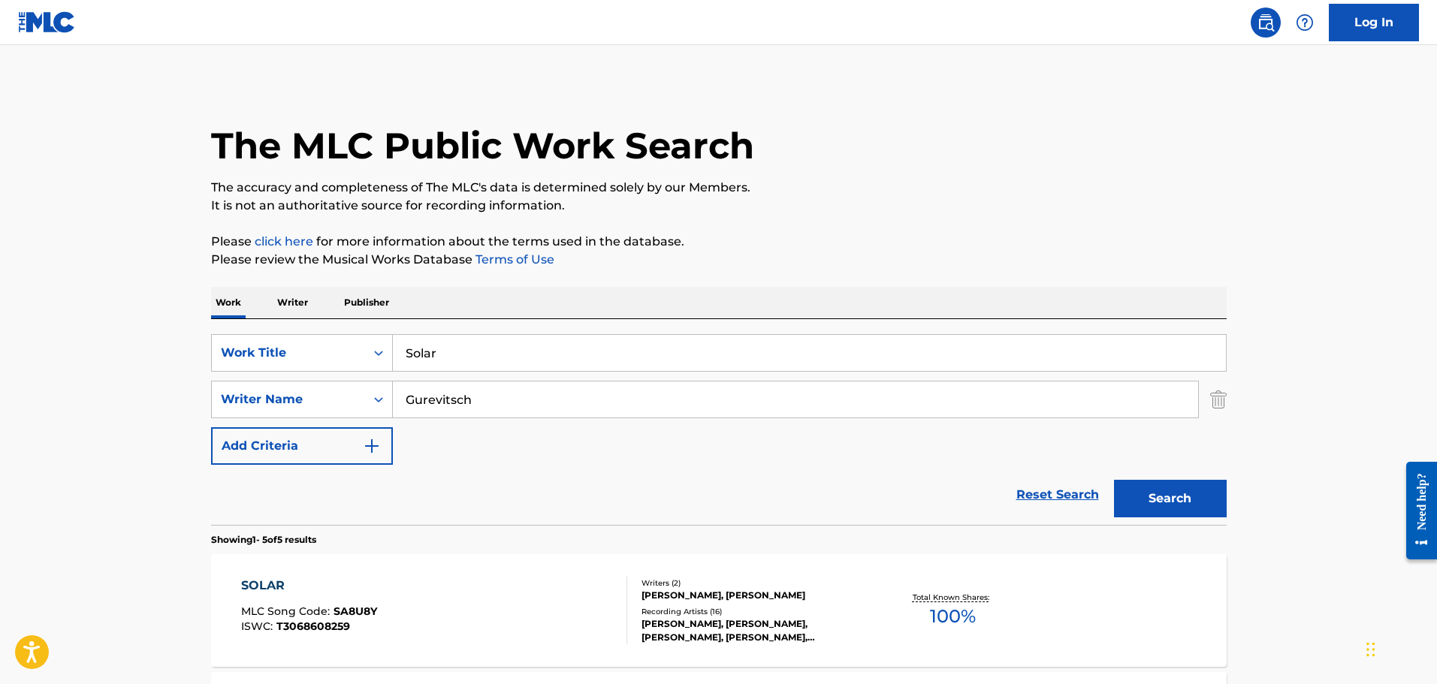
scroll to position [225, 0]
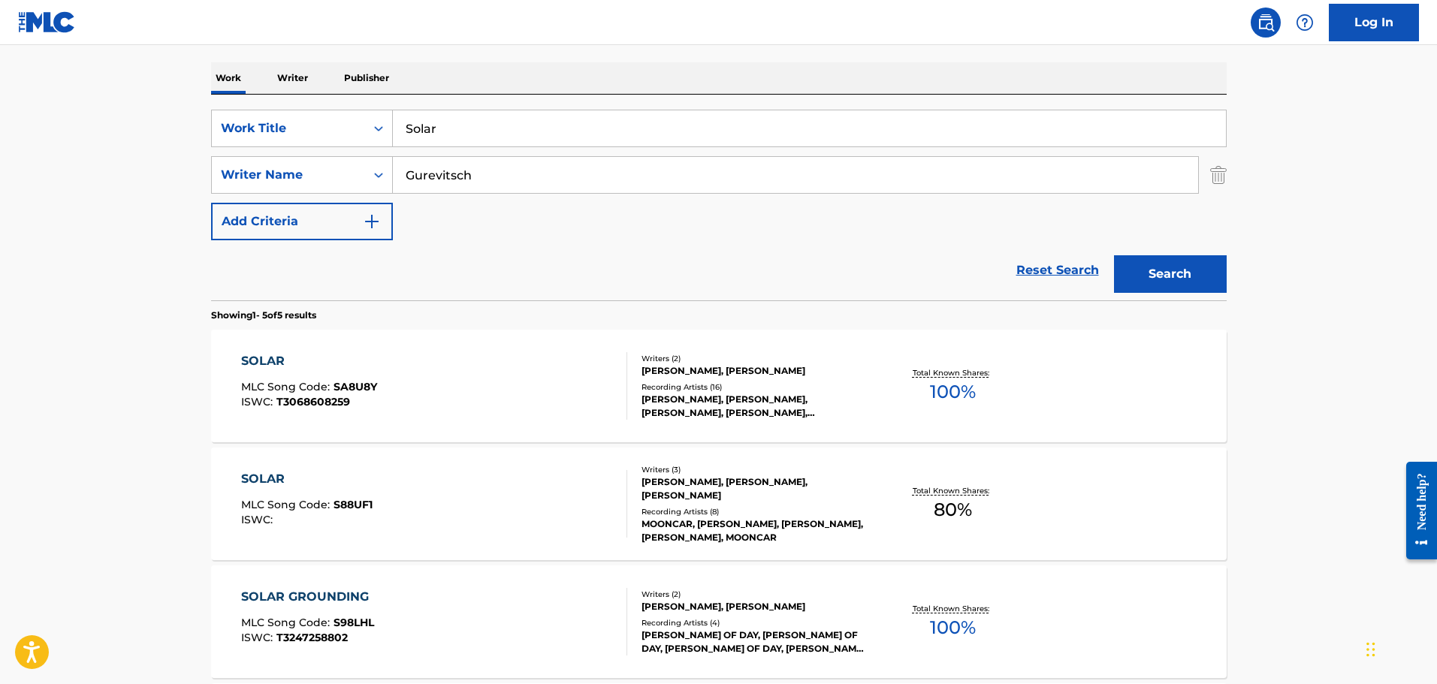
drag, startPoint x: 461, startPoint y: 134, endPoint x: 321, endPoint y: 107, distance: 142.3
click at [365, 113] on div "SearchWithCriteriafddf33f5-a07d-4432-9b39-cbb0ba1ac125 Work Title Solar" at bounding box center [718, 129] width 1015 height 38
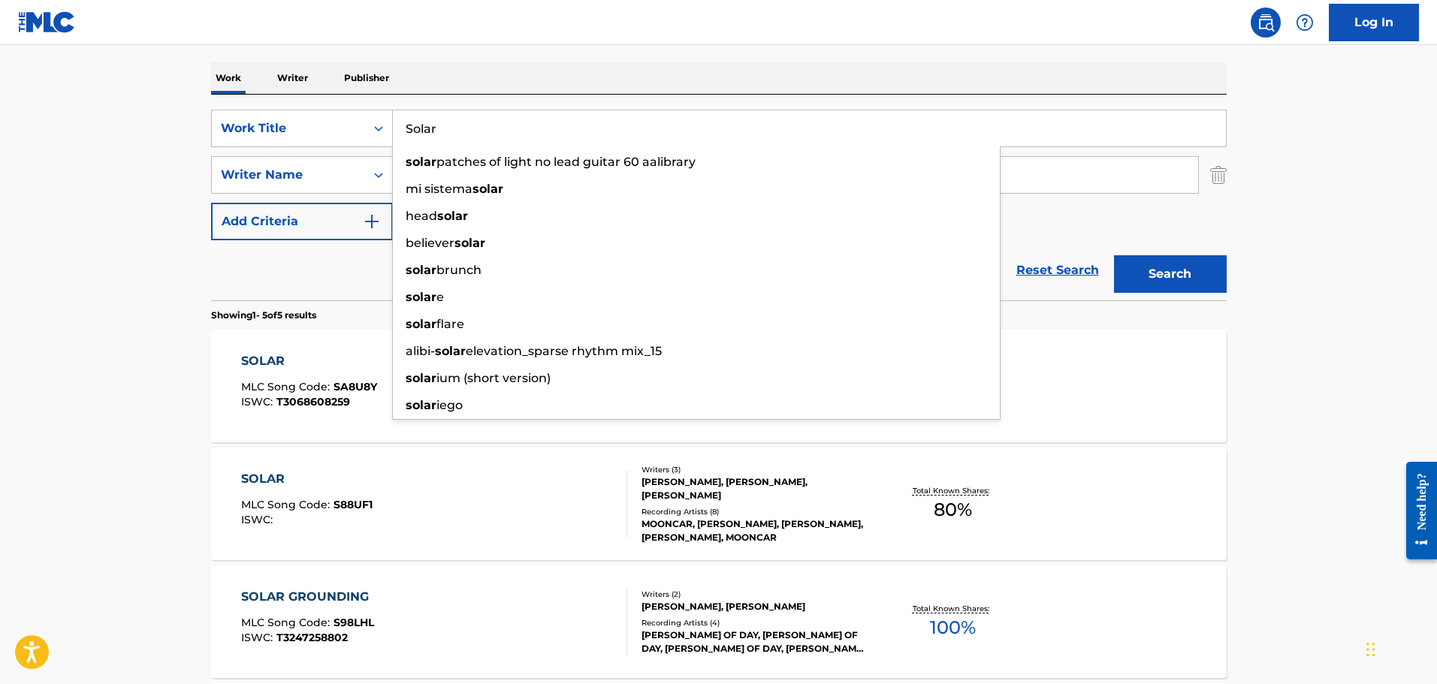
paste input "itary"
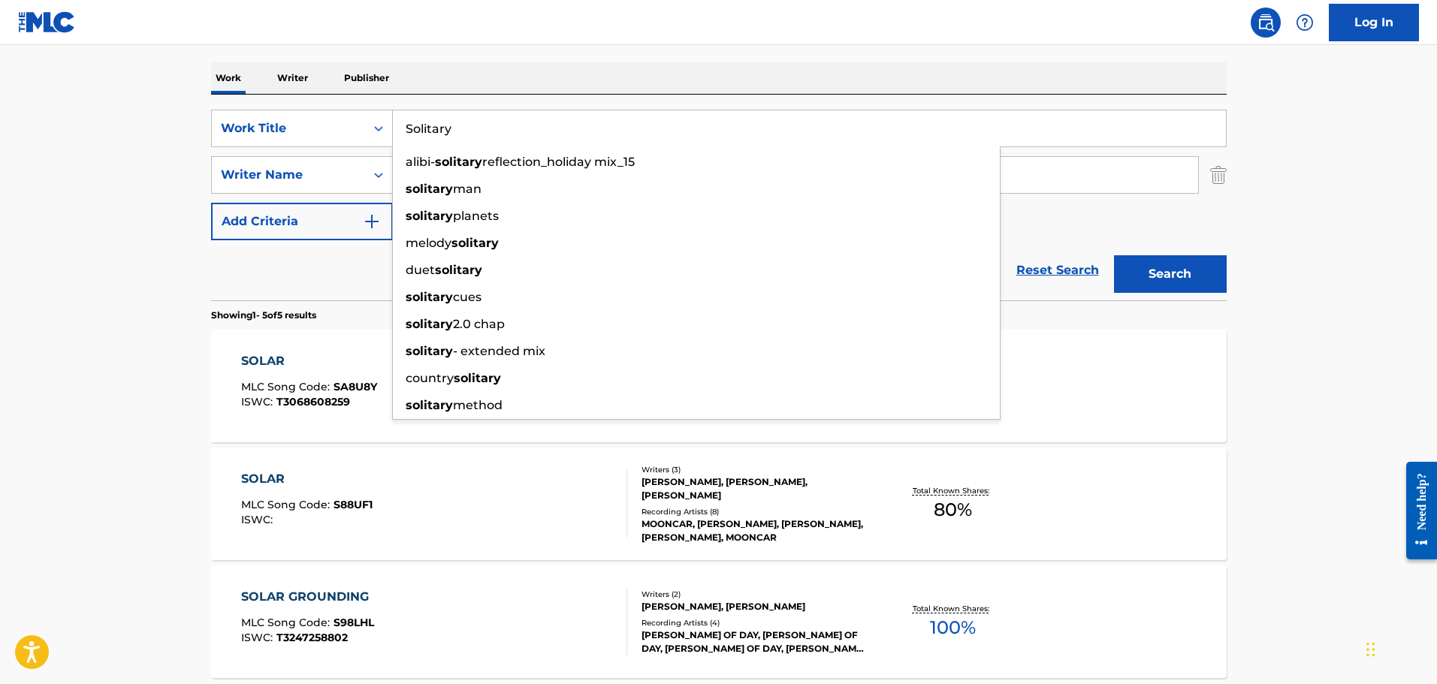
type input "Solitary"
click at [1114, 255] on button "Search" at bounding box center [1170, 274] width 113 height 38
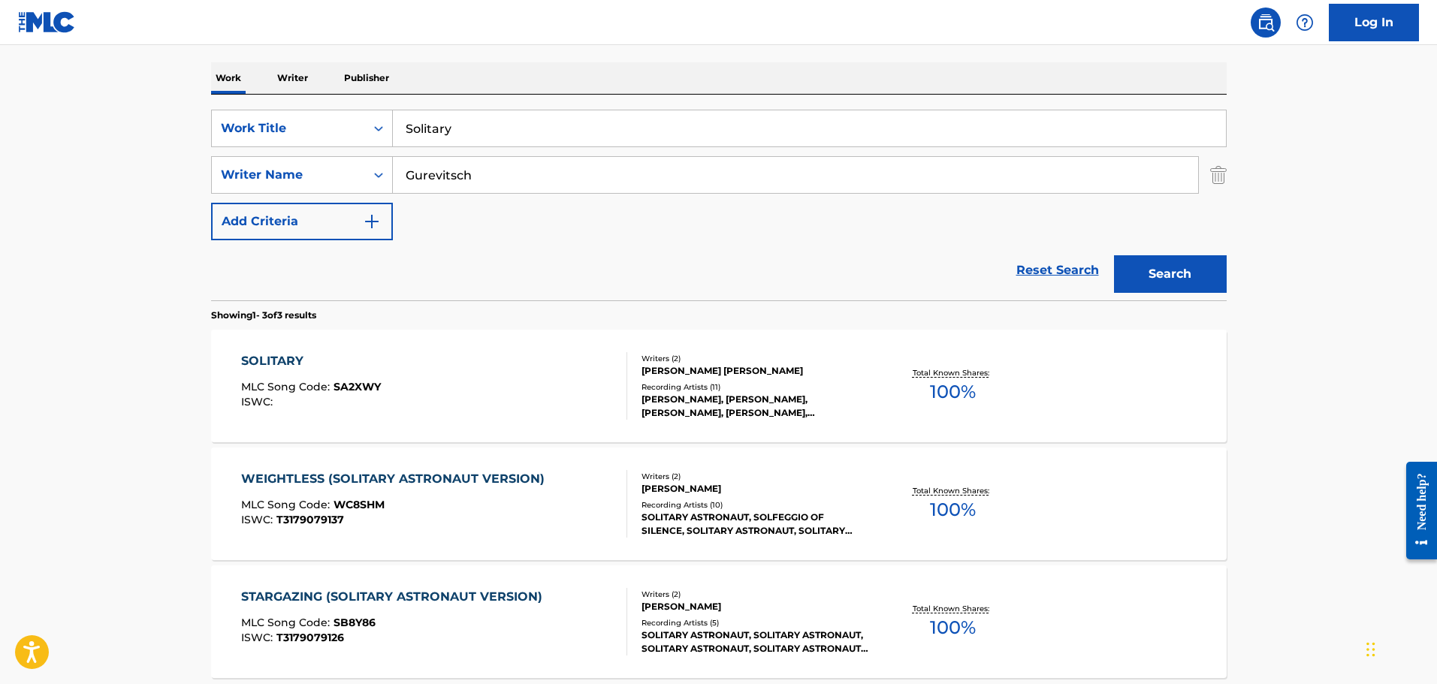
click at [261, 356] on div "SOLITARY" at bounding box center [311, 361] width 140 height 18
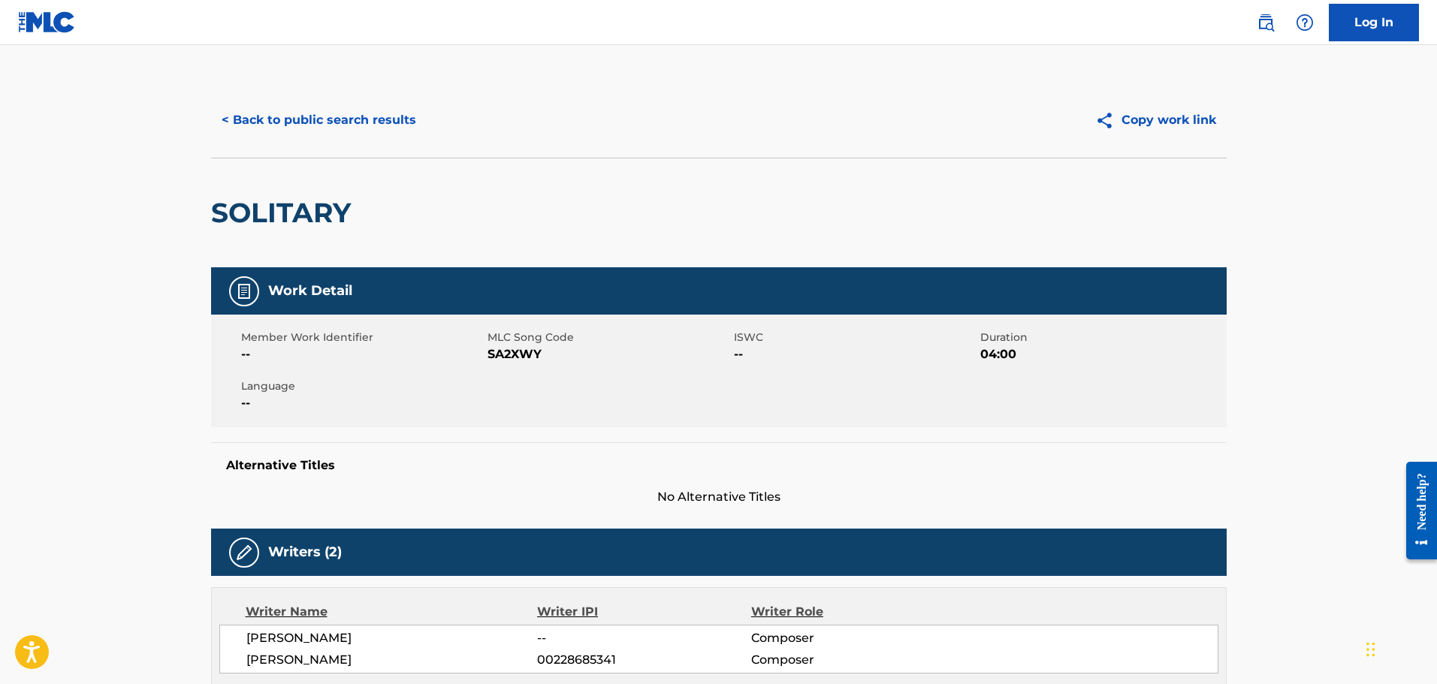
click at [348, 122] on button "< Back to public search results" at bounding box center [319, 120] width 216 height 38
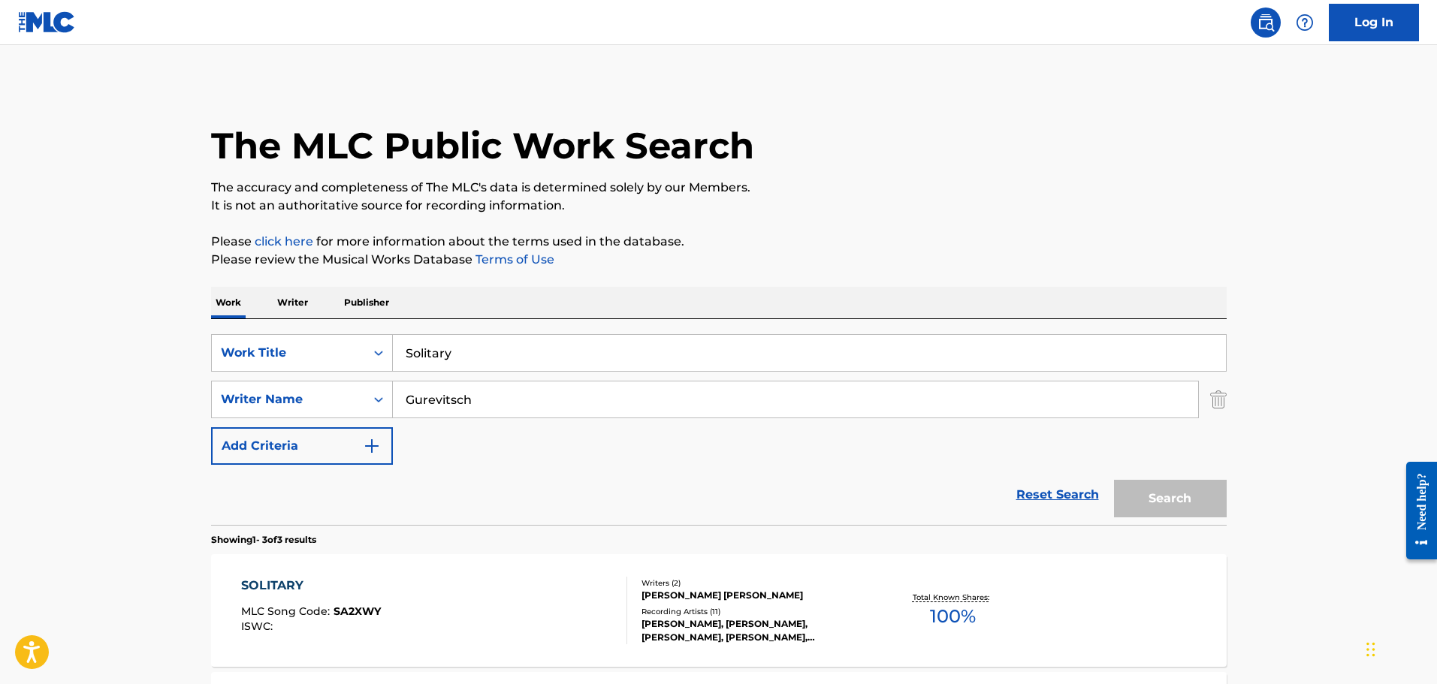
scroll to position [225, 0]
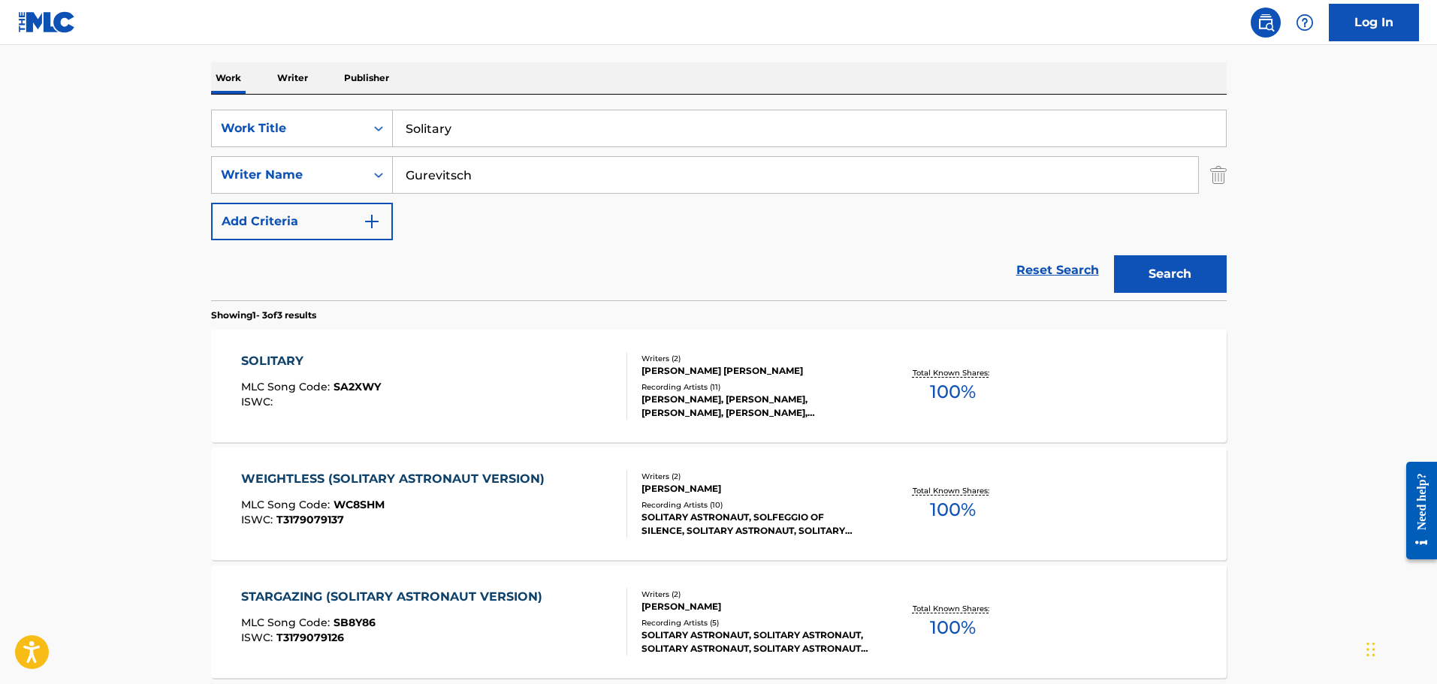
drag, startPoint x: 460, startPoint y: 131, endPoint x: 325, endPoint y: 92, distance: 140.7
click at [325, 92] on div "Work Writer Publisher SearchWithCriteriafddf33f5-a07d-4432-9b39-cbb0ba1ac125 Wo…" at bounding box center [718, 405] width 1015 height 686
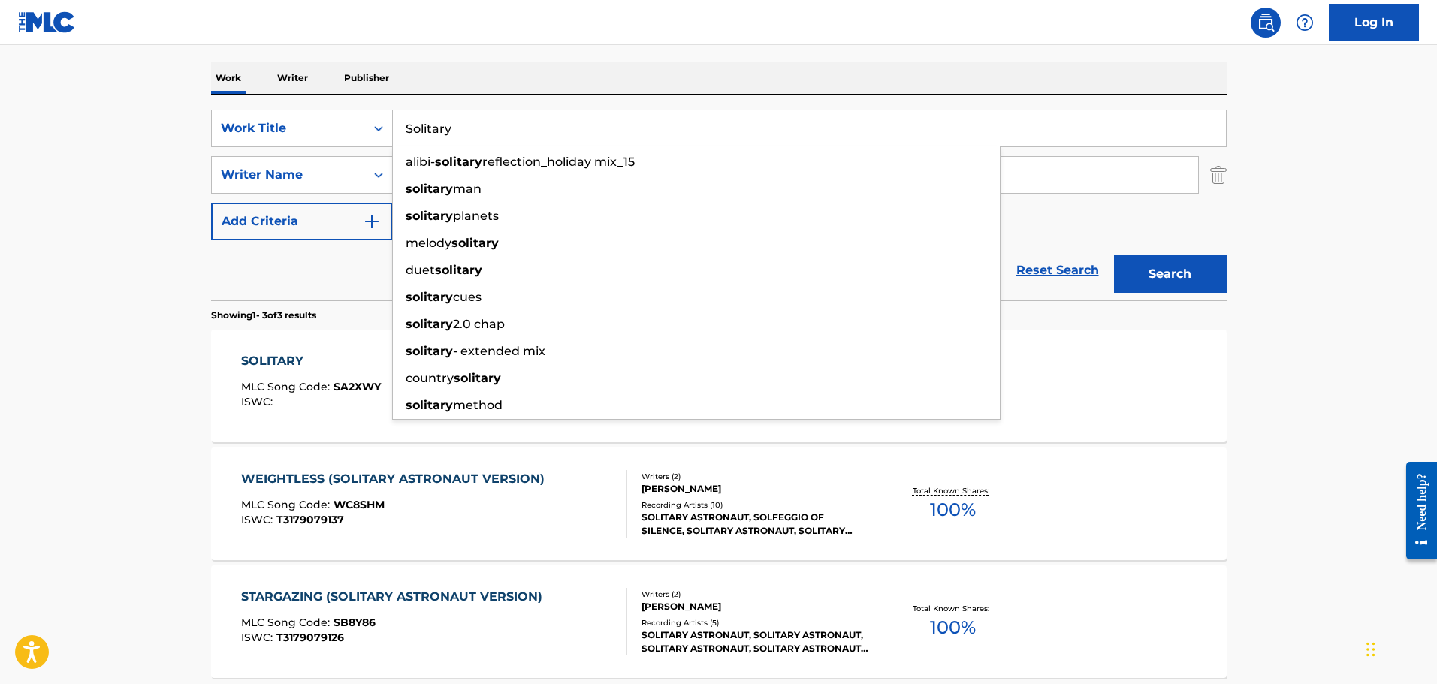
paste input "Ecstatic Cool"
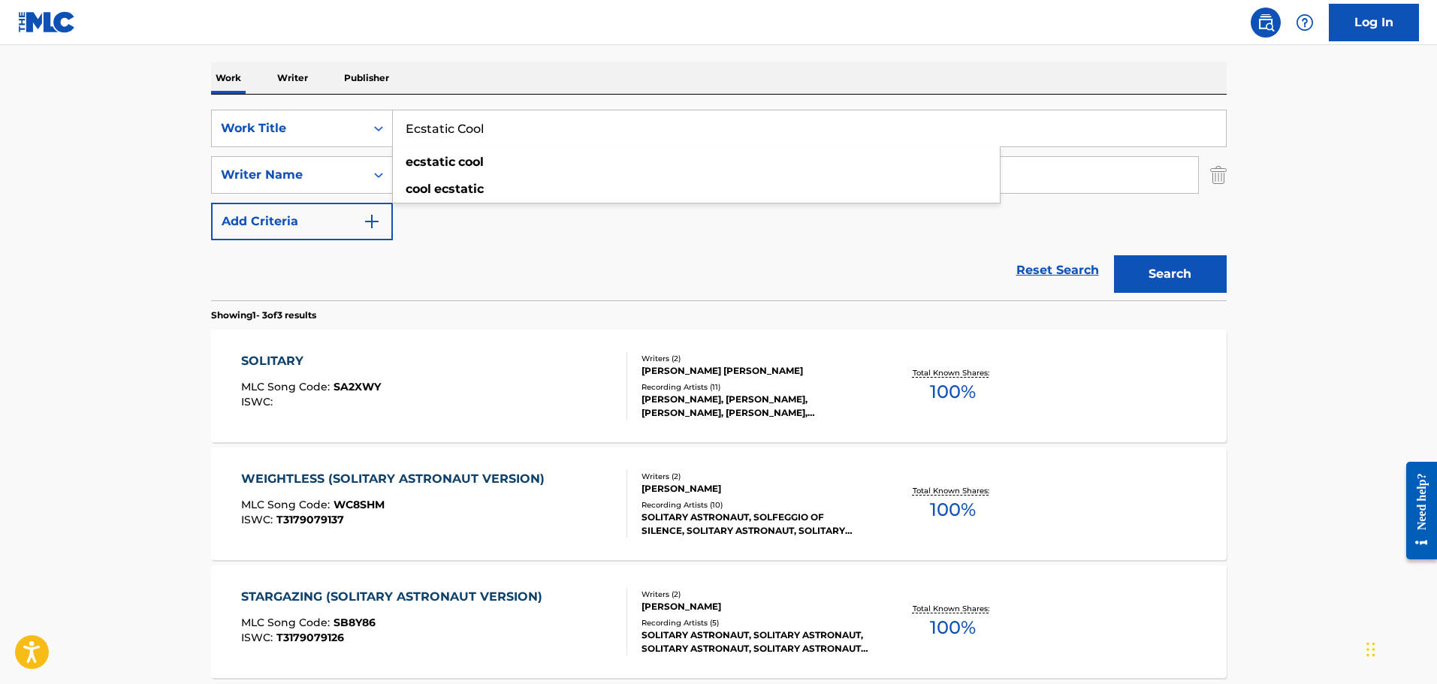
type input "Ecstatic Cool"
click at [1114, 255] on button "Search" at bounding box center [1170, 274] width 113 height 38
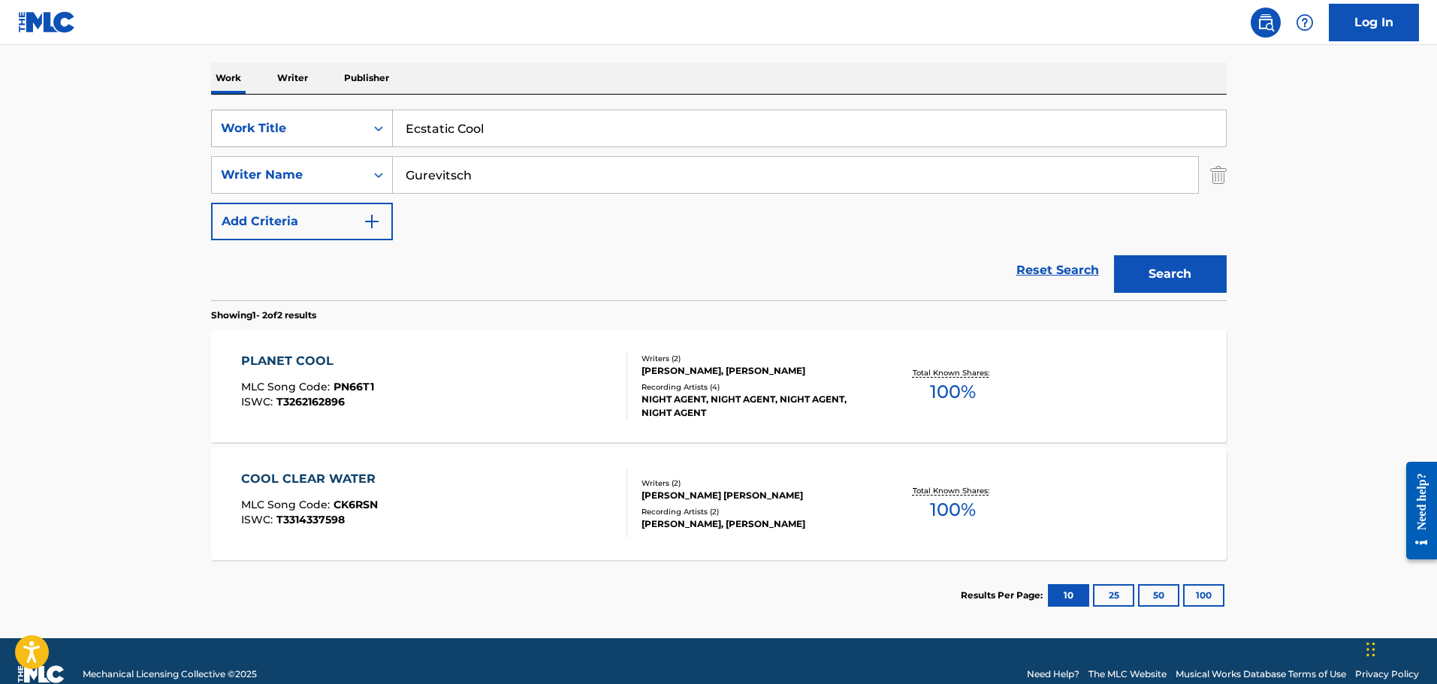
click at [309, 124] on div "Work Title" at bounding box center [288, 128] width 135 height 18
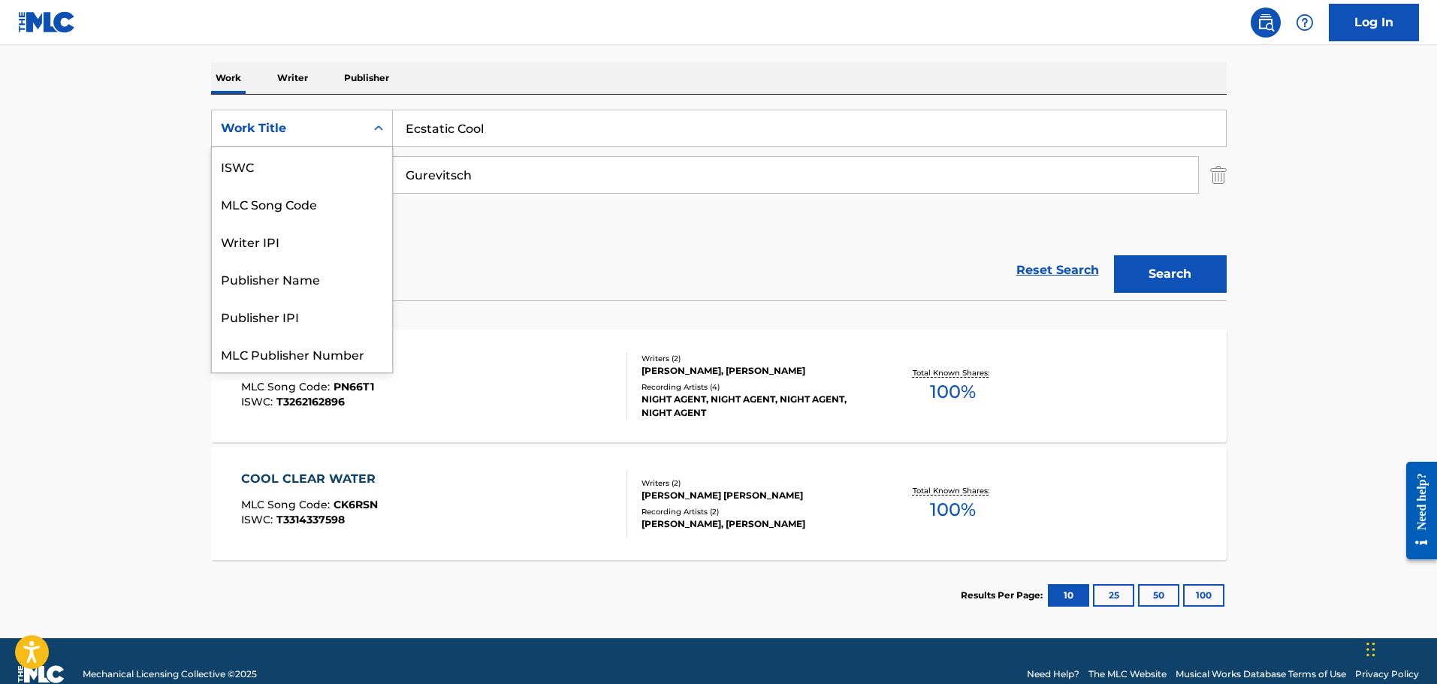
scroll to position [38, 0]
click at [303, 161] on div "MLC Song Code" at bounding box center [302, 166] width 180 height 38
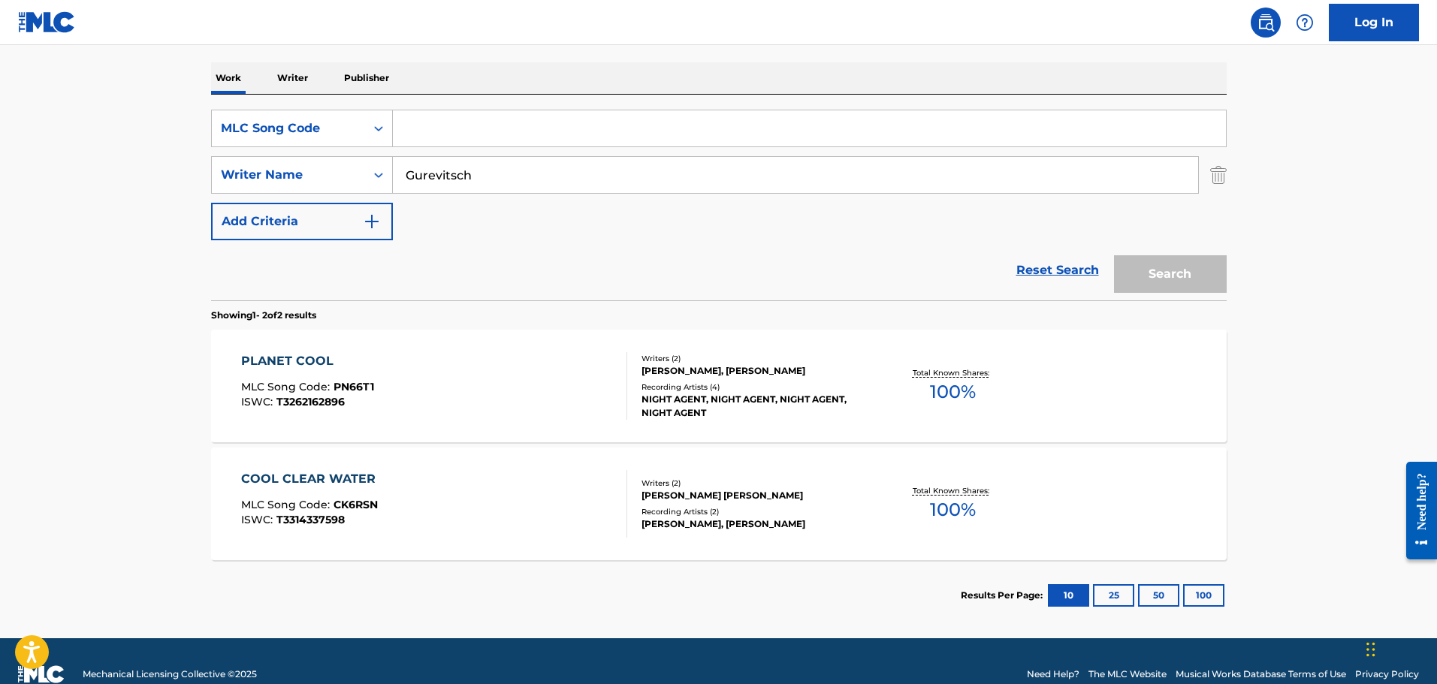
click at [479, 129] on input "Search Form" at bounding box center [809, 128] width 833 height 36
paste input "EA2K3M"
type input "EA2K3M"
click at [1114, 255] on button "Search" at bounding box center [1170, 274] width 113 height 38
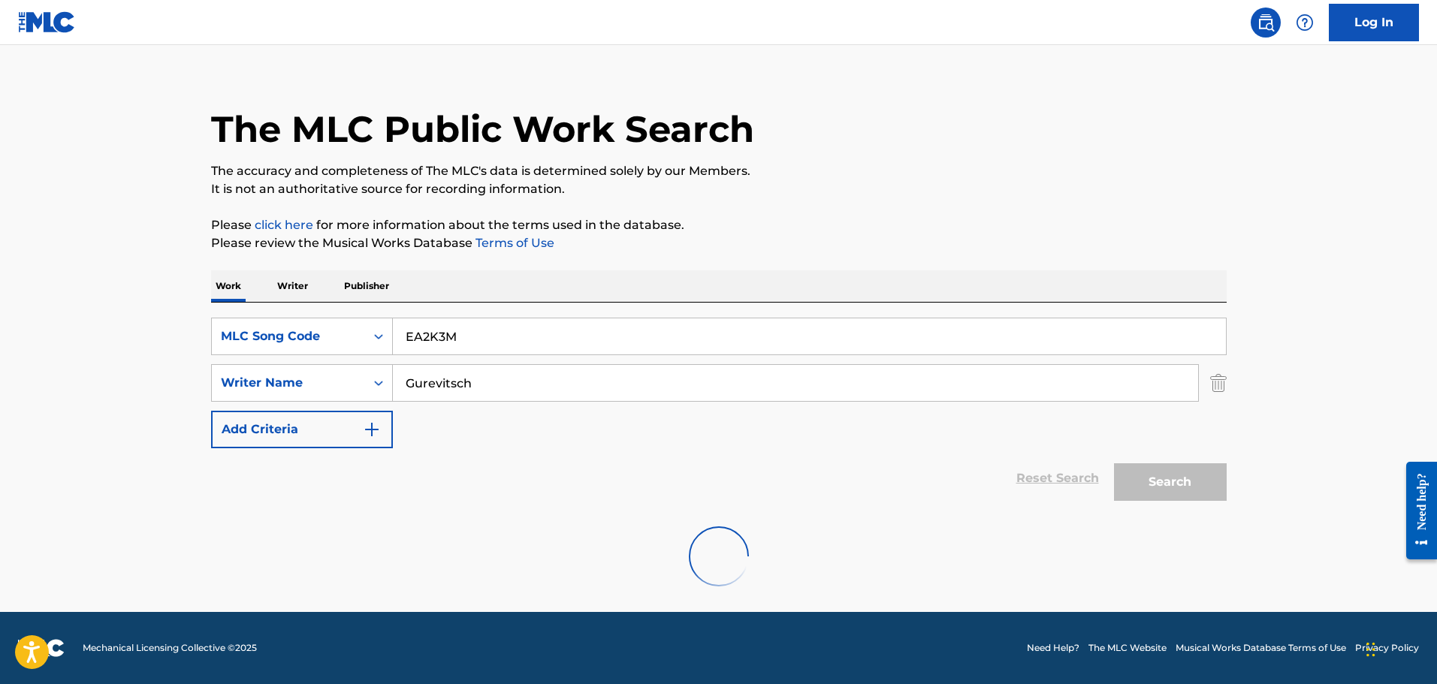
scroll to position [0, 0]
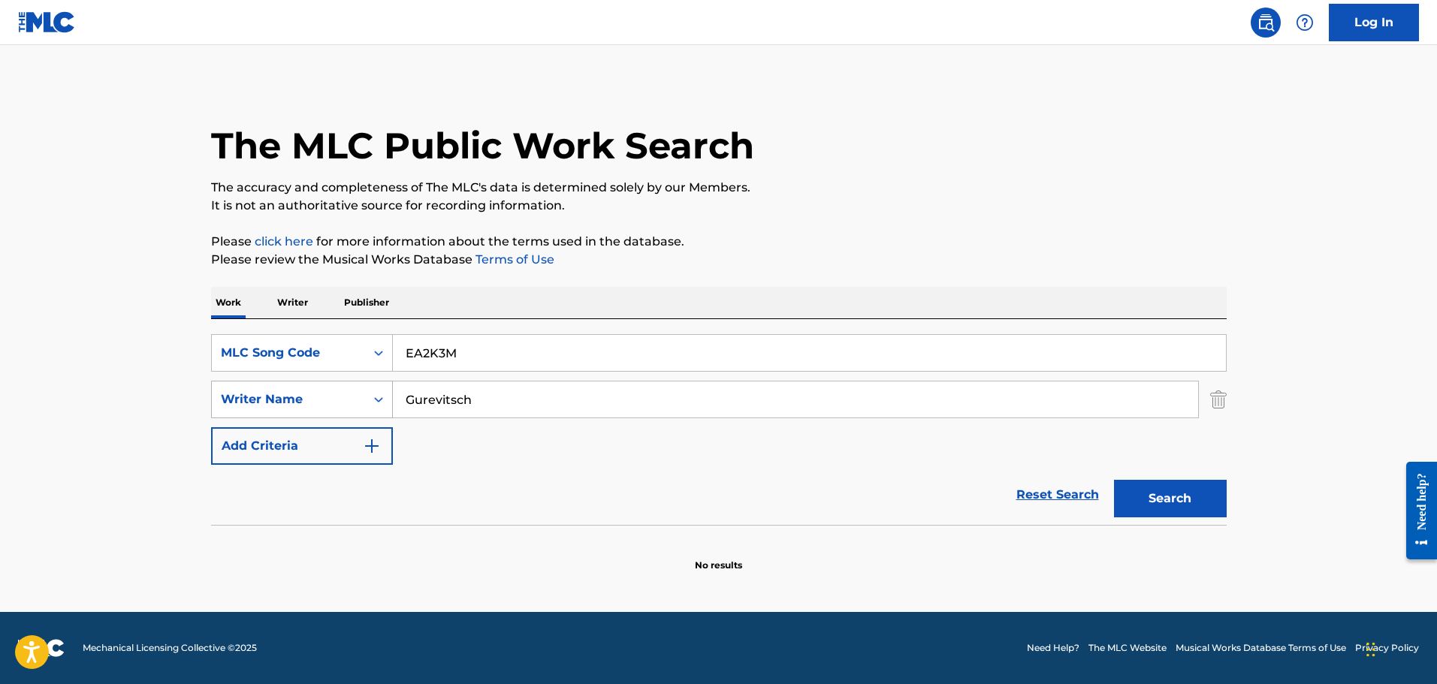
click at [325, 388] on div "SearchWithCriteriab85a9acb-7f12-46d0-bc41-0f71005eba21 Writer Name [PERSON_NAME]" at bounding box center [718, 400] width 1015 height 38
click at [1114, 480] on button "Search" at bounding box center [1170, 499] width 113 height 38
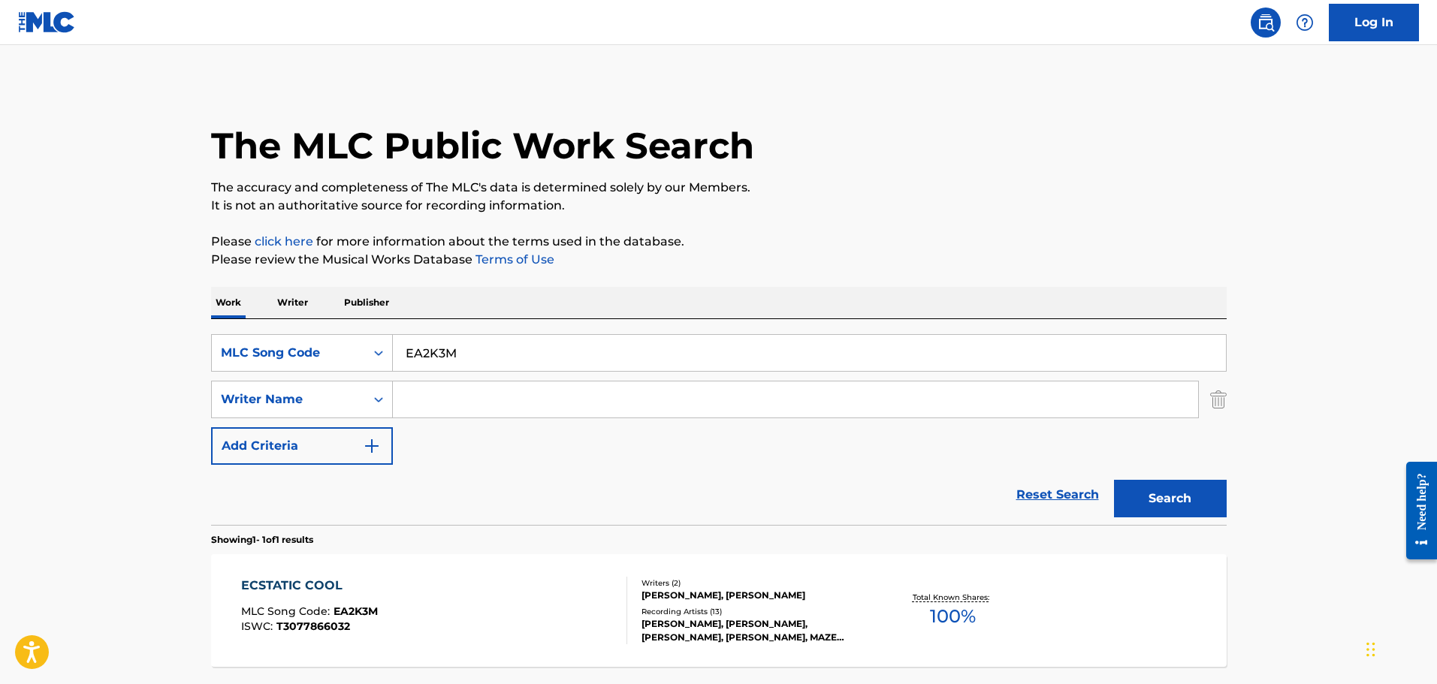
click at [317, 578] on div "ECSTATIC COOL" at bounding box center [309, 586] width 137 height 18
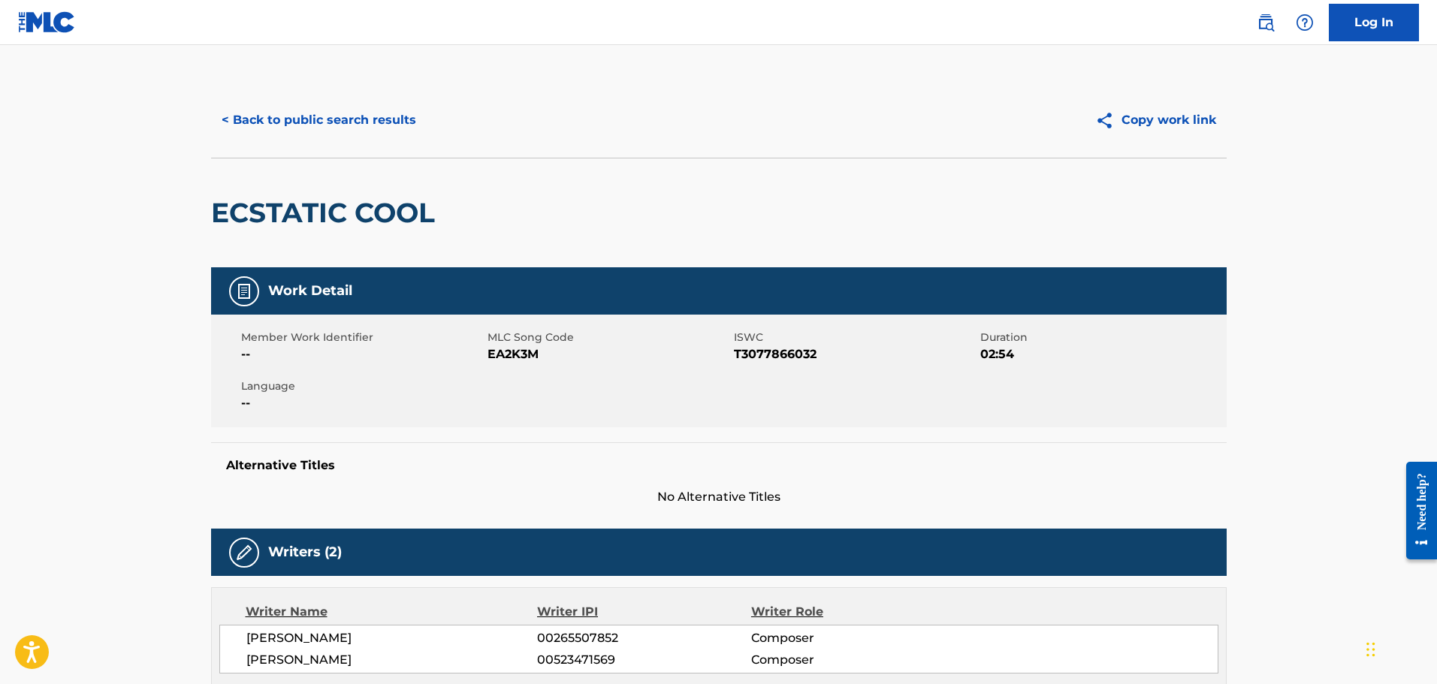
click at [394, 132] on button "< Back to public search results" at bounding box center [319, 120] width 216 height 38
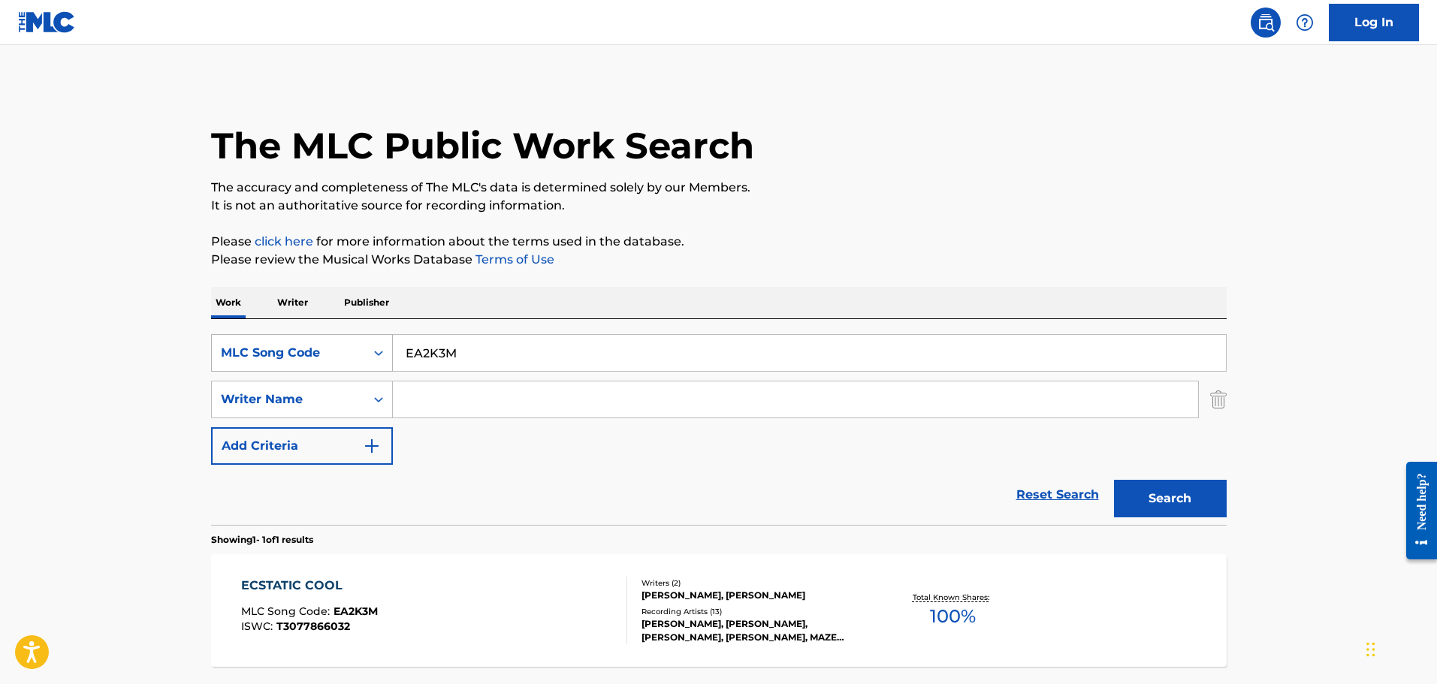
drag, startPoint x: 451, startPoint y: 357, endPoint x: 335, endPoint y: 340, distance: 116.8
click at [335, 340] on div "SearchWithCriteria4f4fa2d9-04a2-4524-8668-4e7f63f59b33 MLC Song Code EA2K3M" at bounding box center [718, 353] width 1015 height 38
click at [335, 340] on div "MLC Song Code" at bounding box center [288, 353] width 153 height 29
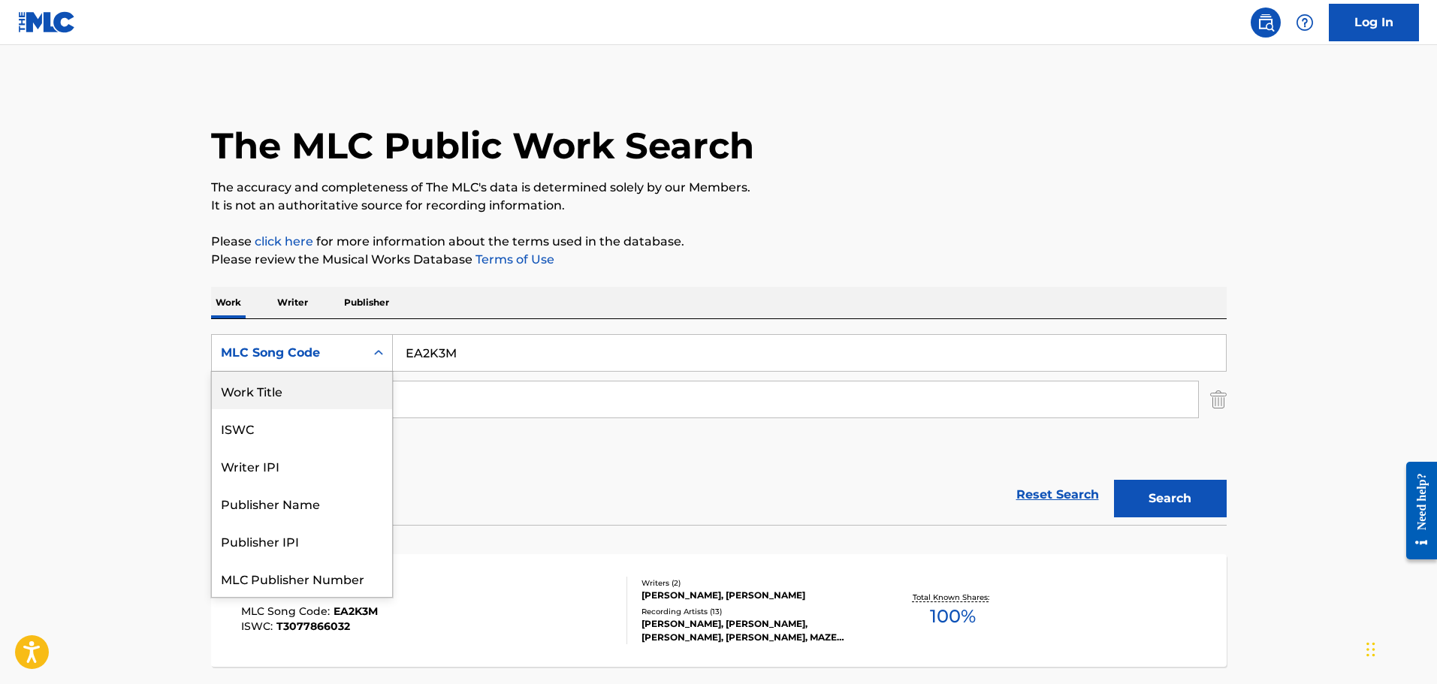
click at [270, 396] on div "Work Title" at bounding box center [302, 391] width 180 height 38
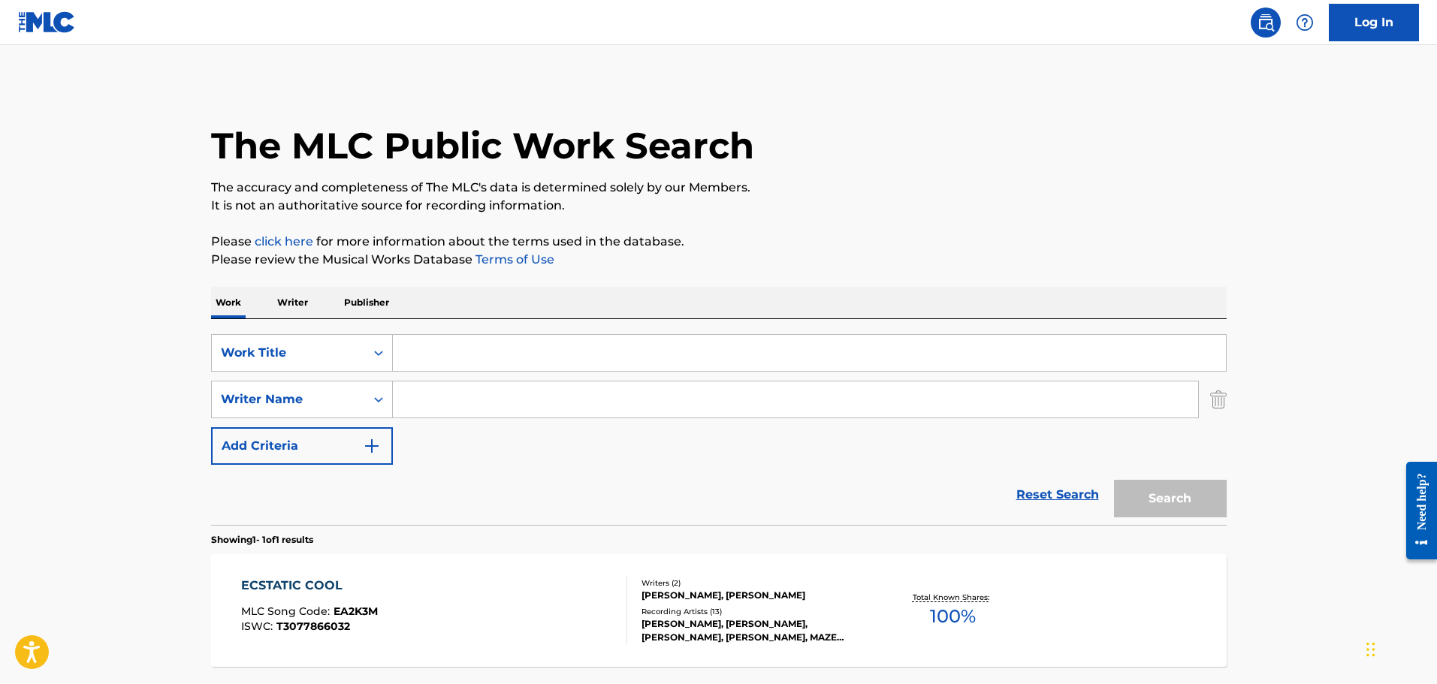
click at [460, 360] on input "Search Form" at bounding box center [809, 353] width 833 height 36
paste input "Pluto"
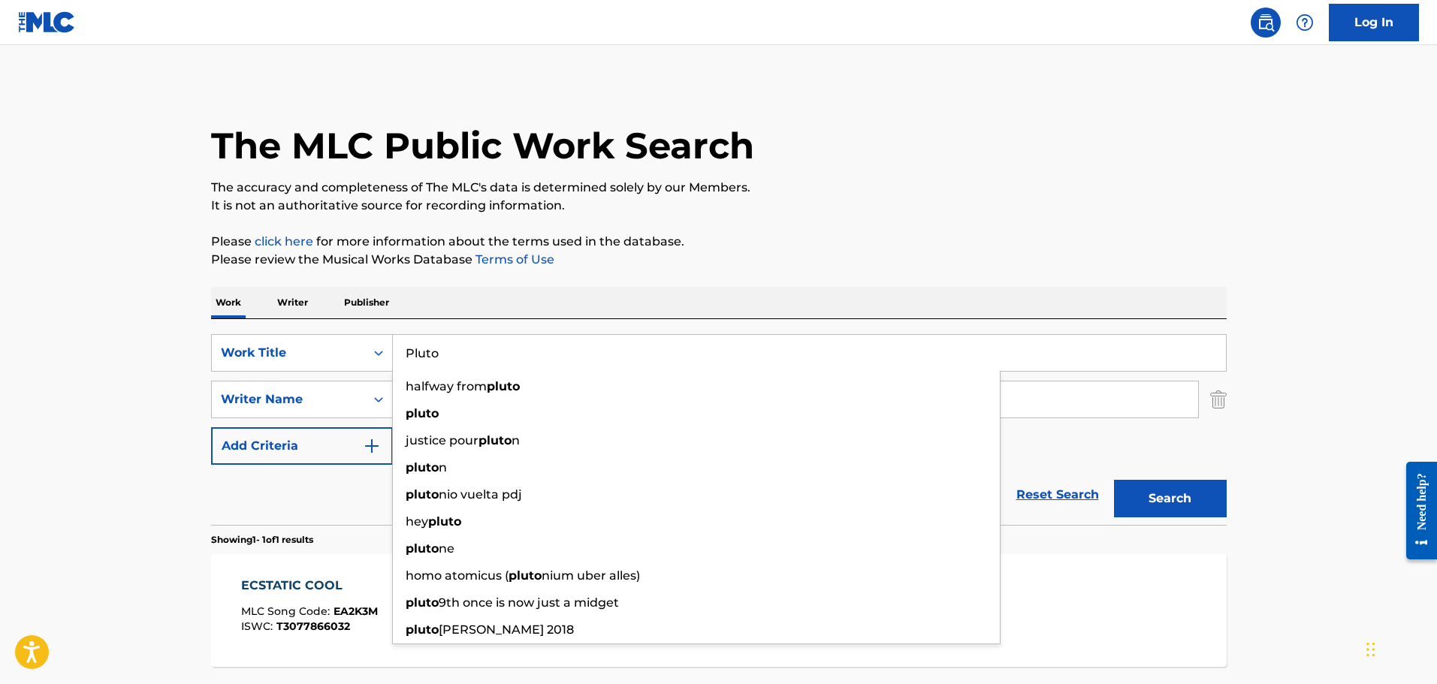
type input "Pluto"
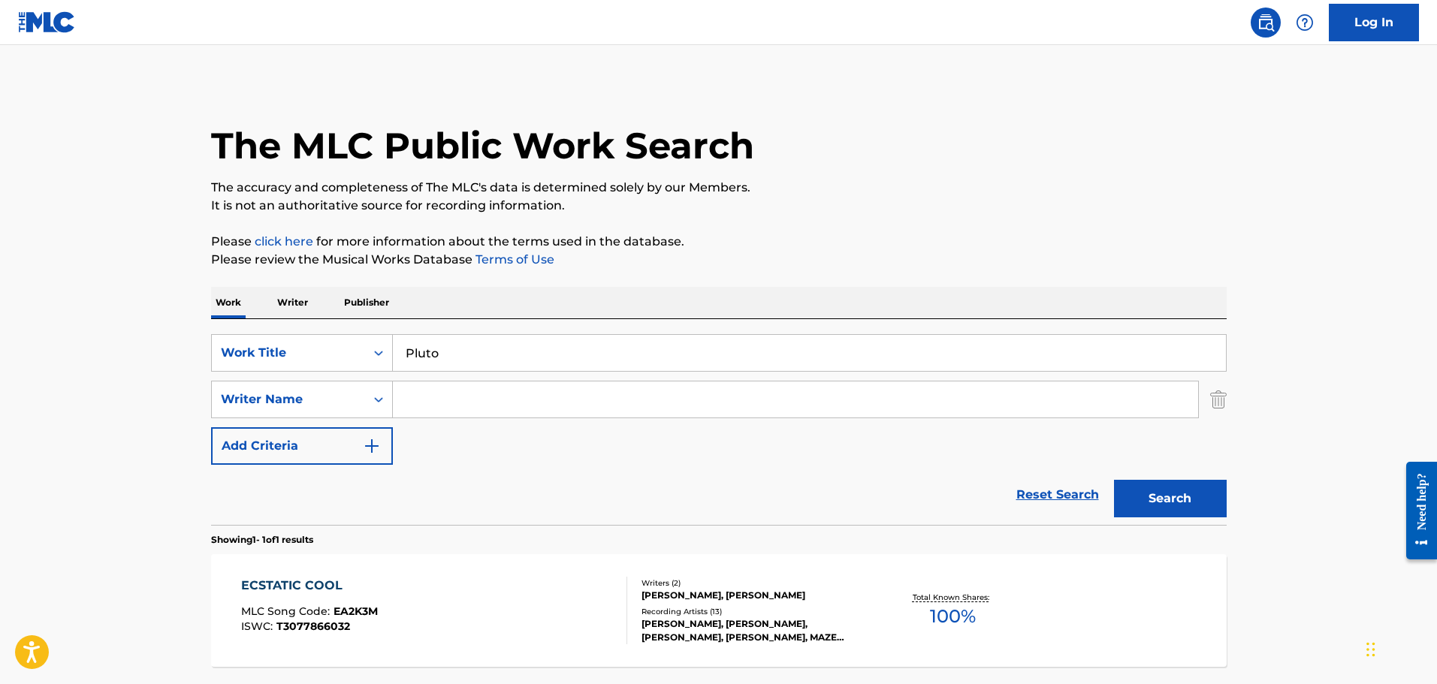
click at [554, 285] on div "The MLC Public Work Search The accuracy and completeness of The MLC's data is d…" at bounding box center [718, 410] width 1051 height 655
click at [457, 404] on input "Search Form" at bounding box center [795, 400] width 805 height 36
paste input "Gurevitsch"
type input "Gurevitsch"
click at [1114, 480] on button "Search" at bounding box center [1170, 499] width 113 height 38
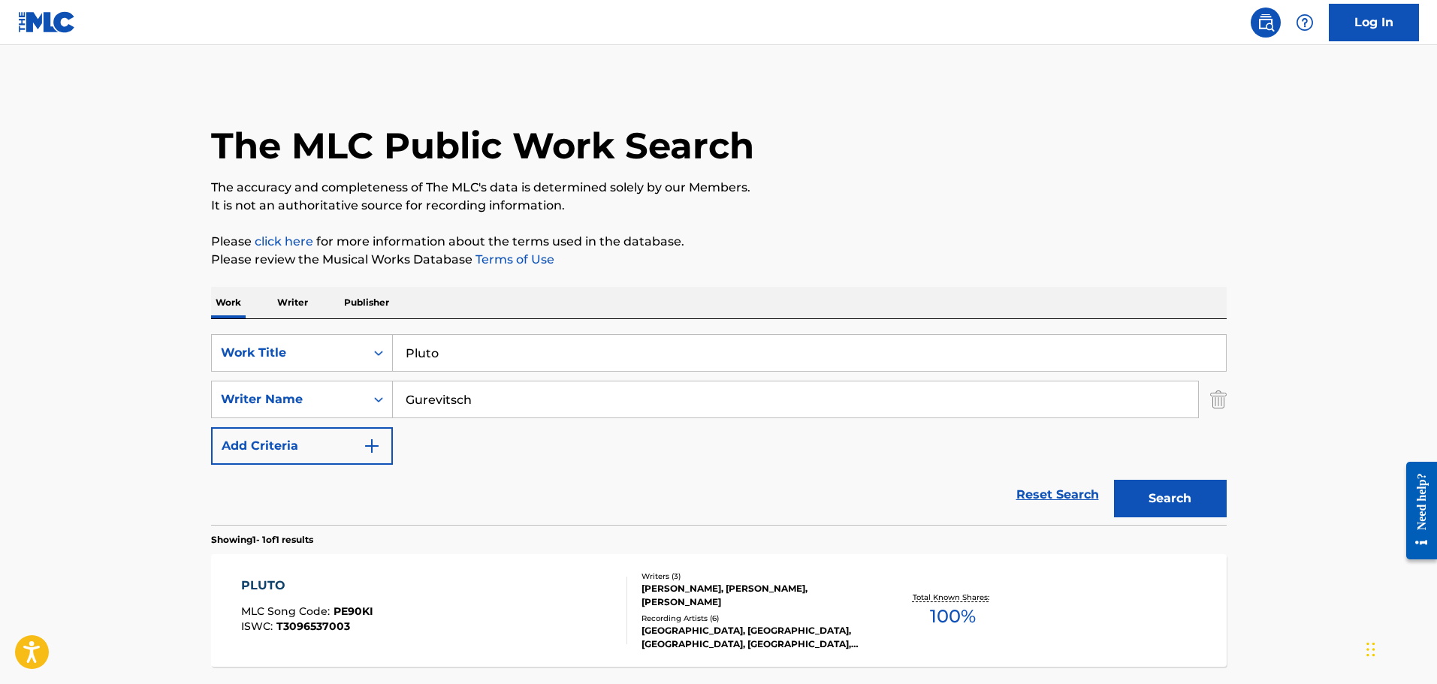
scroll to position [133, 0]
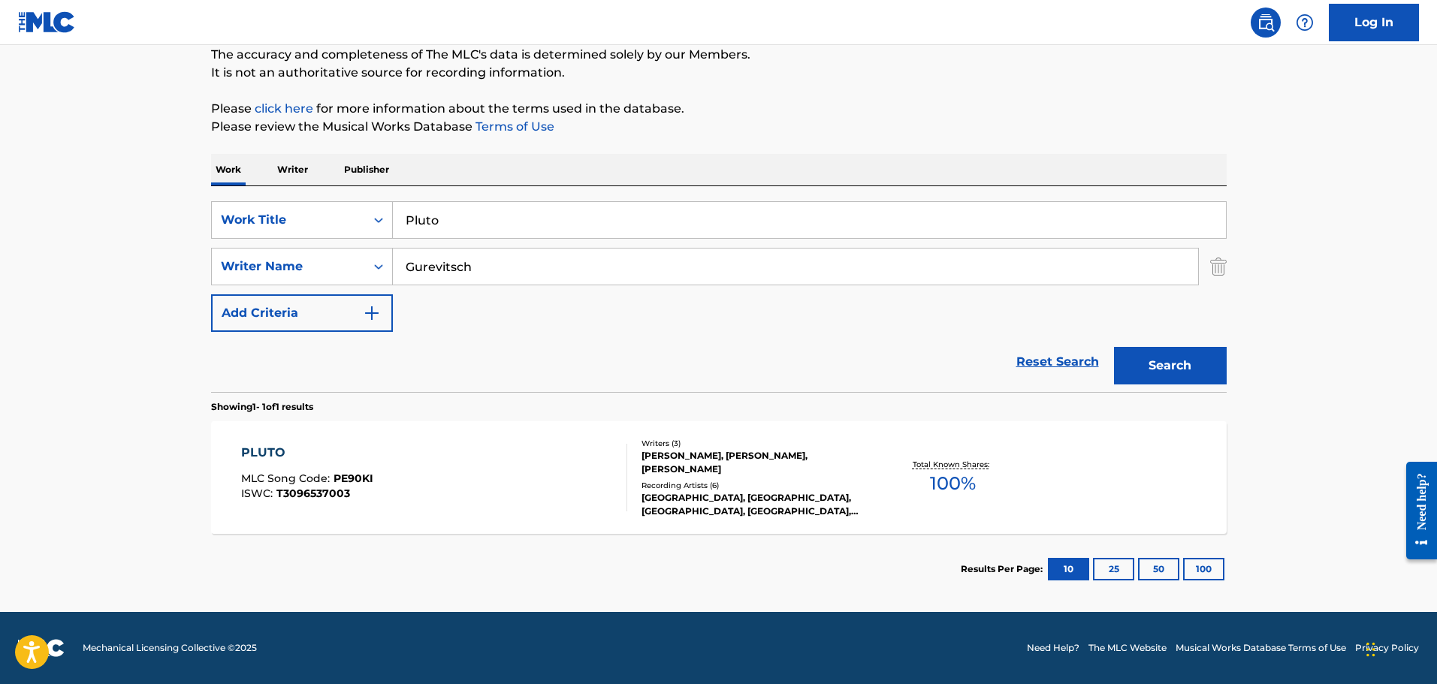
click at [259, 451] on div "PLUTO" at bounding box center [307, 453] width 132 height 18
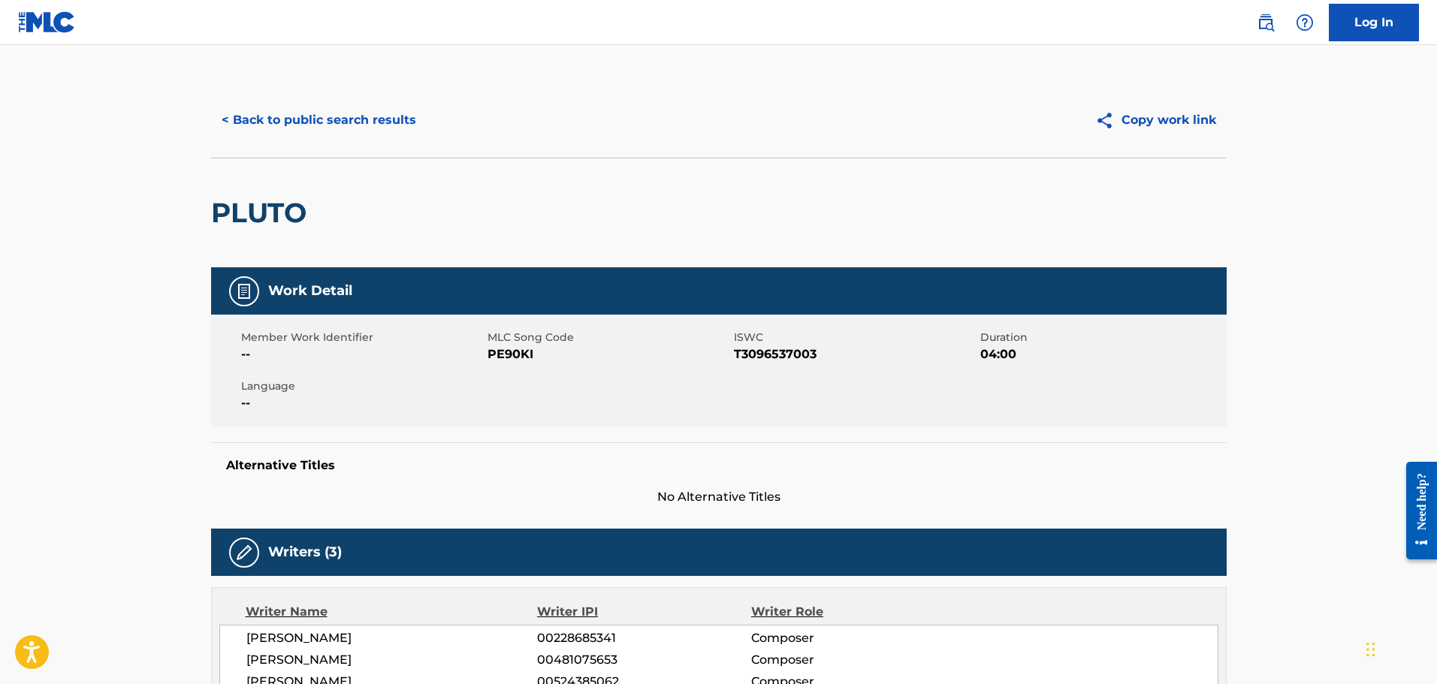
click at [366, 116] on button "< Back to public search results" at bounding box center [319, 120] width 216 height 38
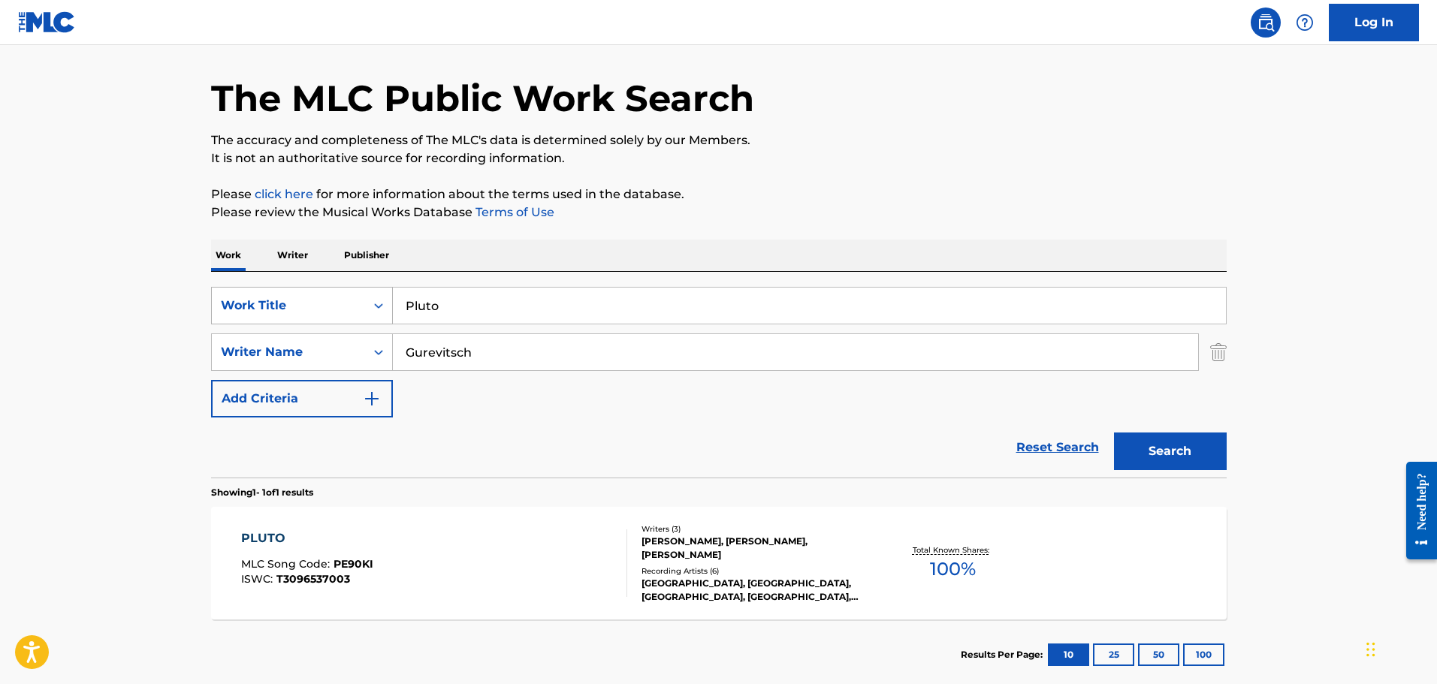
drag, startPoint x: 454, startPoint y: 296, endPoint x: 225, endPoint y: 290, distance: 229.2
click at [225, 290] on div "SearchWithCriteria1387b8a3-b8dc-45a9-9439-db743100a844 Work Title Pluto" at bounding box center [718, 306] width 1015 height 38
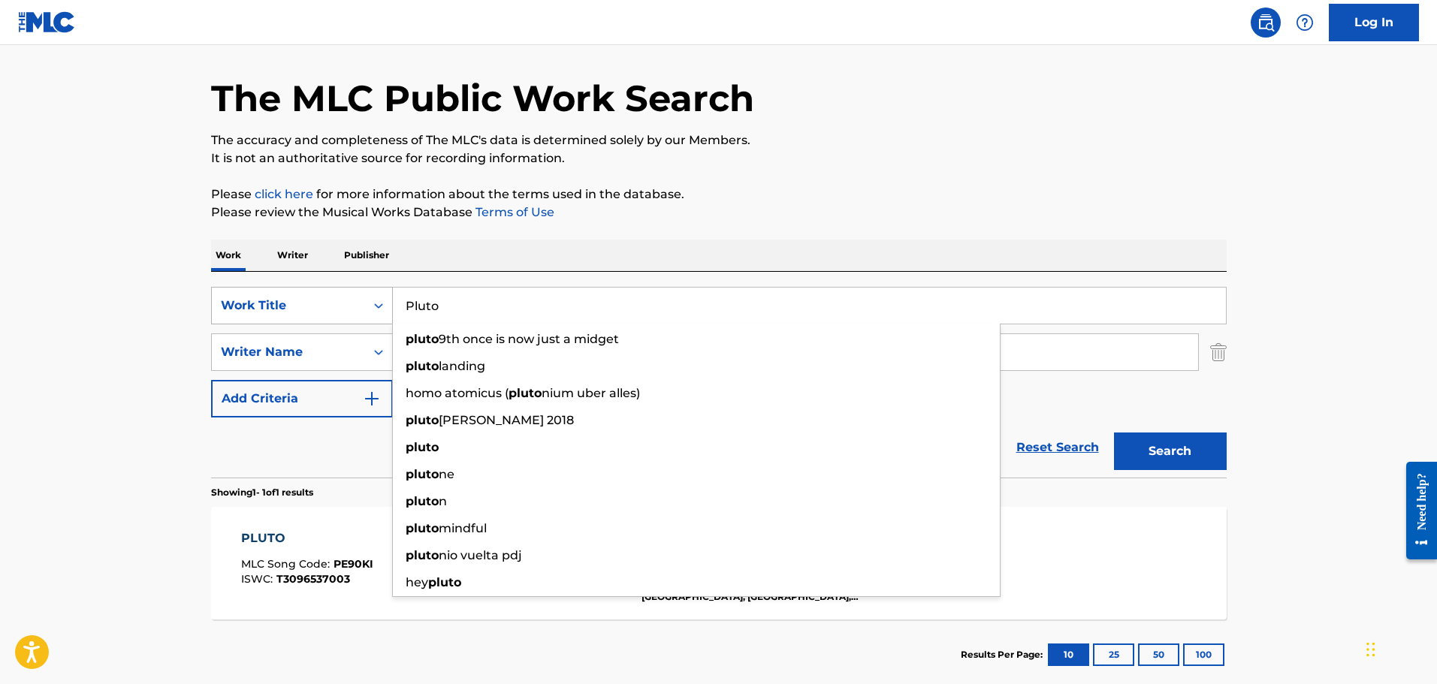
paste input "Meditational Travel"
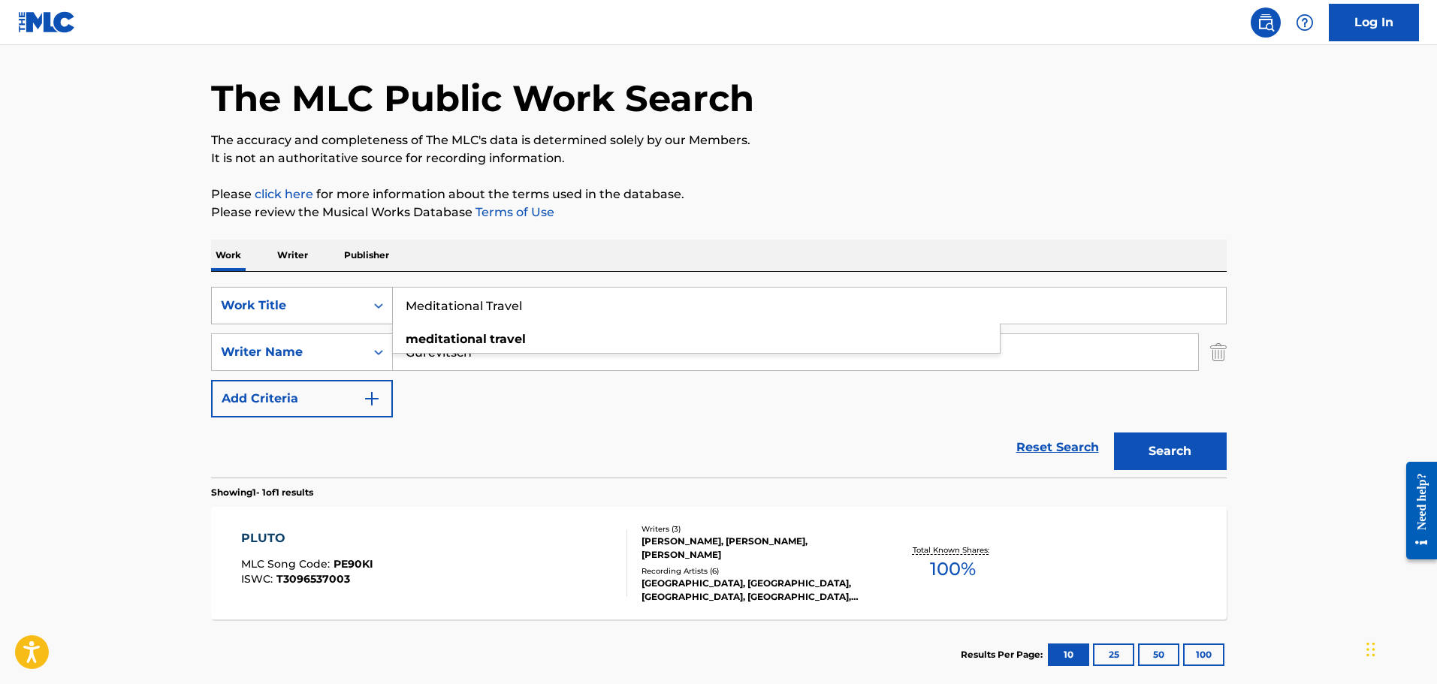
type input "Meditational Travel"
click at [1114, 433] on button "Search" at bounding box center [1170, 452] width 113 height 38
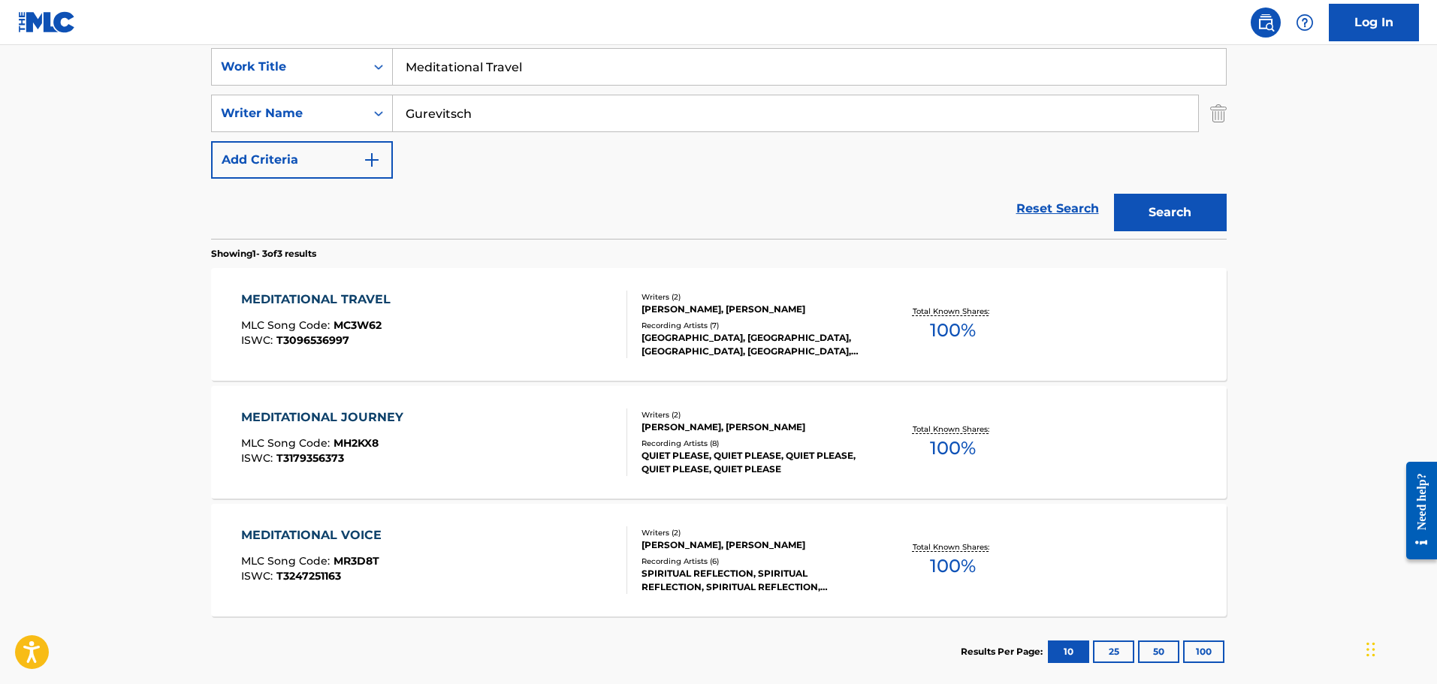
scroll to position [287, 0]
click at [323, 290] on div "MEDITATIONAL TRAVEL" at bounding box center [319, 299] width 157 height 18
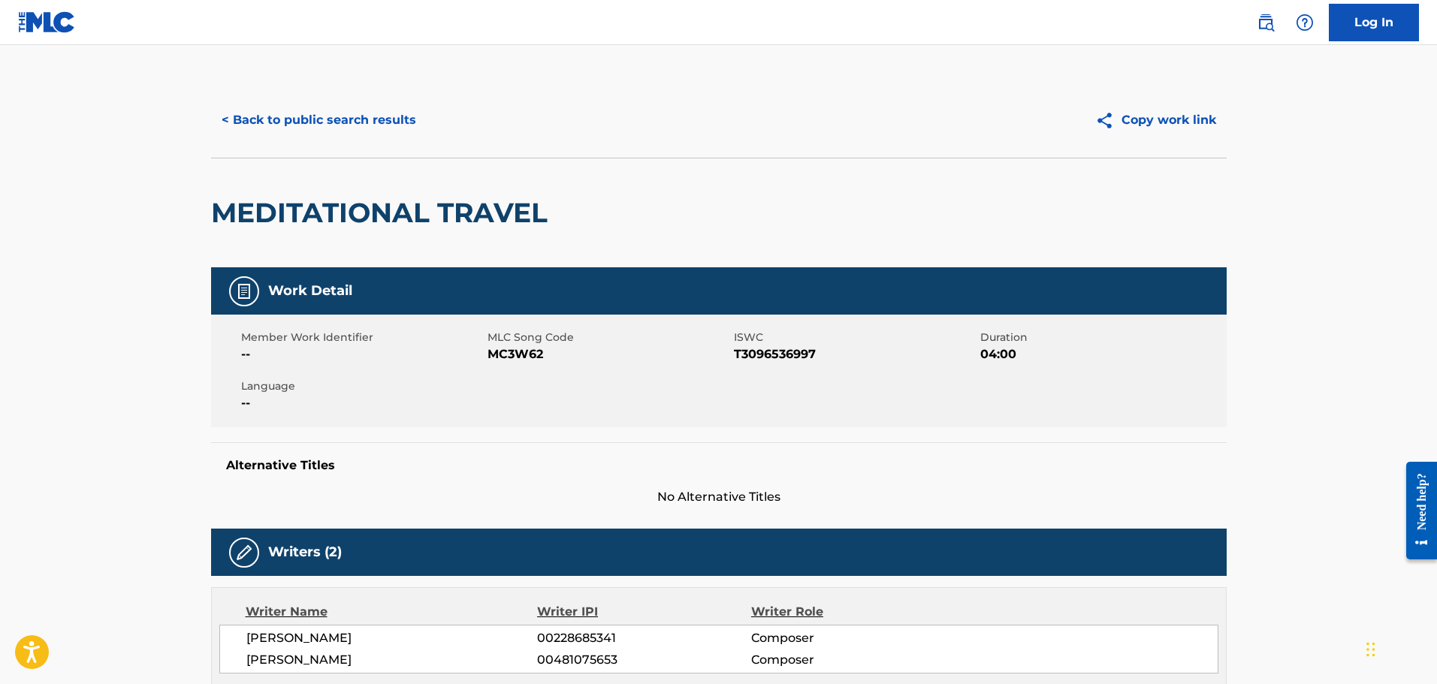
click at [317, 128] on button "< Back to public search results" at bounding box center [319, 120] width 216 height 38
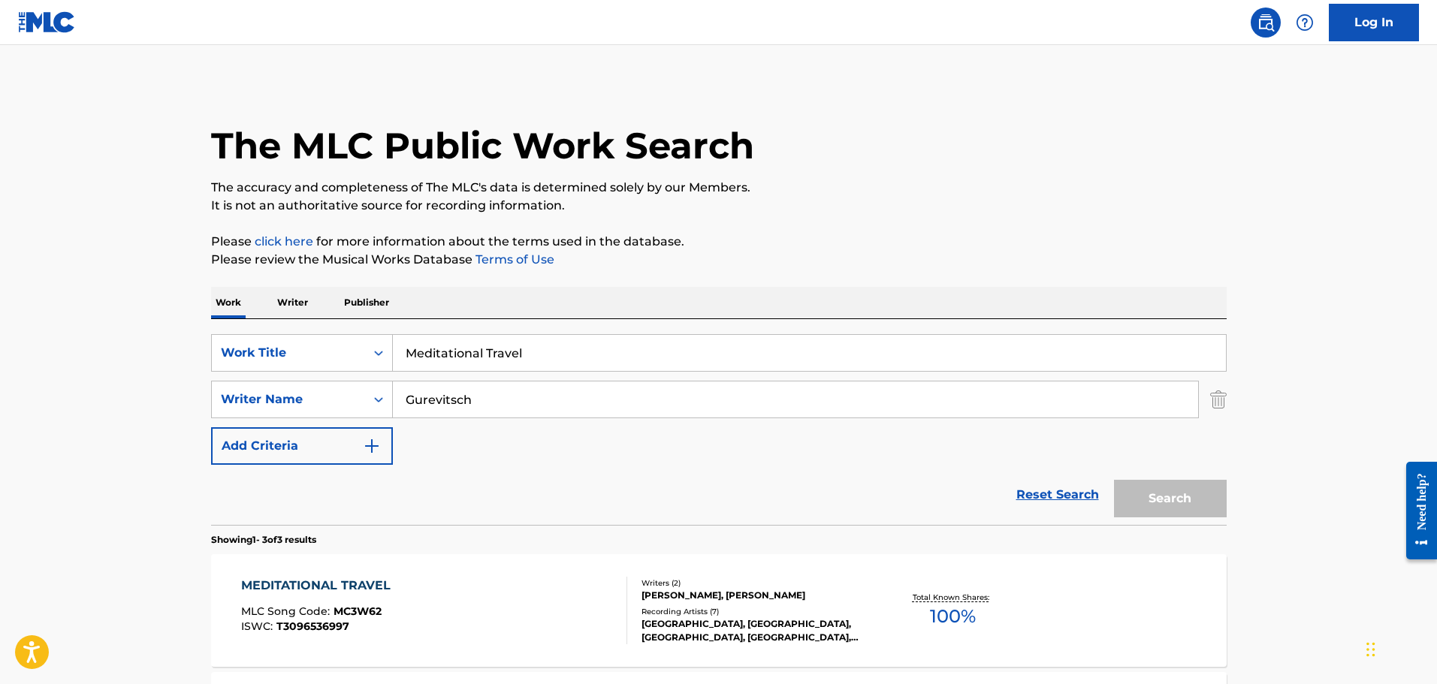
scroll to position [283, 0]
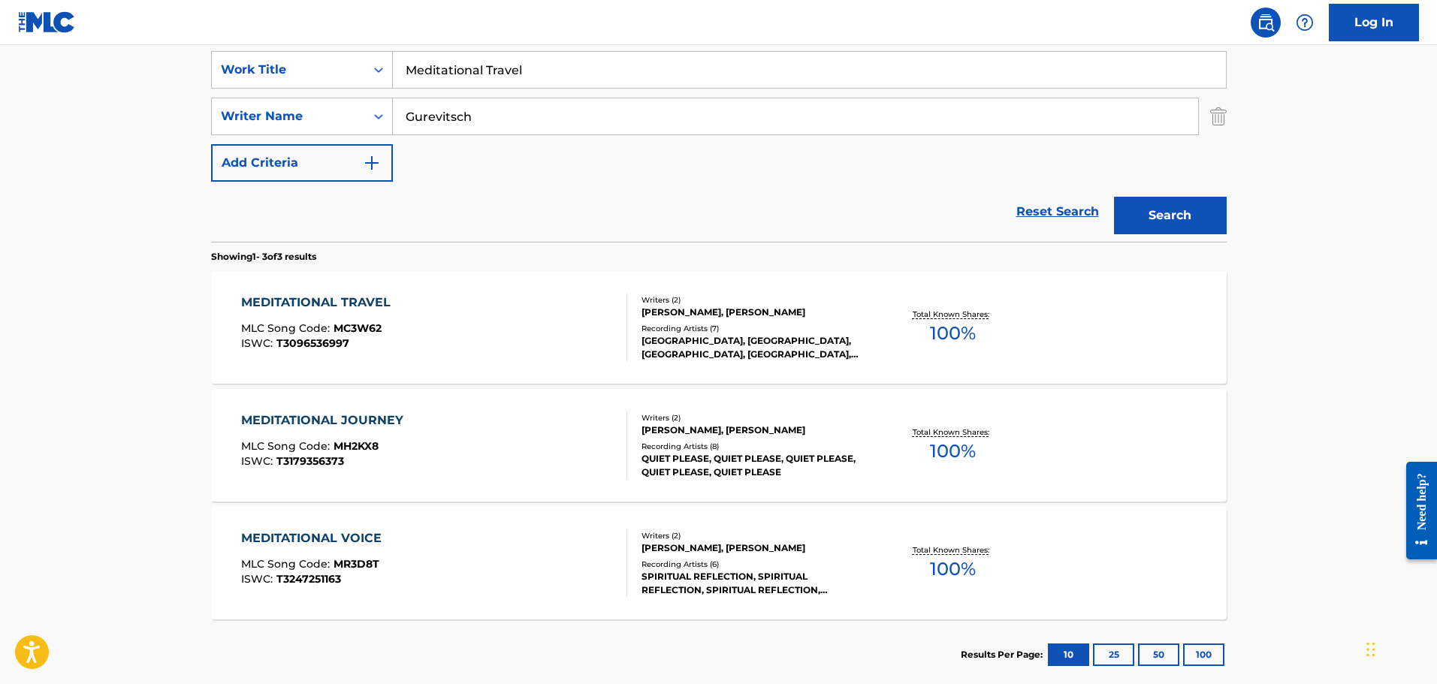
drag, startPoint x: 521, startPoint y: 77, endPoint x: 394, endPoint y: 37, distance: 134.0
click at [394, 37] on div "Log In The MLC Public Work Search The accuracy and completeness of The MLC's da…" at bounding box center [718, 243] width 1437 height 1053
paste input "Fernandas Theme"
type input "Fernandas Theme"
click at [1114, 197] on button "Search" at bounding box center [1170, 216] width 113 height 38
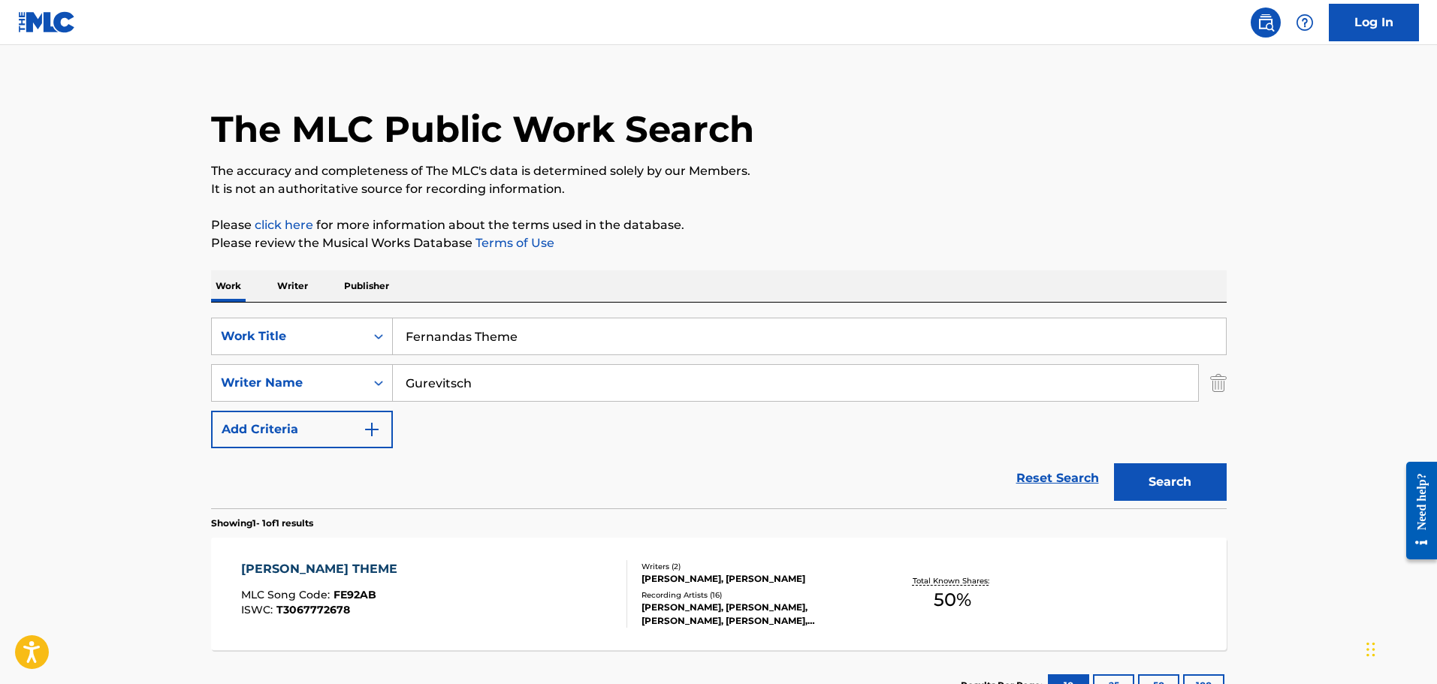
scroll to position [133, 0]
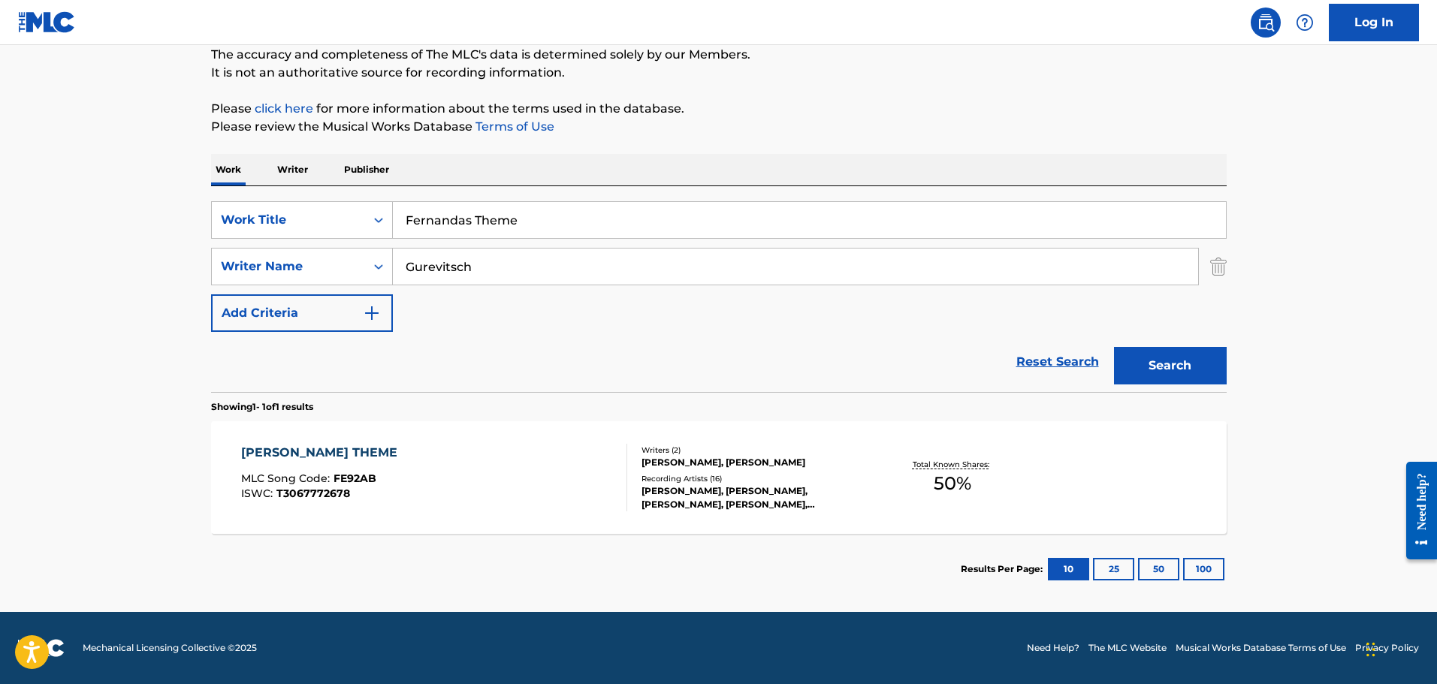
click at [341, 447] on div "[PERSON_NAME] THEME" at bounding box center [323, 453] width 164 height 18
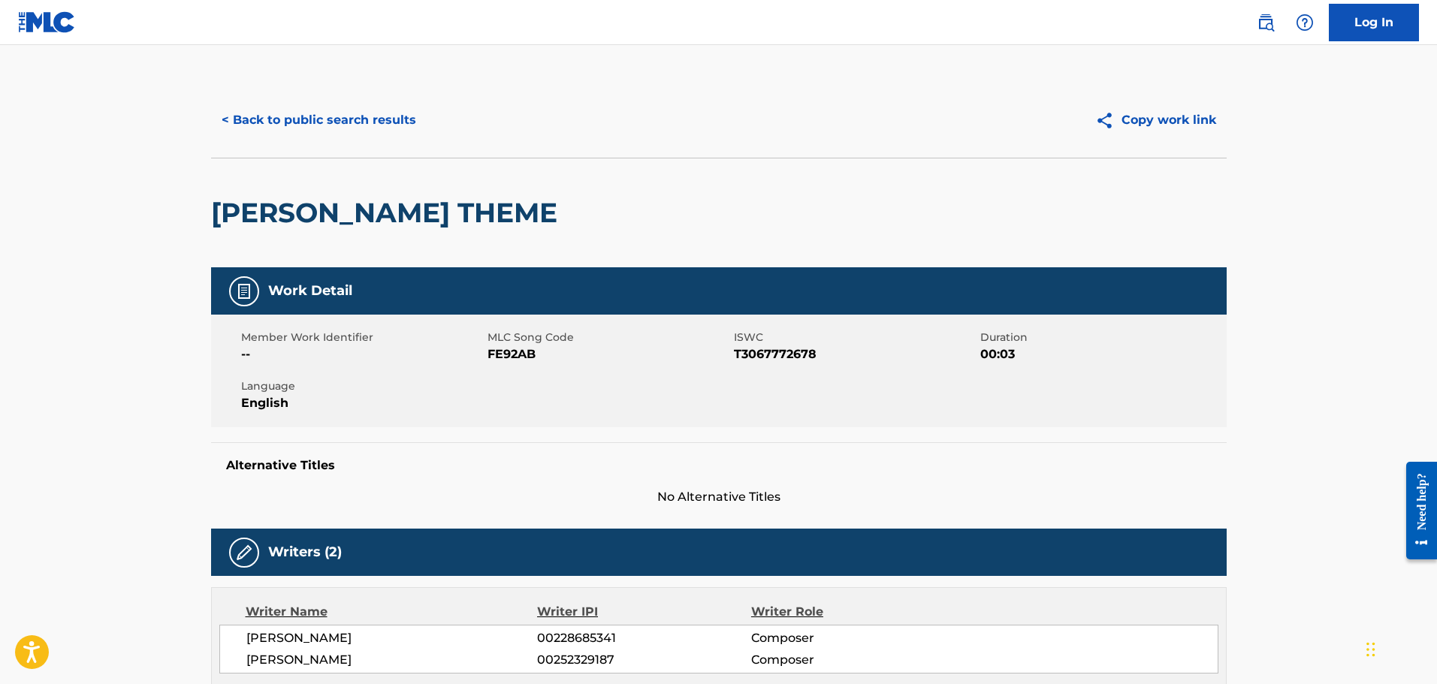
click at [345, 110] on button "< Back to public search results" at bounding box center [319, 120] width 216 height 38
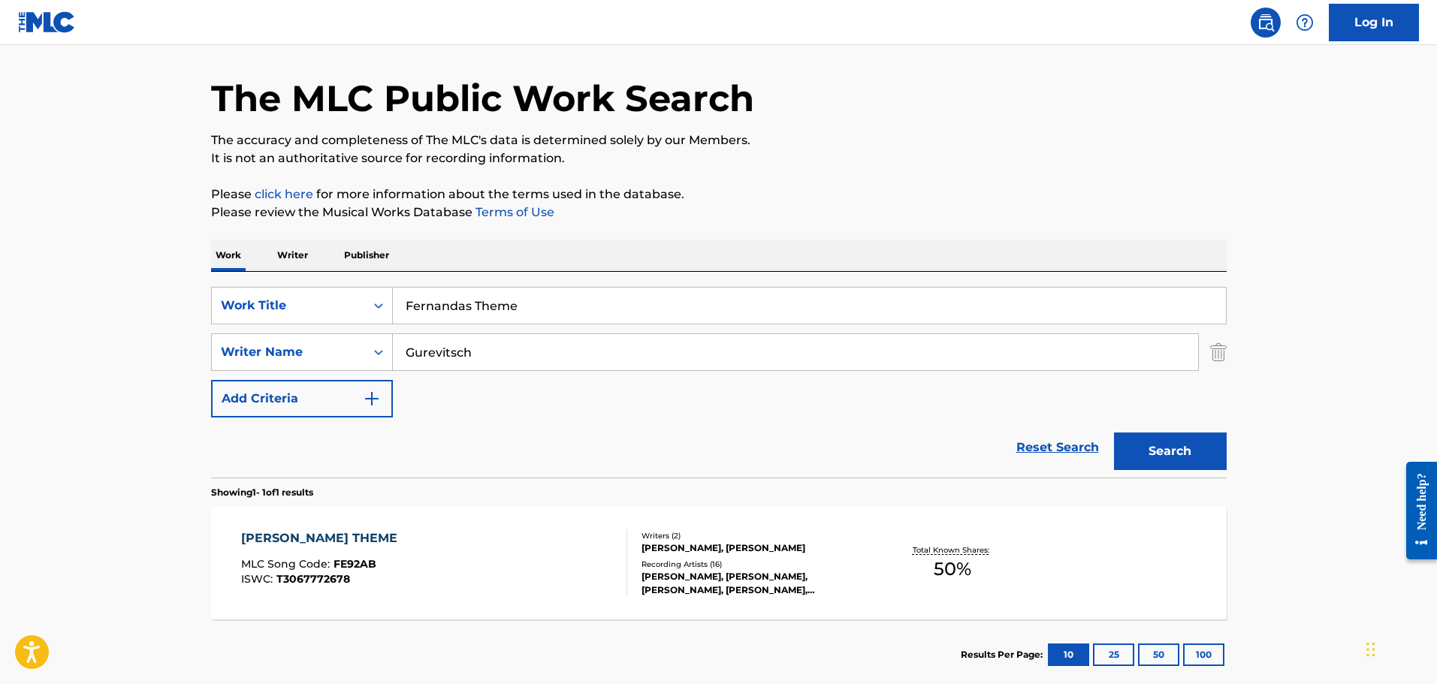
drag, startPoint x: 516, startPoint y: 303, endPoint x: 164, endPoint y: 264, distance: 353.7
click at [164, 264] on main "The MLC Public Work Search The accuracy and completeness of The MLC's data is d…" at bounding box center [718, 348] width 1437 height 700
paste input "Gong Sounds And Energy"
type input "Gong Sounds And Energy"
click at [1114, 433] on button "Search" at bounding box center [1170, 452] width 113 height 38
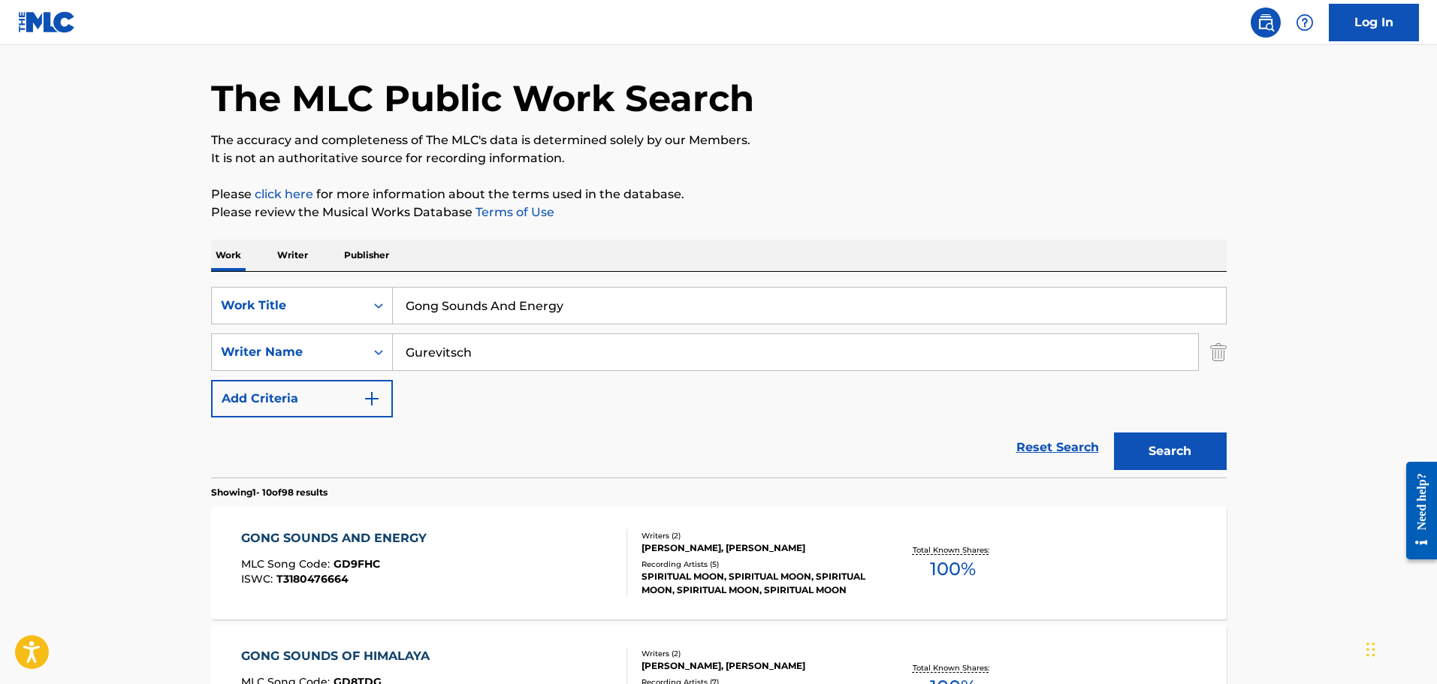
click at [398, 535] on div "GONG SOUNDS AND ENERGY" at bounding box center [337, 538] width 193 height 18
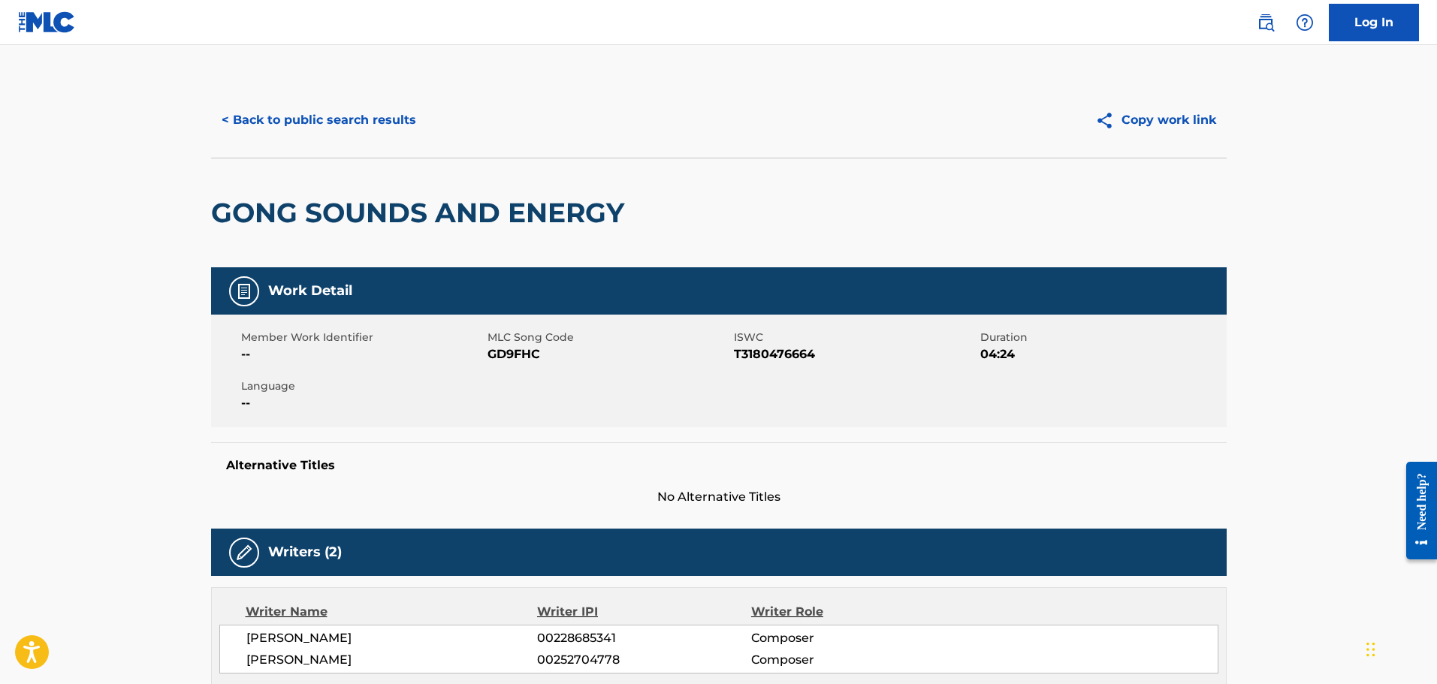
click at [287, 104] on button "< Back to public search results" at bounding box center [319, 120] width 216 height 38
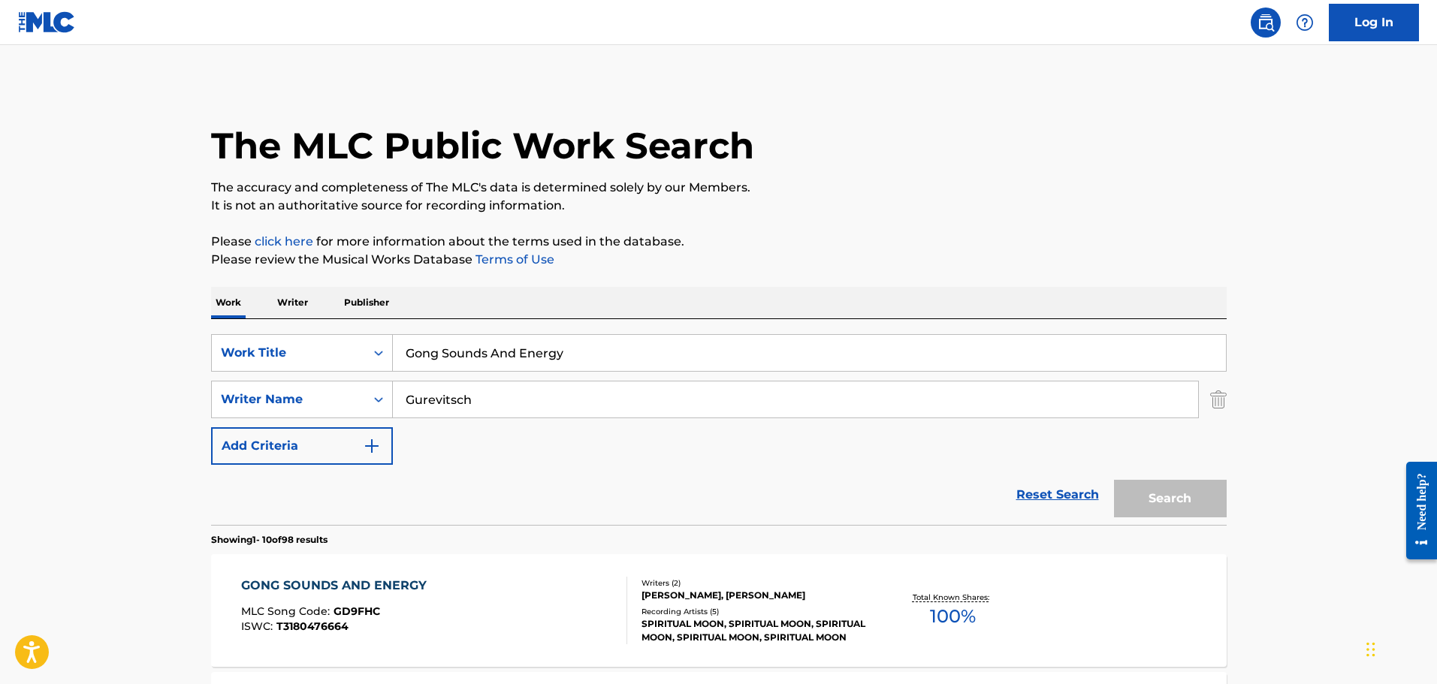
scroll to position [47, 0]
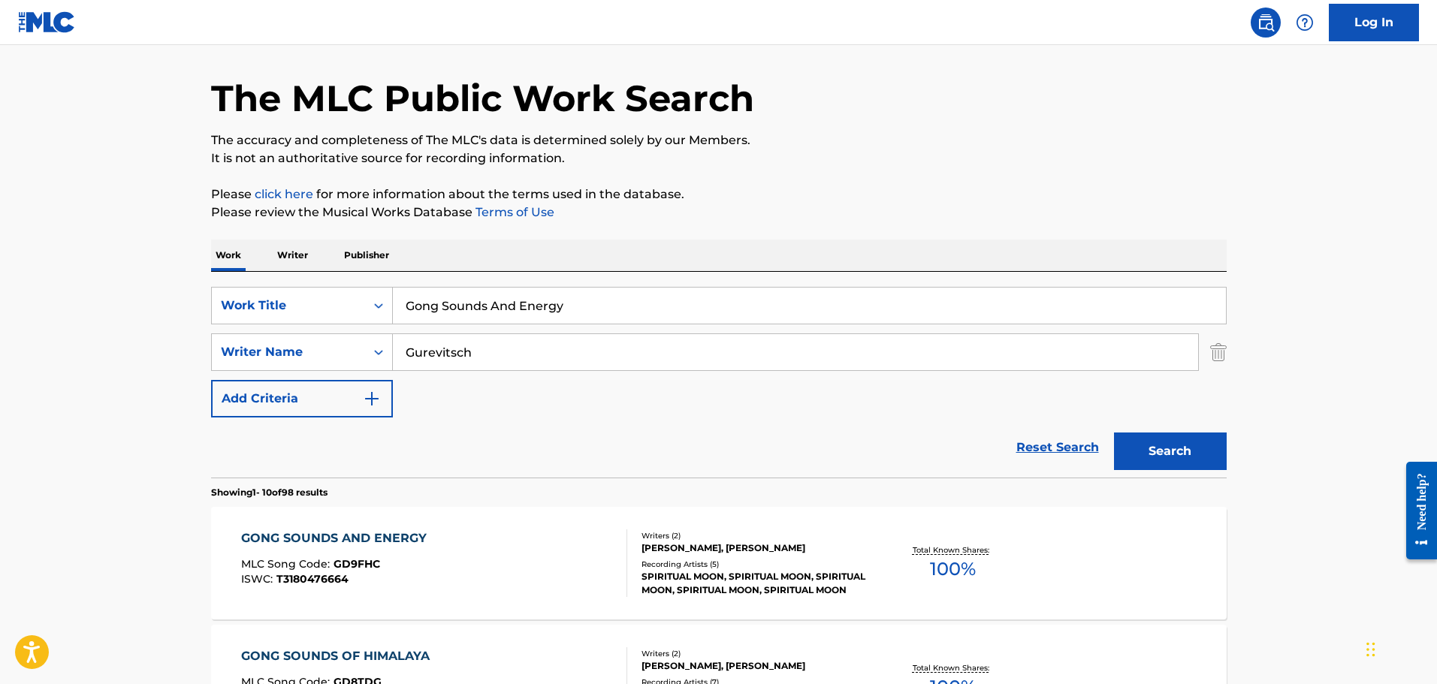
click at [307, 284] on div "SearchWithCriteria1387b8a3-b8dc-45a9-9439-db743100a844 Work Title Gong Sounds A…" at bounding box center [718, 375] width 1015 height 206
paste input "[PERSON_NAME]"
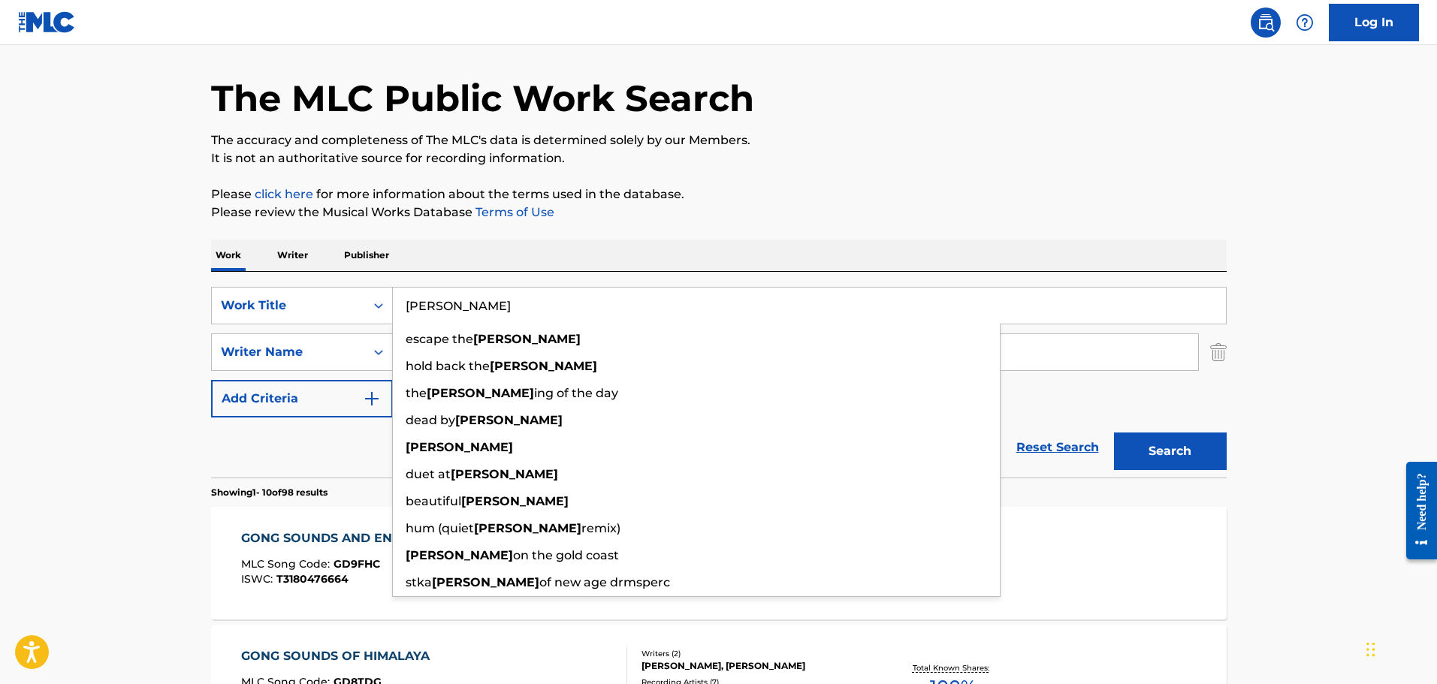
type input "[PERSON_NAME]"
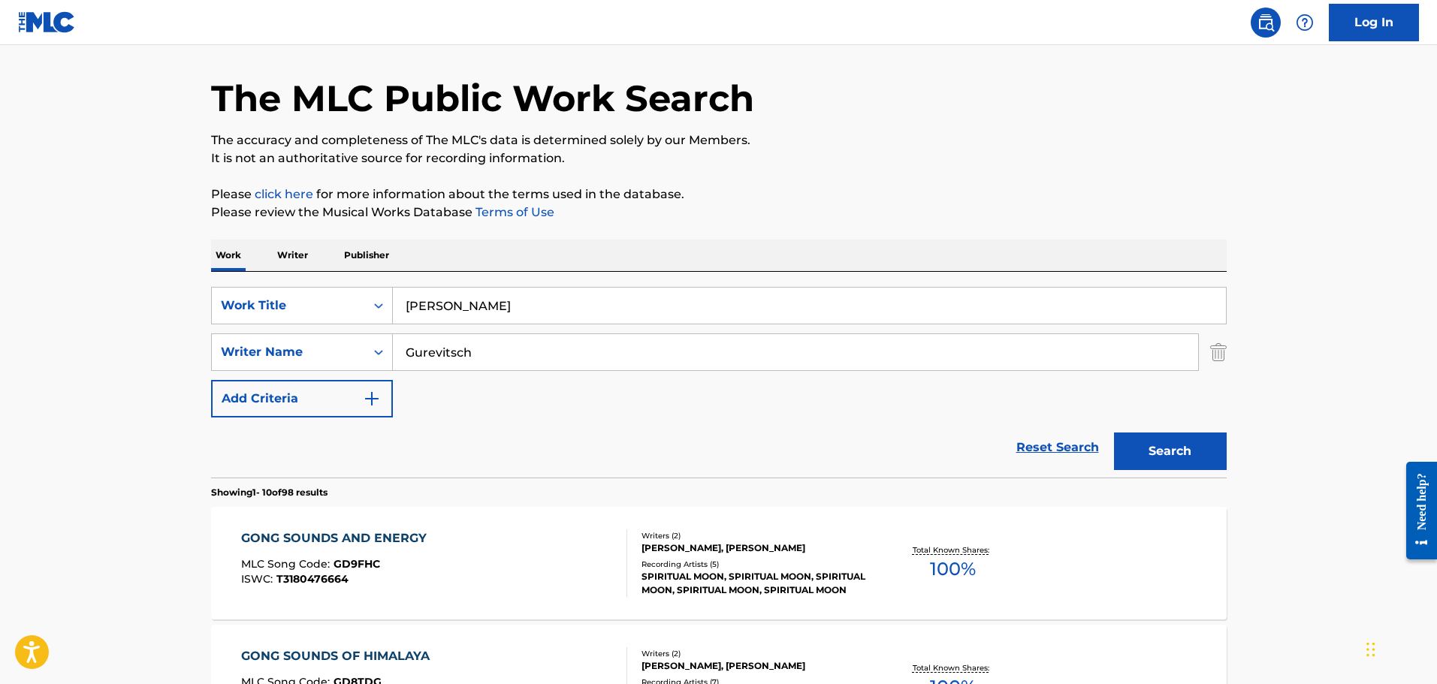
click at [1171, 439] on button "Search" at bounding box center [1170, 452] width 113 height 38
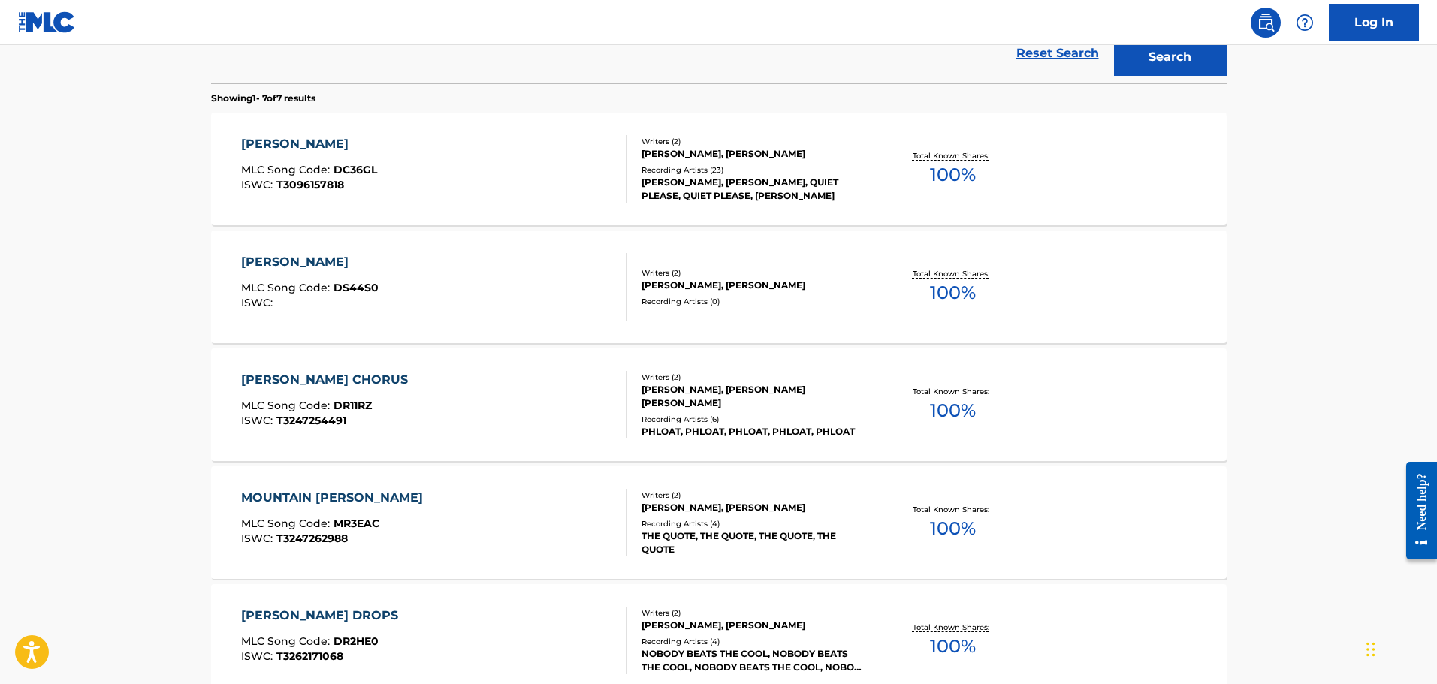
scroll to position [424, 0]
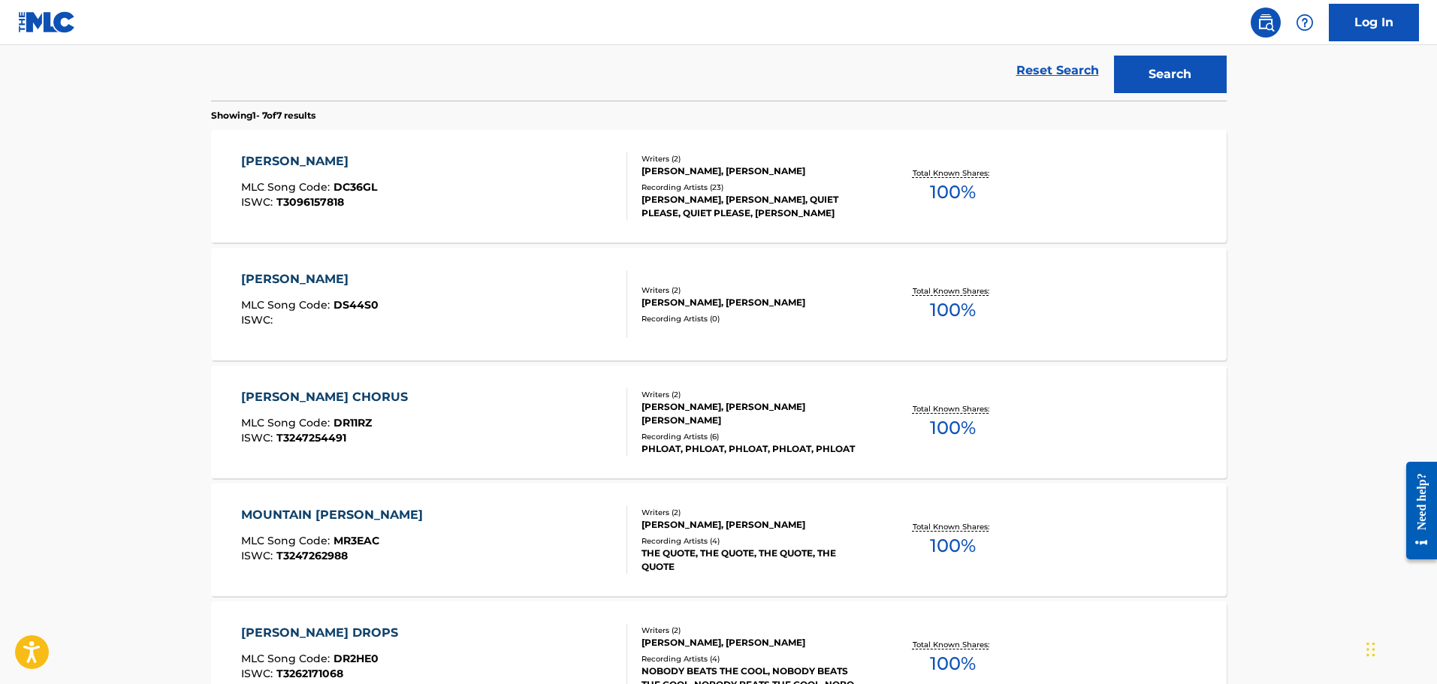
click at [303, 209] on div "[PERSON_NAME] MLC Song Code : DC36GL ISWC : T3096157818" at bounding box center [309, 186] width 136 height 68
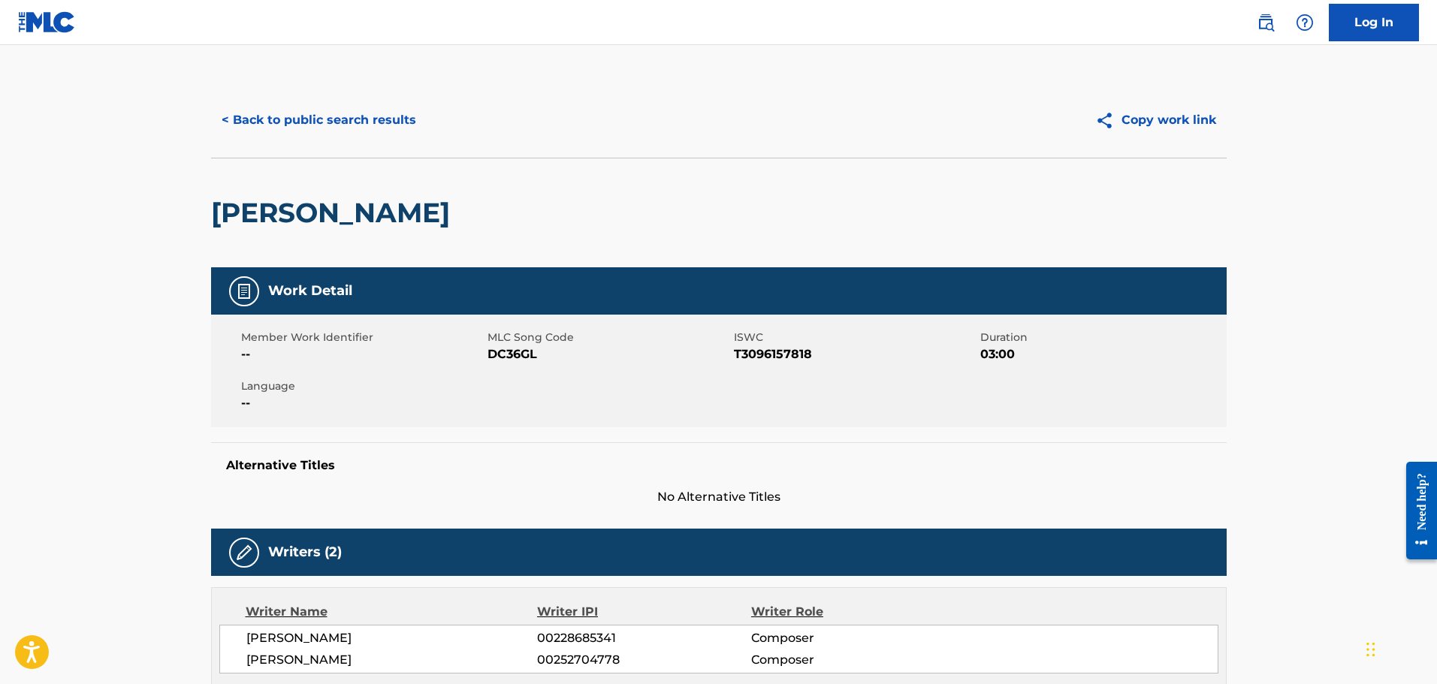
click at [299, 126] on button "< Back to public search results" at bounding box center [319, 120] width 216 height 38
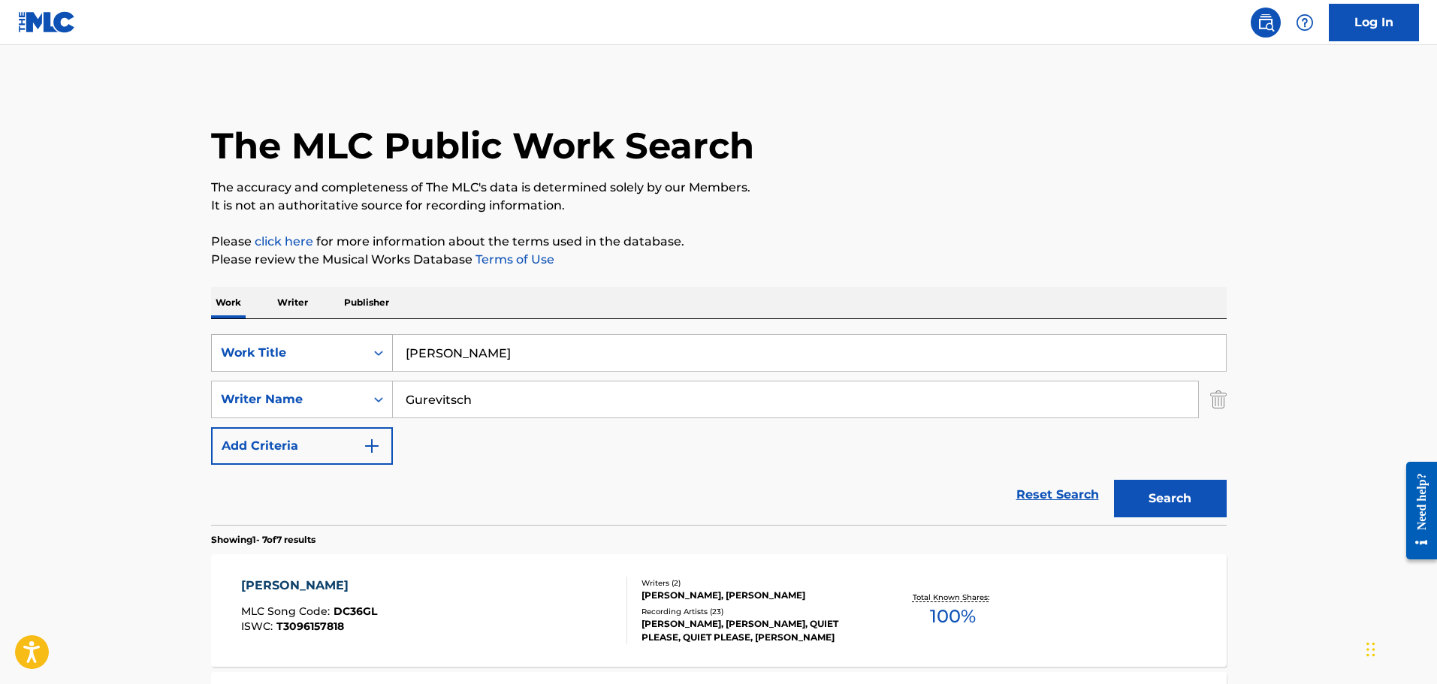
click at [333, 352] on div "SearchWithCriteria1387b8a3-b8dc-45a9-9439-db743100a844 Work Title [PERSON_NAME]" at bounding box center [718, 353] width 1015 height 38
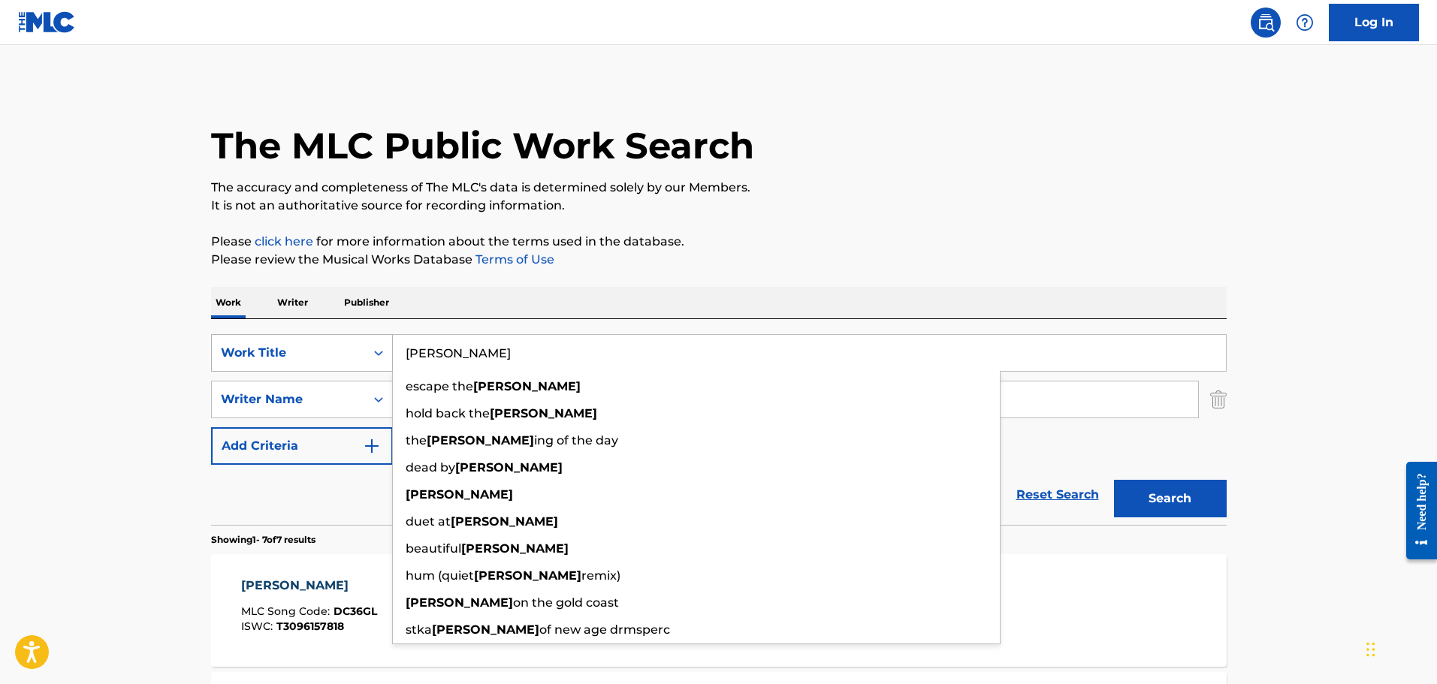
paste input "Horizo"
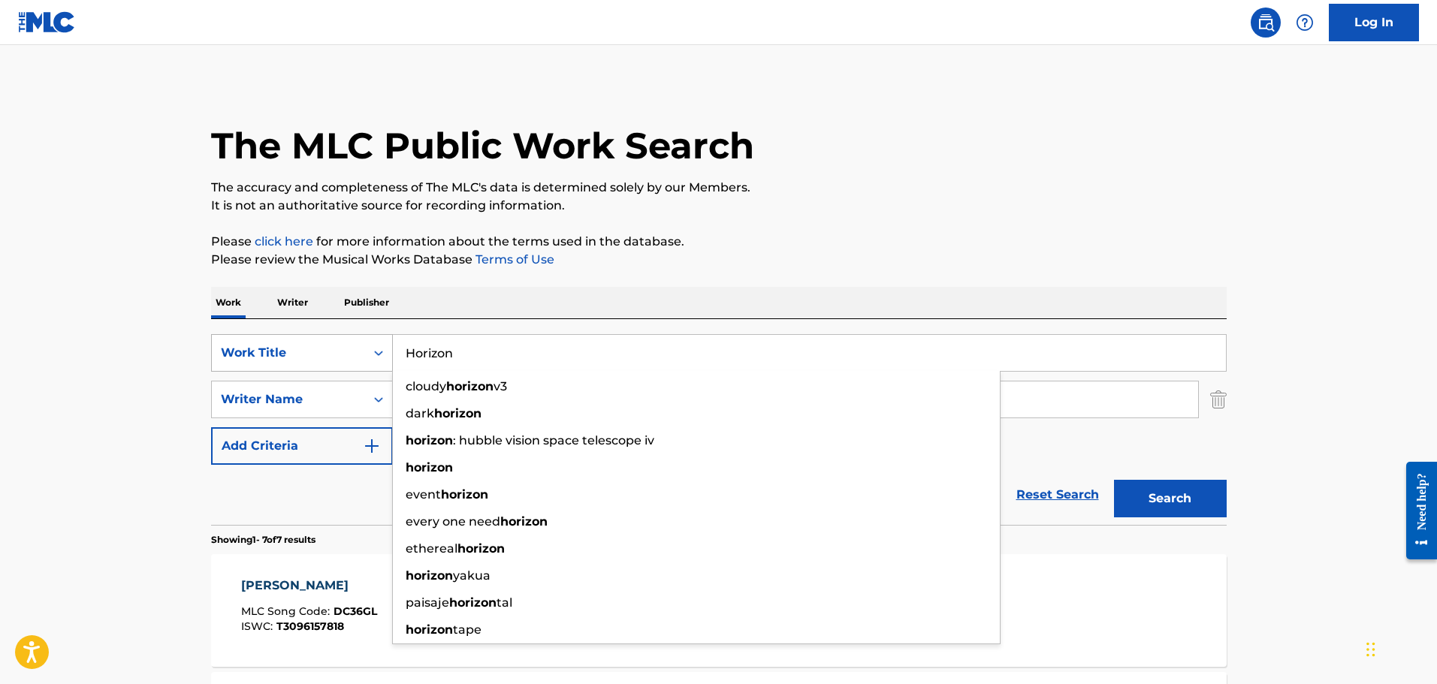
type input "Horizon"
click at [1114, 480] on button "Search" at bounding box center [1170, 499] width 113 height 38
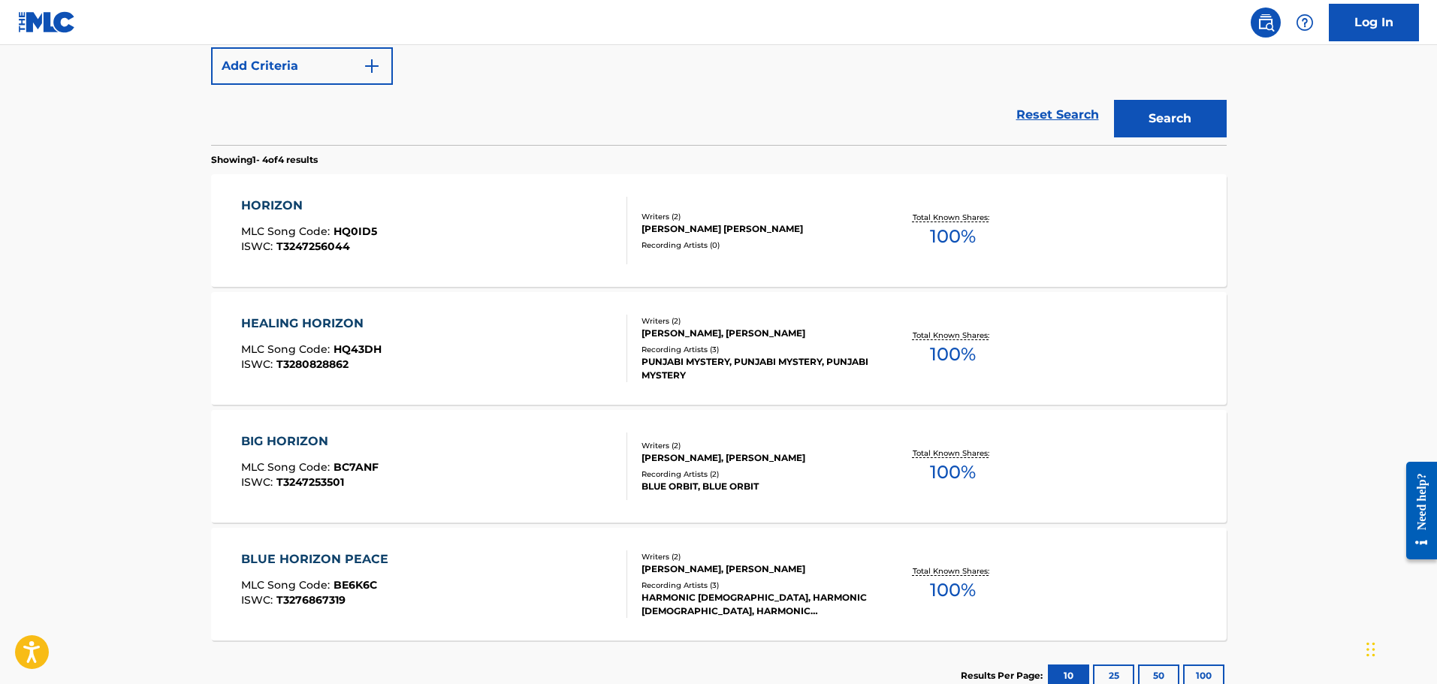
scroll to position [381, 0]
click at [249, 208] on div "HORIZON" at bounding box center [309, 205] width 136 height 18
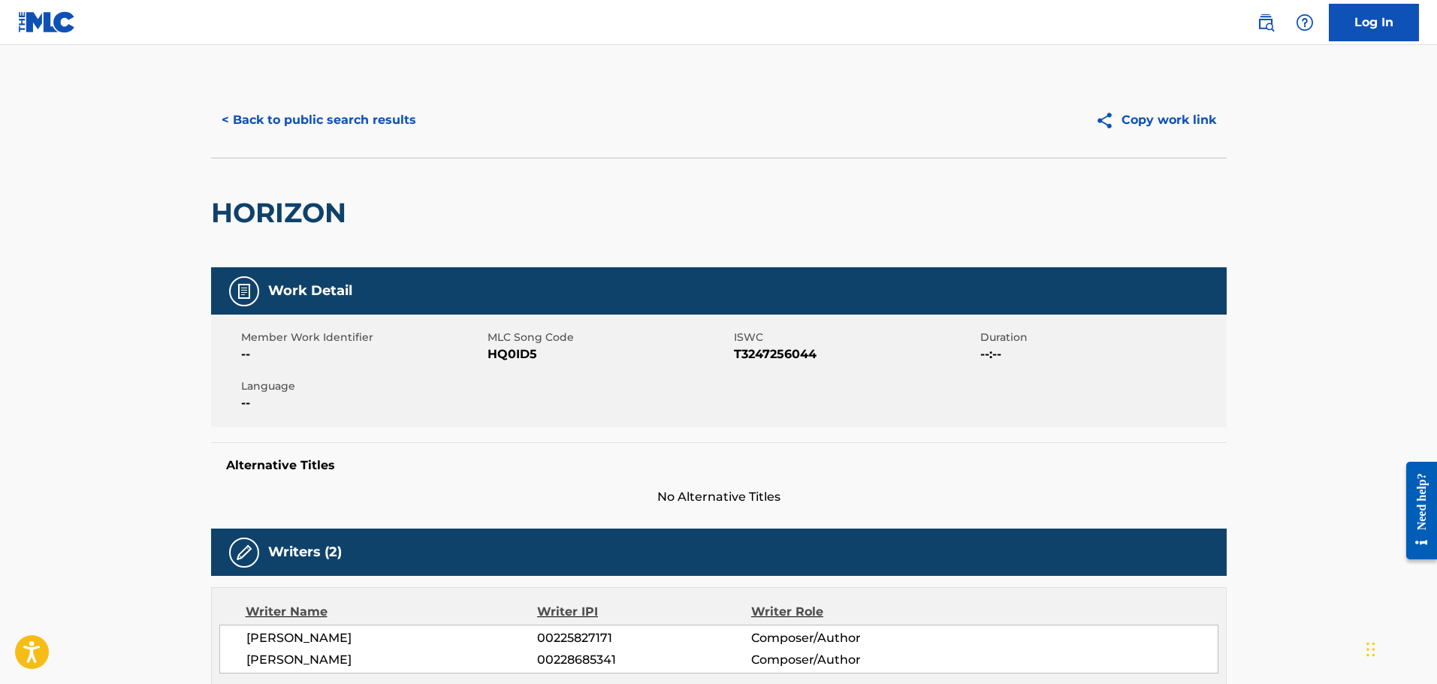
click at [245, 112] on button "< Back to public search results" at bounding box center [319, 120] width 216 height 38
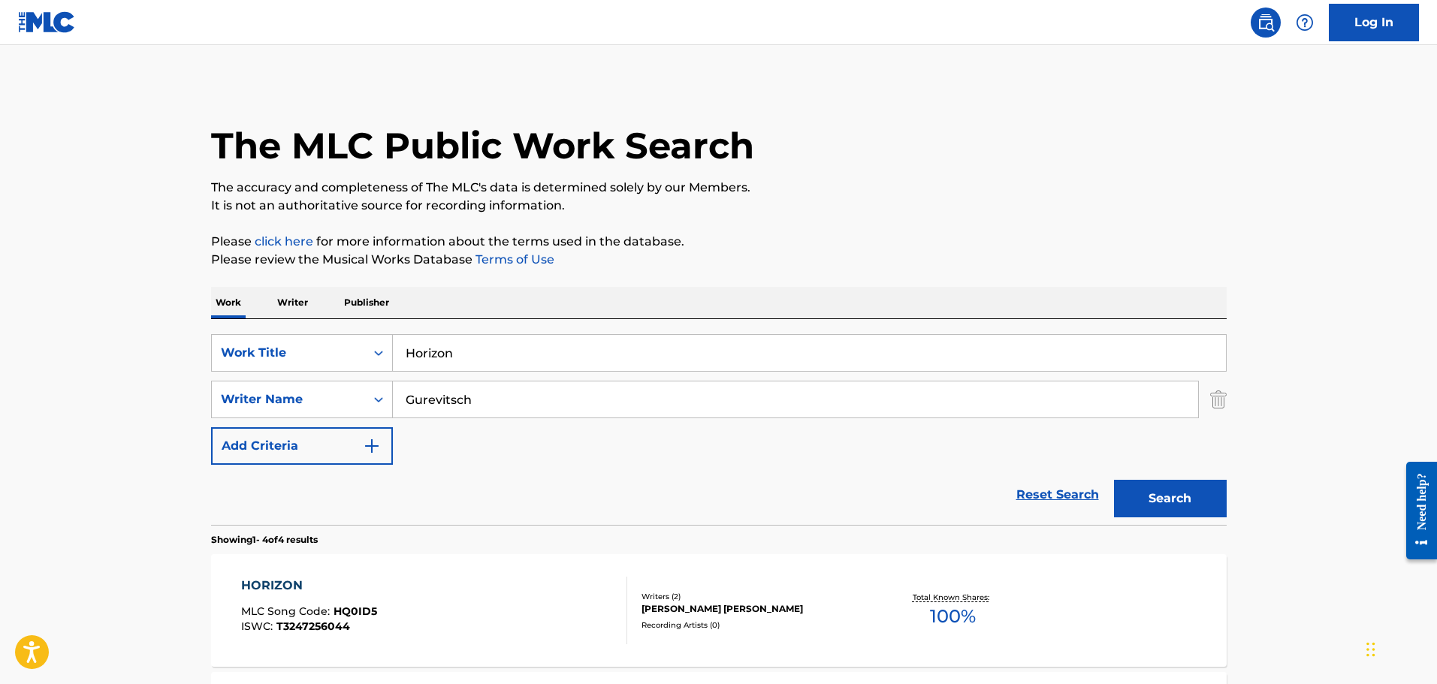
click at [325, 332] on div "SearchWithCriteria1387b8a3-b8dc-45a9-9439-db743100a844 Work Title Horizon Searc…" at bounding box center [718, 422] width 1015 height 206
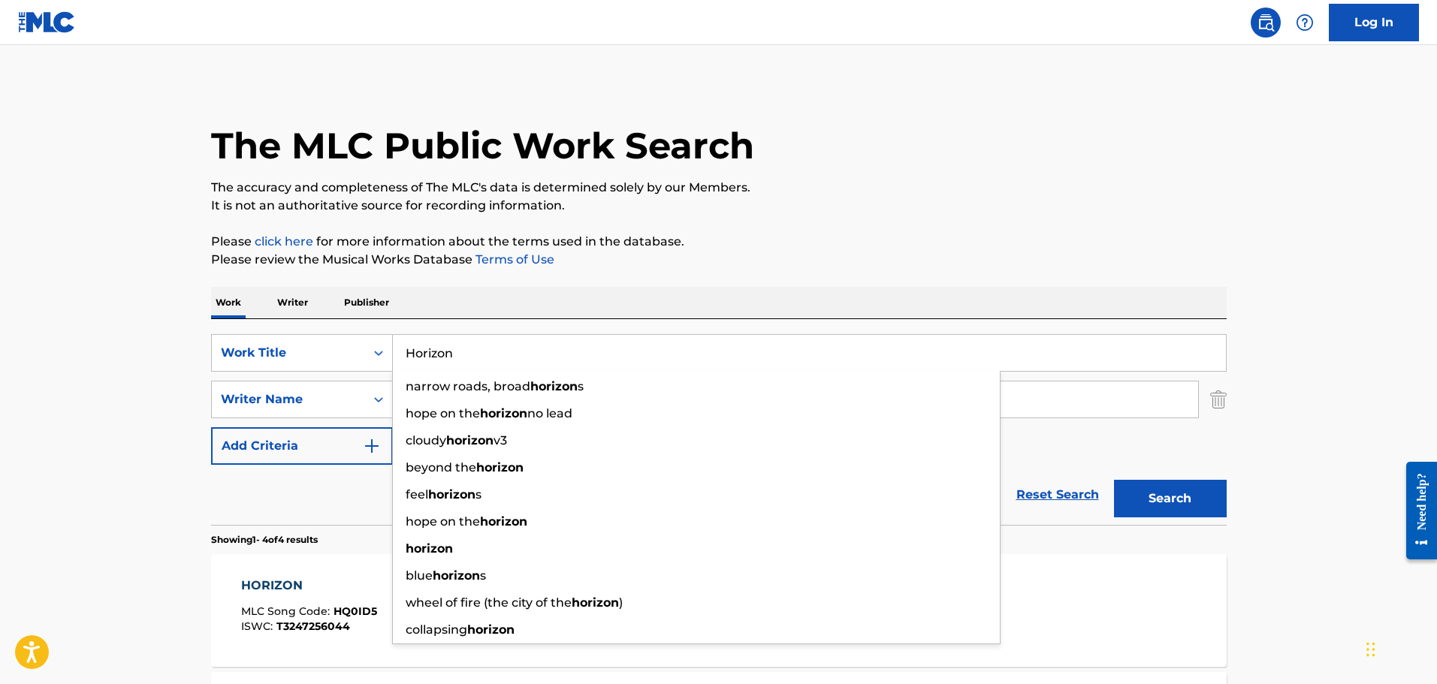
paste input "Daw"
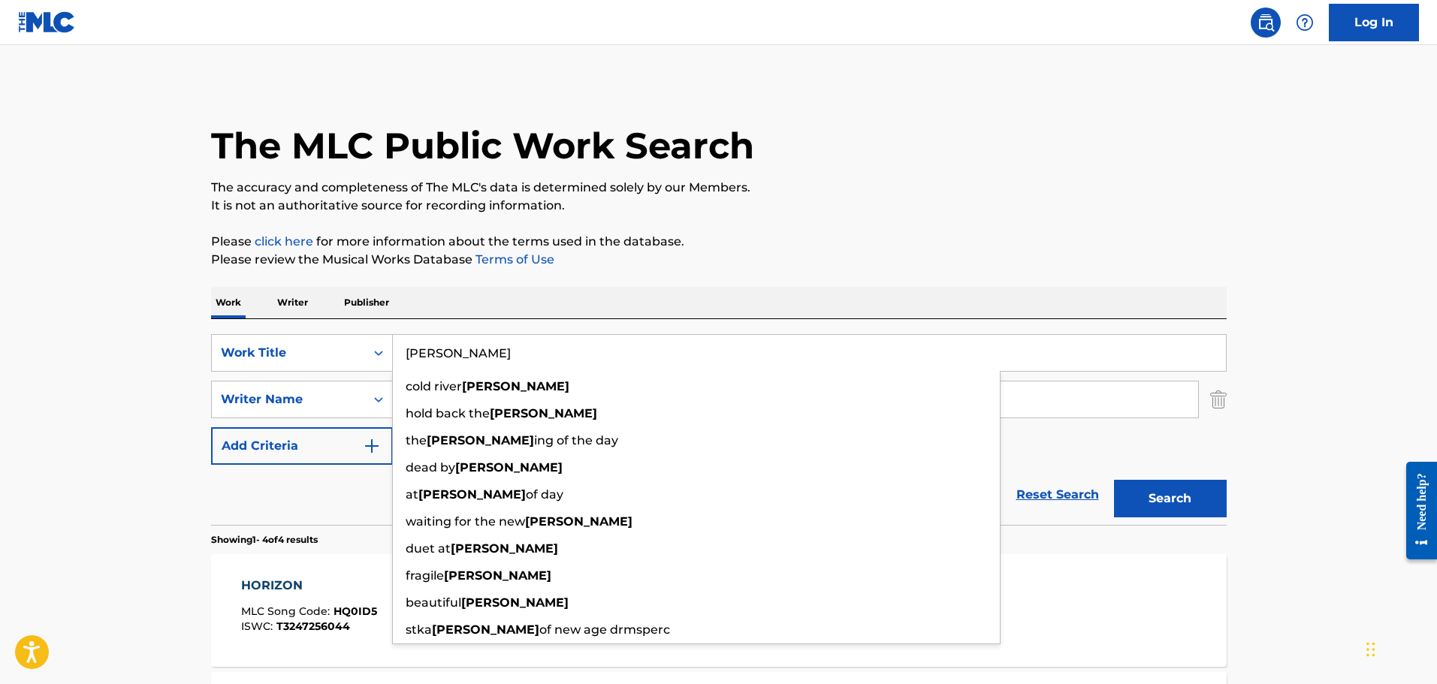
type input "[PERSON_NAME]"
click at [1114, 480] on button "Search" at bounding box center [1170, 499] width 113 height 38
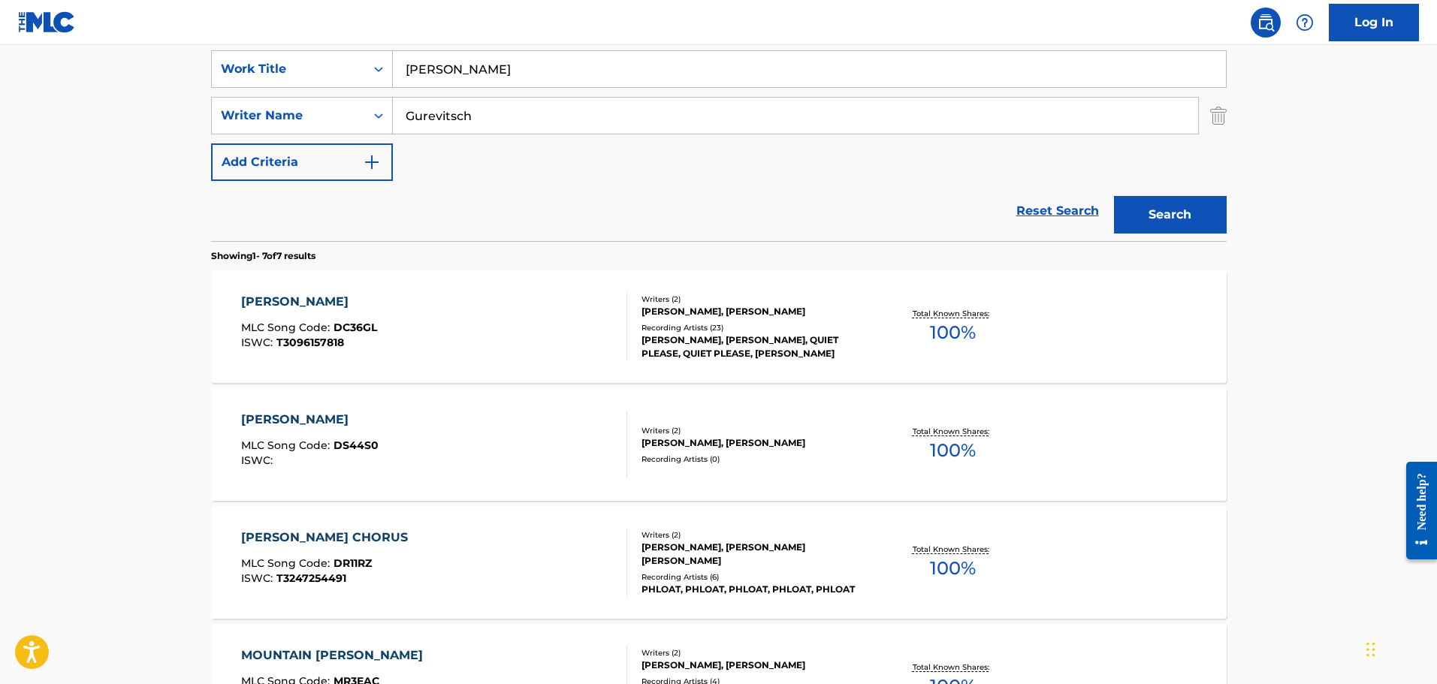
scroll to position [285, 0]
click at [394, 291] on div "[PERSON_NAME] MLC Song Code : DC36GL ISWC : T3096157818 Writers ( 2 ) [PERSON_N…" at bounding box center [718, 326] width 1015 height 113
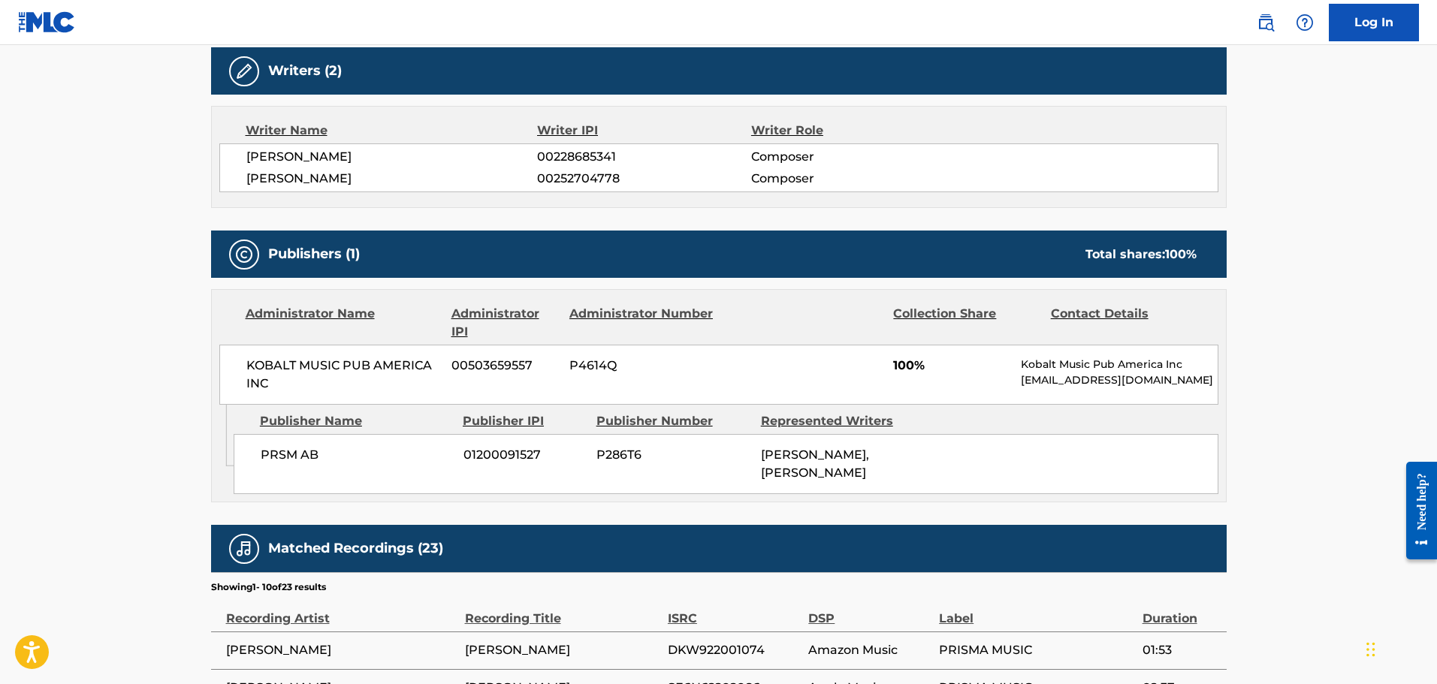
scroll to position [482, 0]
